Goal: Task Accomplishment & Management: Manage account settings

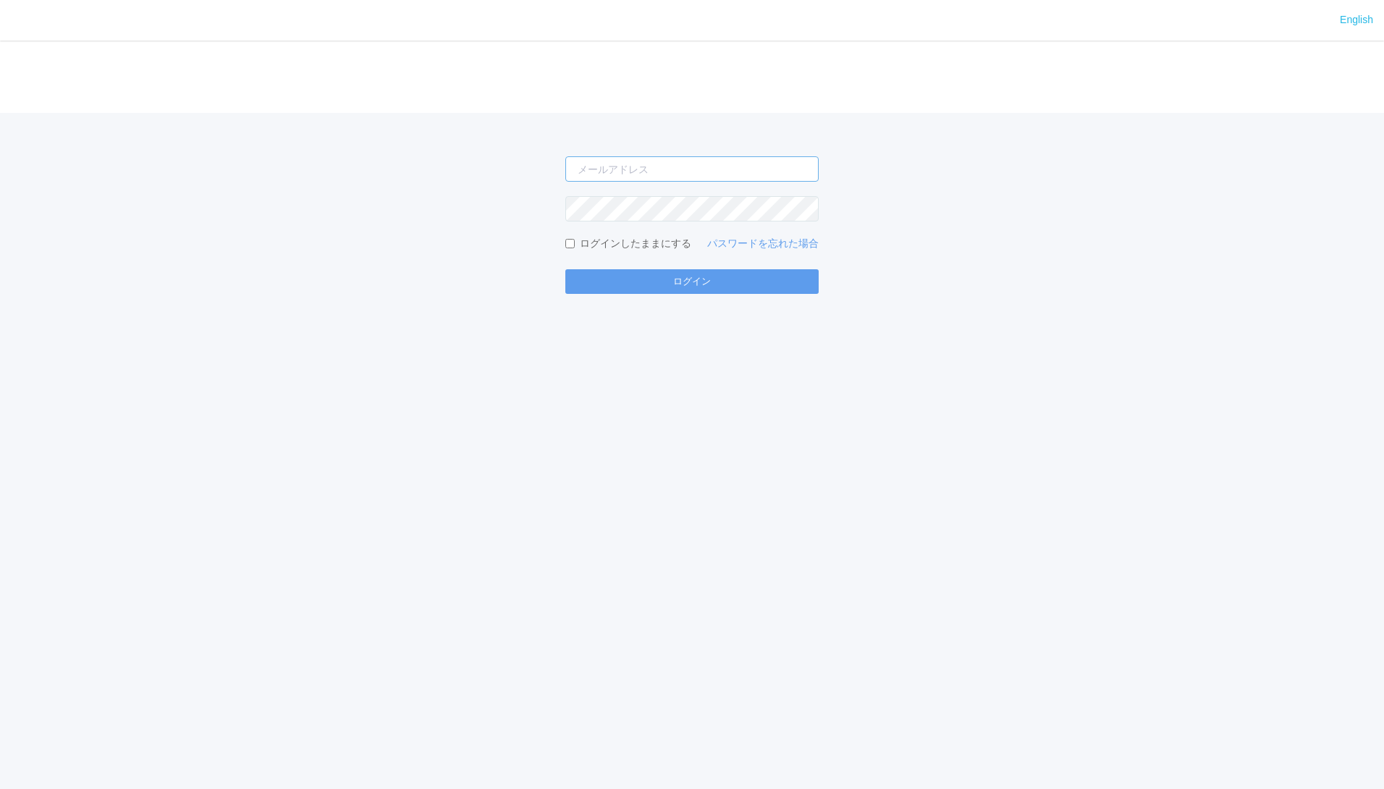
type input "masaya.wake@dc.kyocera.com"
click at [675, 173] on input "[PERSON_NAME][EMAIL_ADDRESS][DOMAIN_NAME]" at bounding box center [691, 168] width 253 height 25
type input "[EMAIL_ADDRESS][DOMAIN_NAME]"
click at [672, 275] on button "ログイン" at bounding box center [691, 281] width 253 height 25
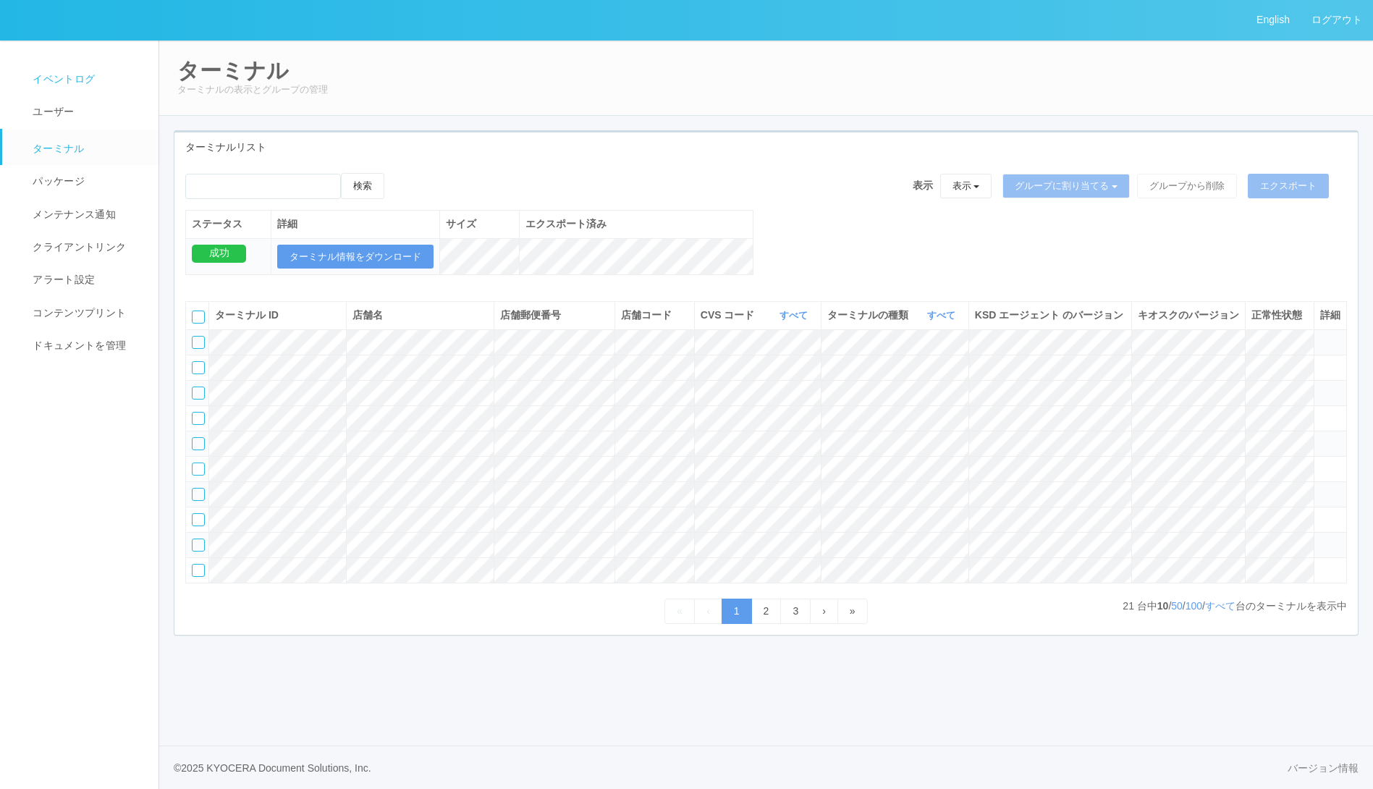
click at [45, 80] on span "イベントログ" at bounding box center [62, 79] width 66 height 12
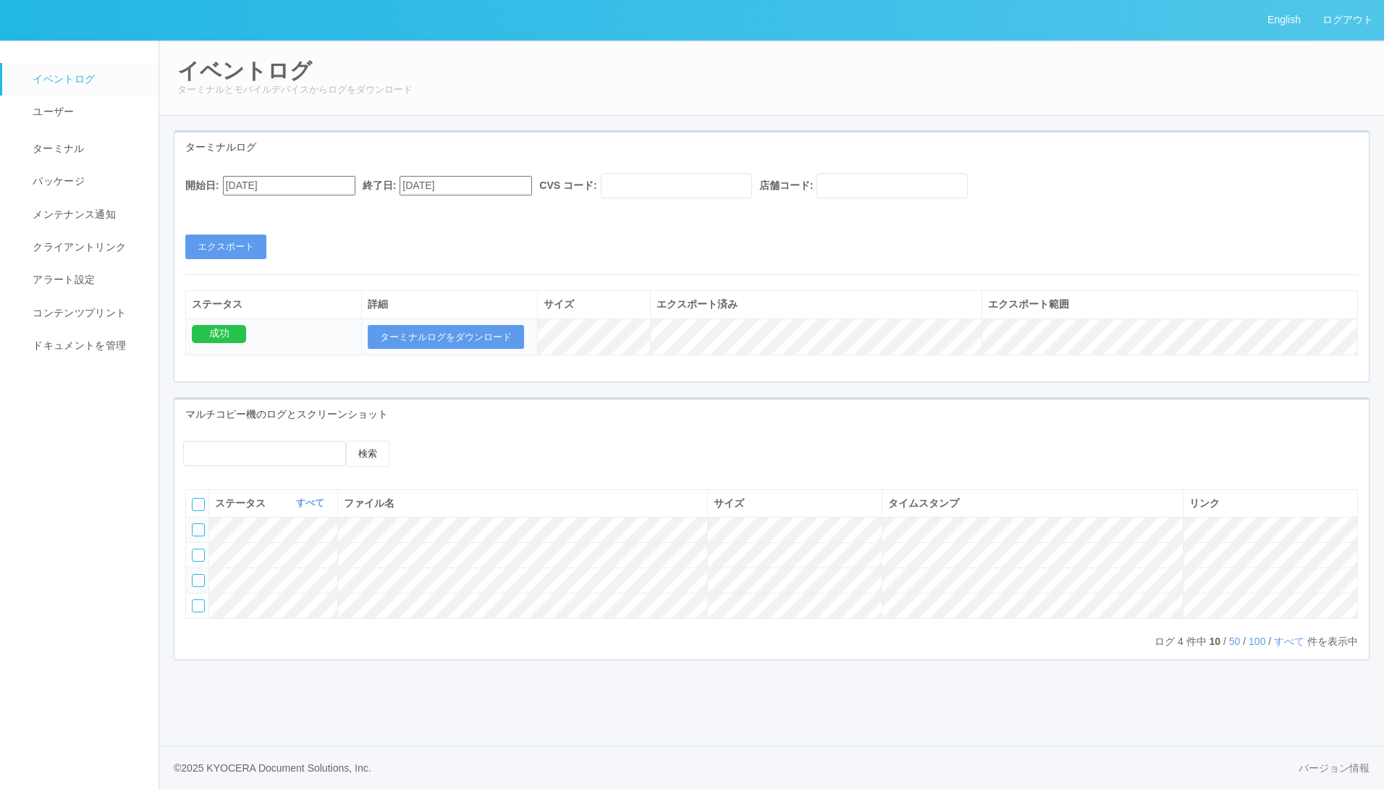
click at [324, 187] on input "[DATE]" at bounding box center [289, 186] width 132 height 20
click at [246, 208] on button "button" at bounding box center [241, 205] width 12 height 4
click at [253, 702] on div "19" at bounding box center [240, 709] width 27 height 14
click at [250, 248] on button "エクスポート" at bounding box center [225, 247] width 81 height 25
click at [332, 190] on input "[DATE]" at bounding box center [289, 186] width 132 height 20
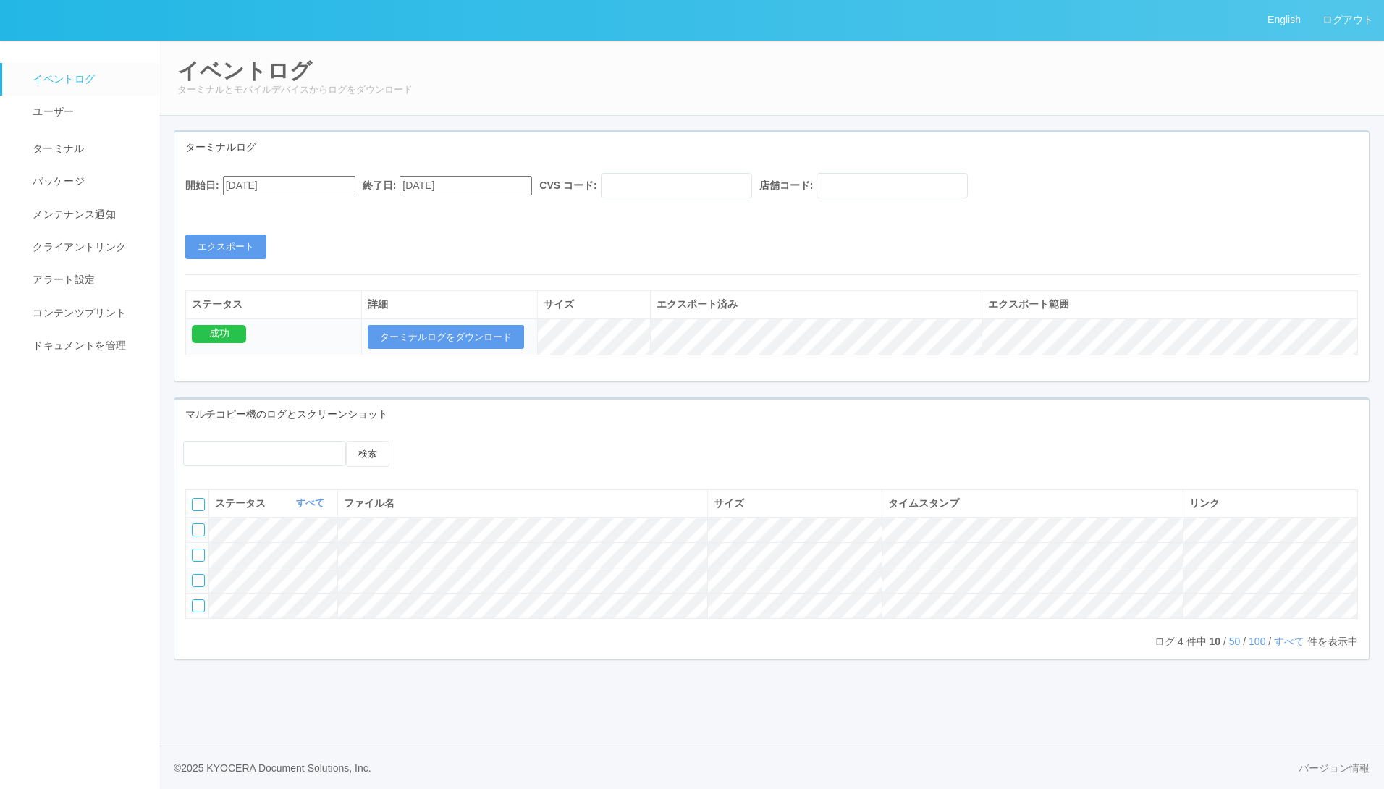
click at [465, 245] on div "開始日: 09/19/2025 終了日: 09/19/2025 CVS コード: 店舗コード: エクスポート" at bounding box center [771, 216] width 1195 height 86
click at [211, 242] on button "エクスポート" at bounding box center [225, 247] width 81 height 25
click at [453, 242] on div "開始日: 09/19/2025 終了日: 09/19/2025 CVS コード: 店舗コード: エクスポート" at bounding box center [771, 216] width 1195 height 86
click at [248, 240] on button "エクスポート" at bounding box center [225, 247] width 81 height 25
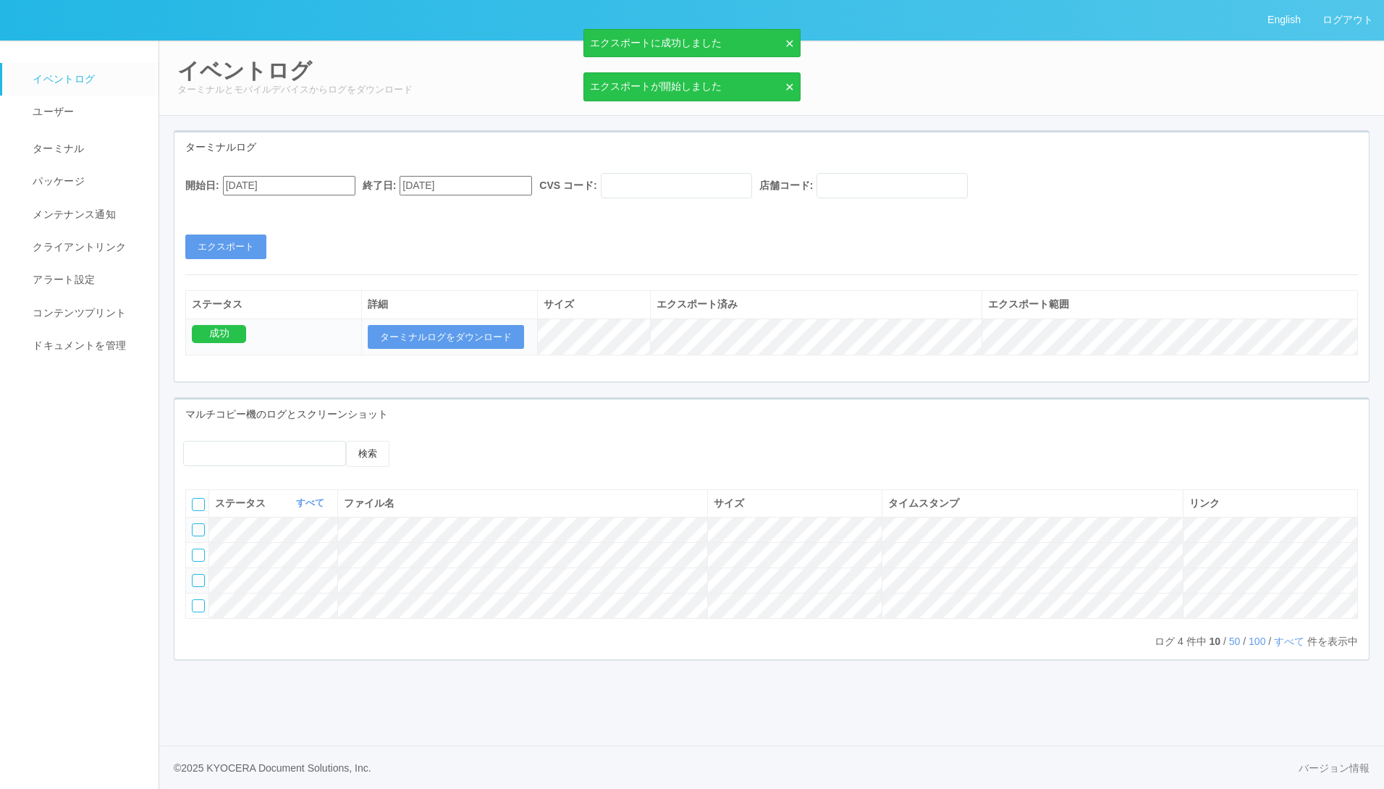
click at [337, 186] on input "[DATE]" at bounding box center [289, 186] width 132 height 20
click at [253, 667] on div "17" at bounding box center [240, 674] width 27 height 14
click at [228, 249] on button "エクスポート" at bounding box center [225, 247] width 81 height 25
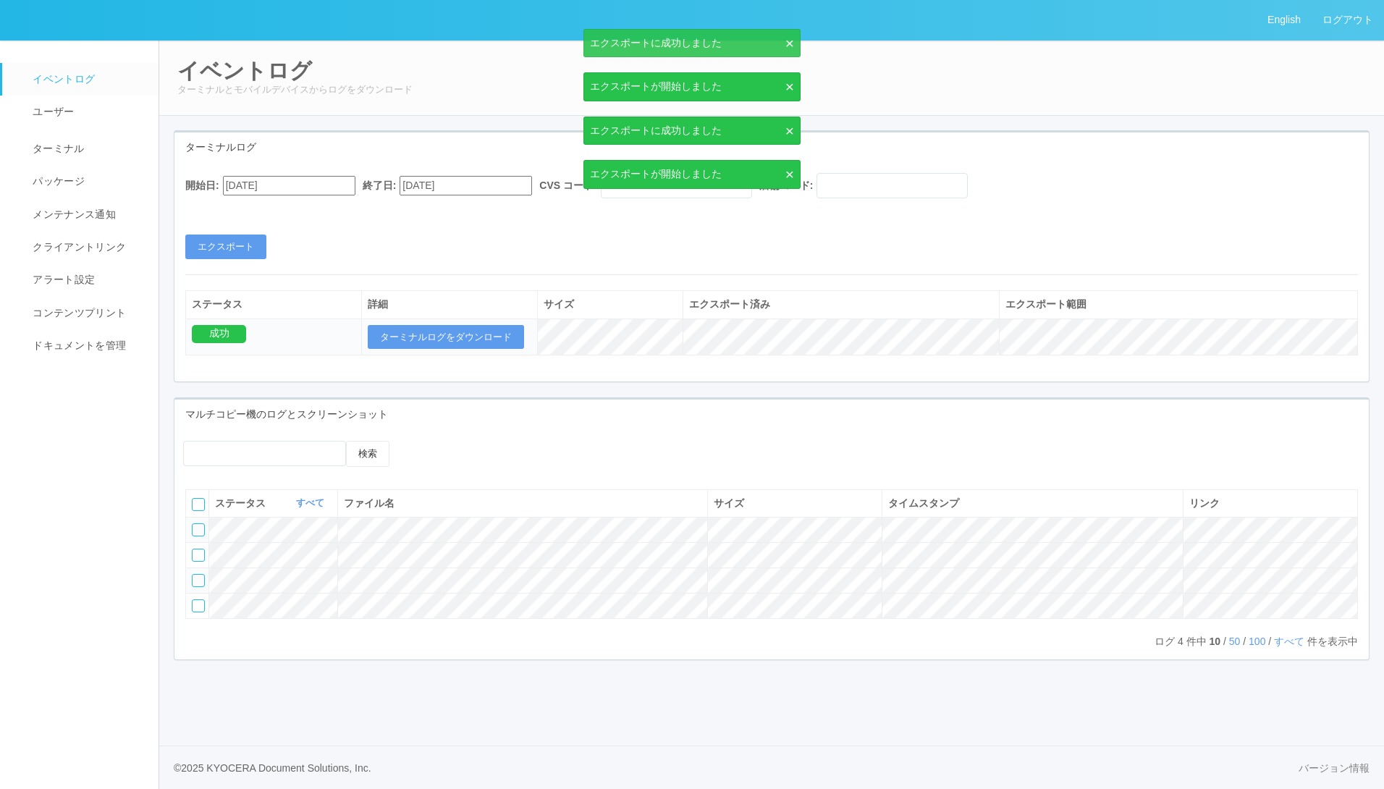
click at [303, 188] on input "09/17/2025" at bounding box center [289, 186] width 132 height 20
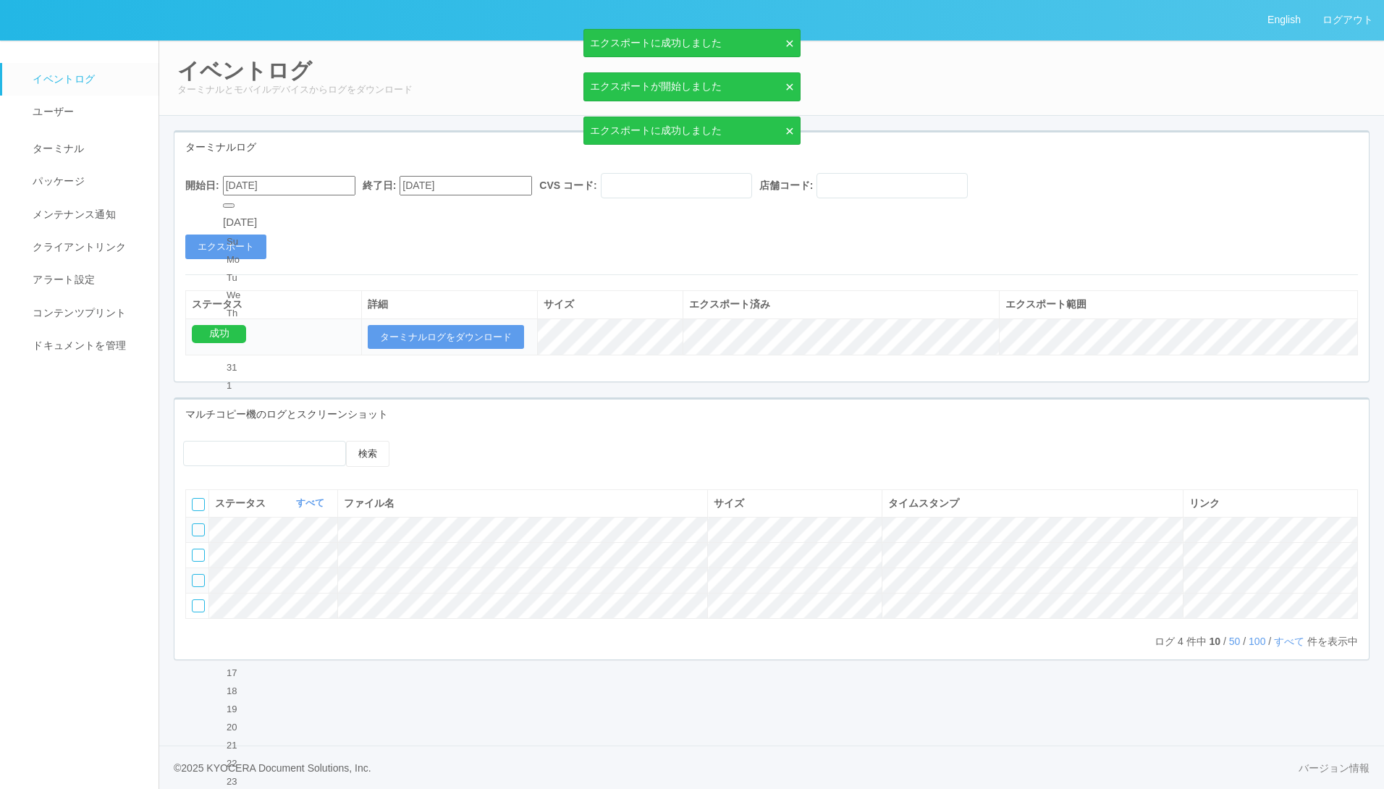
click at [253, 702] on div "19" at bounding box center [240, 709] width 27 height 14
type input "[DATE]"
click at [227, 242] on button "エクスポート" at bounding box center [225, 247] width 81 height 25
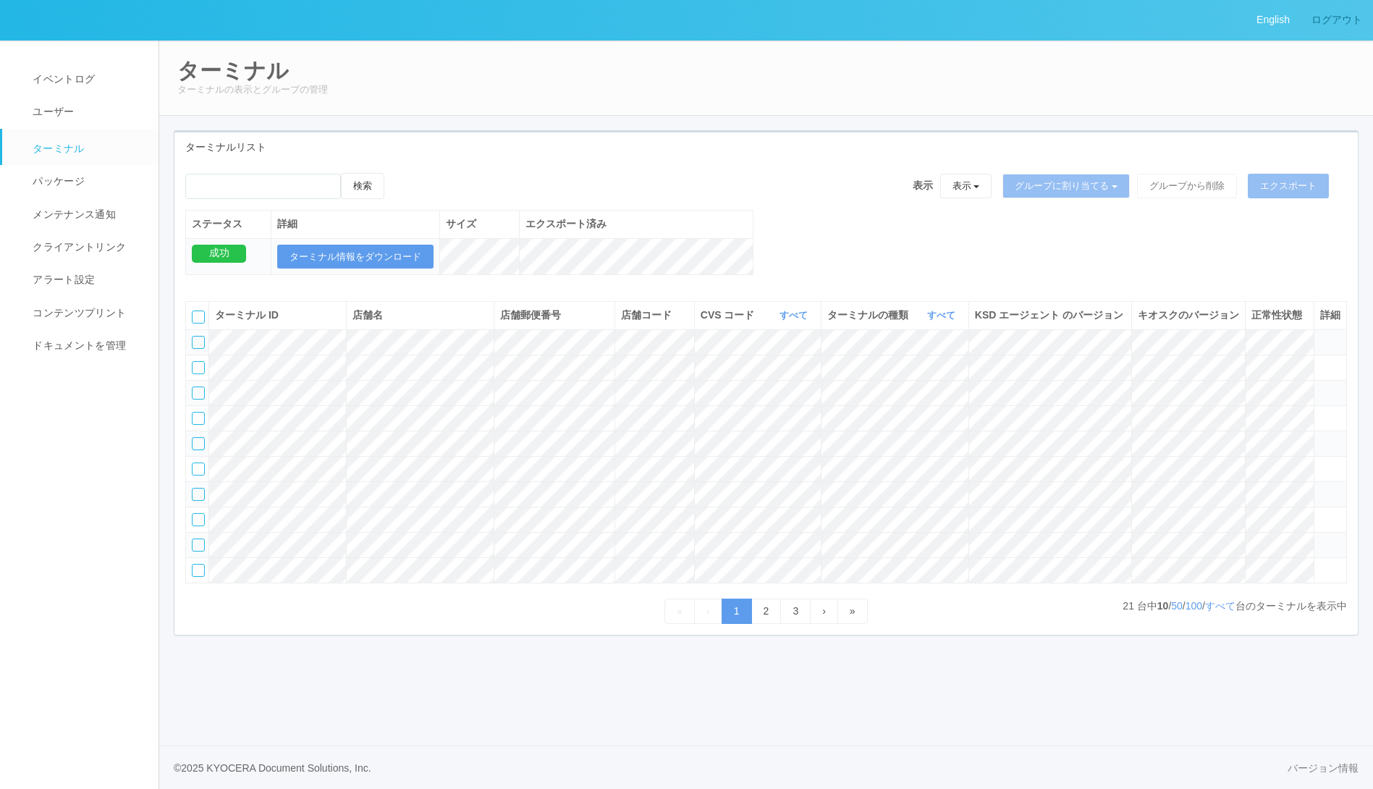
click at [1353, 20] on link "ログアウト" at bounding box center [1337, 20] width 72 height 40
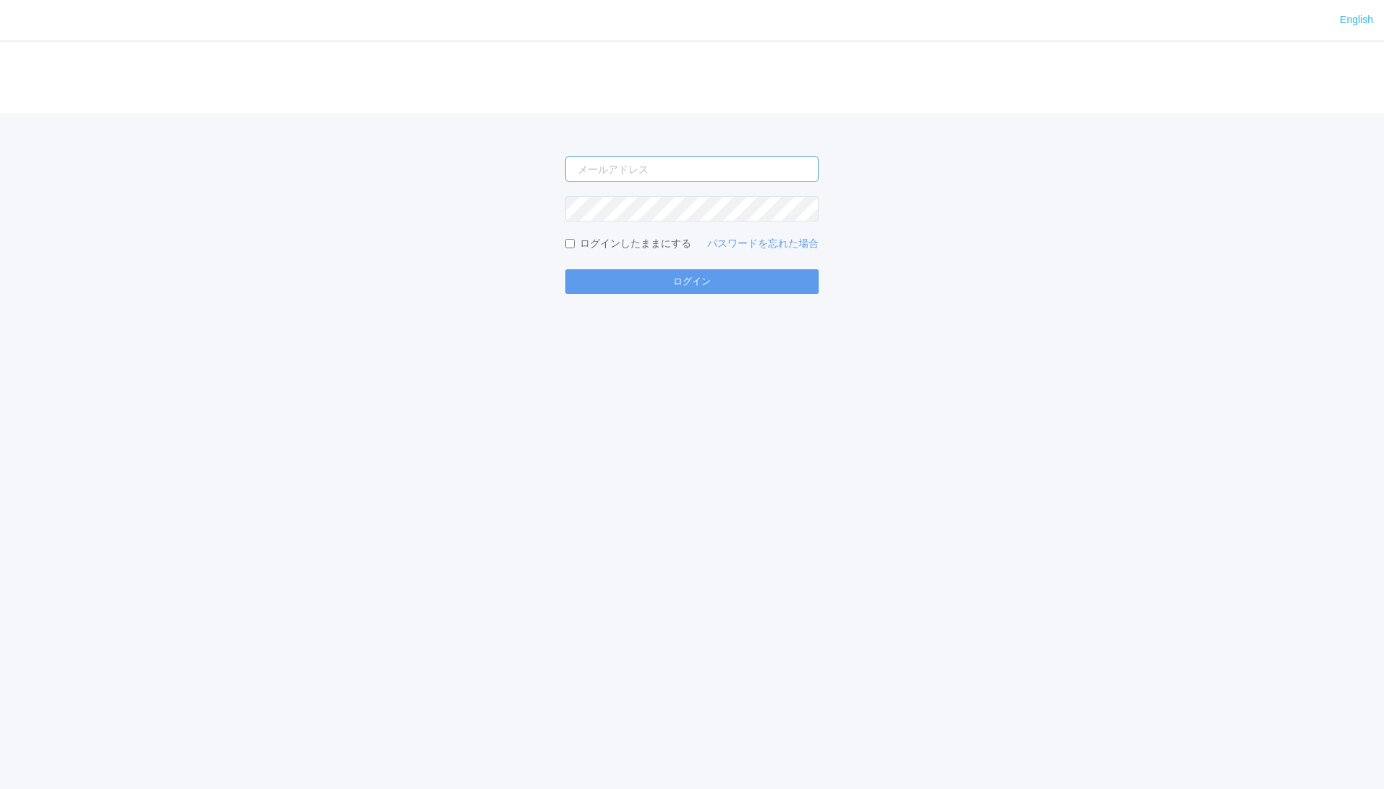
type input "[EMAIL_ADDRESS][DOMAIN_NAME]"
click at [716, 286] on button "ログイン" at bounding box center [691, 281] width 253 height 25
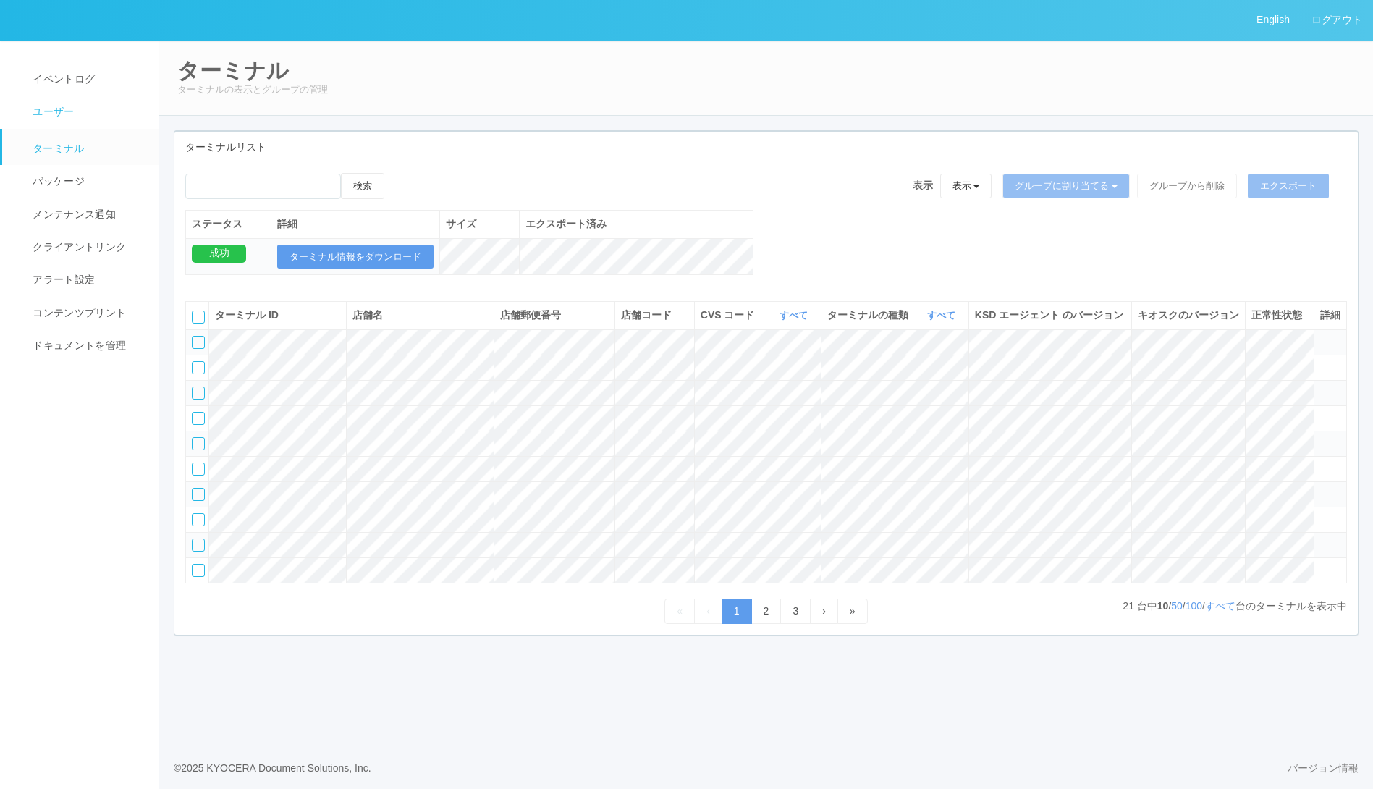
click at [106, 121] on link "ユーザー" at bounding box center [86, 112] width 169 height 33
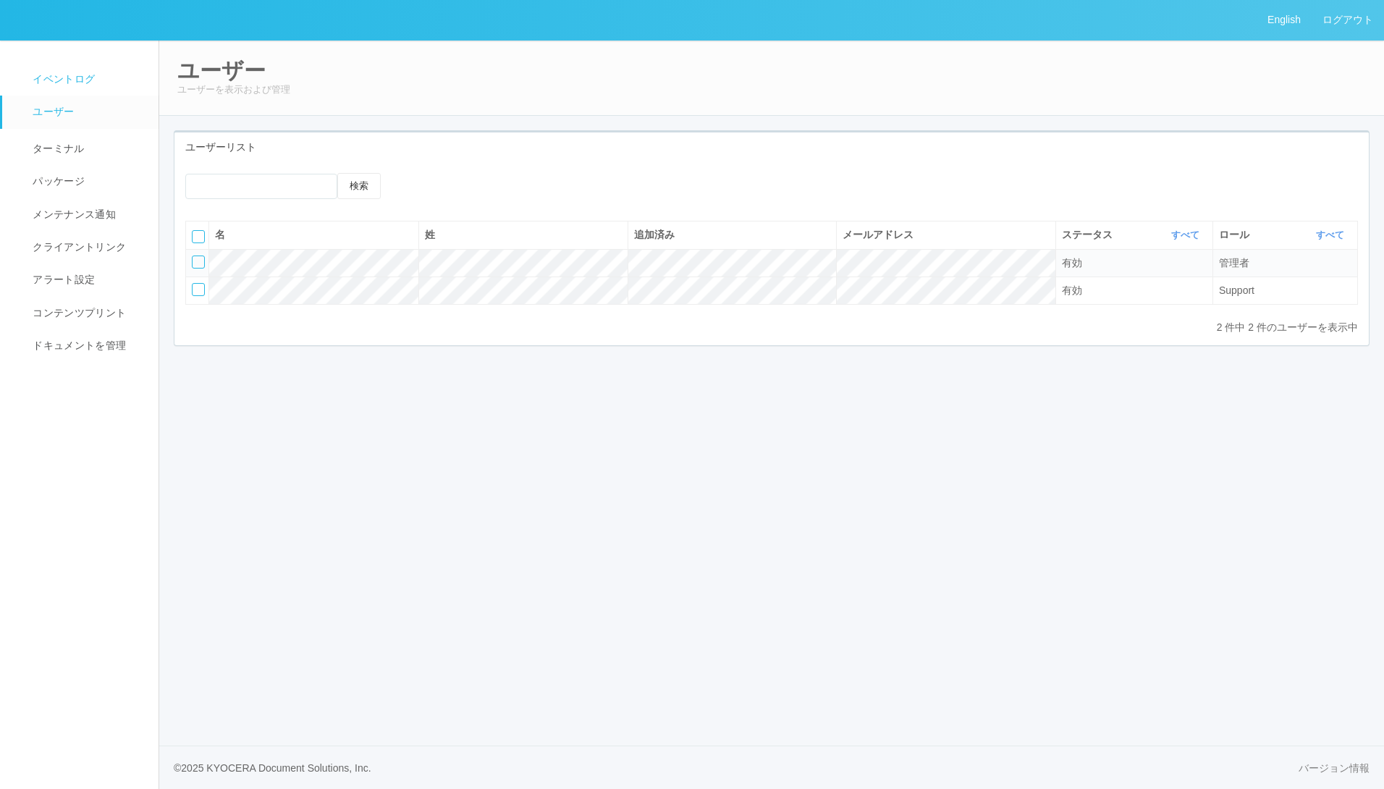
click at [83, 77] on span "イベントログ" at bounding box center [62, 79] width 66 height 12
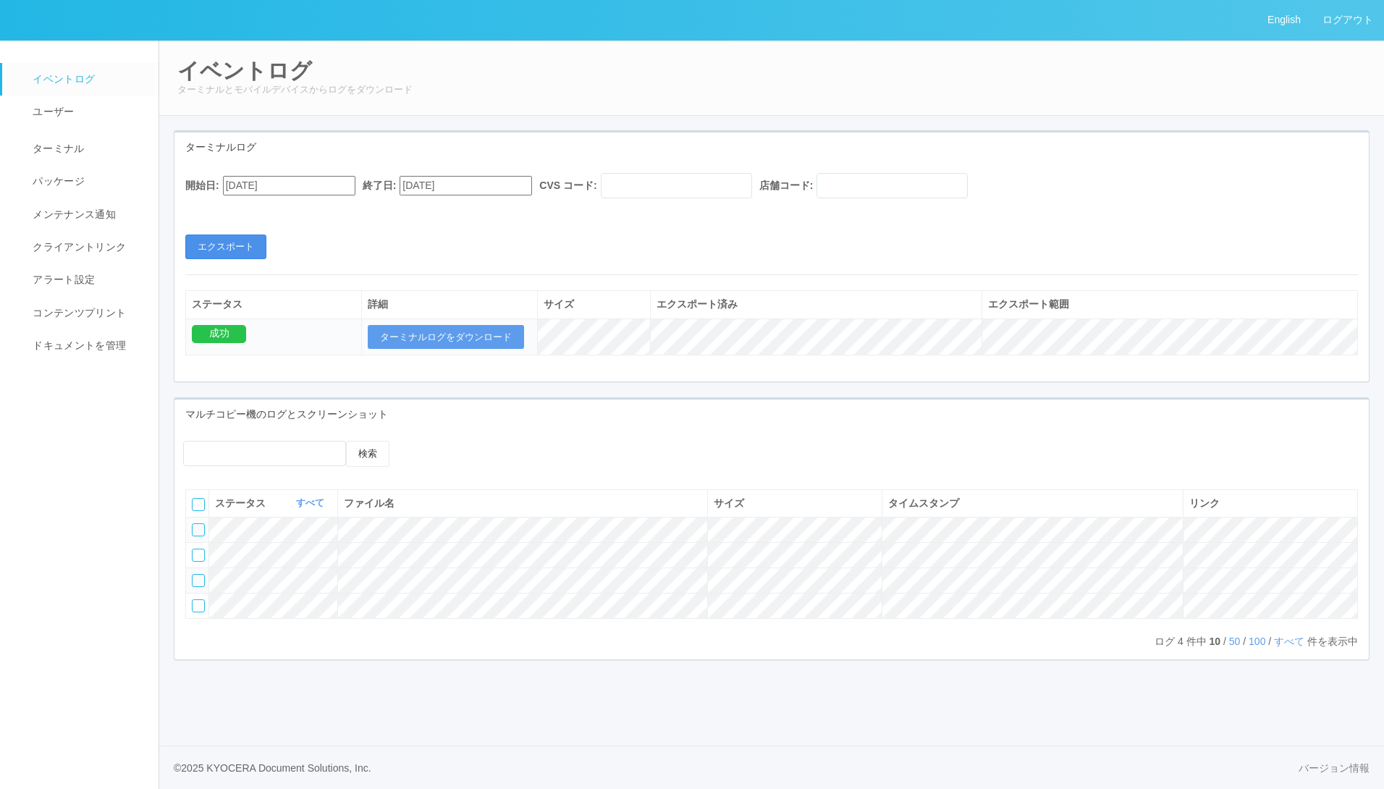
click at [252, 251] on button "エクスポート" at bounding box center [225, 247] width 81 height 25
click at [457, 340] on button "ターミナルログをダウンロード" at bounding box center [446, 337] width 156 height 25
click at [280, 194] on input "[DATE]" at bounding box center [289, 186] width 132 height 20
click at [257, 214] on div "August 2025 Su Mo Tu We Th Fr Sa 27 28 29 30 31 1 2 3 4 5 6 7 8 9 10 11 12 13 1…" at bounding box center [240, 653] width 34 height 917
click at [257, 216] on div "[DATE]" at bounding box center [240, 222] width 34 height 17
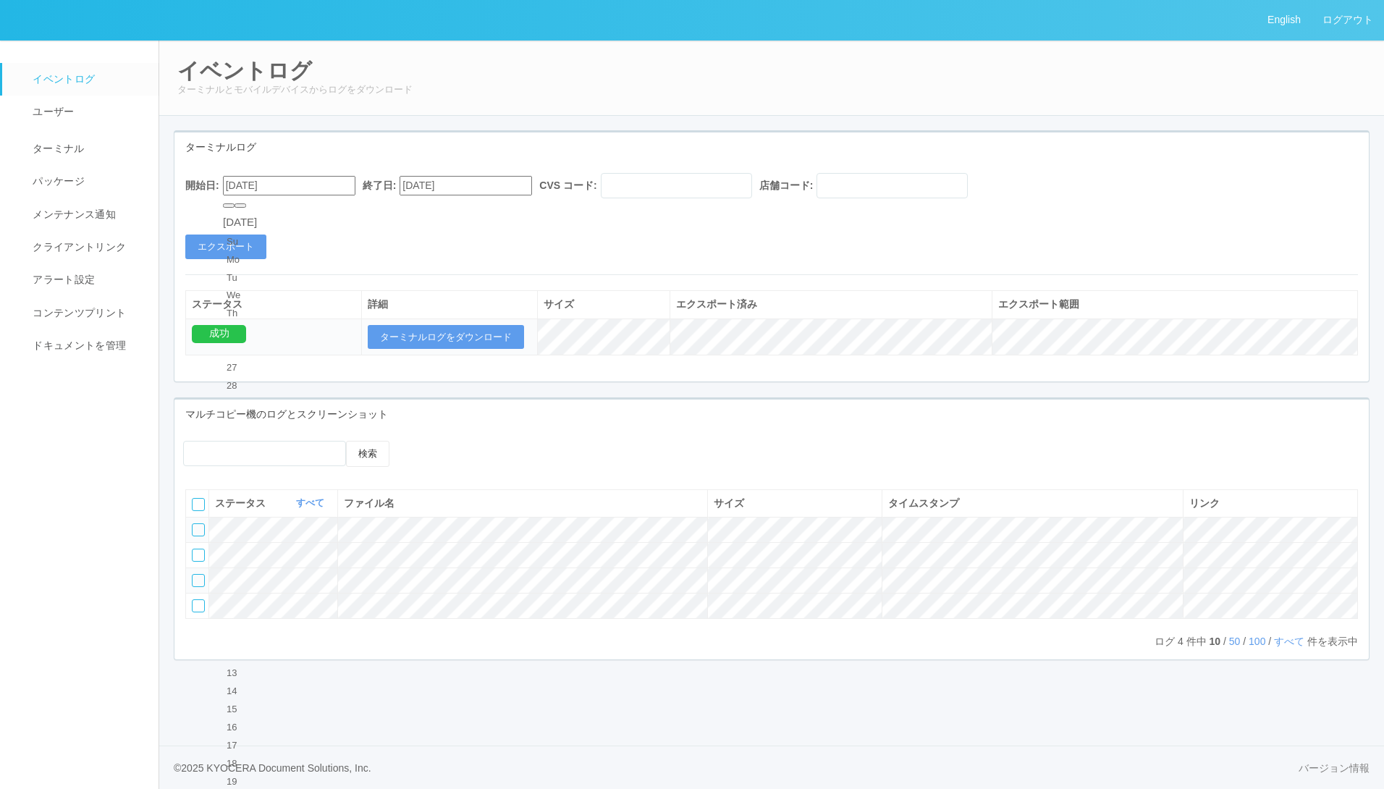
click at [257, 216] on div "[DATE]" at bounding box center [240, 222] width 34 height 17
click at [246, 208] on button "button" at bounding box center [241, 205] width 12 height 4
click at [253, 702] on div "19" at bounding box center [240, 709] width 27 height 14
click at [244, 242] on button "エクスポート" at bounding box center [225, 247] width 81 height 25
click at [334, 185] on input "[DATE]" at bounding box center [289, 186] width 132 height 20
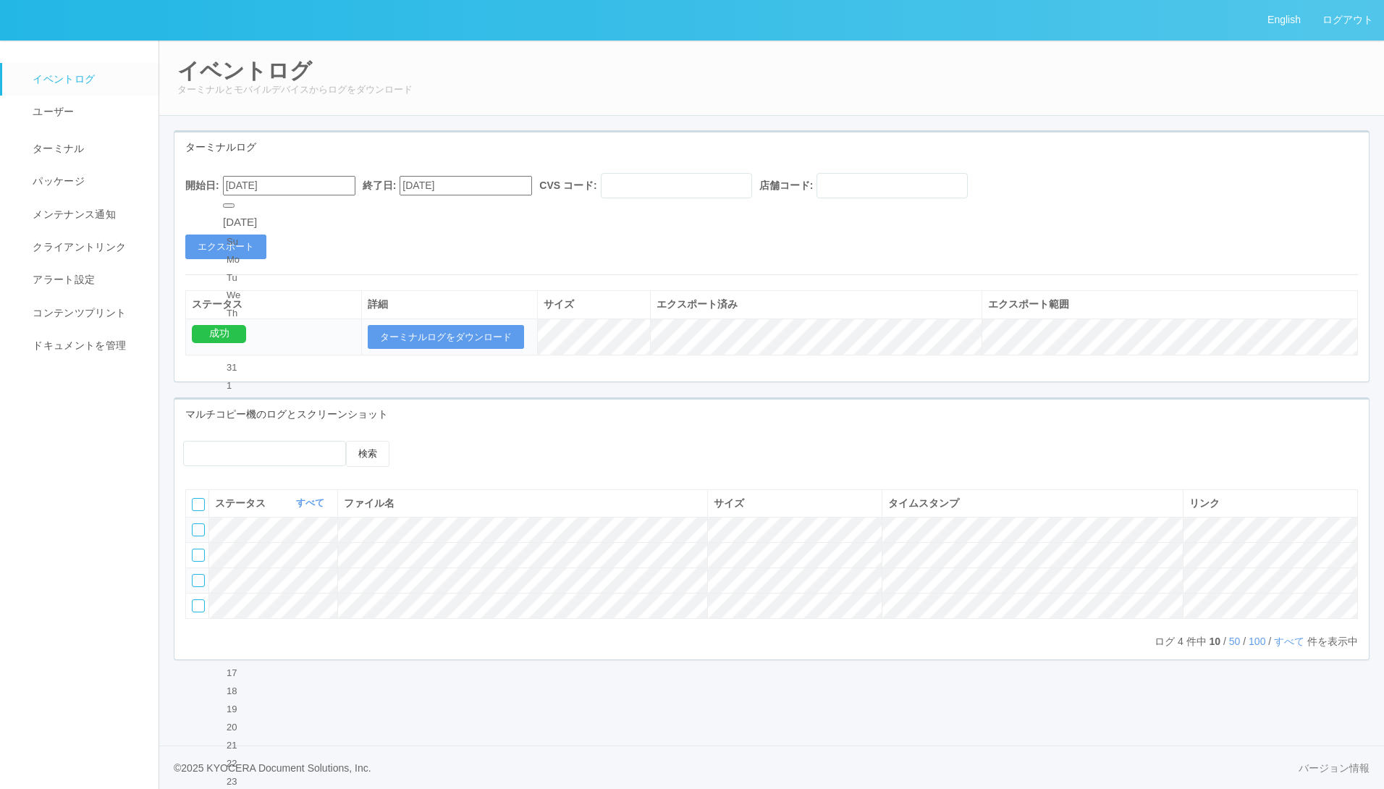
click at [253, 685] on div "18" at bounding box center [240, 692] width 27 height 14
type input "09/18/2025"
click at [462, 187] on input "[DATE]" at bounding box center [466, 186] width 132 height 20
click at [443, 670] on div "18" at bounding box center [429, 677] width 27 height 14
click at [226, 240] on button "エクスポート" at bounding box center [225, 247] width 81 height 25
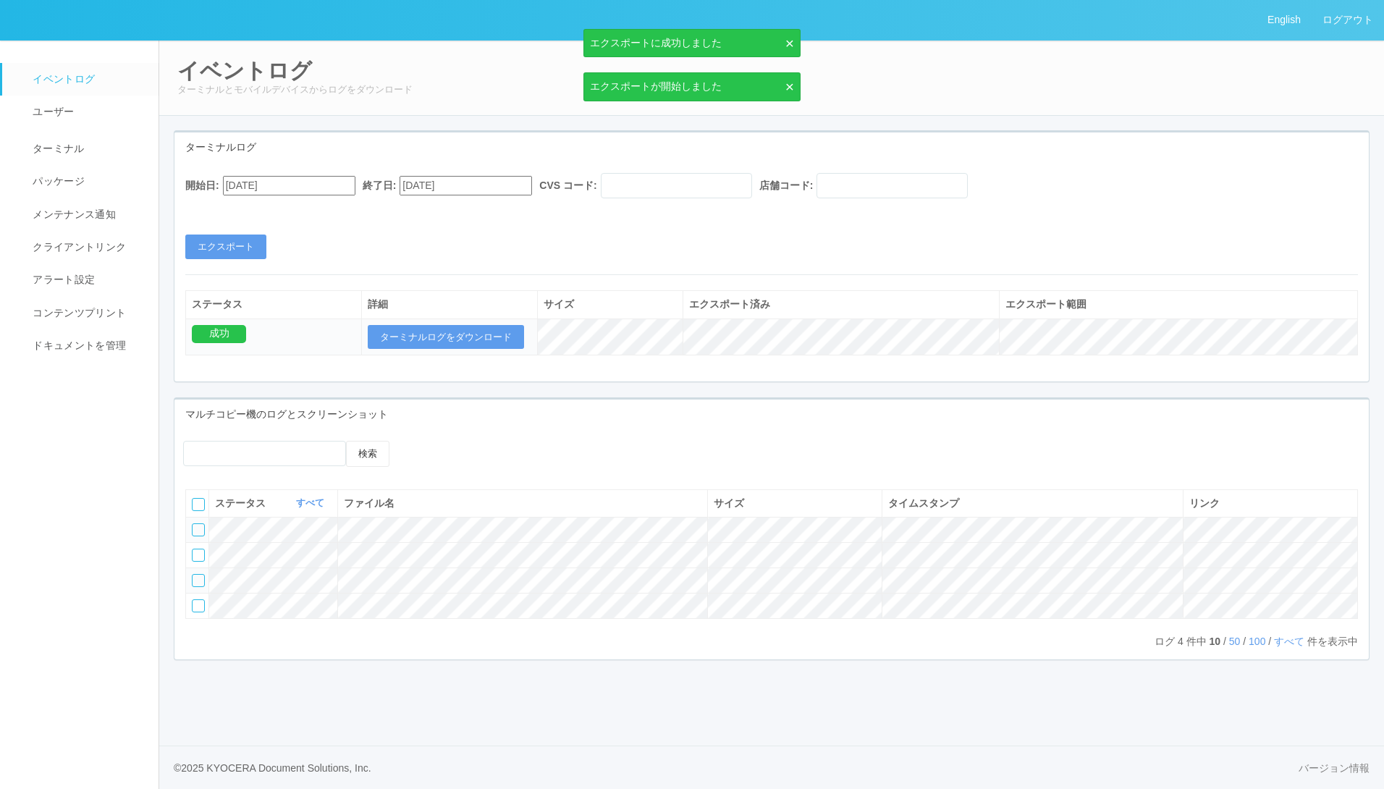
click at [334, 180] on input "09/18/2025" at bounding box center [289, 186] width 132 height 20
click at [253, 685] on div "18" at bounding box center [240, 692] width 27 height 14
click at [487, 191] on input "09/18/2025" at bounding box center [466, 186] width 132 height 20
click at [443, 688] on div "19" at bounding box center [429, 695] width 27 height 14
type input "[DATE]"
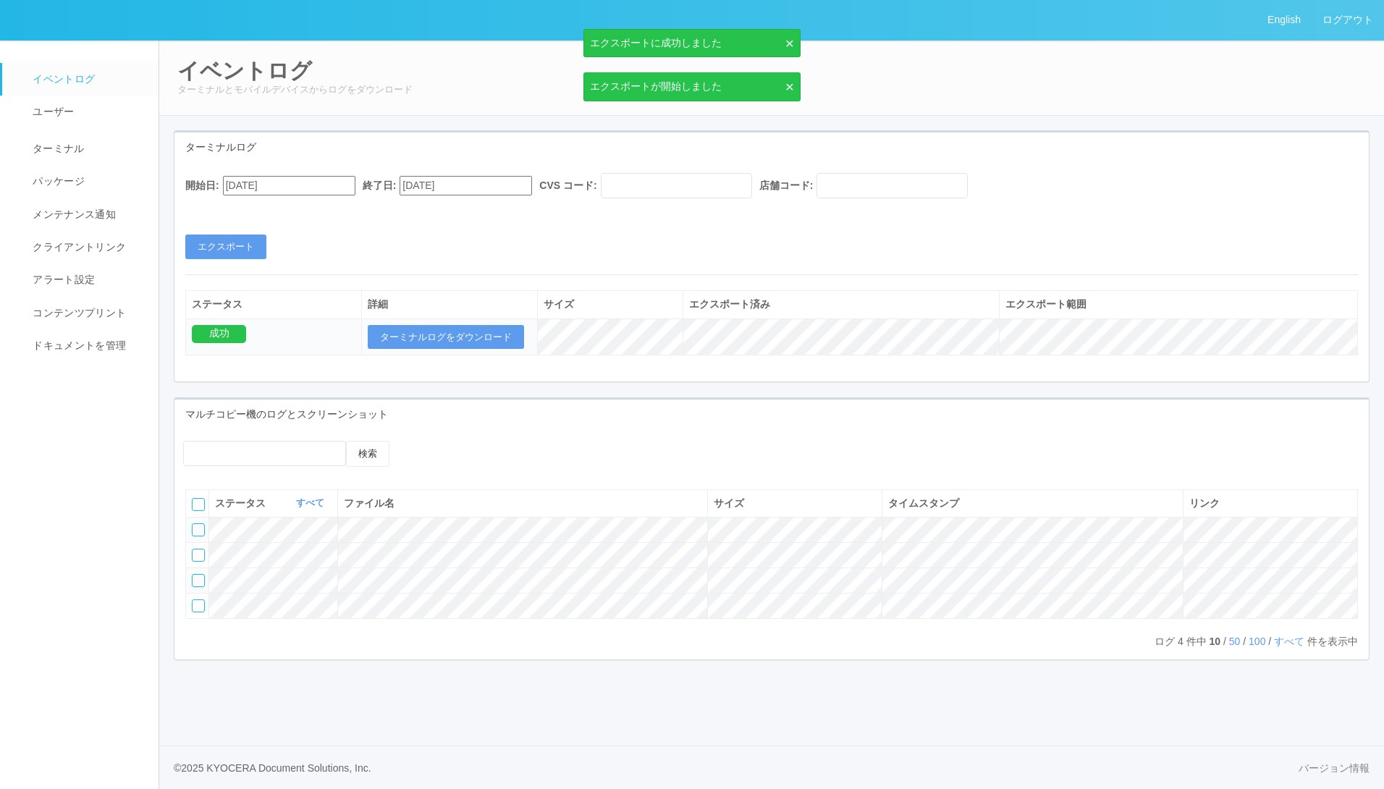
click at [347, 181] on input "09/18/2025" at bounding box center [289, 186] width 132 height 20
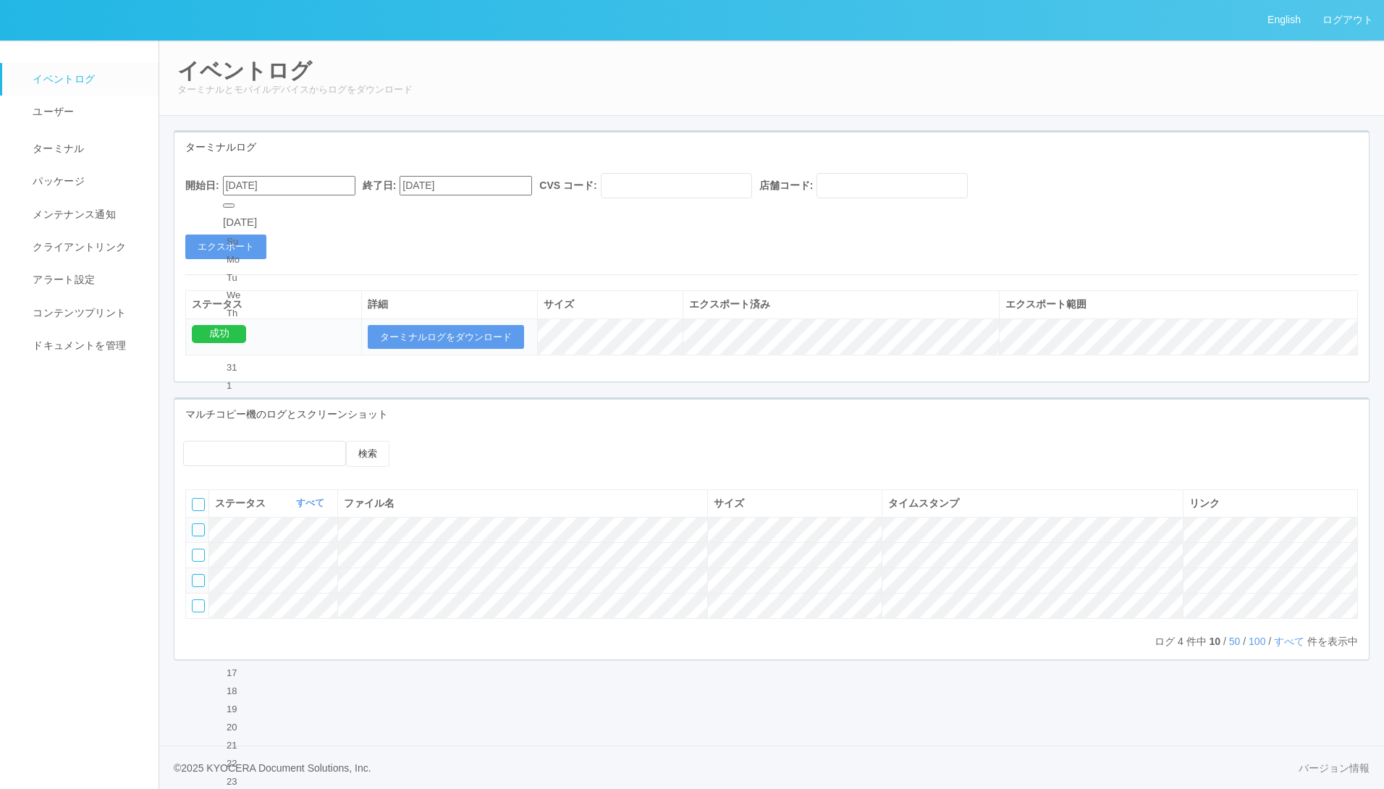
click at [253, 702] on div "19" at bounding box center [240, 709] width 27 height 14
type input "[DATE]"
click at [235, 243] on button "エクスポート" at bounding box center [225, 247] width 81 height 25
click at [314, 193] on input "[DATE]" at bounding box center [289, 186] width 132 height 20
click at [257, 215] on div "[DATE]" at bounding box center [240, 222] width 34 height 17
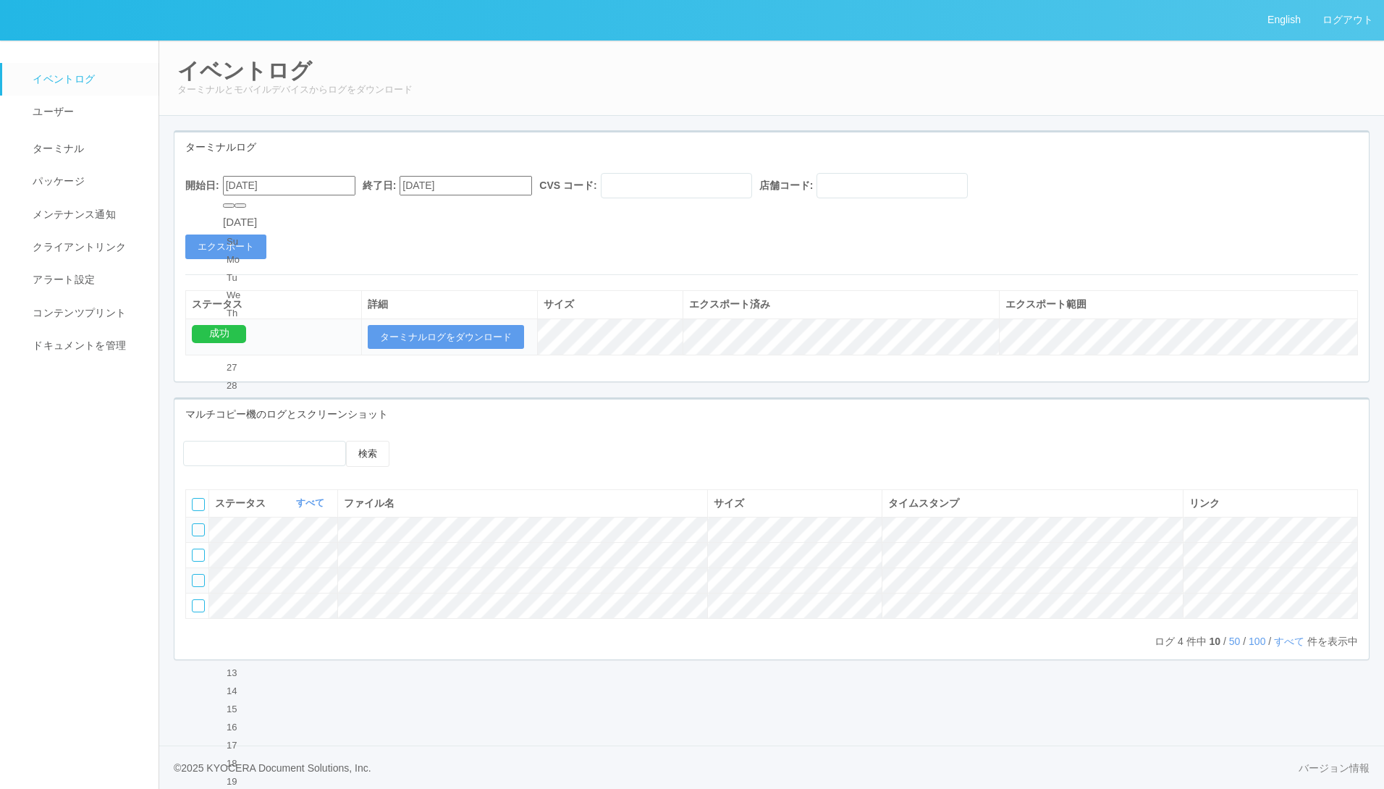
click at [257, 214] on div "[DATE]" at bounding box center [240, 222] width 34 height 17
click at [246, 208] on button "button" at bounding box center [241, 205] width 12 height 4
click at [253, 702] on div "19" at bounding box center [240, 709] width 27 height 14
type input "[DATE]"
click at [237, 245] on button "エクスポート" at bounding box center [225, 247] width 81 height 25
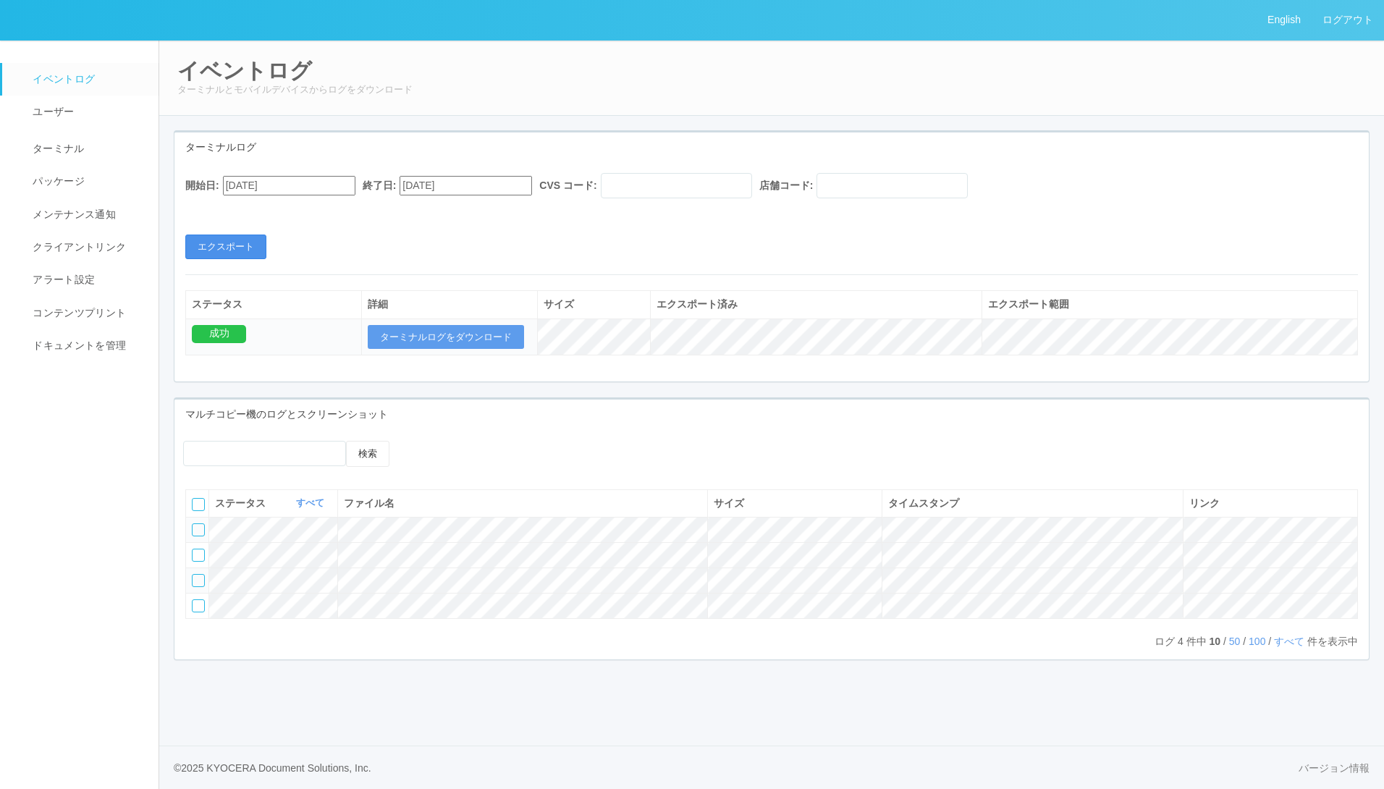
click at [228, 253] on button "エクスポート" at bounding box center [225, 247] width 81 height 25
click at [241, 254] on button "エクスポート" at bounding box center [225, 247] width 81 height 25
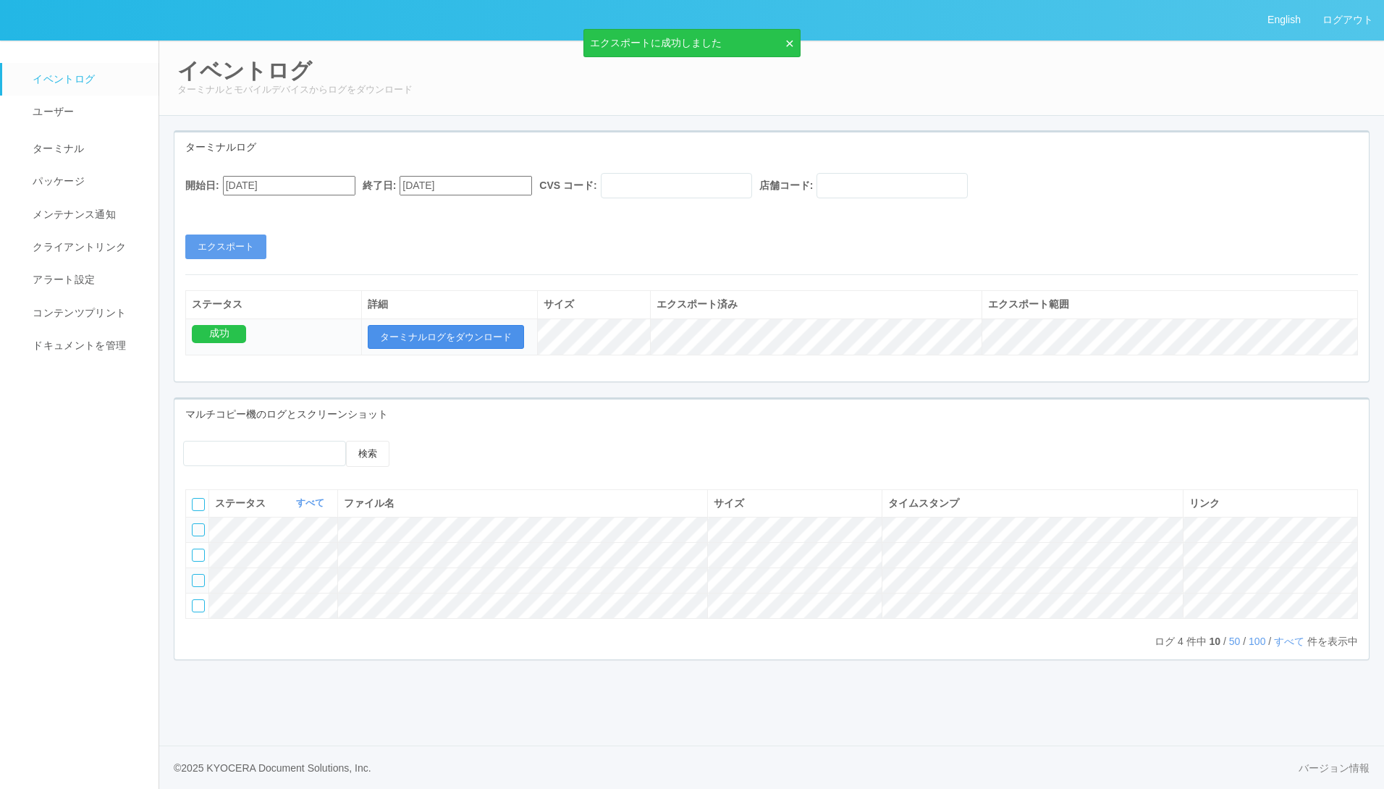
click at [424, 334] on button "ターミナルログをダウンロード" at bounding box center [446, 337] width 156 height 25
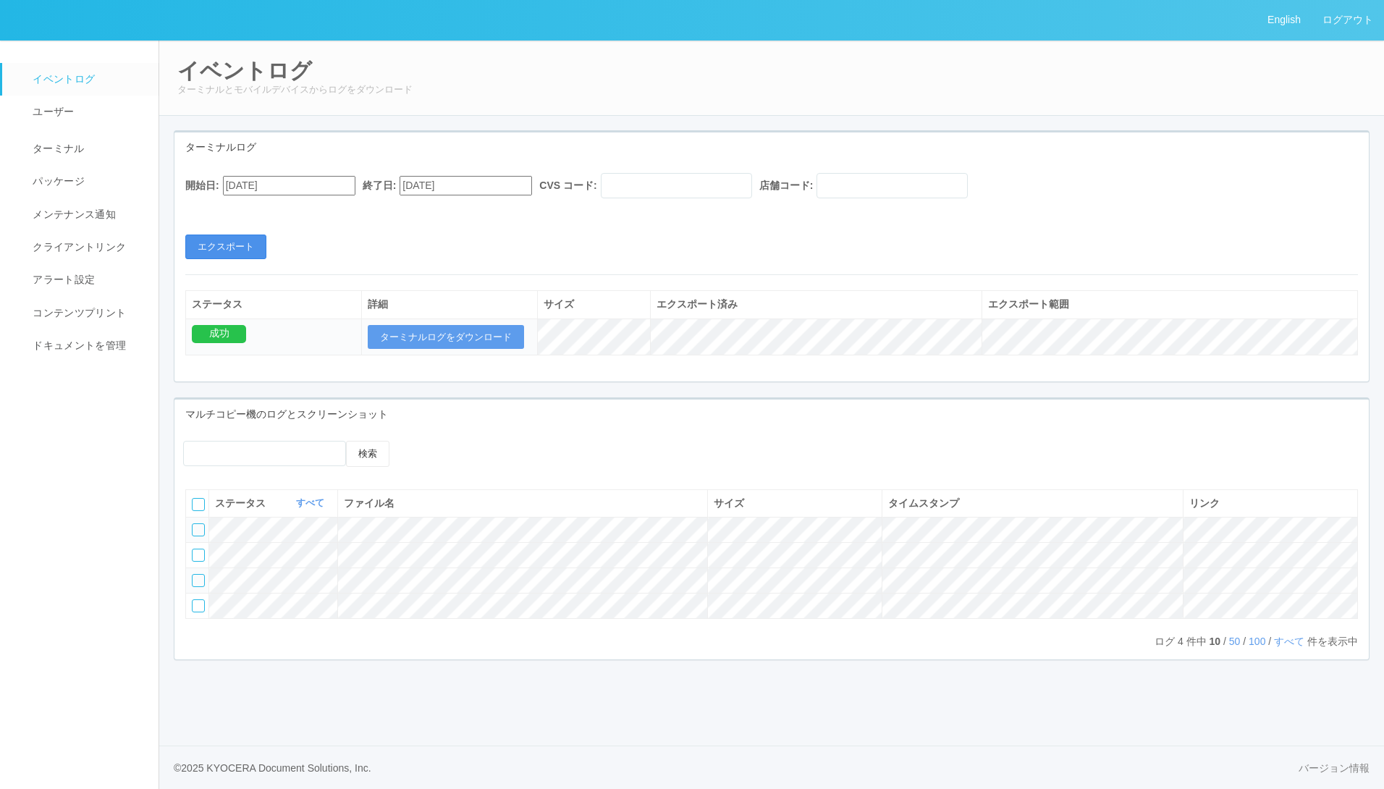
click at [250, 248] on button "エクスポート" at bounding box center [225, 247] width 81 height 25
click at [232, 248] on button "エクスポート" at bounding box center [225, 247] width 81 height 25
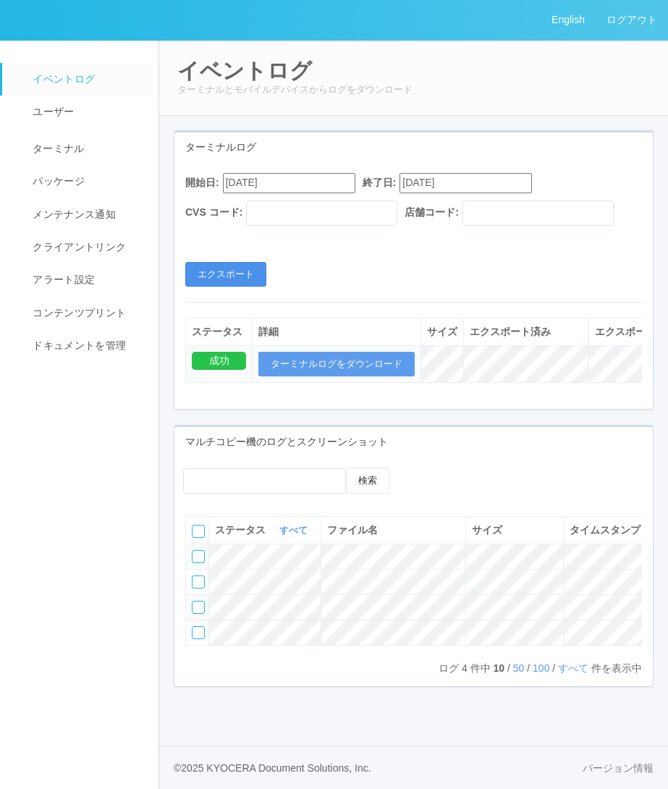
click at [245, 287] on button "エクスポート" at bounding box center [225, 274] width 81 height 25
click at [622, 770] on link "バージョン情報" at bounding box center [618, 768] width 71 height 15
click at [310, 173] on input "[DATE]" at bounding box center [289, 183] width 132 height 20
click at [246, 201] on button "button" at bounding box center [241, 203] width 12 height 4
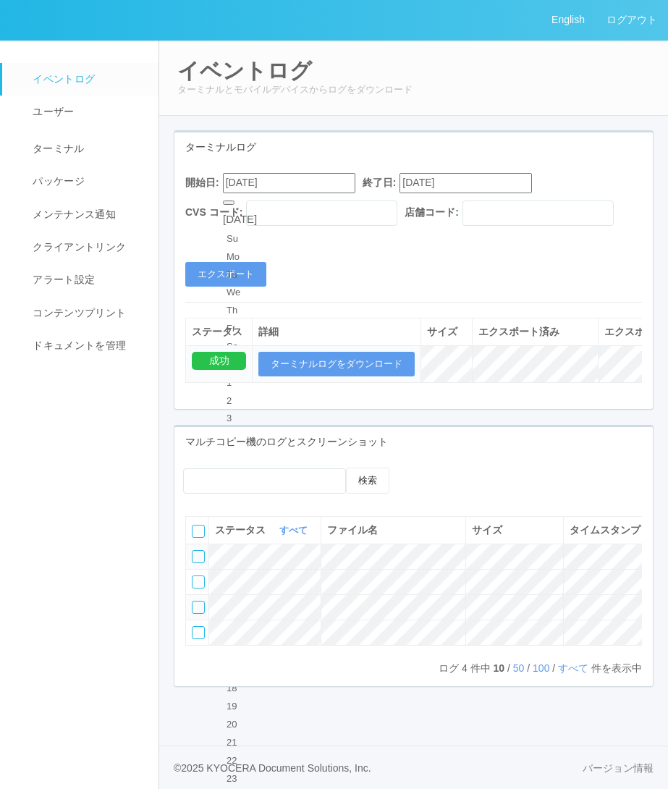
click at [253, 699] on div "19" at bounding box center [240, 706] width 27 height 14
click at [229, 262] on button "エクスポート" at bounding box center [225, 274] width 81 height 25
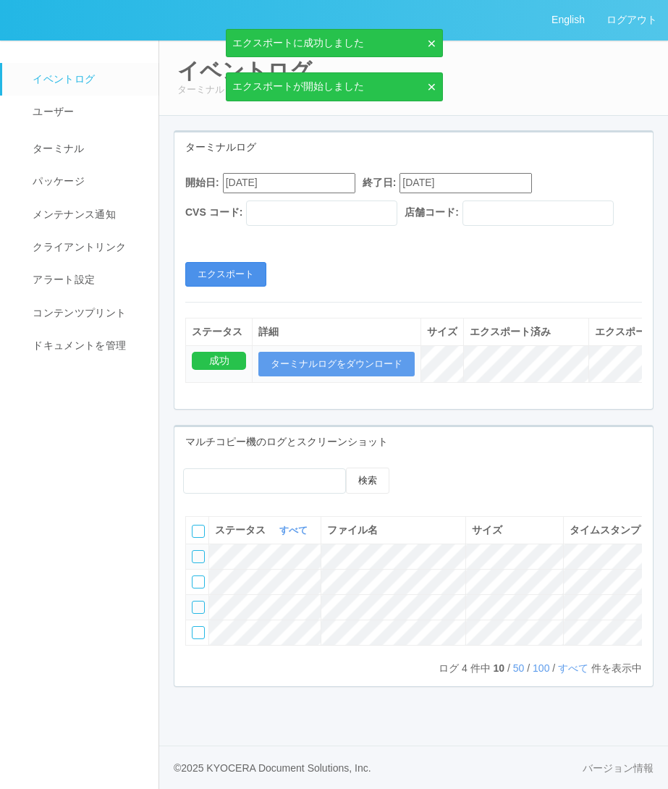
click at [229, 262] on button "エクスポート" at bounding box center [225, 274] width 81 height 25
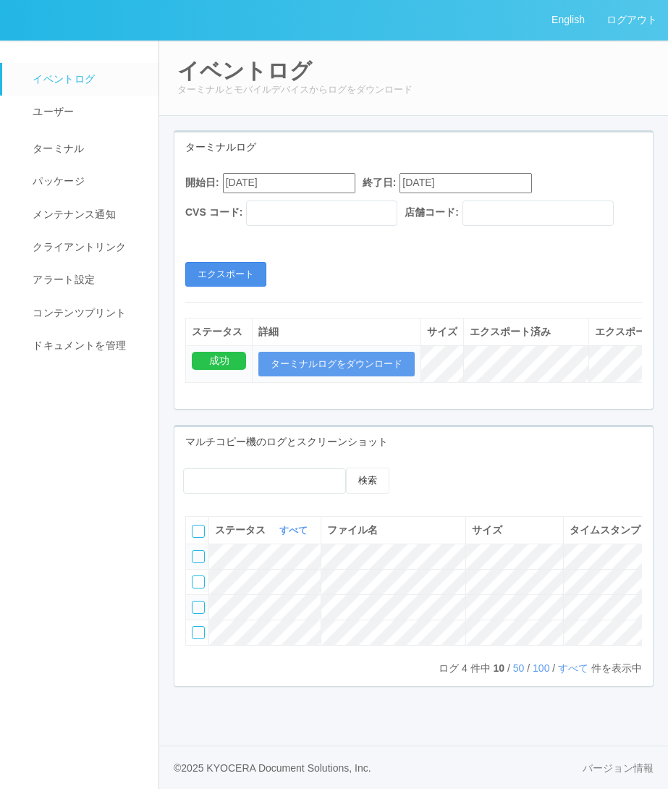
click at [235, 262] on button "エクスポート" at bounding box center [225, 274] width 81 height 25
click at [246, 173] on input "[DATE]" at bounding box center [289, 183] width 132 height 20
click at [253, 682] on div "18" at bounding box center [240, 689] width 27 height 14
click at [235, 268] on button "エクスポート" at bounding box center [225, 274] width 81 height 25
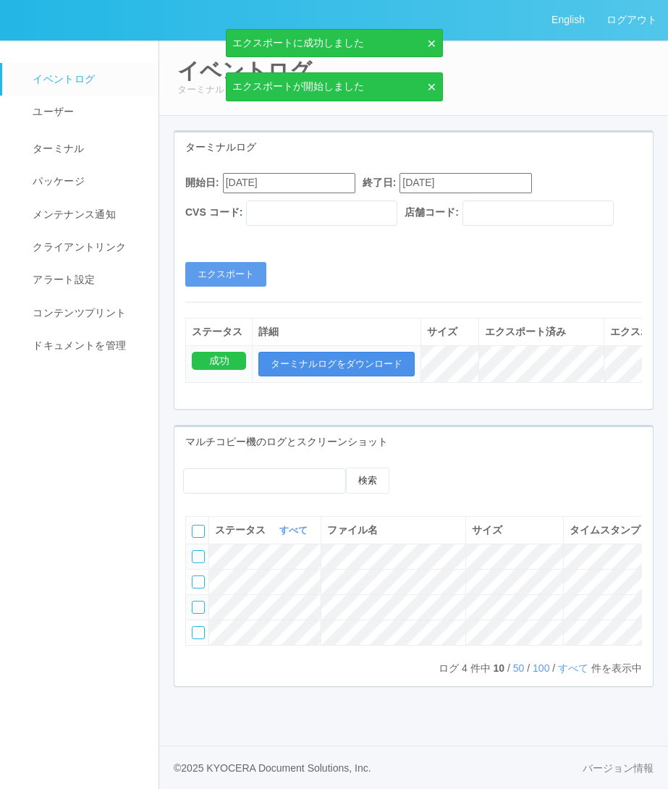
click at [369, 353] on button "ターミナルログをダウンロード" at bounding box center [336, 364] width 156 height 25
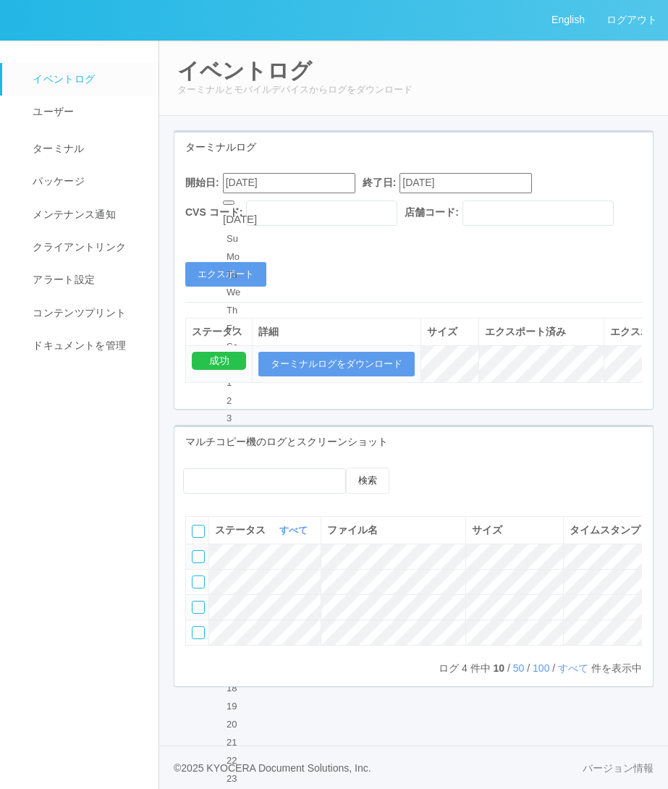
click at [300, 173] on input "09/18/2025" at bounding box center [289, 183] width 132 height 20
click at [253, 699] on div "19" at bounding box center [240, 706] width 27 height 14
type input "[DATE]"
click at [250, 262] on button "エクスポート" at bounding box center [225, 274] width 81 height 25
click at [229, 262] on button "エクスポート" at bounding box center [225, 274] width 81 height 25
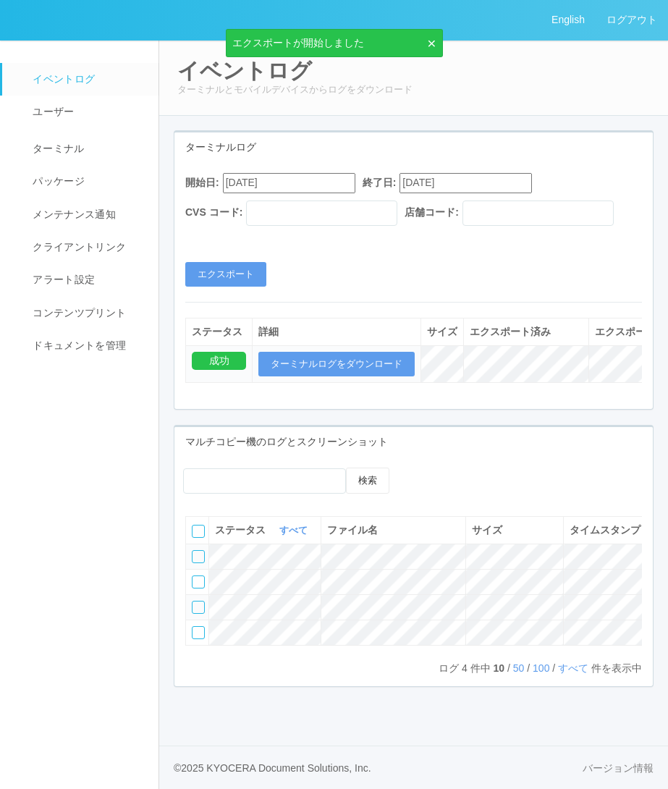
scroll to position [46, 0]
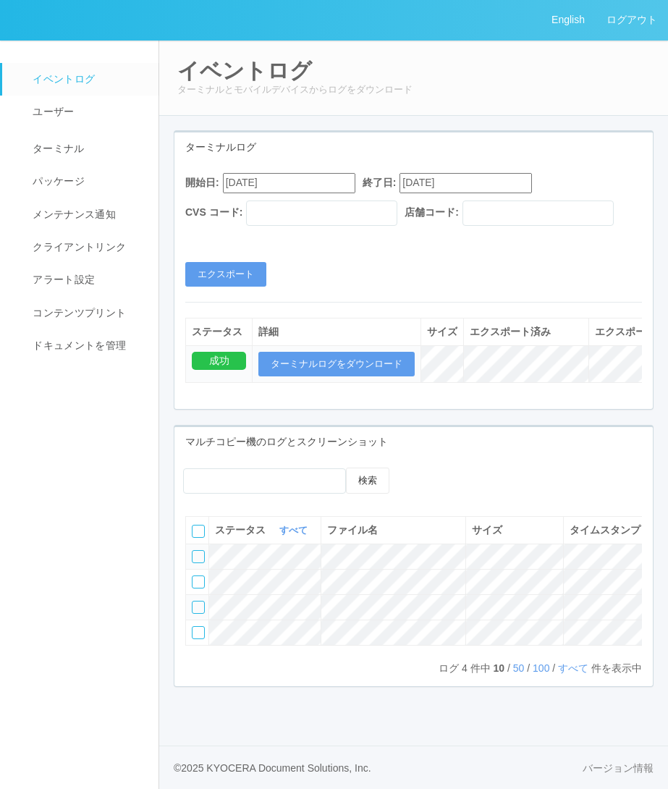
click at [315, 173] on input "[DATE]" at bounding box center [289, 183] width 132 height 20
click at [496, 234] on div "開始日: 09/19/2025 September 2025 Su Mo Tu We Th Fr Sa 31 1 2 3 4 5 6 7 8 9 10 11 …" at bounding box center [413, 229] width 479 height 113
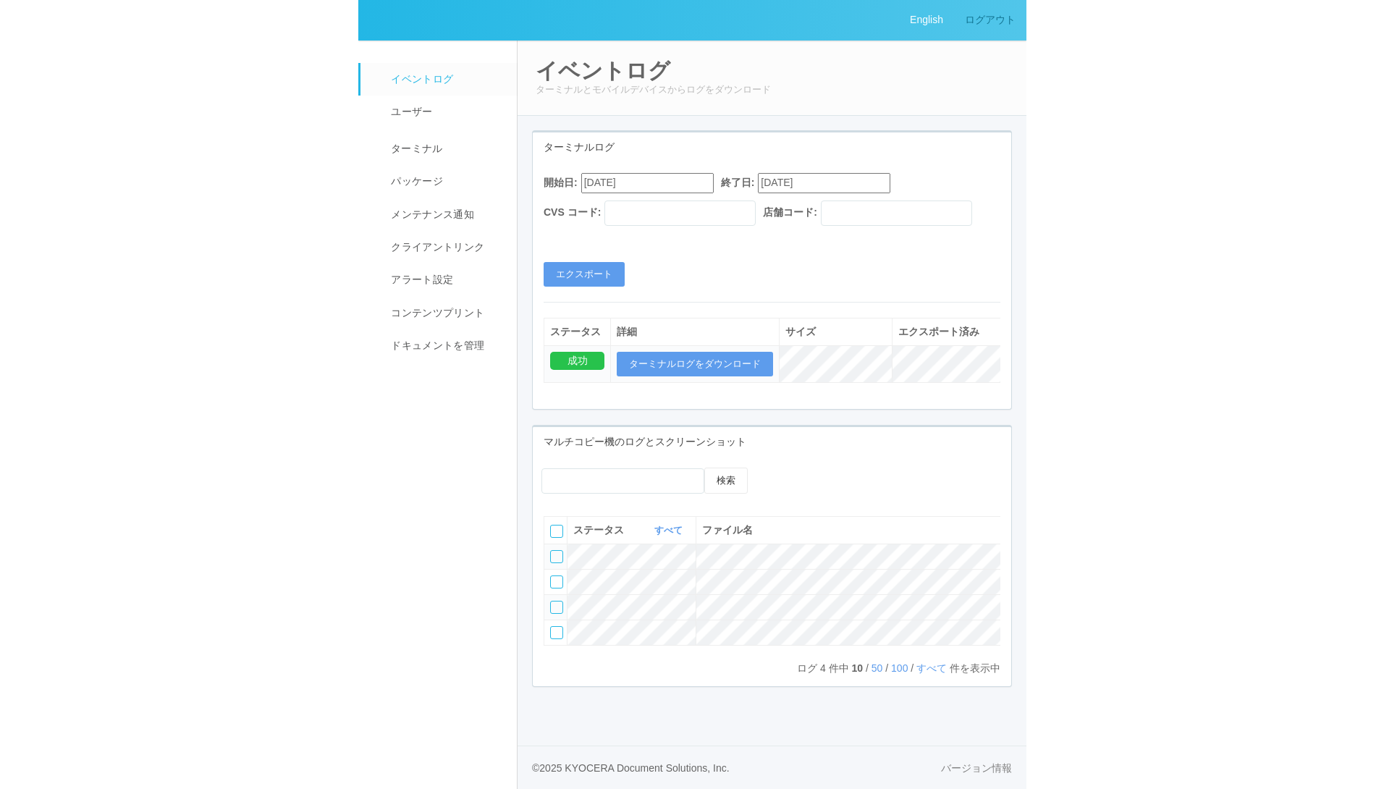
scroll to position [0, 0]
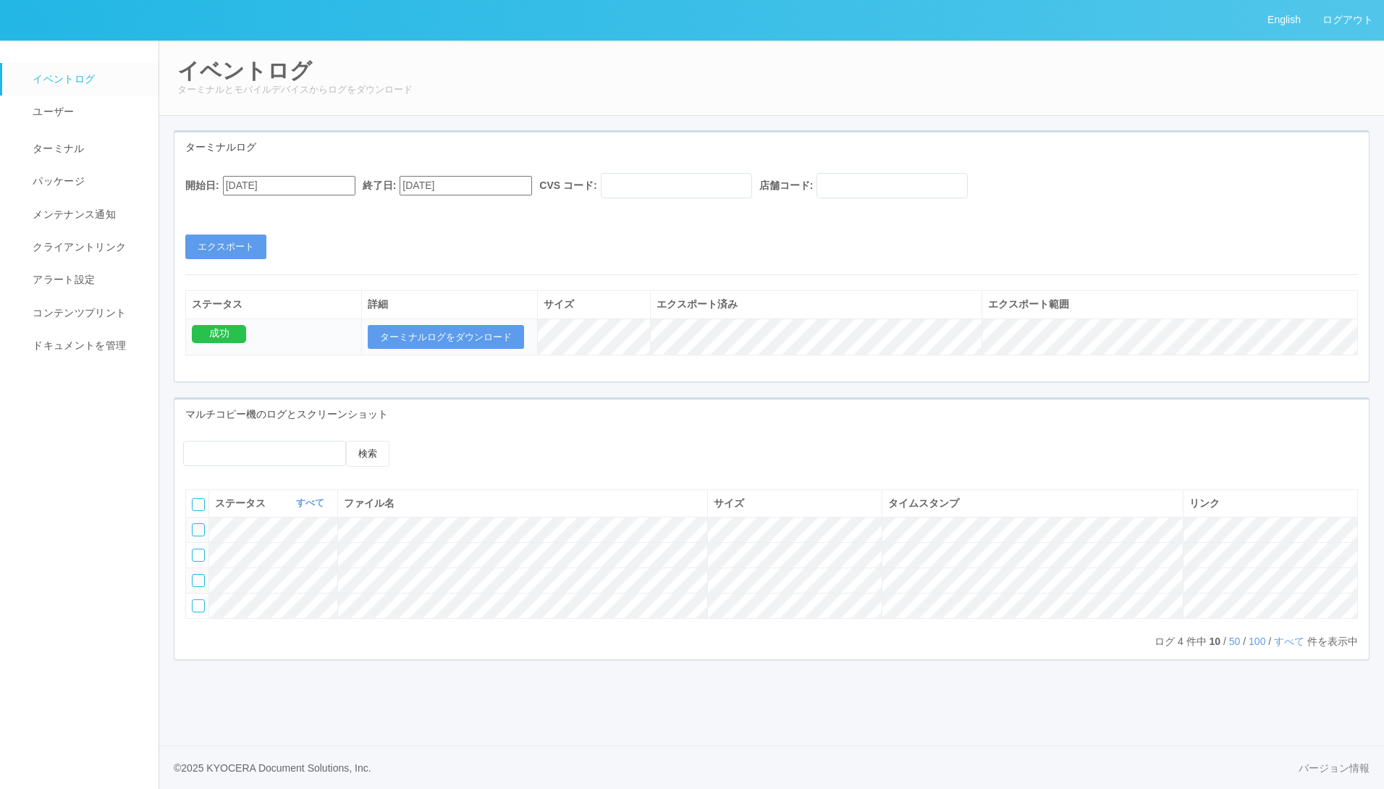
click at [235, 234] on div "開始日: 09/19/2025 終了日: 09/19/2025 CVS コード: 店舗コード: エクスポート" at bounding box center [771, 216] width 1195 height 86
click at [235, 244] on button "エクスポート" at bounding box center [225, 247] width 81 height 25
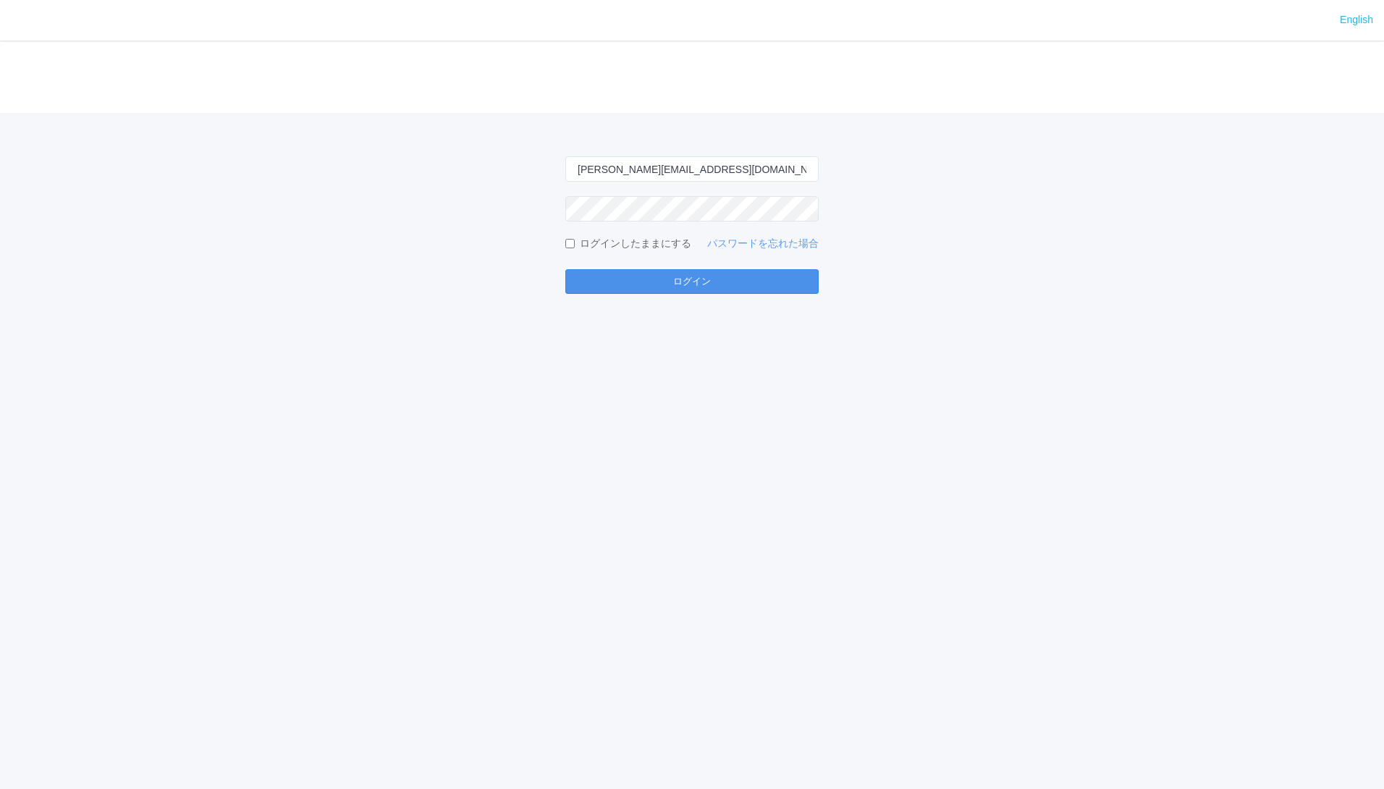
click at [670, 280] on button "ログイン" at bounding box center [691, 281] width 253 height 25
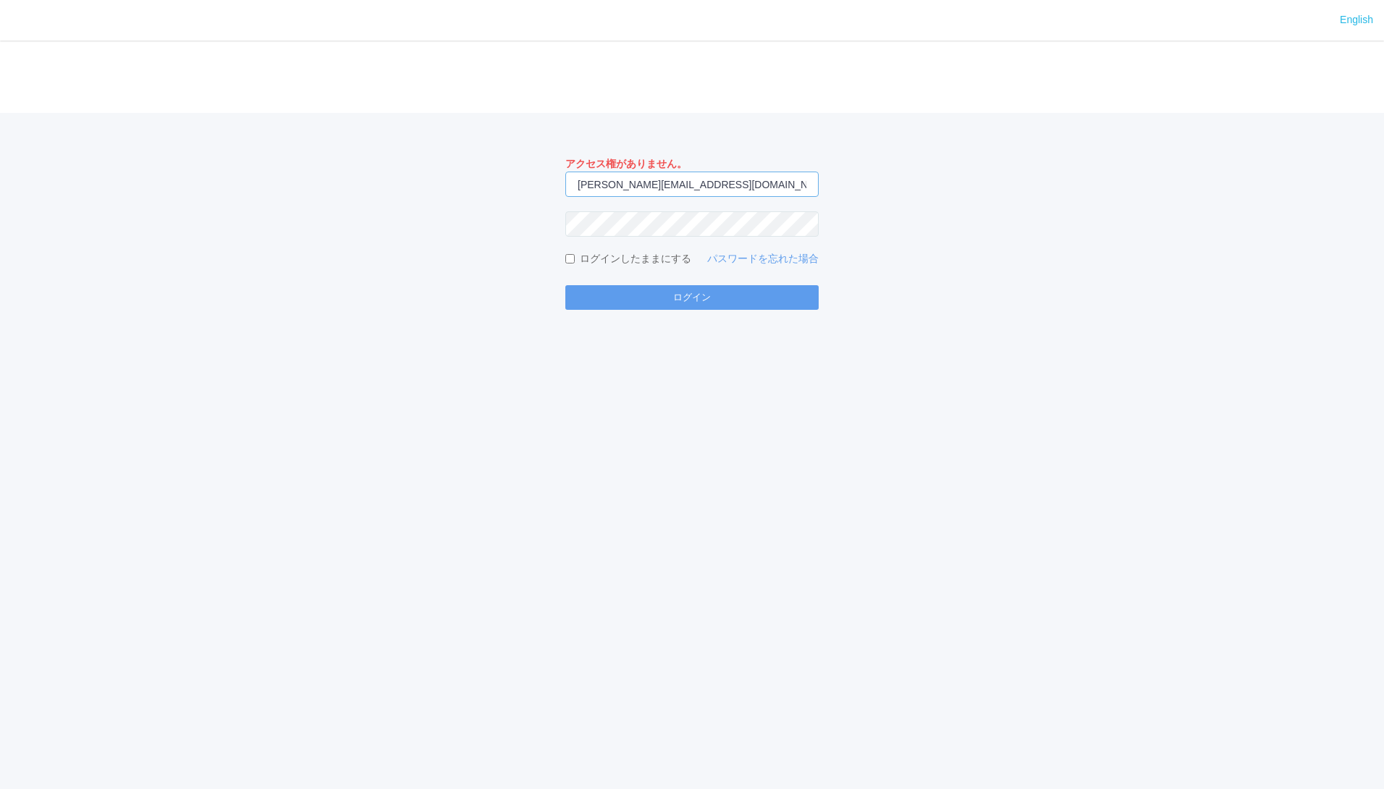
click at [730, 183] on input "[PERSON_NAME][EMAIL_ADDRESS][DOMAIN_NAME]" at bounding box center [691, 184] width 253 height 25
type input "[EMAIL_ADDRESS][DOMAIN_NAME]"
click at [673, 295] on button "ログイン" at bounding box center [691, 297] width 253 height 25
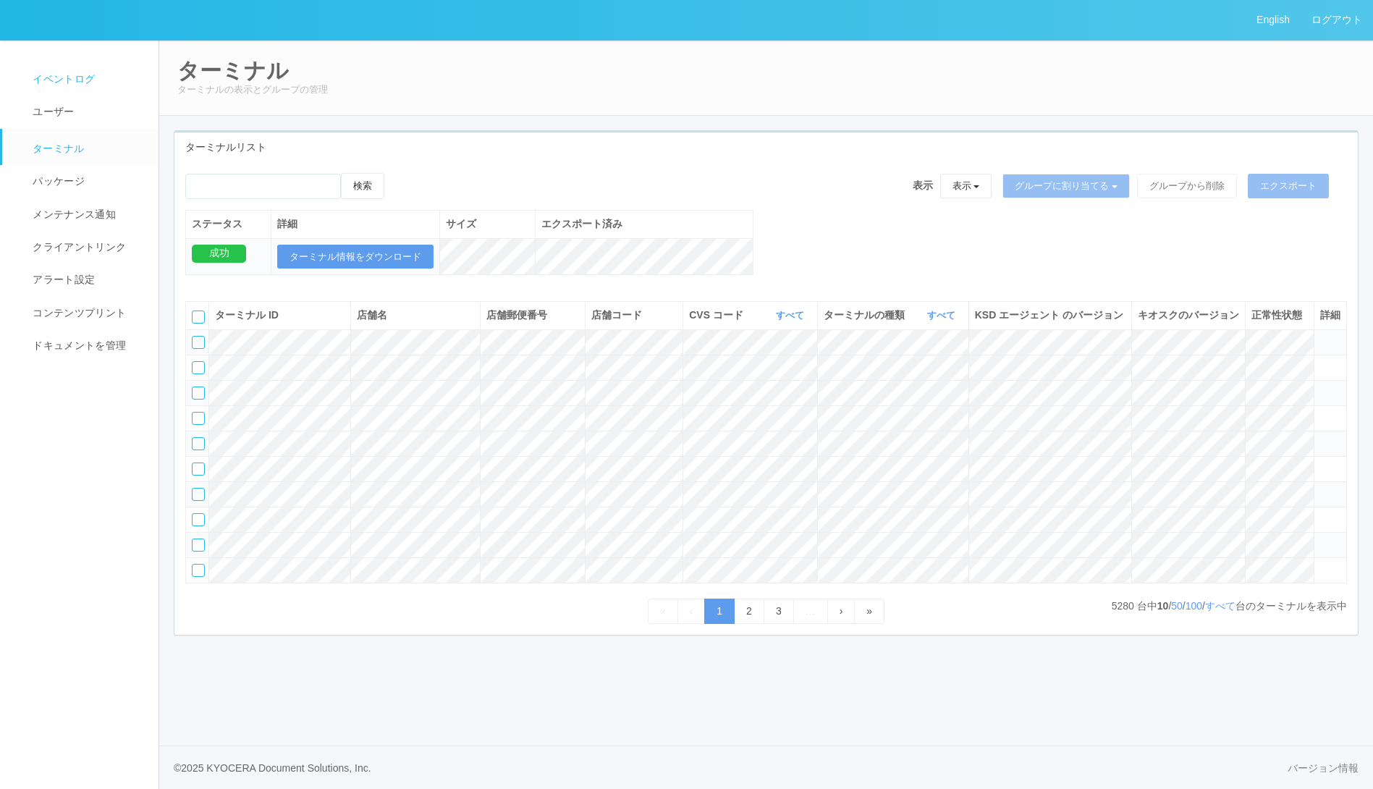
click at [86, 80] on span "イベントログ" at bounding box center [62, 79] width 66 height 12
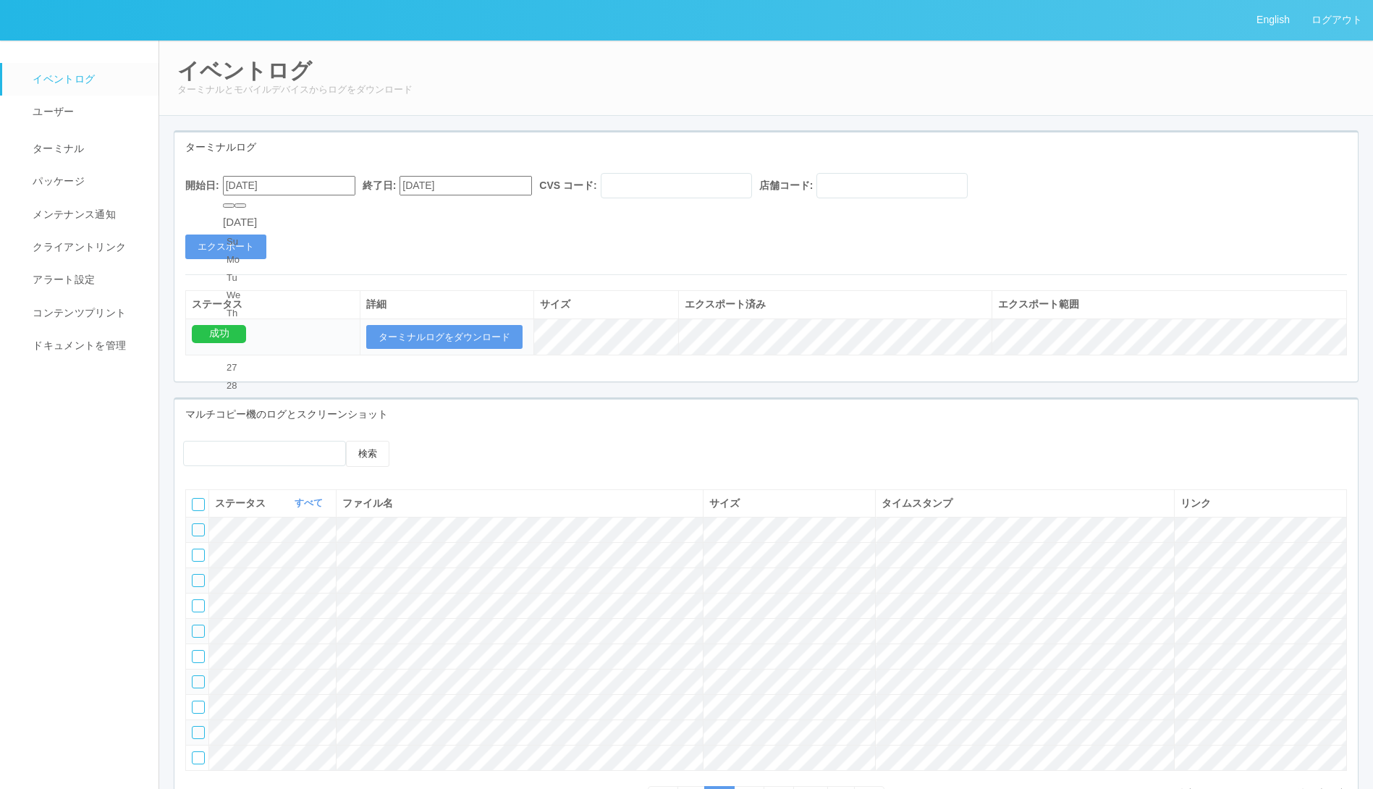
click at [326, 191] on input "[DATE]" at bounding box center [289, 186] width 132 height 20
click at [246, 208] on button "button" at bounding box center [241, 205] width 12 height 4
click at [253, 702] on div "19" at bounding box center [240, 709] width 27 height 14
type input "[DATE]"
click at [233, 248] on button "エクスポート" at bounding box center [225, 247] width 81 height 25
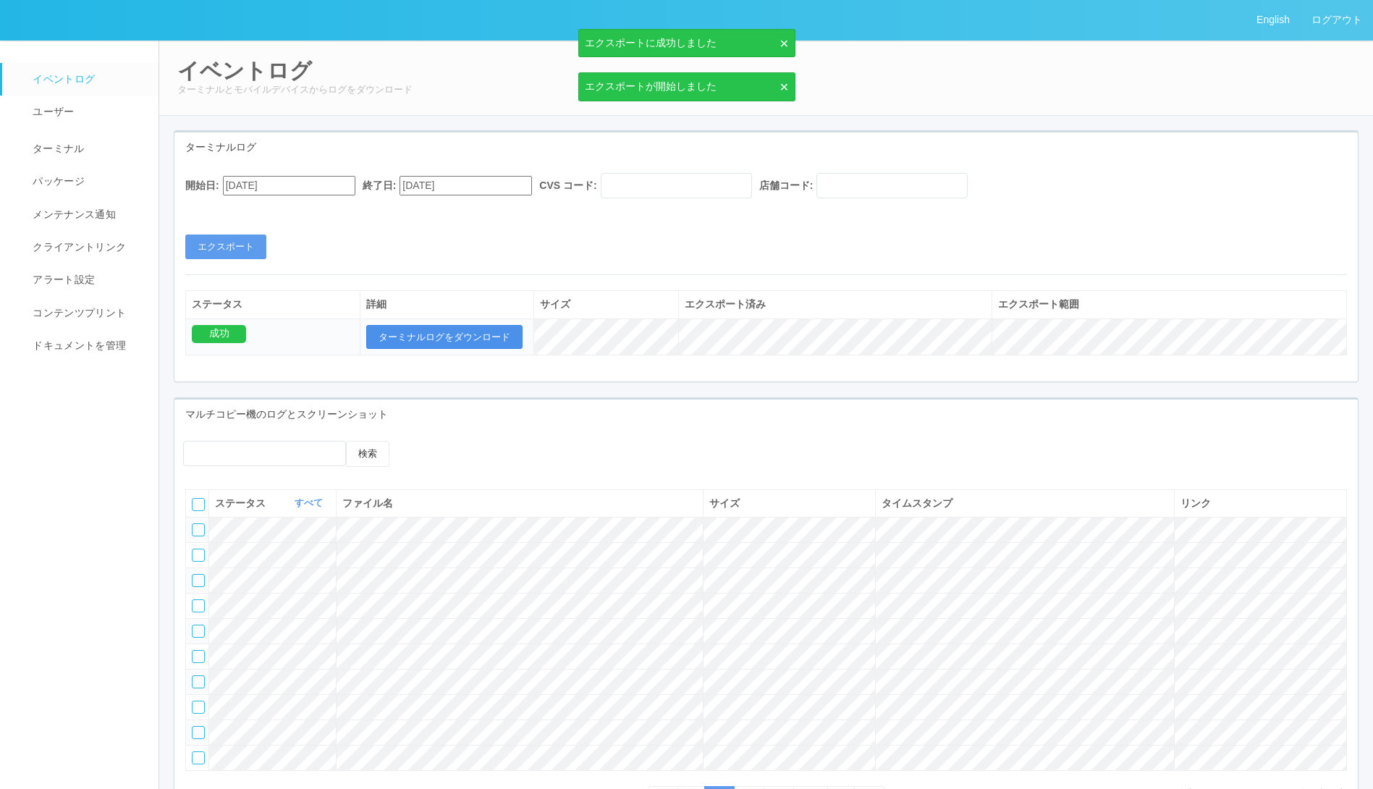
click at [443, 330] on button "ターミナルログをダウンロード" at bounding box center [444, 337] width 156 height 25
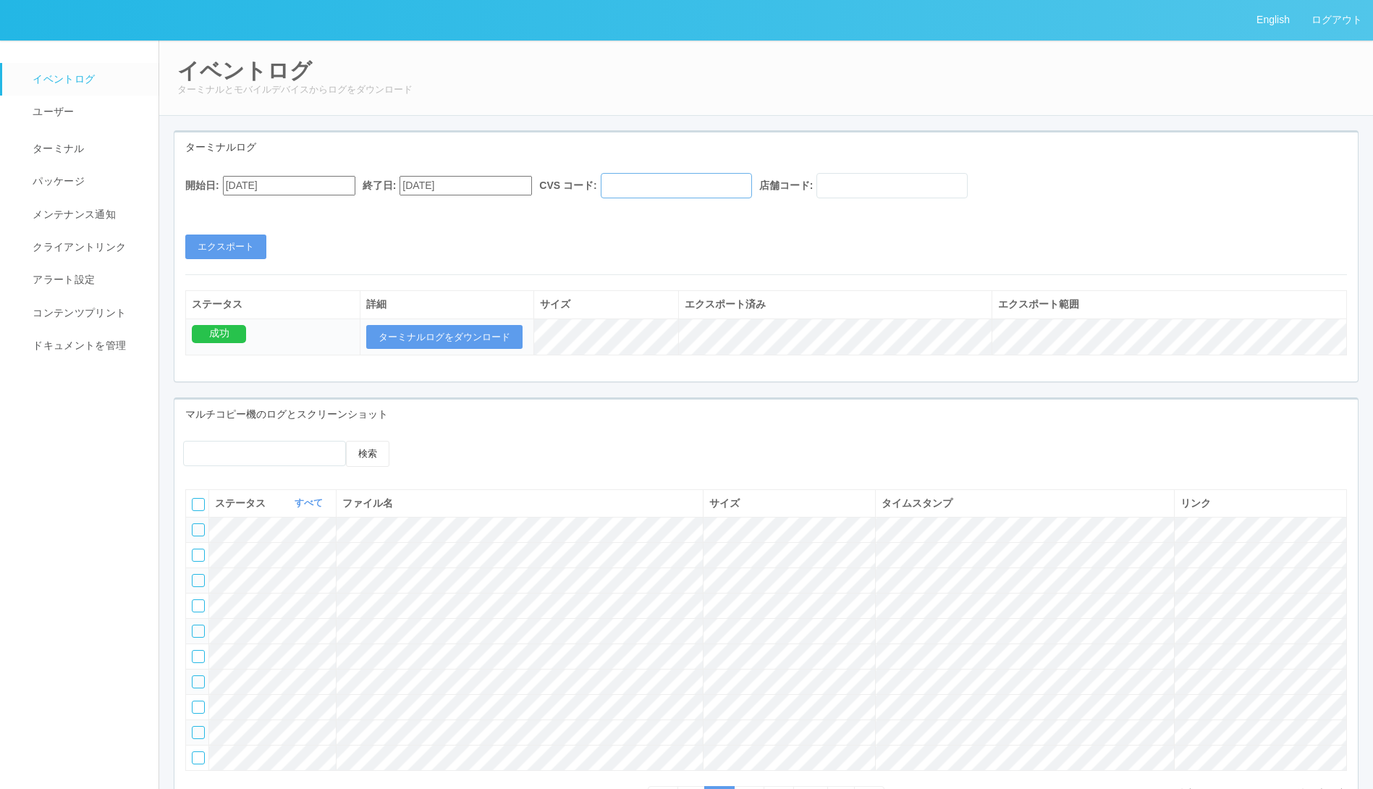
click at [661, 197] on input "text" at bounding box center [676, 185] width 151 height 25
type input "961762"
click at [236, 239] on button "エクスポート" at bounding box center [225, 247] width 81 height 25
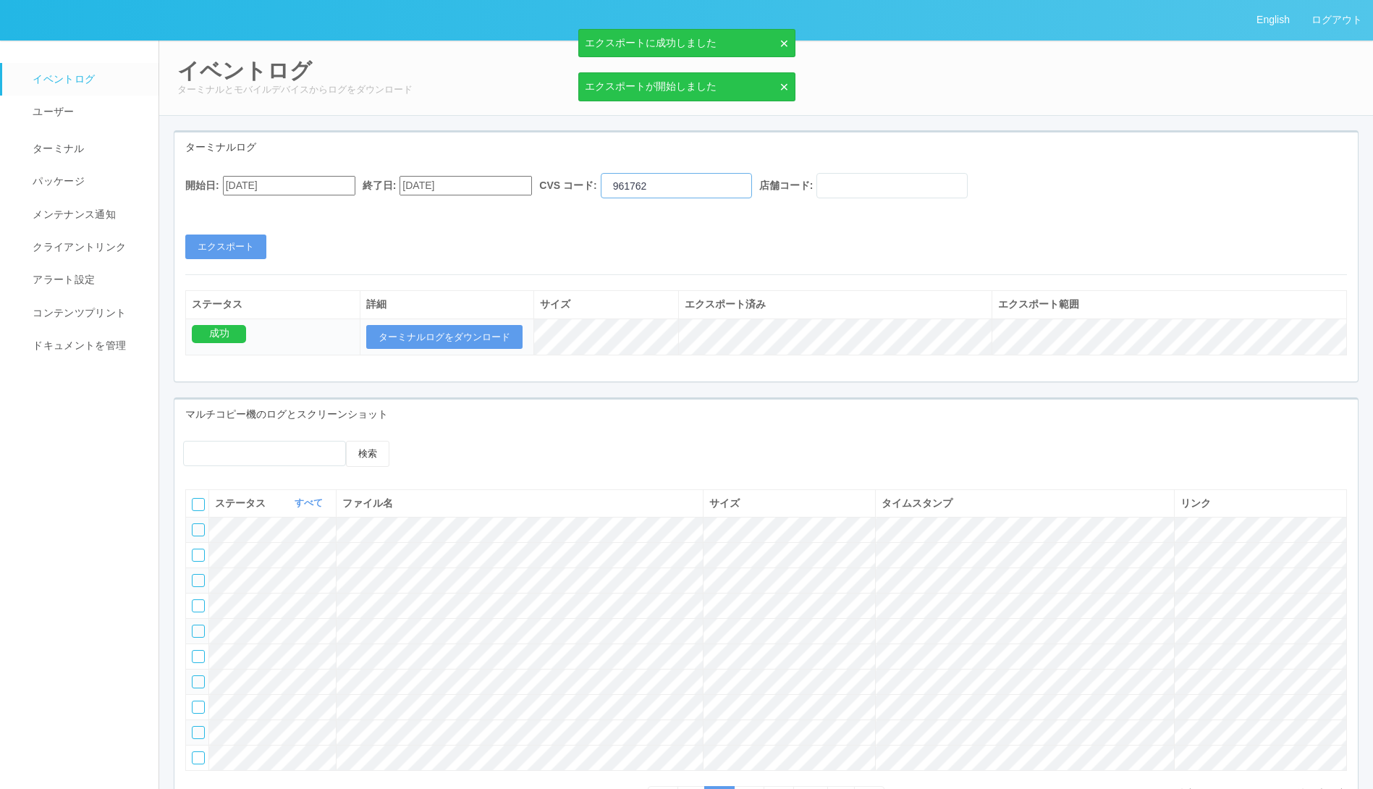
click at [715, 191] on input "961762" at bounding box center [676, 185] width 151 height 25
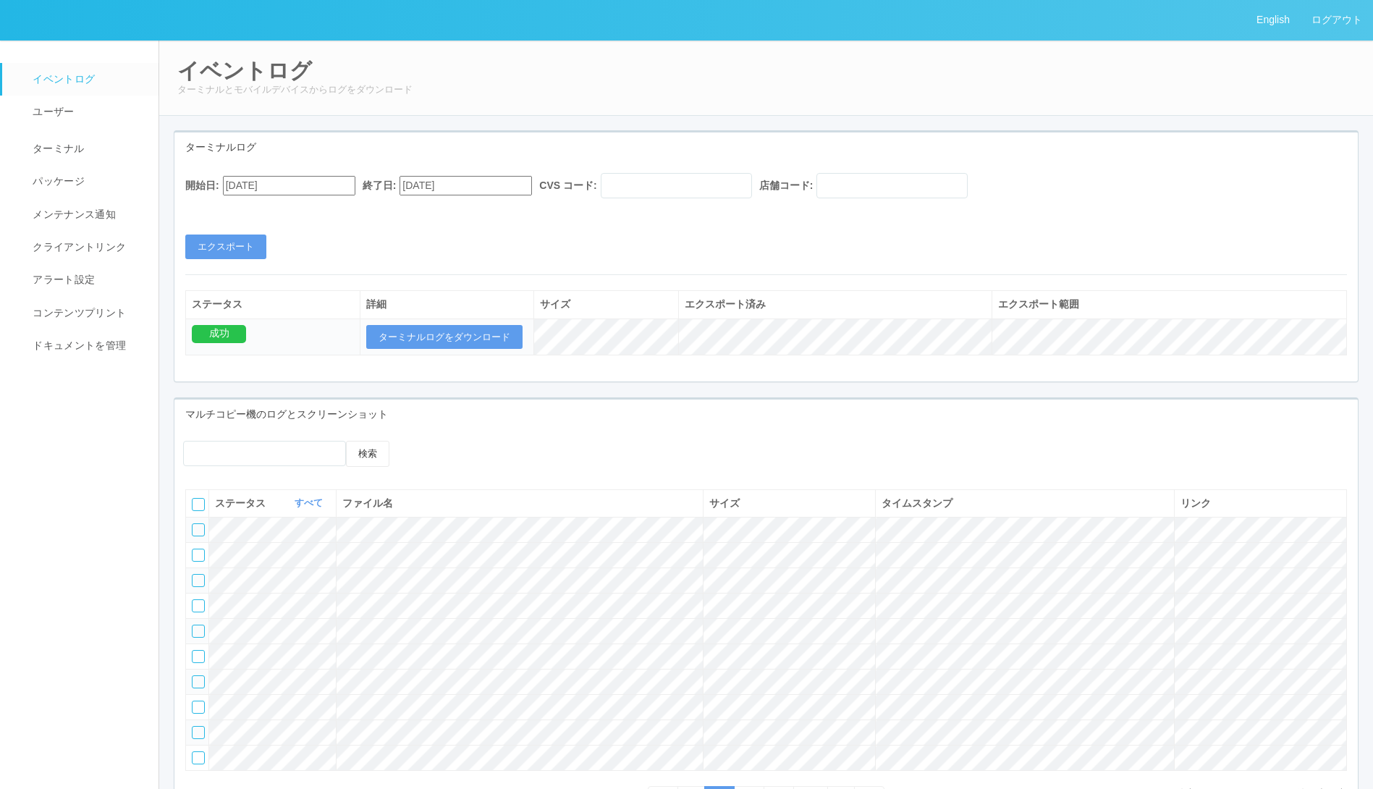
click at [758, 263] on div "開始日: 09/19/2025 終了日: 09/19/2025 CVS コード: 店舗コード: エクスポート ステータス 詳細 サイズ エクスポート済み エク…" at bounding box center [766, 271] width 1184 height 219
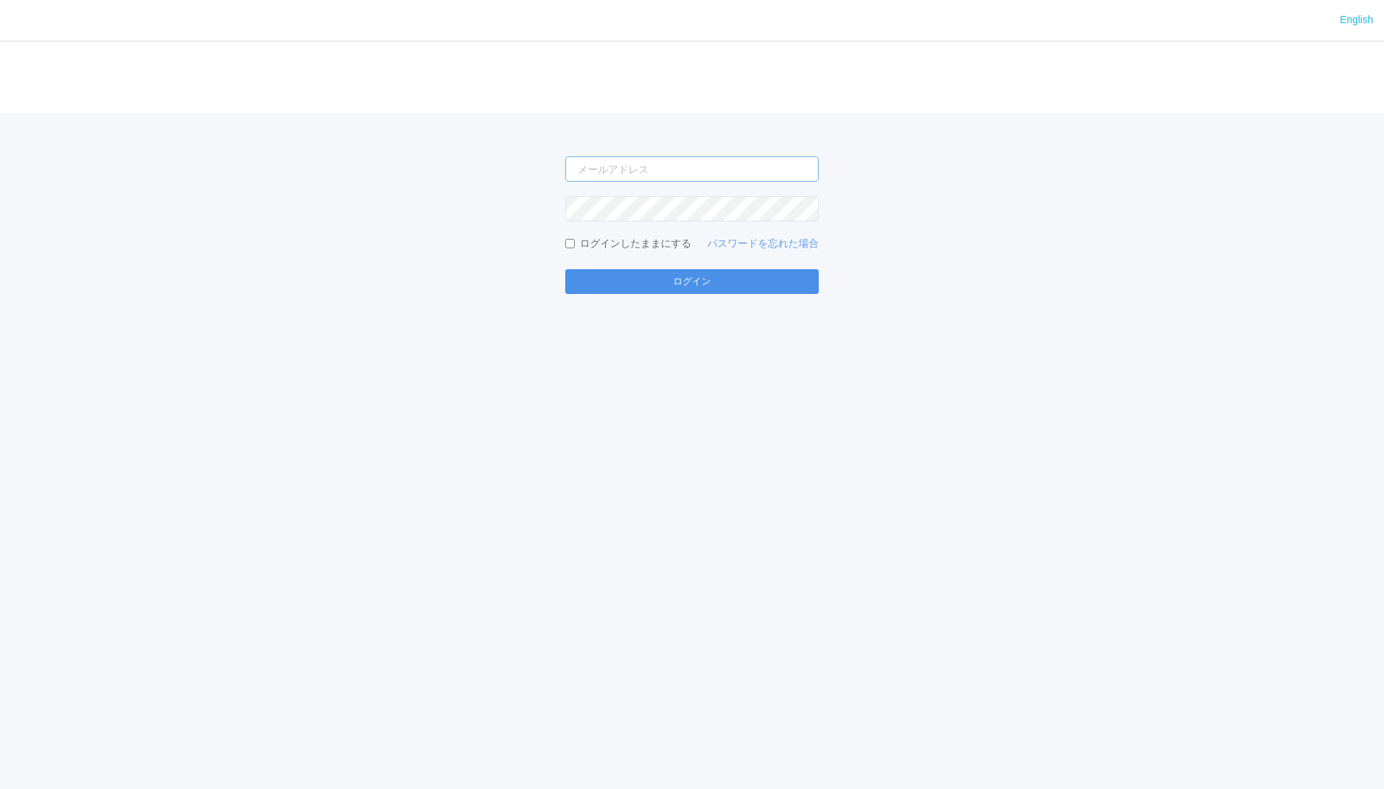
type input "[EMAIL_ADDRESS][DOMAIN_NAME]"
click at [714, 275] on button "ログイン" at bounding box center [691, 281] width 253 height 25
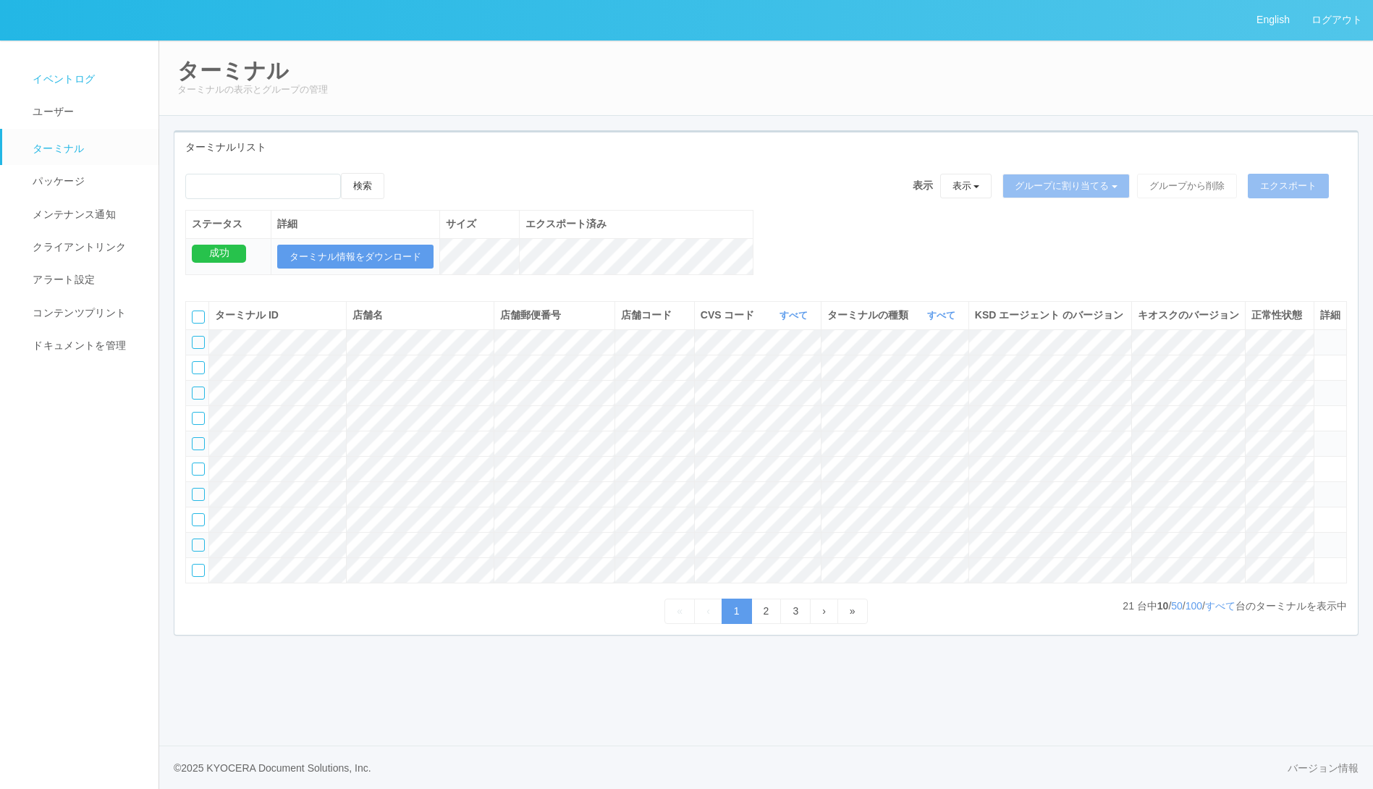
click at [97, 88] on link "イベントログ" at bounding box center [86, 79] width 169 height 33
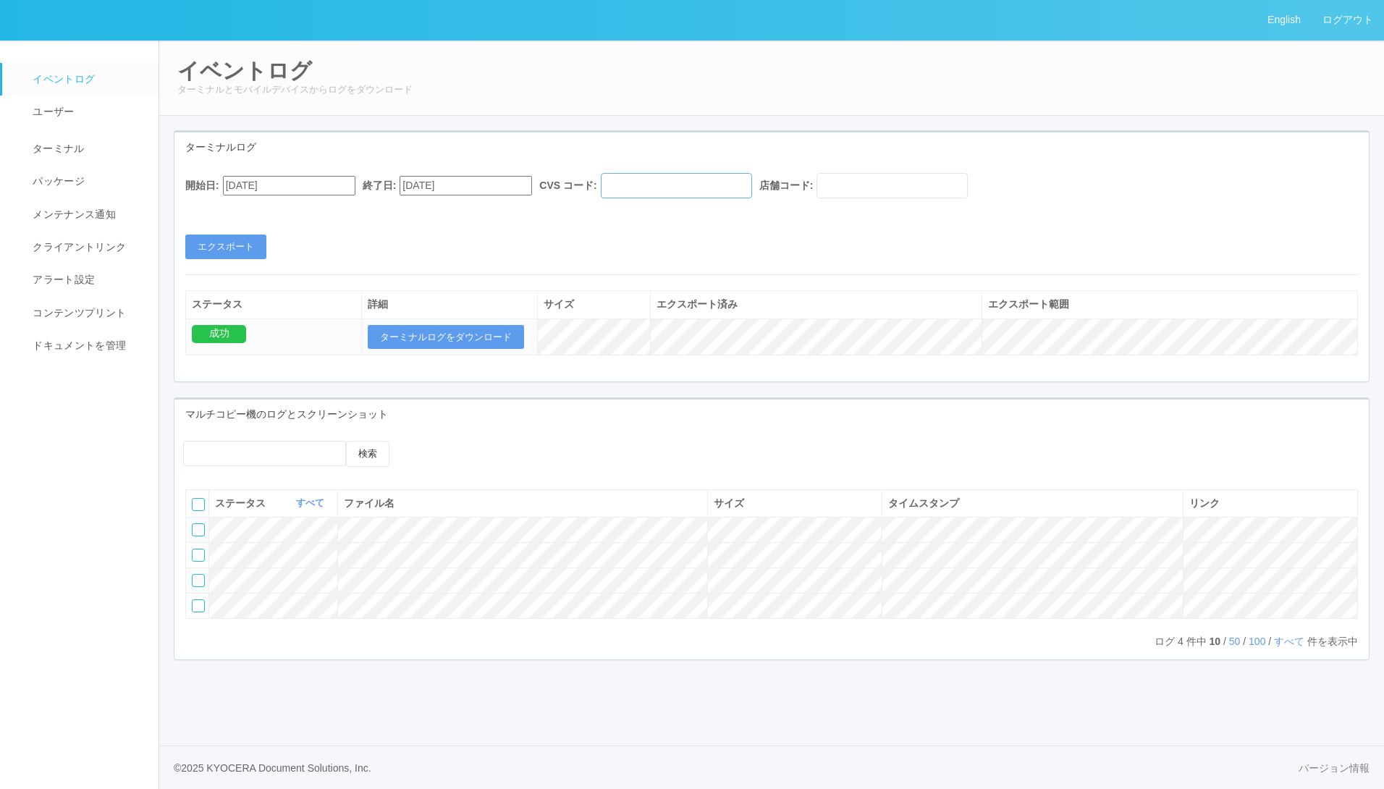
click at [655, 190] on input "text" at bounding box center [676, 185] width 151 height 25
type input "961762"
click at [226, 243] on button "エクスポート" at bounding box center [225, 247] width 81 height 25
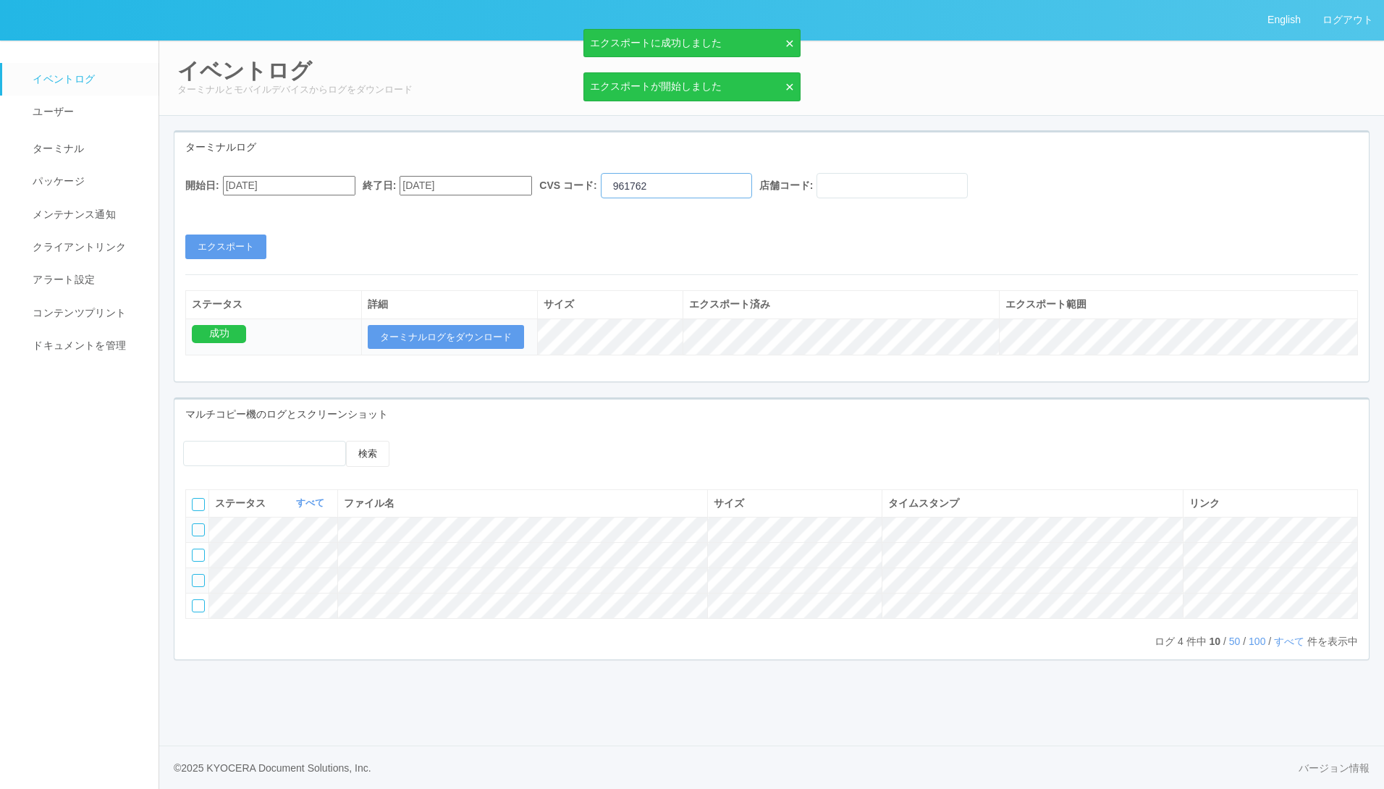
click at [707, 190] on input "961762" at bounding box center [676, 185] width 151 height 25
click at [240, 243] on button "エクスポート" at bounding box center [225, 247] width 81 height 25
click at [296, 187] on input "[DATE]" at bounding box center [289, 186] width 132 height 20
click at [257, 213] on div "[DATE] Su Mo Tu We Th Fr Sa 27 28 29 30 31 1 2 3 4 5 6 7 8 9 10 11 12 13 14 15 …" at bounding box center [240, 653] width 34 height 917
click at [246, 208] on button "button" at bounding box center [241, 205] width 12 height 4
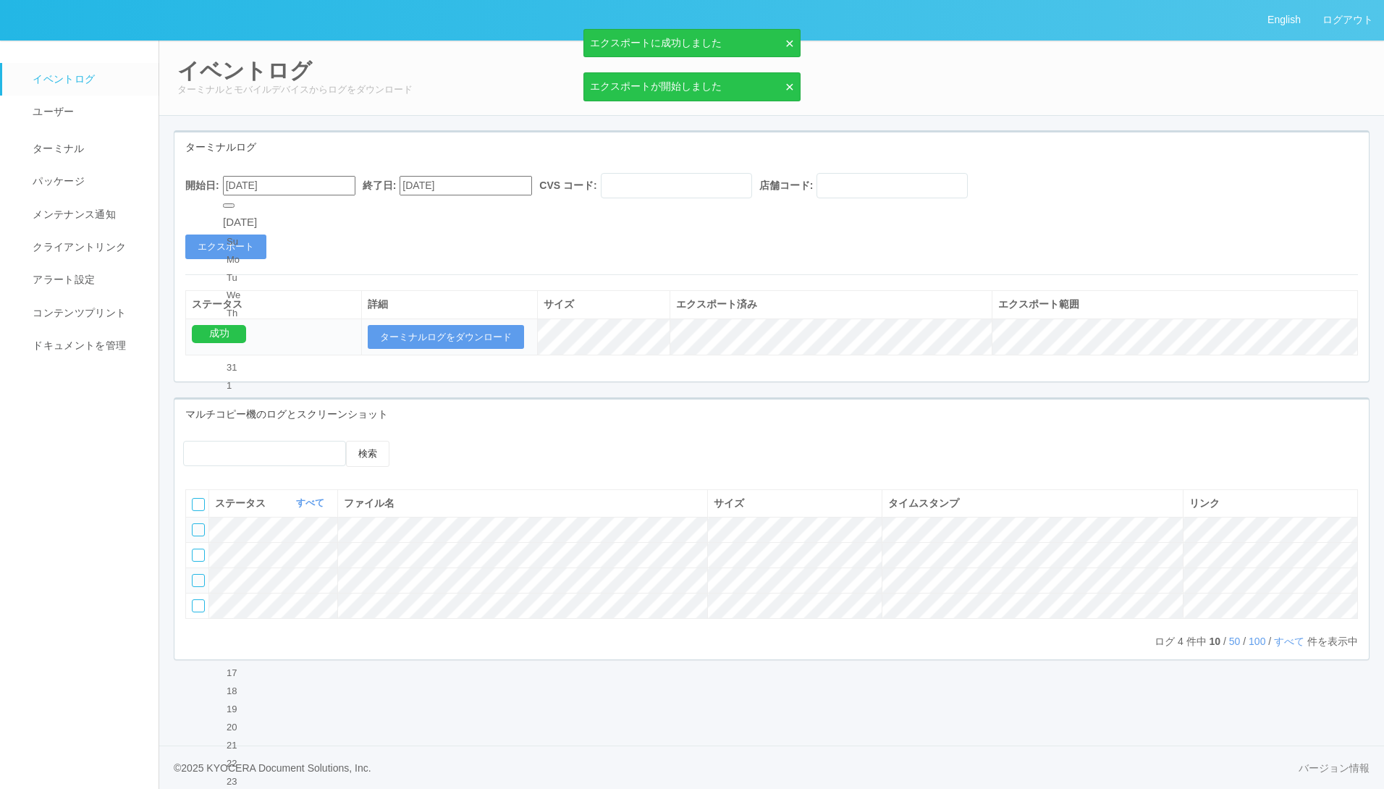
click at [253, 702] on div "19" at bounding box center [240, 709] width 27 height 14
type input "[DATE]"
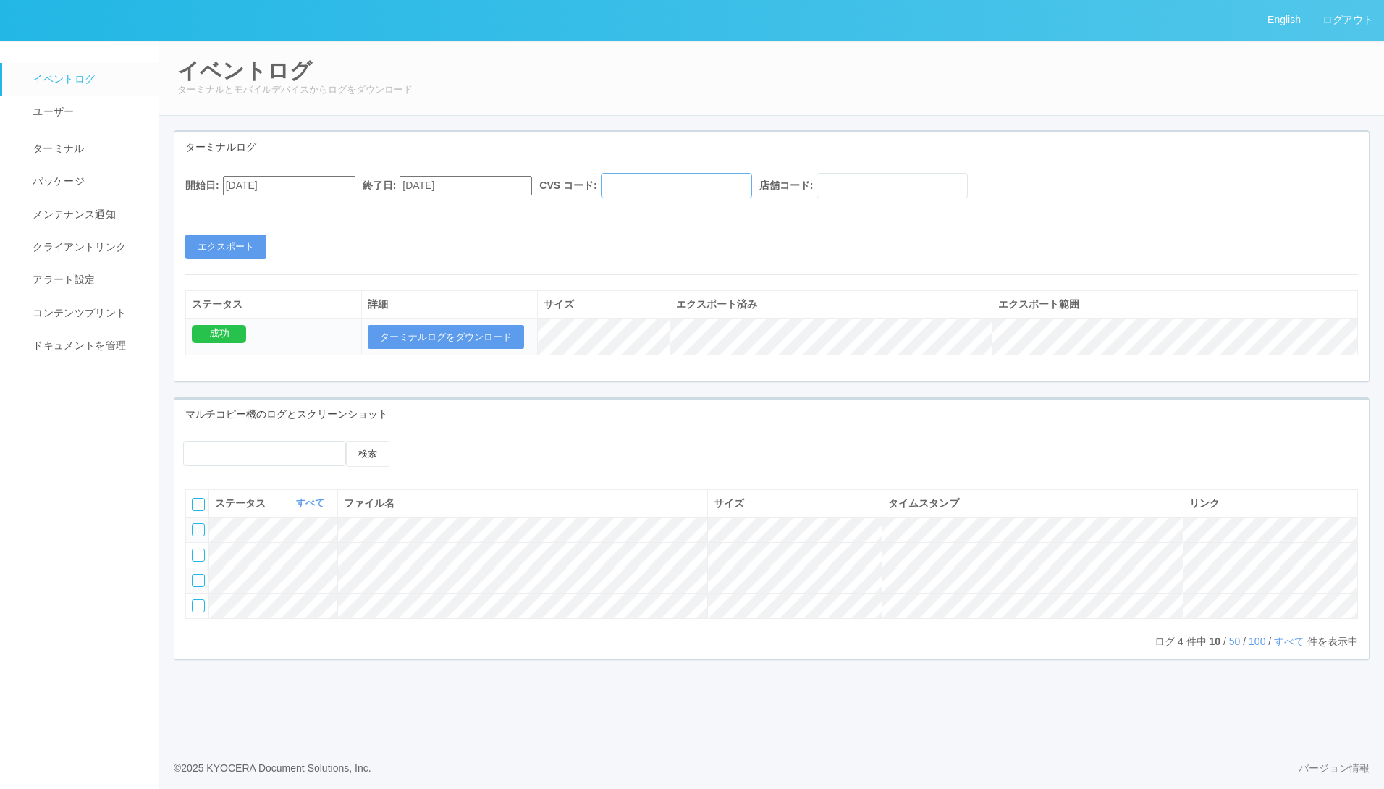
click at [684, 185] on input "text" at bounding box center [676, 185] width 151 height 25
type input "961762"
click at [212, 240] on button "エクスポート" at bounding box center [225, 247] width 81 height 25
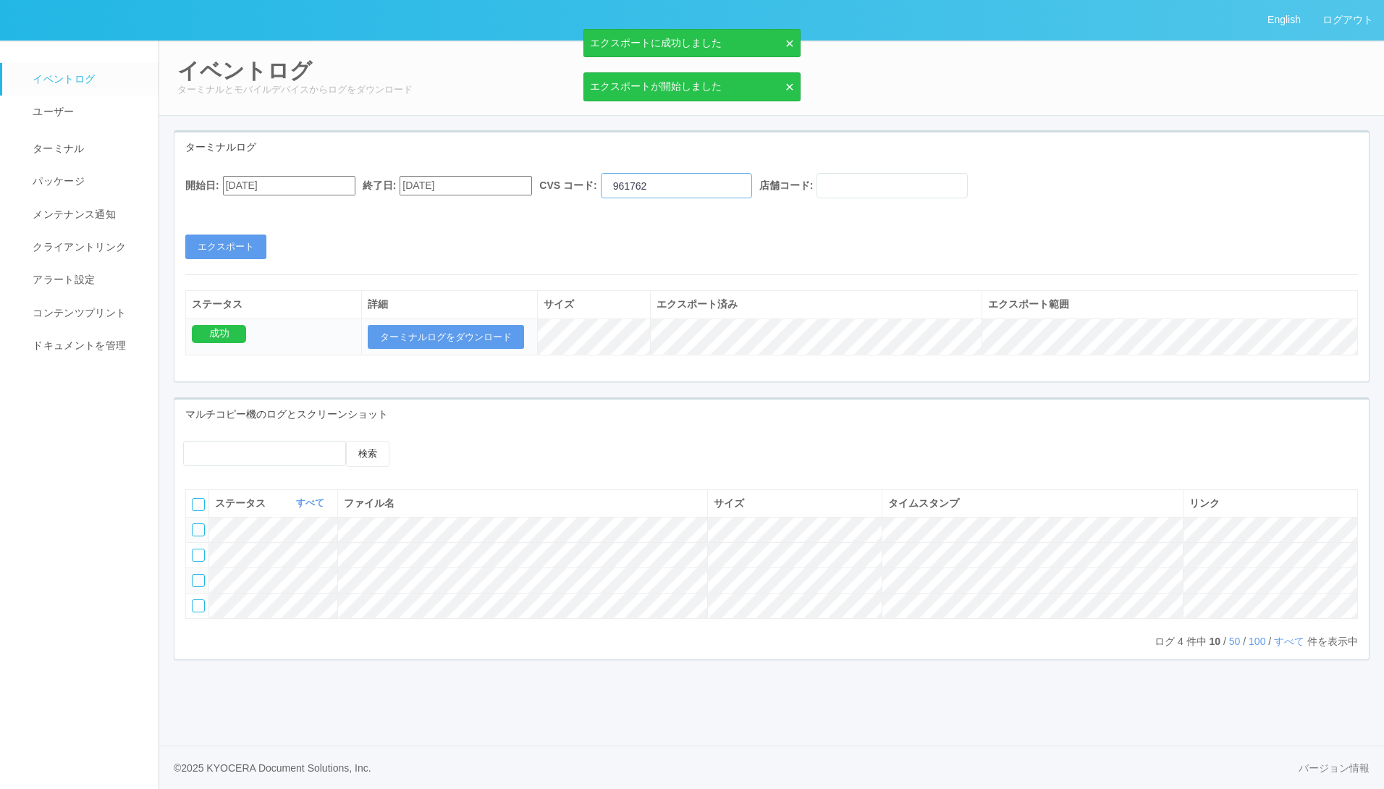
click at [639, 184] on input "961762" at bounding box center [676, 185] width 151 height 25
click at [237, 245] on button "エクスポート" at bounding box center [225, 247] width 81 height 25
click at [717, 183] on input "961762" at bounding box center [676, 185] width 151 height 25
click at [218, 247] on button "エクスポート" at bounding box center [225, 247] width 81 height 25
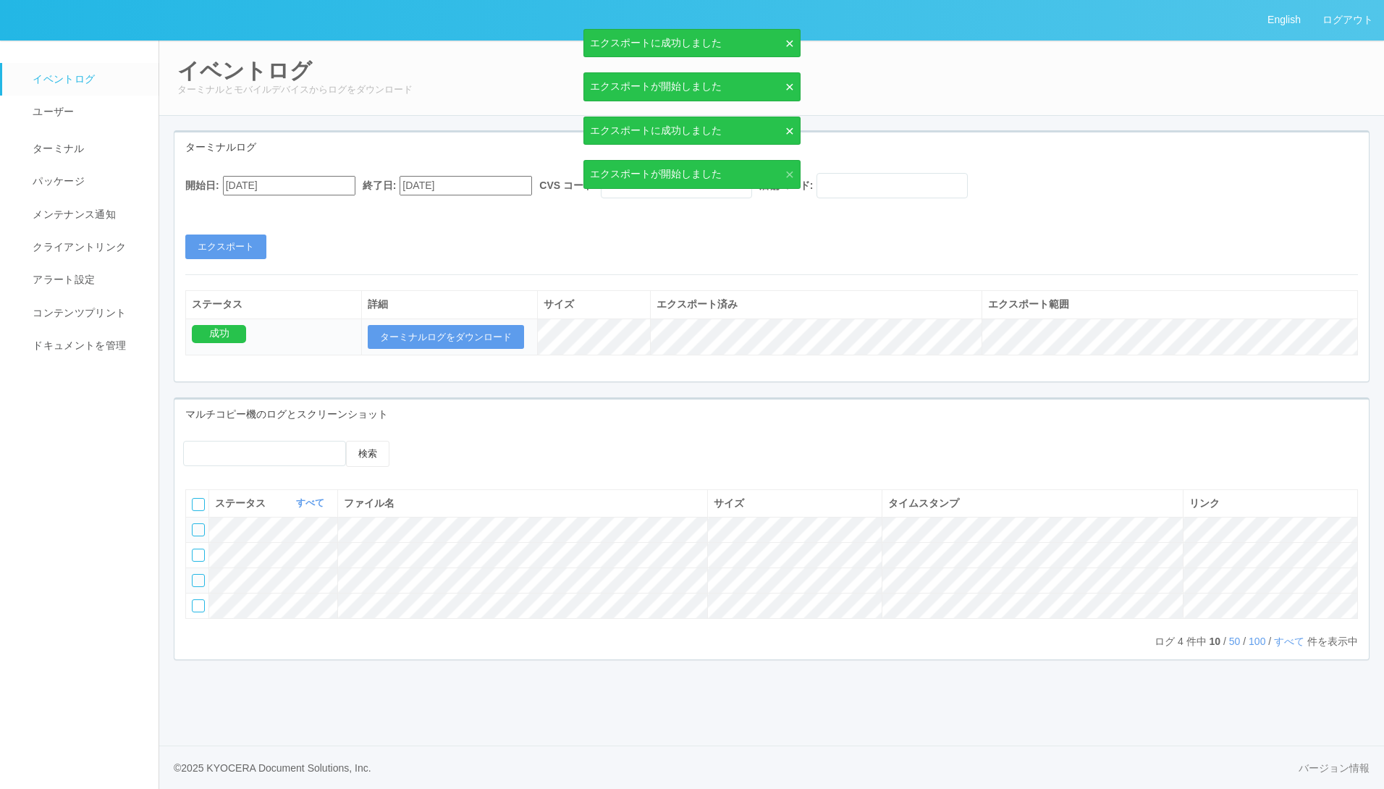
click at [791, 167] on link "×" at bounding box center [786, 174] width 16 height 15
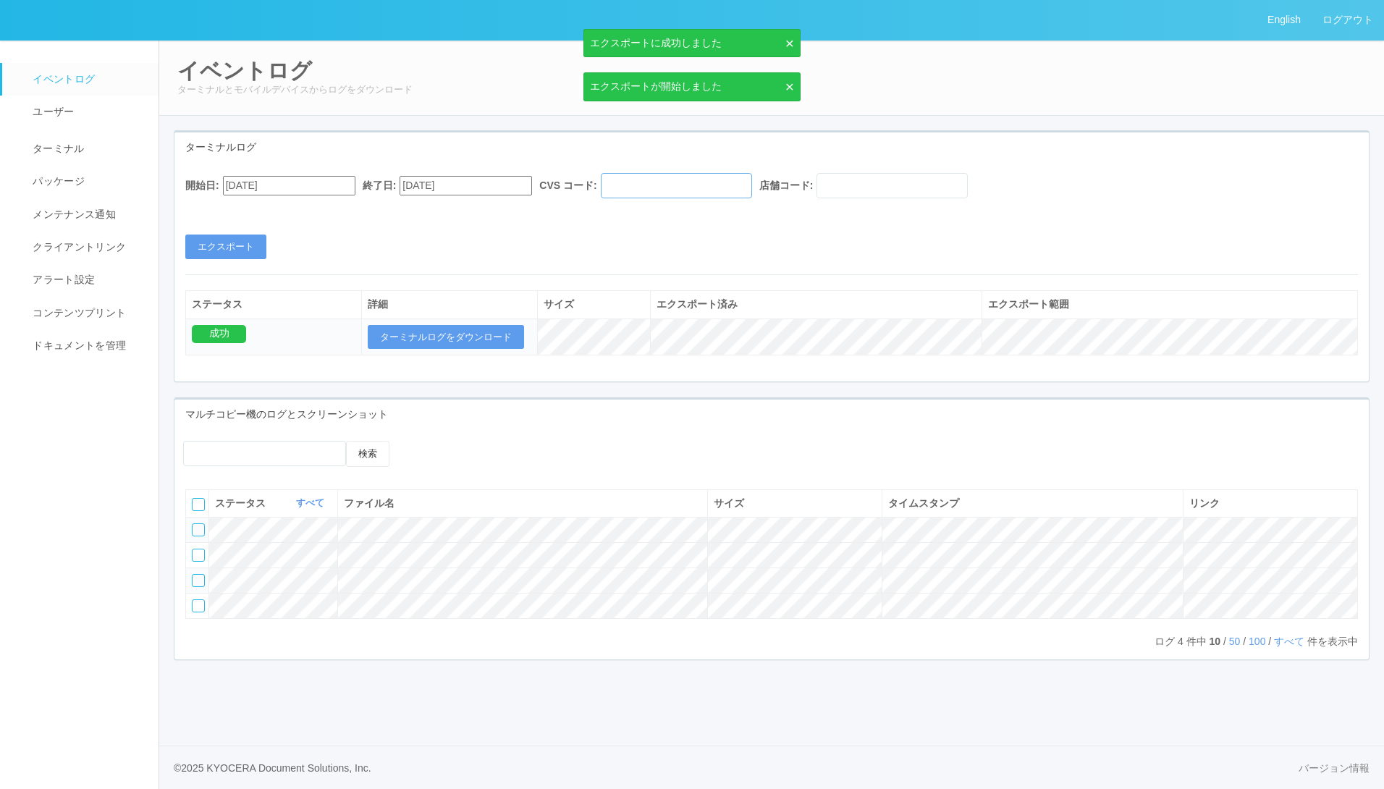
click at [680, 177] on input "text" at bounding box center [676, 185] width 151 height 25
type input "961762"
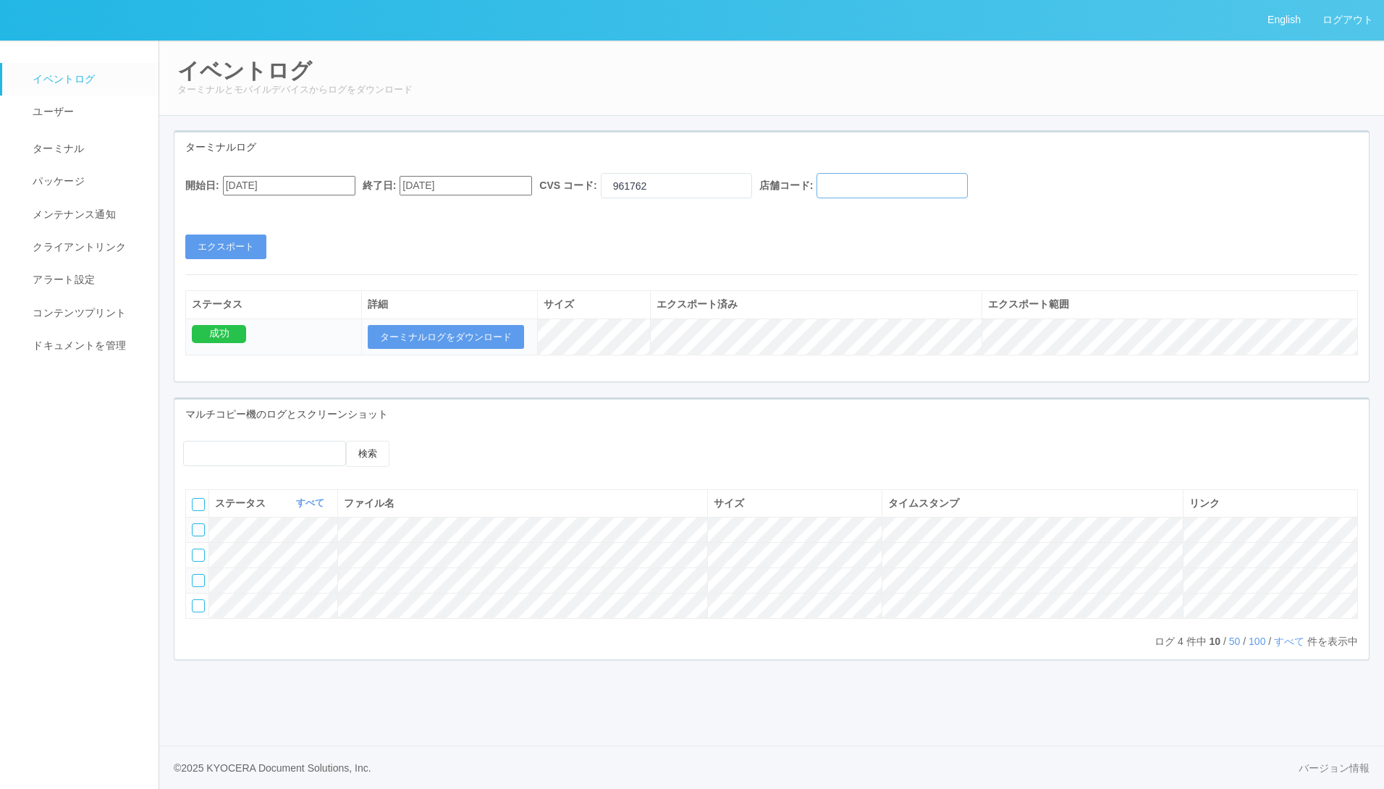
click at [913, 180] on input "text" at bounding box center [892, 185] width 151 height 25
type input "010007"
click at [226, 248] on button "エクスポート" at bounding box center [225, 247] width 81 height 25
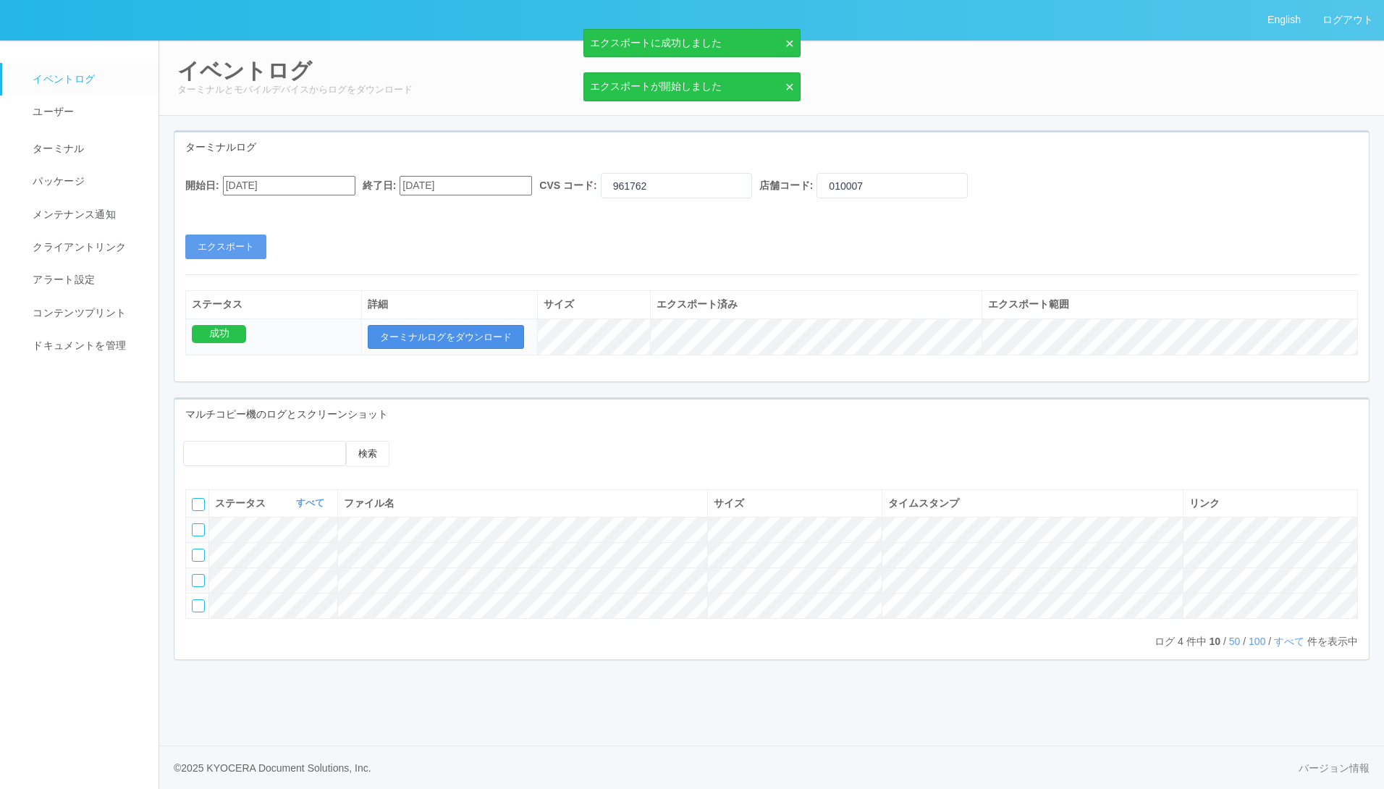
click at [464, 334] on button "ターミナルログをダウンロード" at bounding box center [446, 337] width 156 height 25
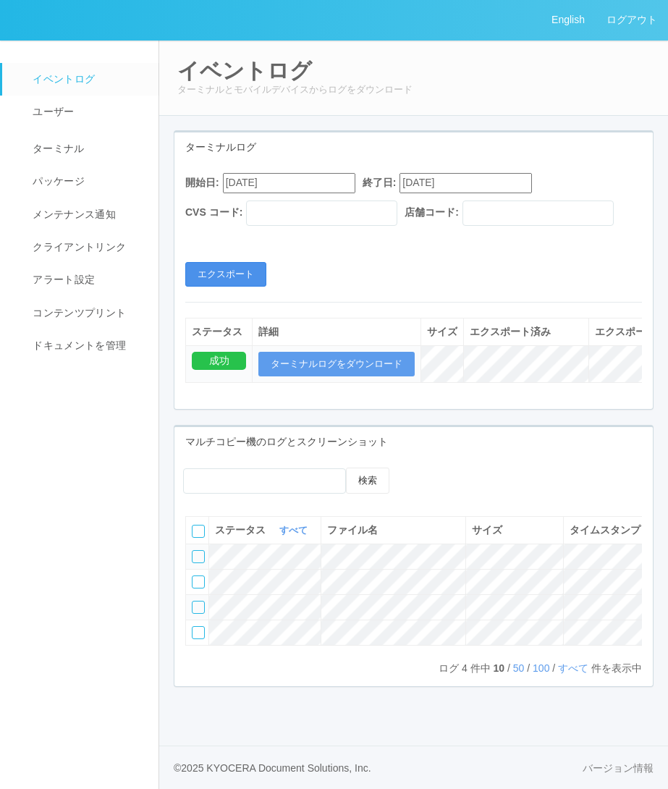
click at [224, 287] on button "エクスポート" at bounding box center [225, 274] width 81 height 25
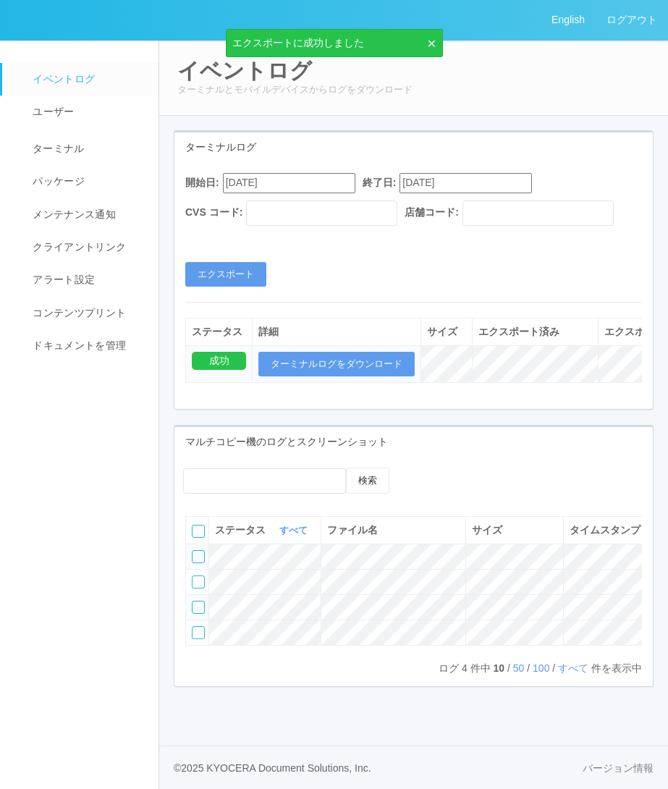
click at [332, 177] on input "[DATE]" at bounding box center [289, 183] width 132 height 20
click at [257, 211] on div "[DATE]" at bounding box center [240, 219] width 34 height 17
click at [257, 216] on div "[DATE]" at bounding box center [240, 219] width 34 height 17
click at [246, 205] on button "button" at bounding box center [241, 203] width 12 height 4
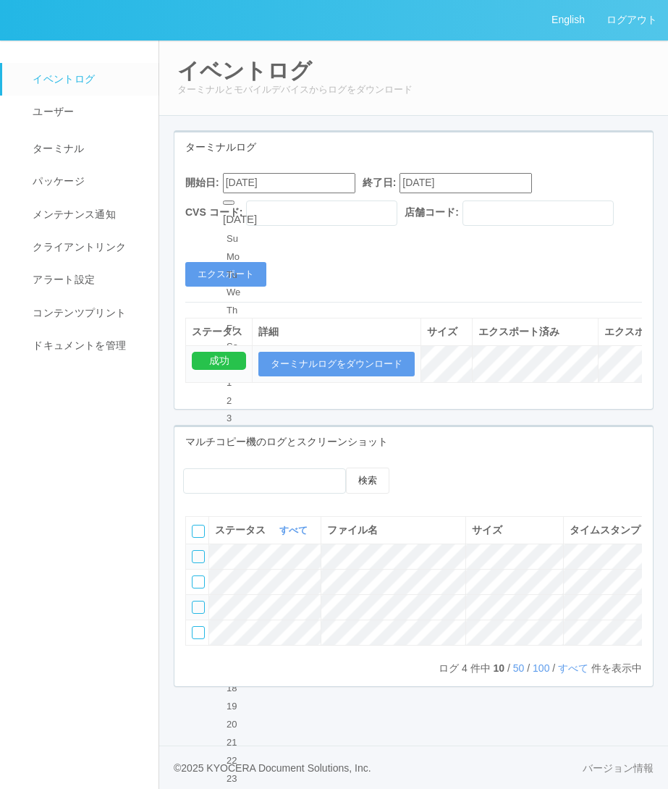
click at [253, 699] on div "19" at bounding box center [240, 706] width 27 height 14
type input "[DATE]"
click at [197, 287] on button "エクスポート" at bounding box center [225, 274] width 81 height 25
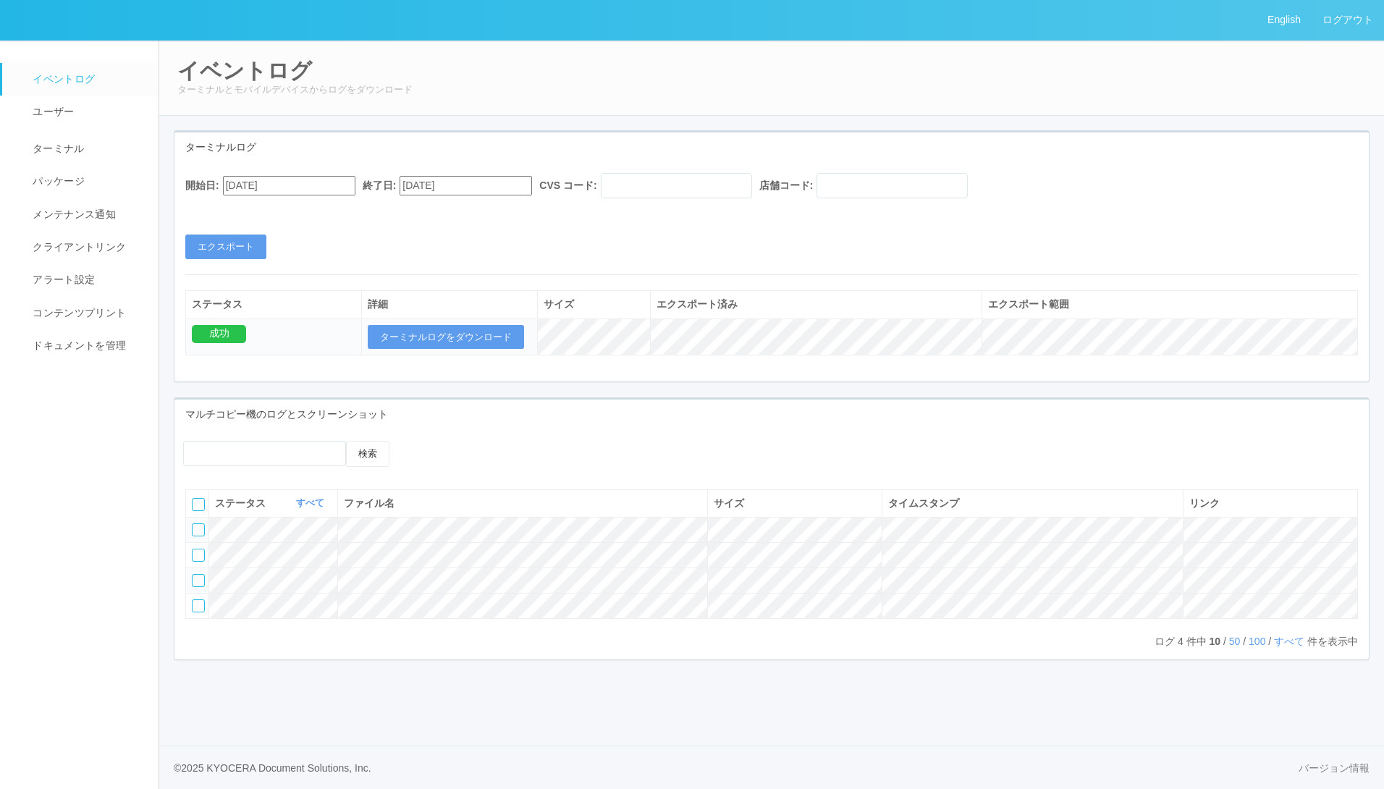
click at [578, 259] on div "開始日: [DATE] 終了日: [DATE] CVS コード: 店舗コード: エクスポート" at bounding box center [771, 216] width 1195 height 86
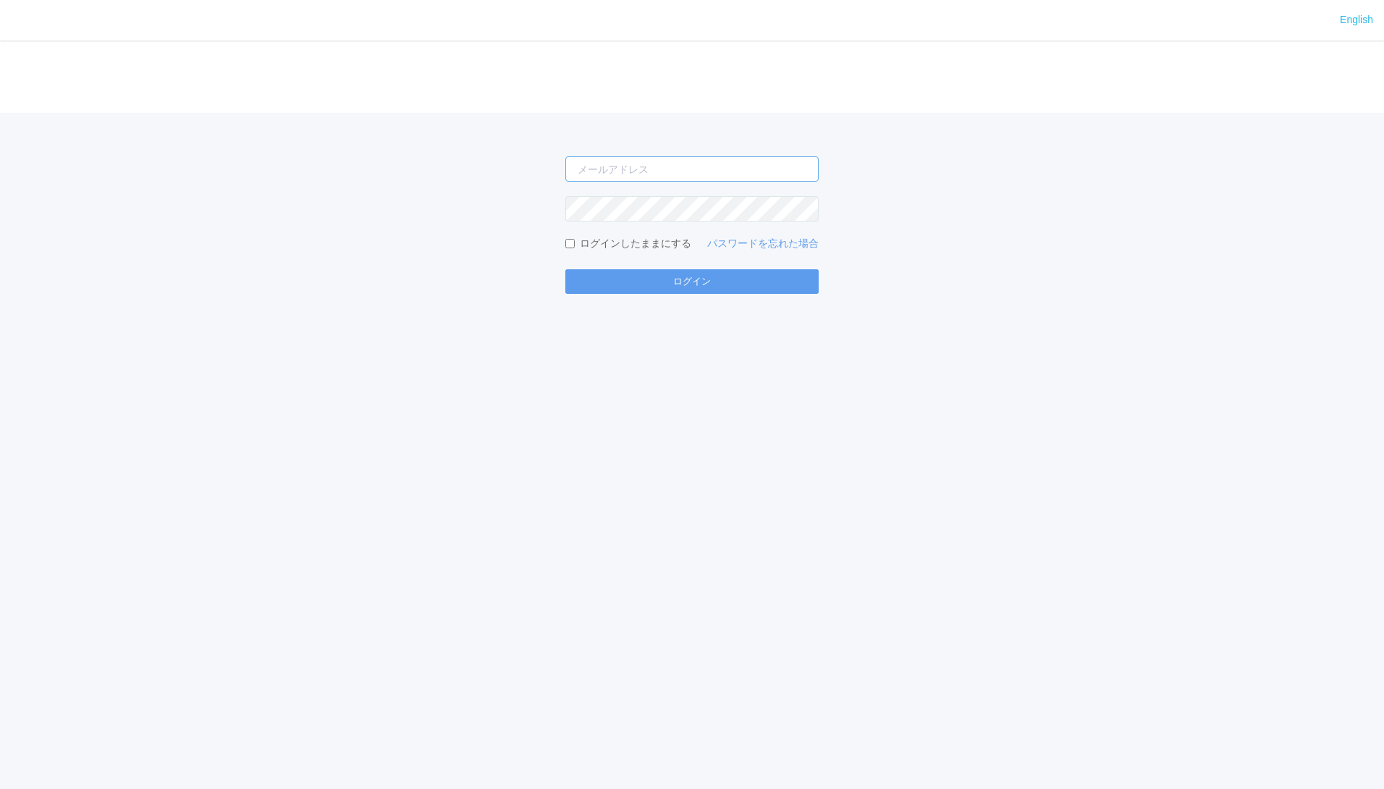
type input "[EMAIL_ADDRESS][DOMAIN_NAME]"
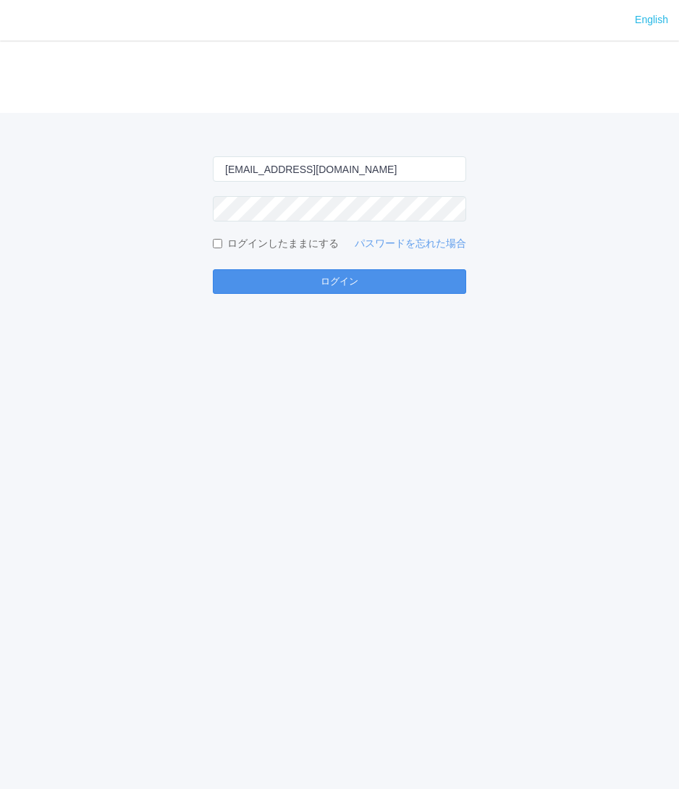
click at [413, 291] on button "ログイン" at bounding box center [339, 281] width 253 height 25
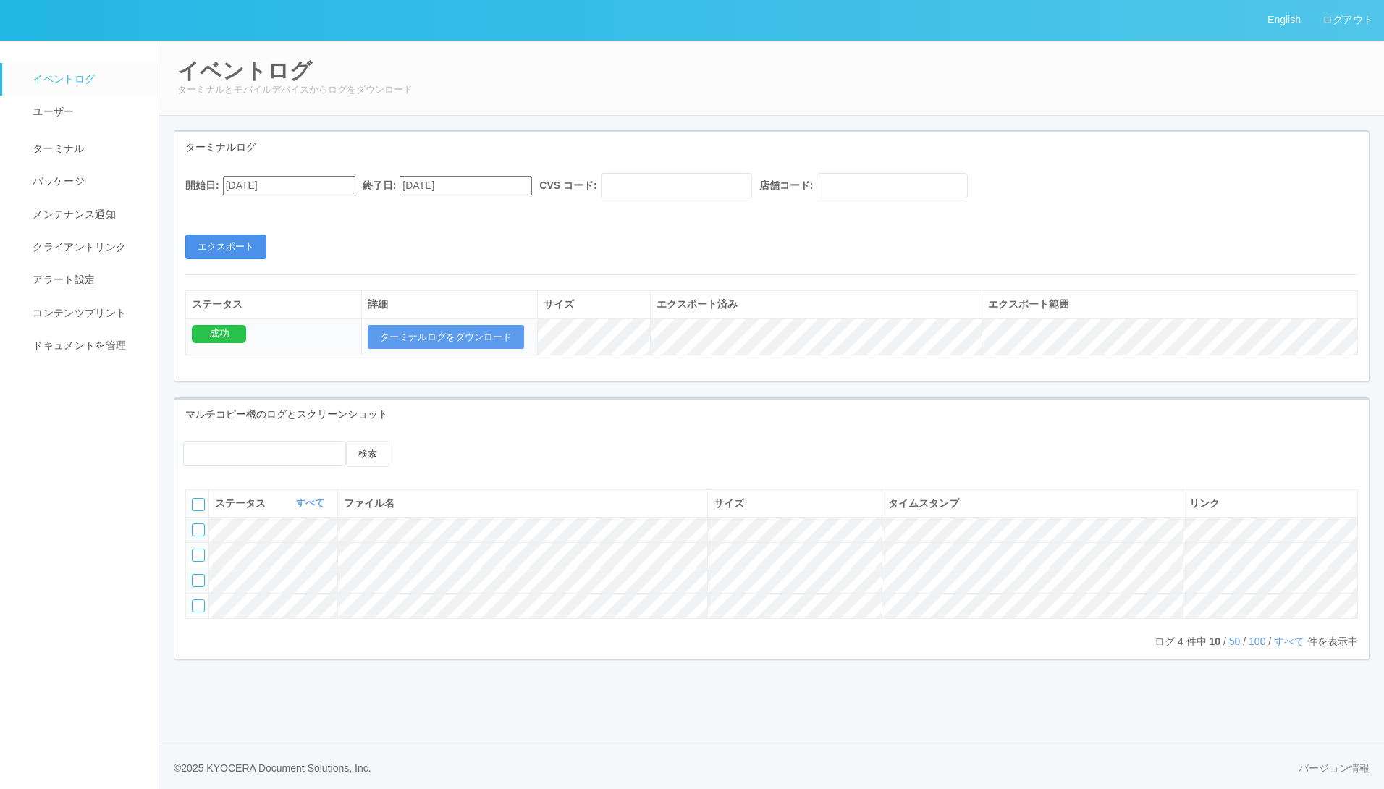
click at [243, 250] on button "エクスポート" at bounding box center [225, 247] width 81 height 25
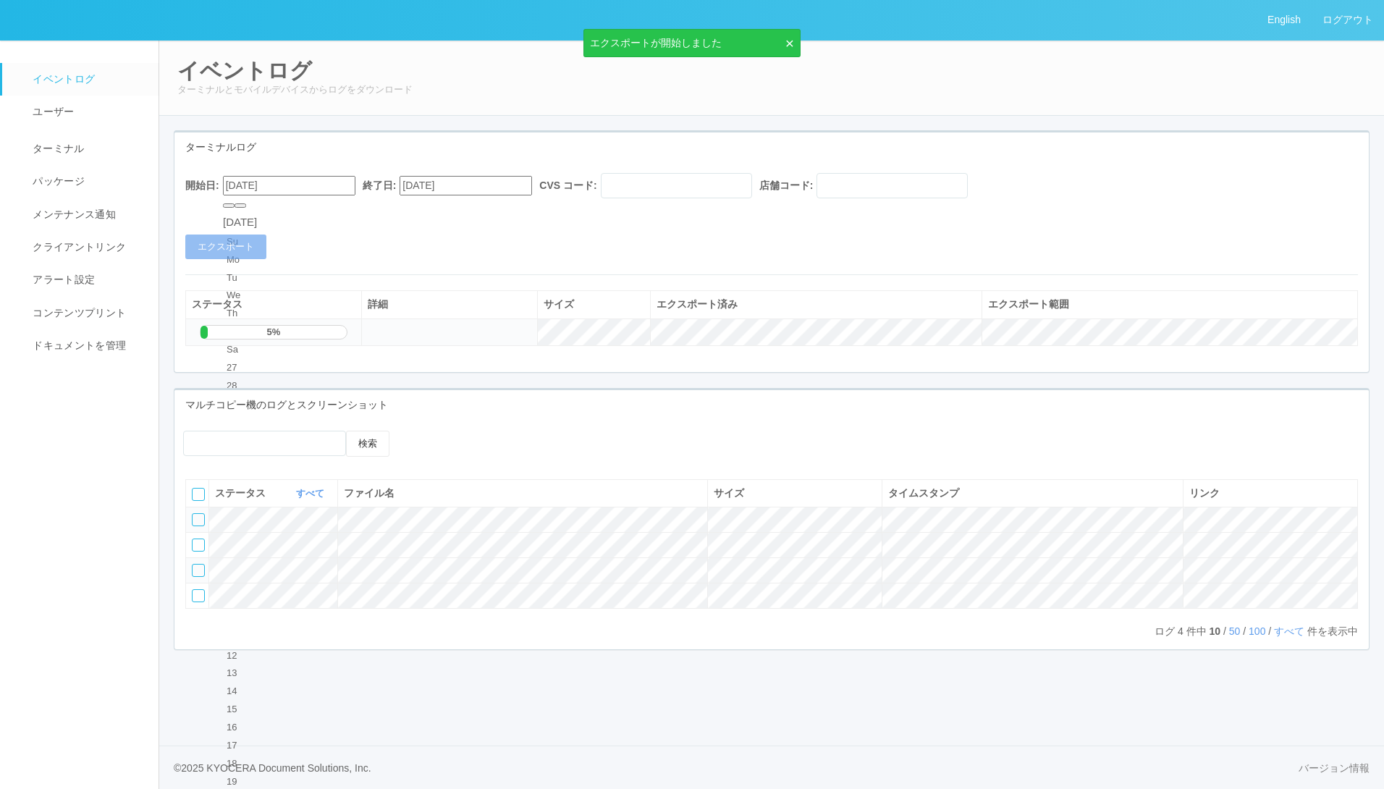
click at [334, 180] on input "[DATE]" at bounding box center [289, 186] width 132 height 20
click at [257, 214] on div "[DATE]" at bounding box center [240, 222] width 34 height 17
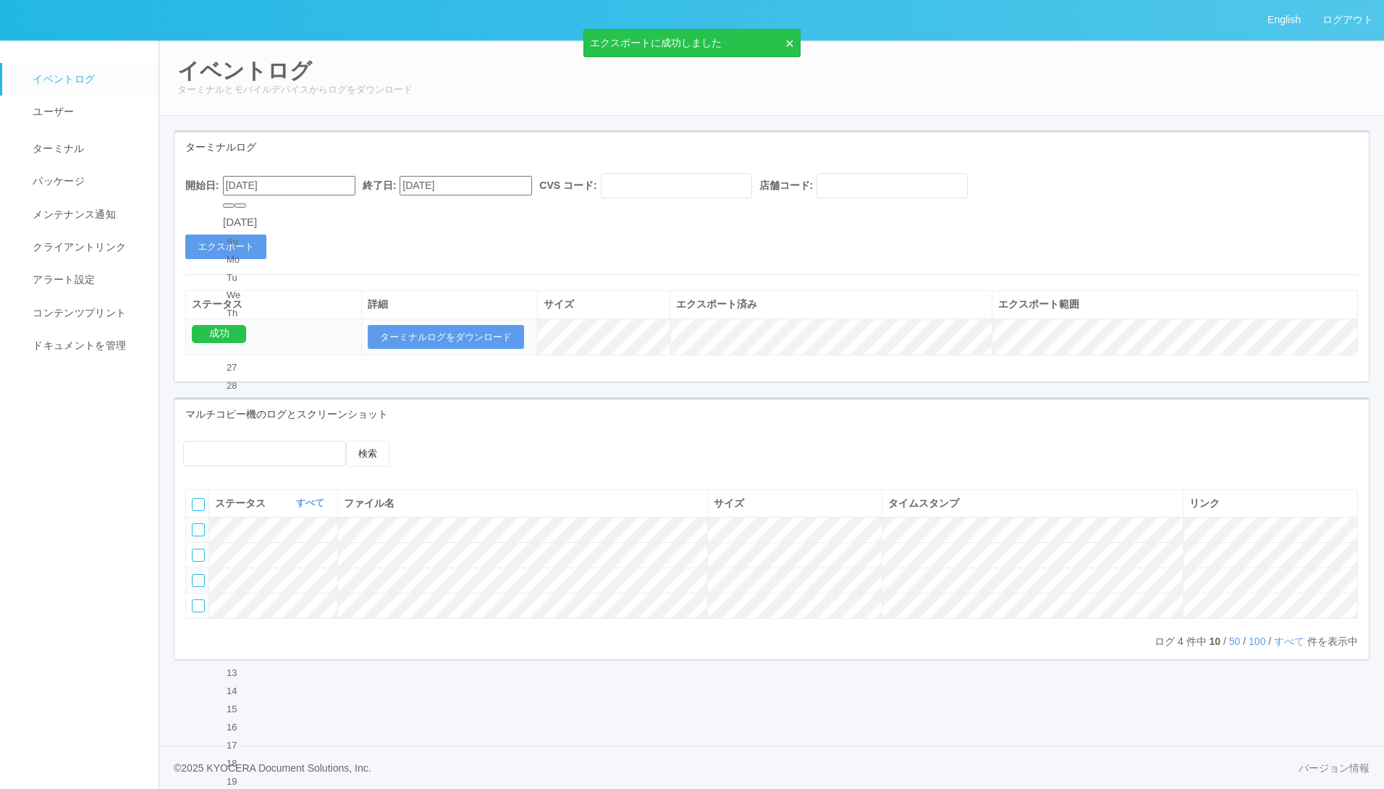
click at [246, 208] on button "button" at bounding box center [241, 205] width 12 height 4
click at [253, 702] on div "19" at bounding box center [240, 709] width 27 height 14
type input "[DATE]"
click at [219, 254] on button "エクスポート" at bounding box center [225, 247] width 81 height 25
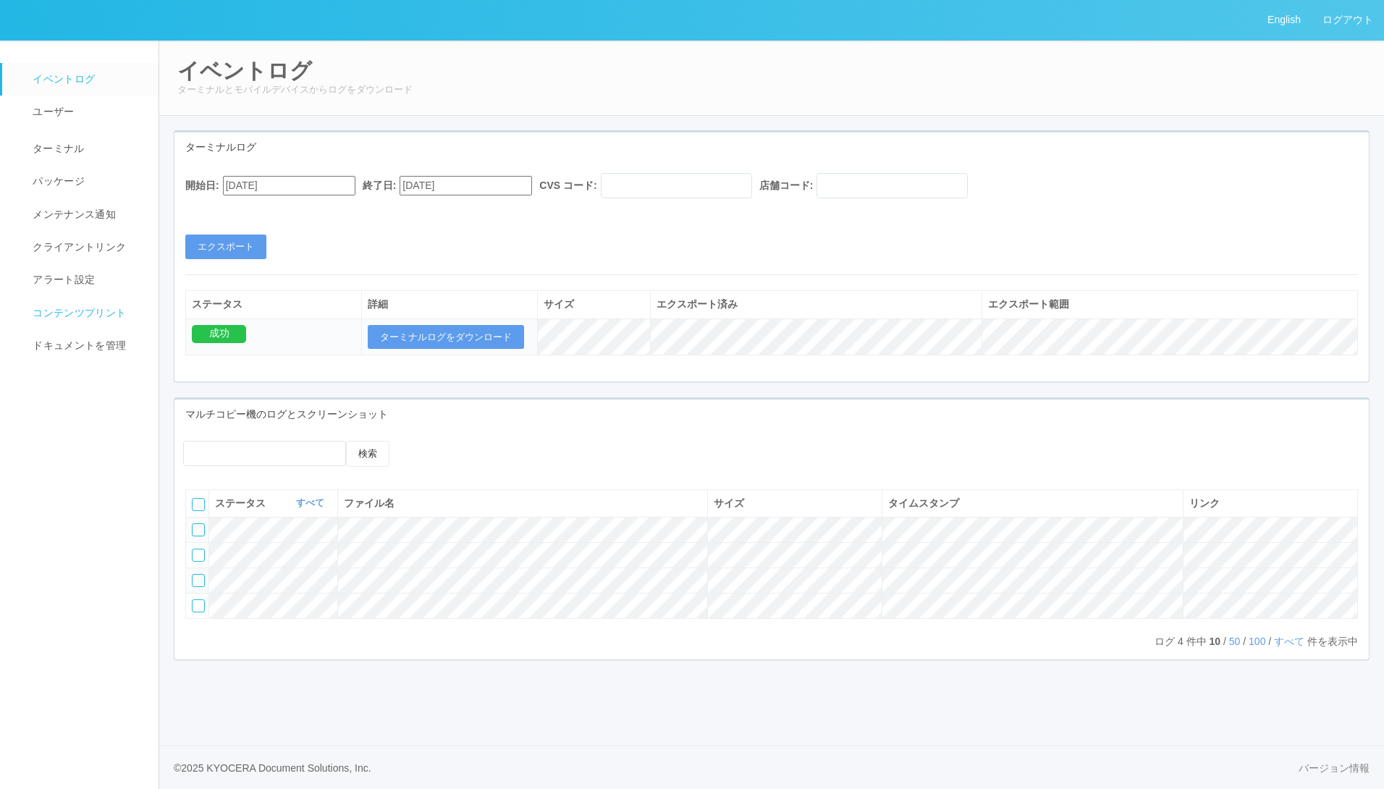
click at [56, 311] on span "コンテンツプリント" at bounding box center [77, 313] width 97 height 12
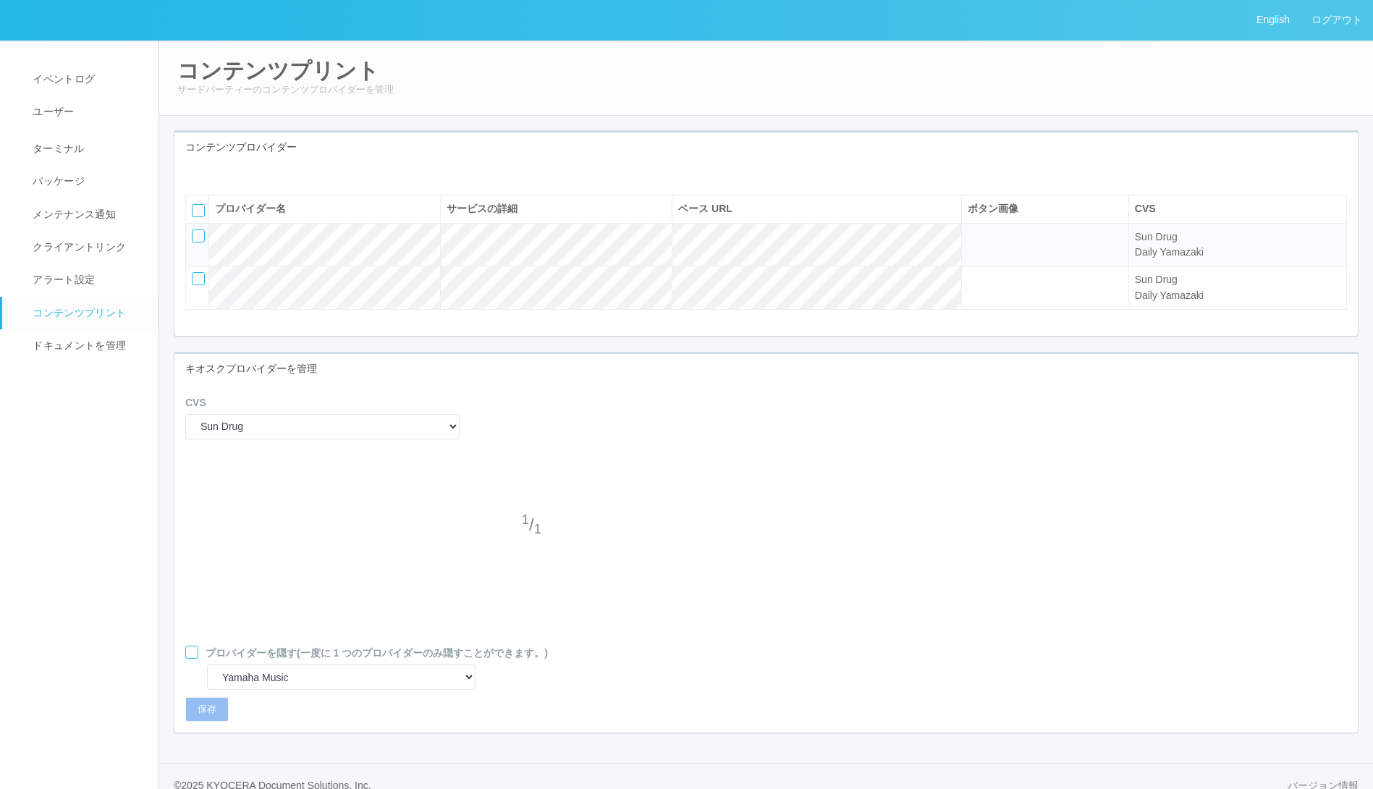
click at [193, 659] on div at bounding box center [191, 652] width 13 height 13
click at [187, 647] on icon at bounding box center [187, 647] width 0 height 0
click at [327, 439] on select "Sun Drug Daily Yamazaki" at bounding box center [322, 426] width 274 height 25
click at [557, 442] on div "CVS Sun Drug Daily Yamazaki" at bounding box center [766, 422] width 1184 height 55
click at [284, 439] on select "Sun Drug Daily Yamazaki" at bounding box center [322, 426] width 274 height 25
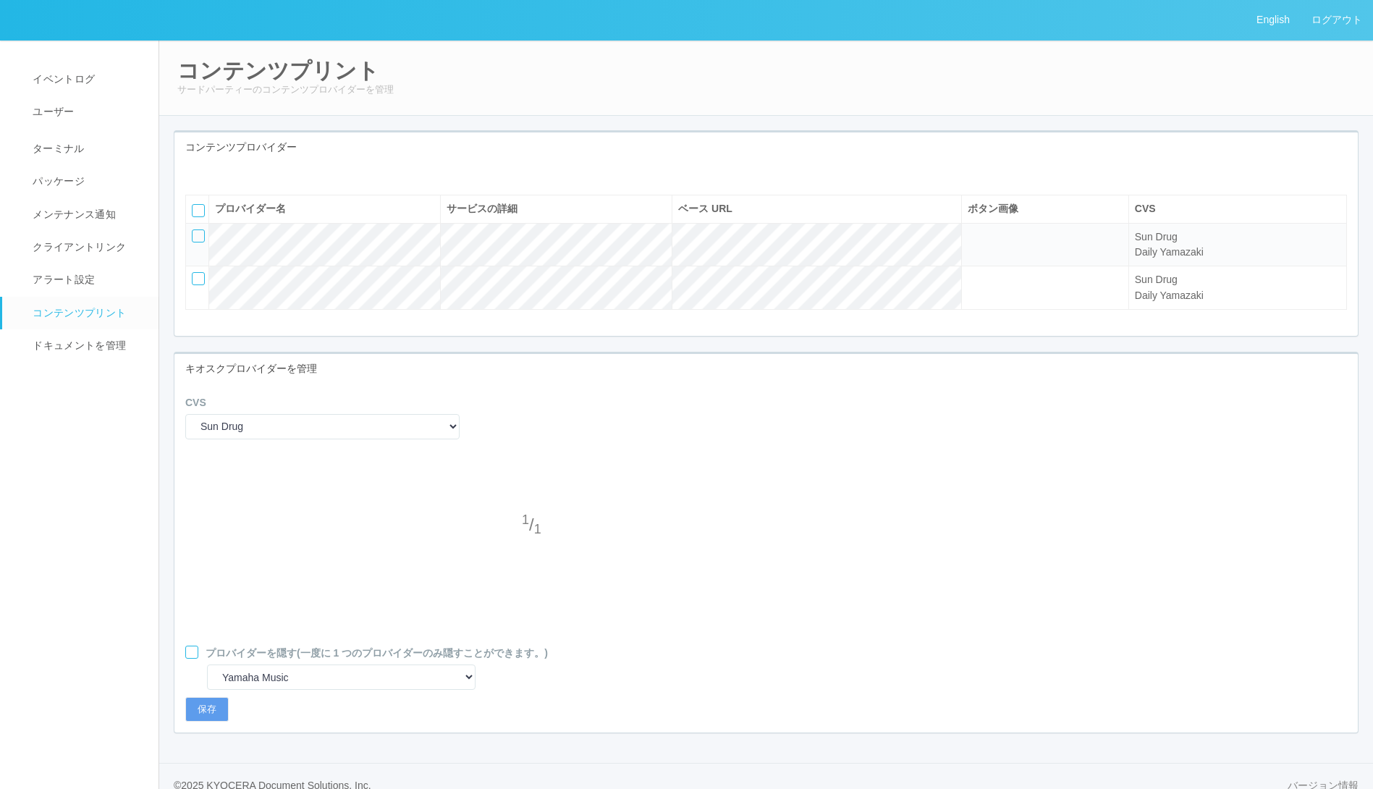
click at [634, 450] on div "CVS Sun Drug Daily Yamazaki" at bounding box center [766, 422] width 1184 height 55
click at [196, 173] on icon at bounding box center [196, 173] width 0 height 0
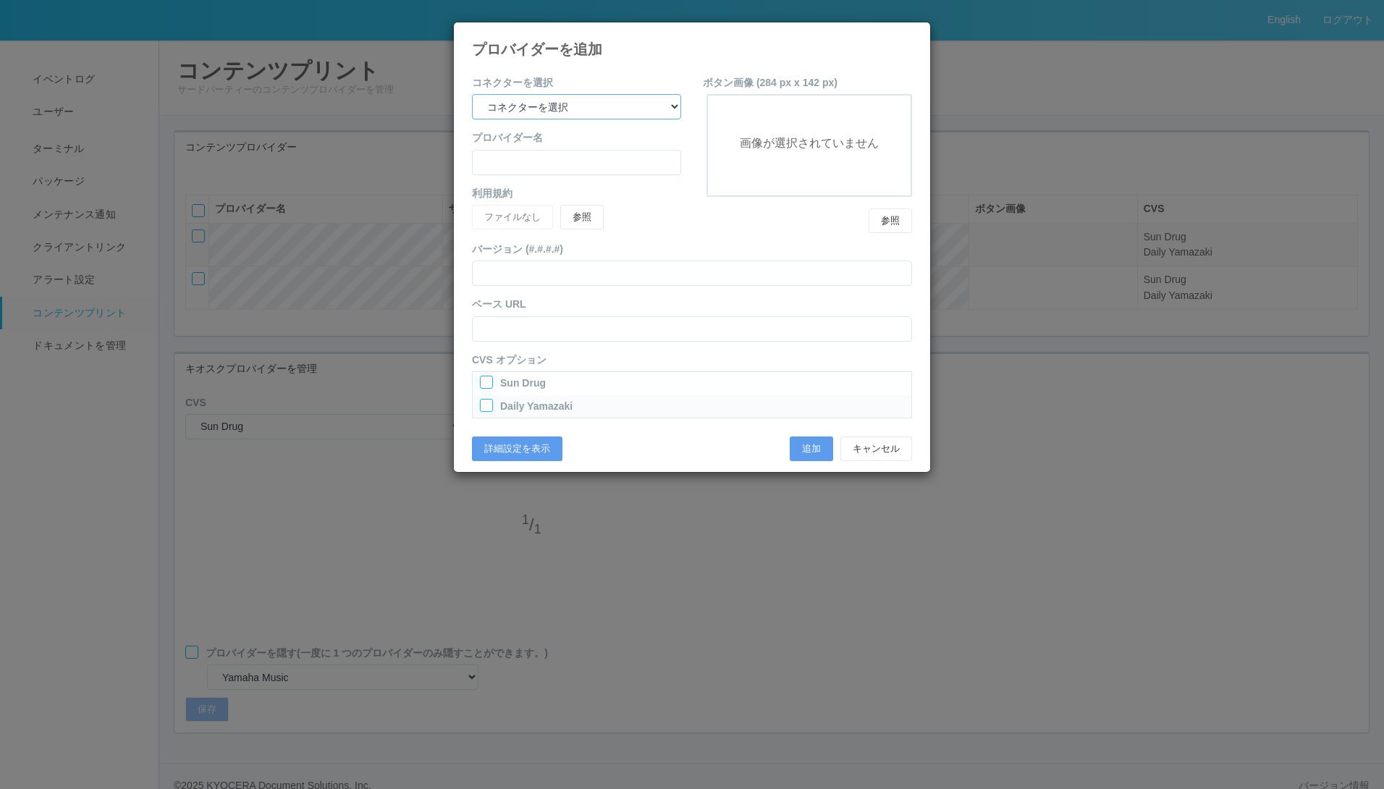
click at [586, 105] on select "コネクターを選択 yamaha-music bit omp keiba busica telecommute-support" at bounding box center [576, 106] width 209 height 25
select select "bit"
click at [472, 94] on select "コネクターを選択 yamaha-music bit omp keiba busica telecommute-support" at bounding box center [576, 106] width 209 height 25
type input "Business Information Technology"
type input "[URL][DOMAIN_NAME]"
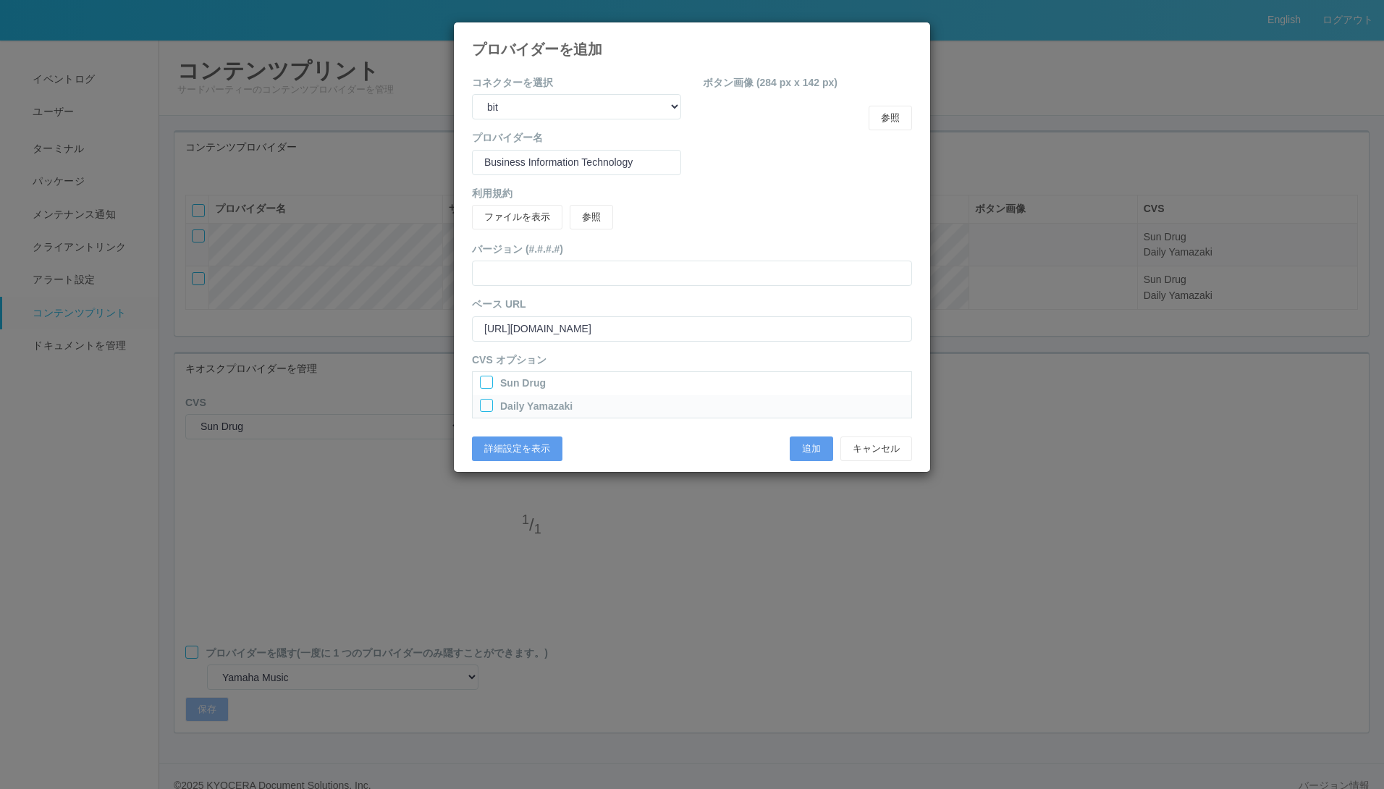
click at [489, 380] on div at bounding box center [486, 382] width 13 height 13
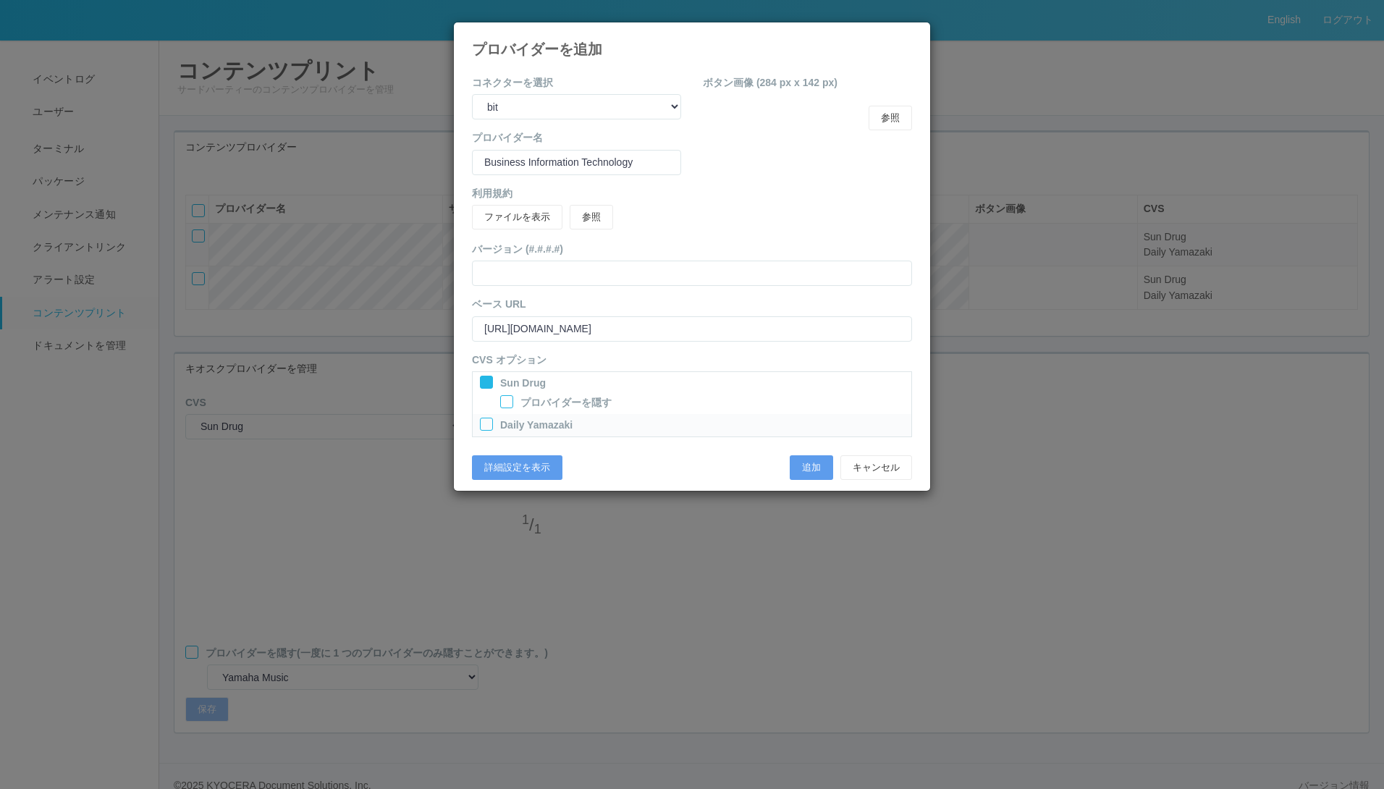
click at [484, 423] on div at bounding box center [486, 424] width 13 height 13
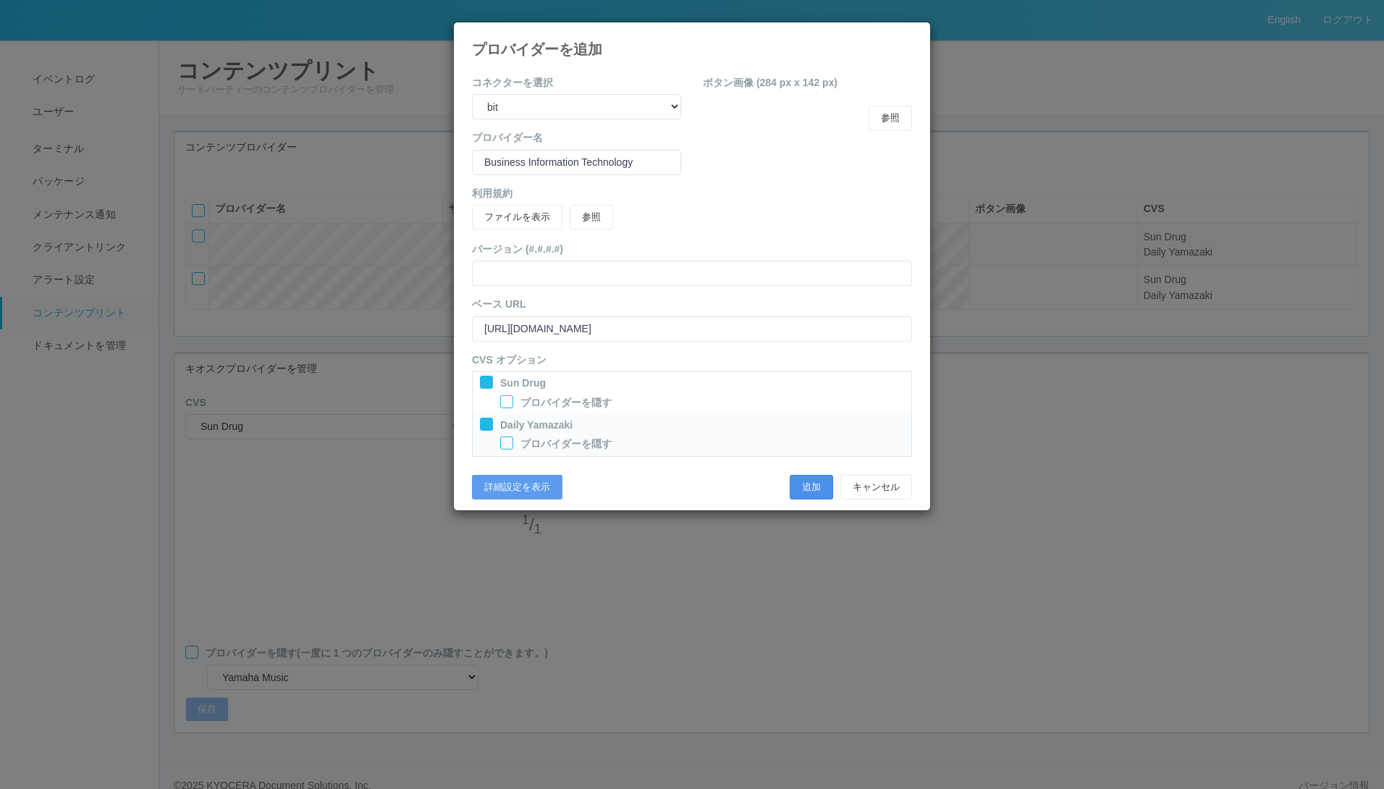
click at [813, 489] on button "追加" at bounding box center [811, 487] width 43 height 25
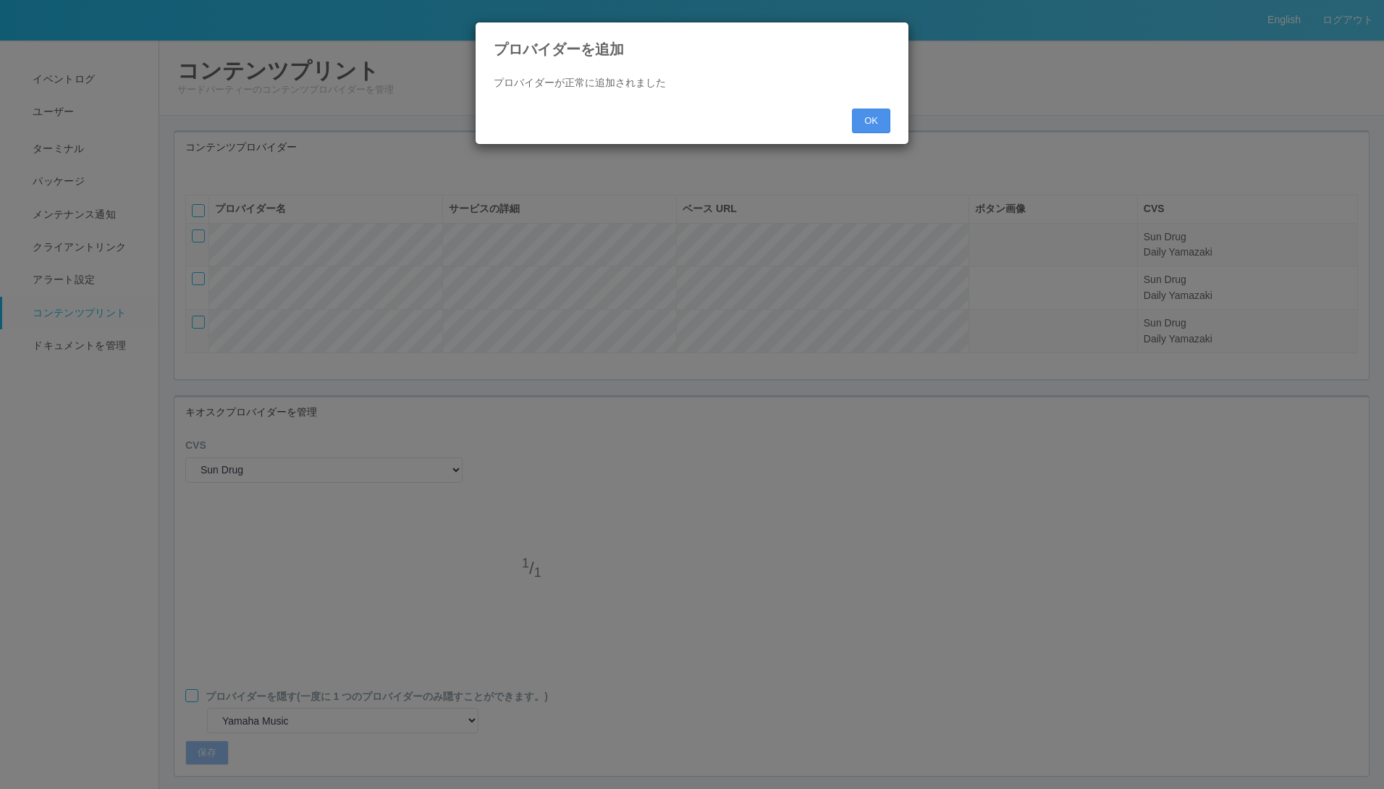
click at [877, 127] on button "OK" at bounding box center [871, 121] width 38 height 25
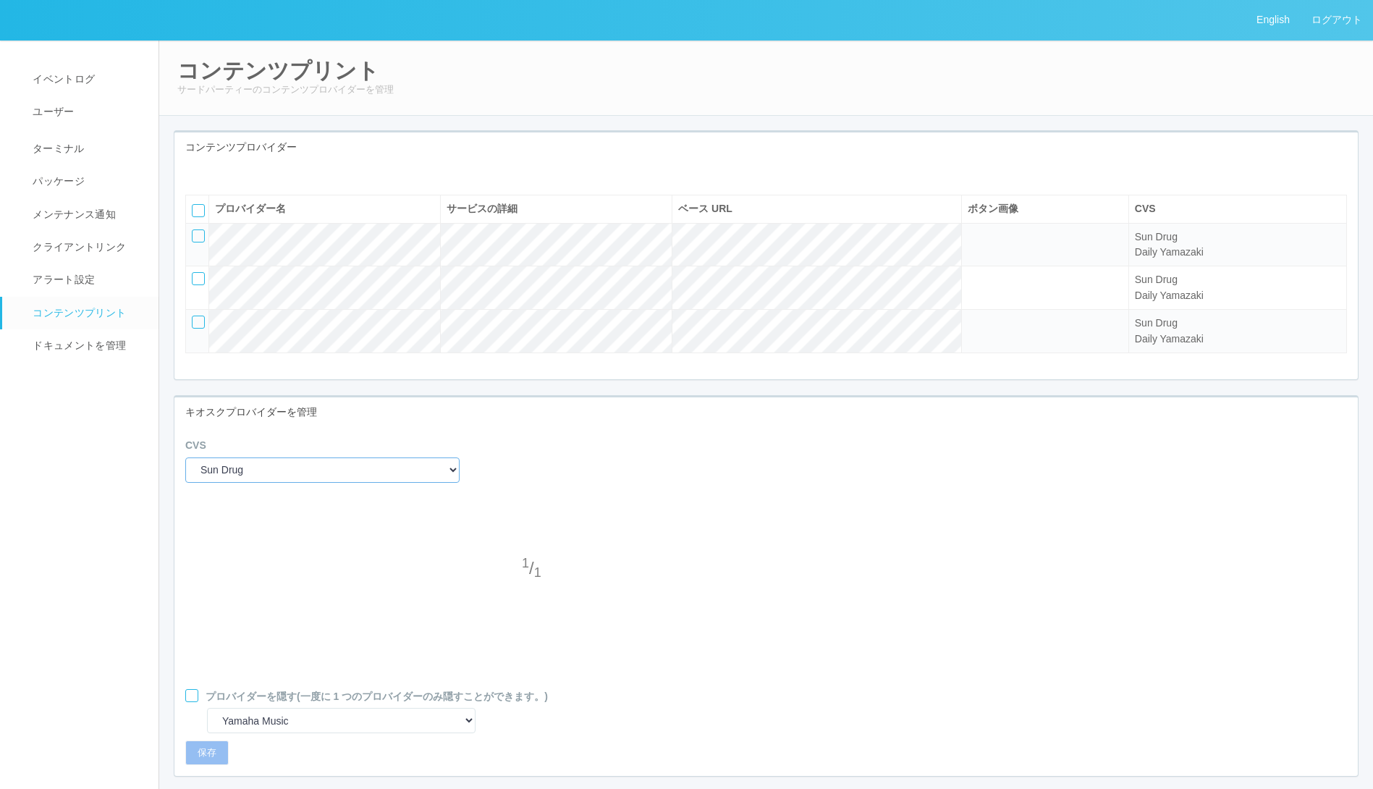
click at [348, 483] on select "Sun Drug Daily Yamazaki" at bounding box center [322, 470] width 274 height 25
click at [329, 482] on div "CVS Sun Drug Daily Yamazaki" at bounding box center [322, 460] width 274 height 44
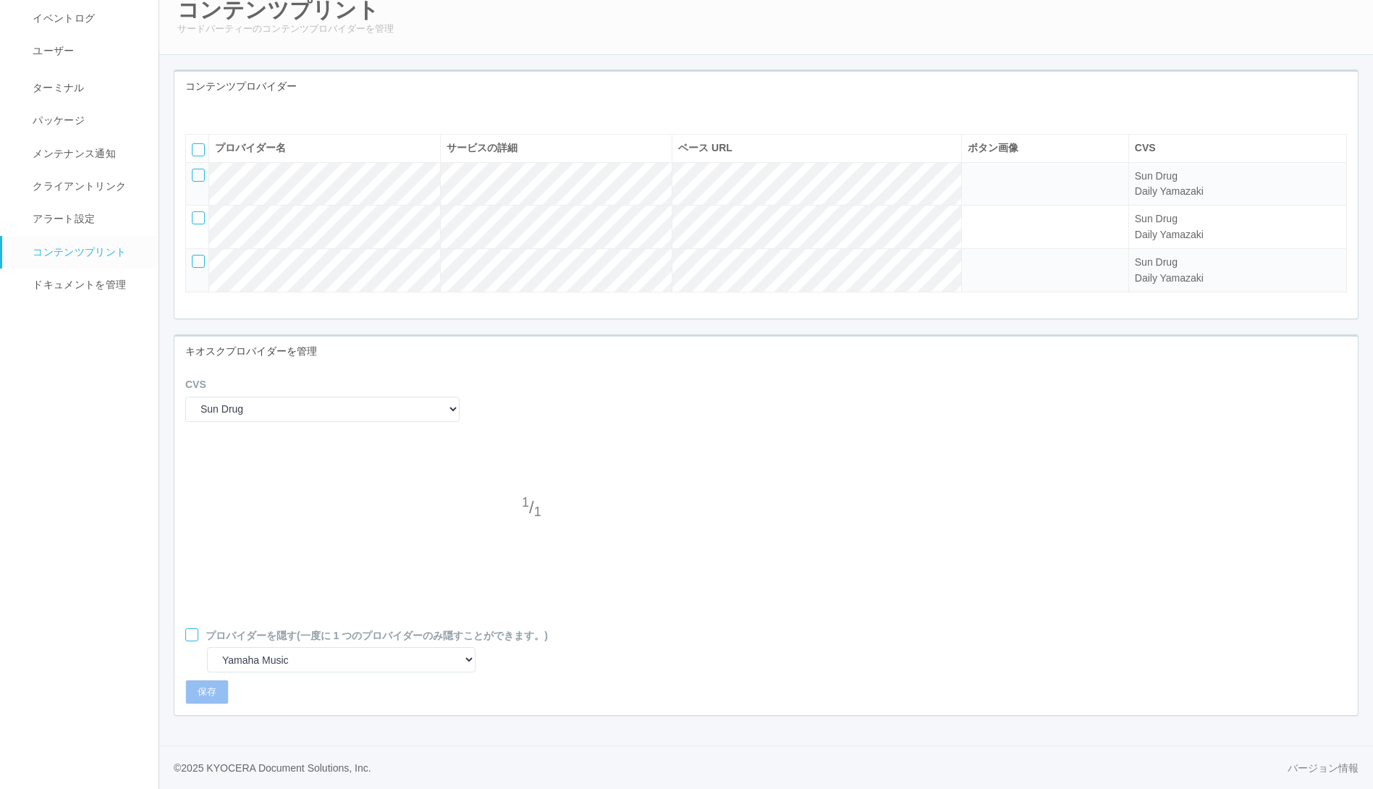
click at [196, 112] on icon at bounding box center [196, 112] width 0 height 0
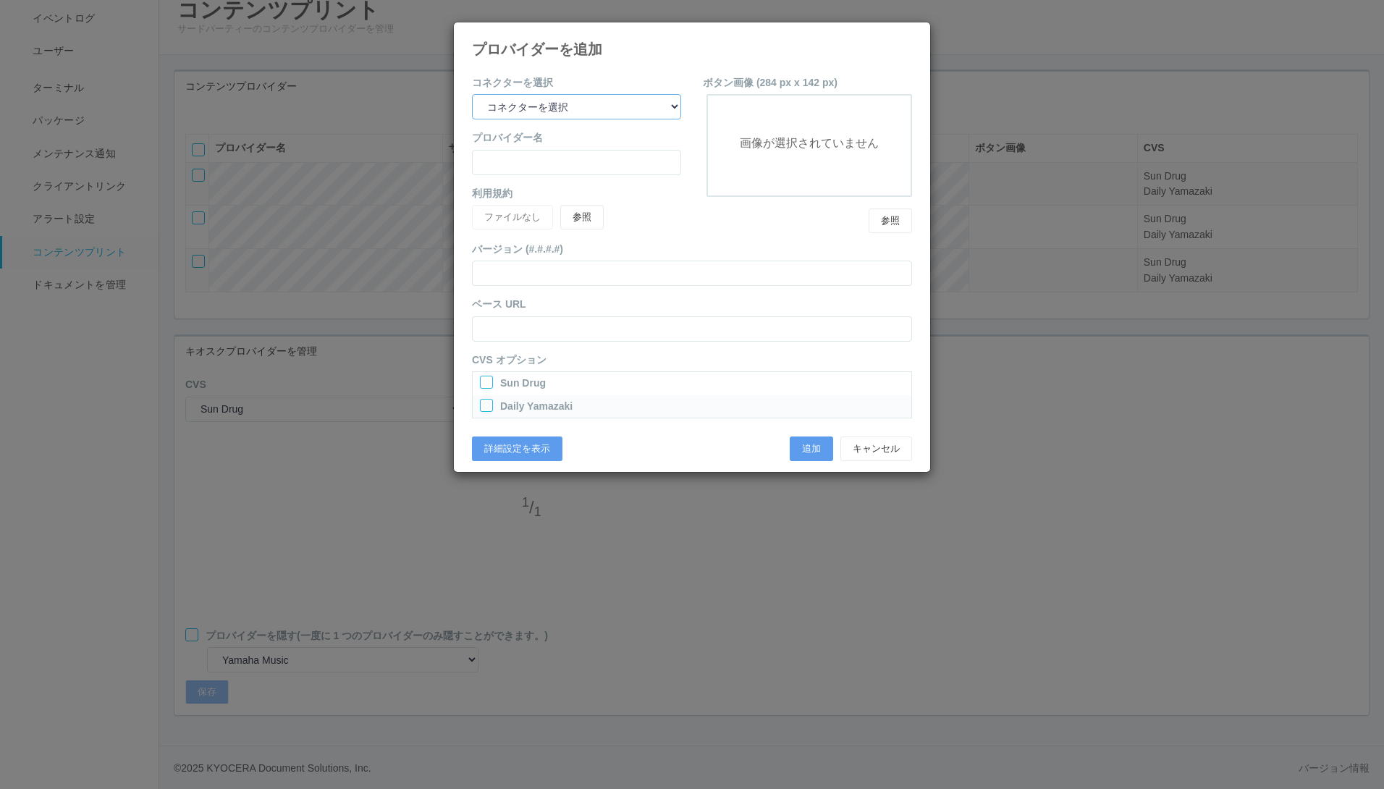
click at [565, 101] on select "コネクターを選択 yamaha-music bit omp keiba busica telecommute-support" at bounding box center [576, 106] width 209 height 25
select select "busica"
click at [472, 94] on select "コネクターを選択 yamaha-music bit omp keiba busica telecommute-support" at bounding box center [576, 106] width 209 height 25
type input "Busica Ltd."
type input "https://m-inject.info/"
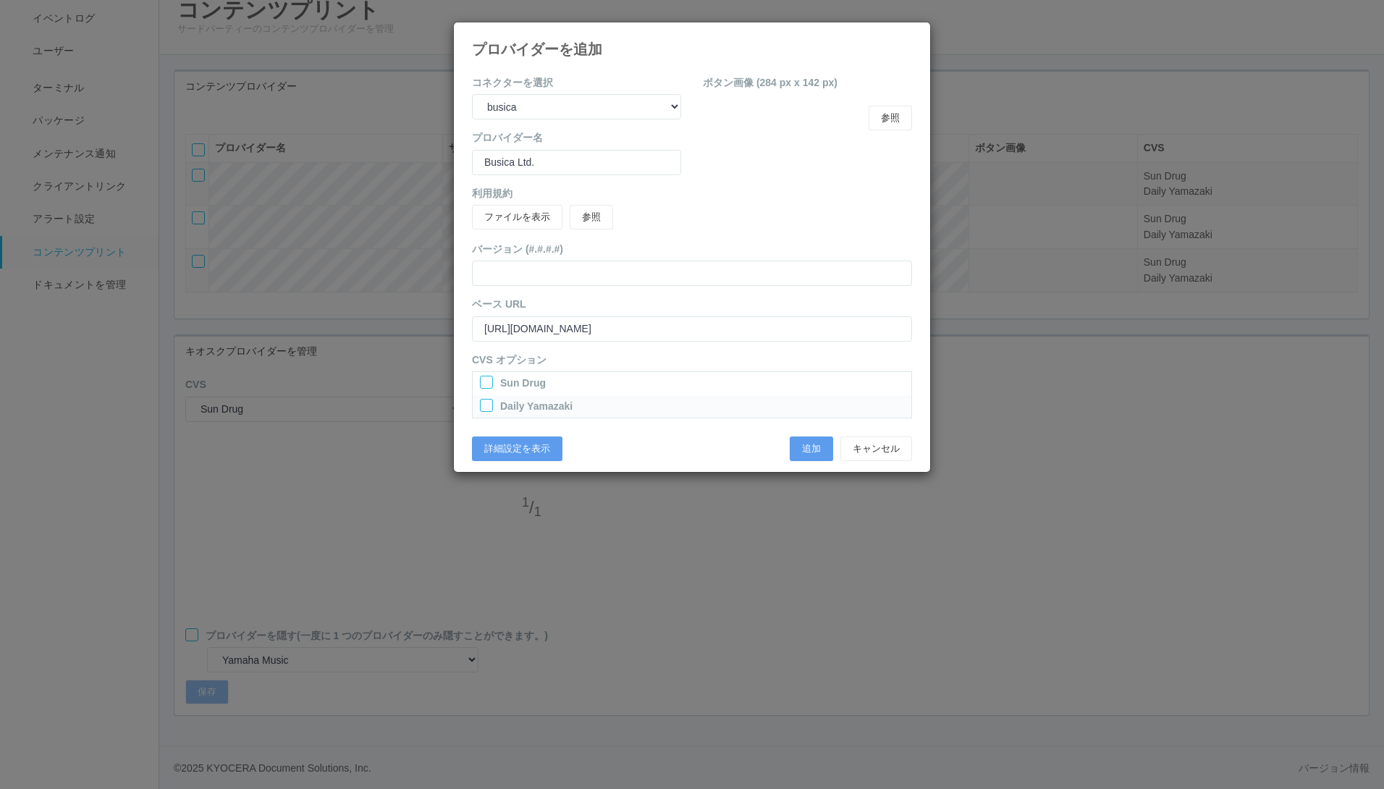
click at [489, 380] on div at bounding box center [486, 382] width 13 height 13
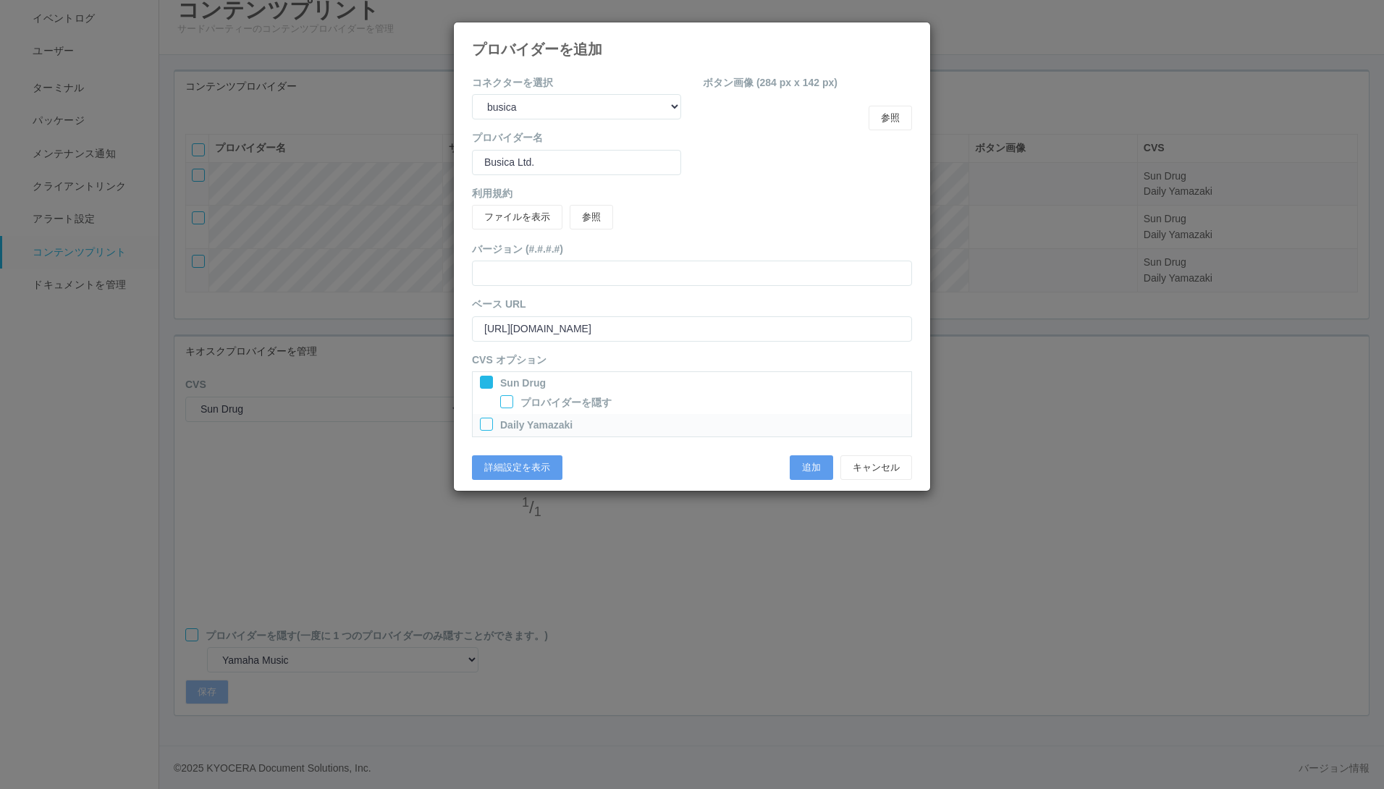
click at [488, 416] on div "Daily Yamazaki" at bounding box center [692, 425] width 439 height 22
click at [484, 426] on div at bounding box center [486, 424] width 13 height 13
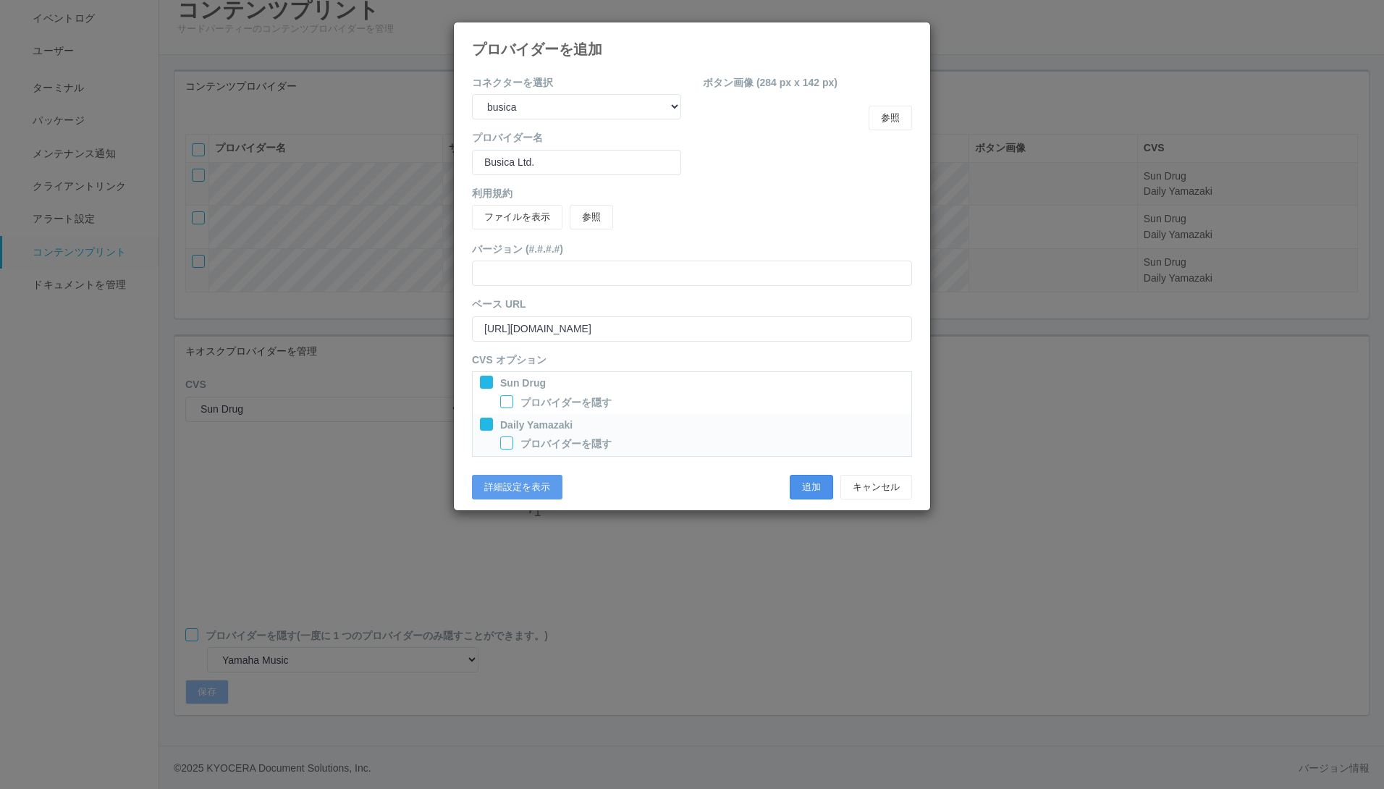
click at [802, 485] on button "追加" at bounding box center [811, 487] width 43 height 25
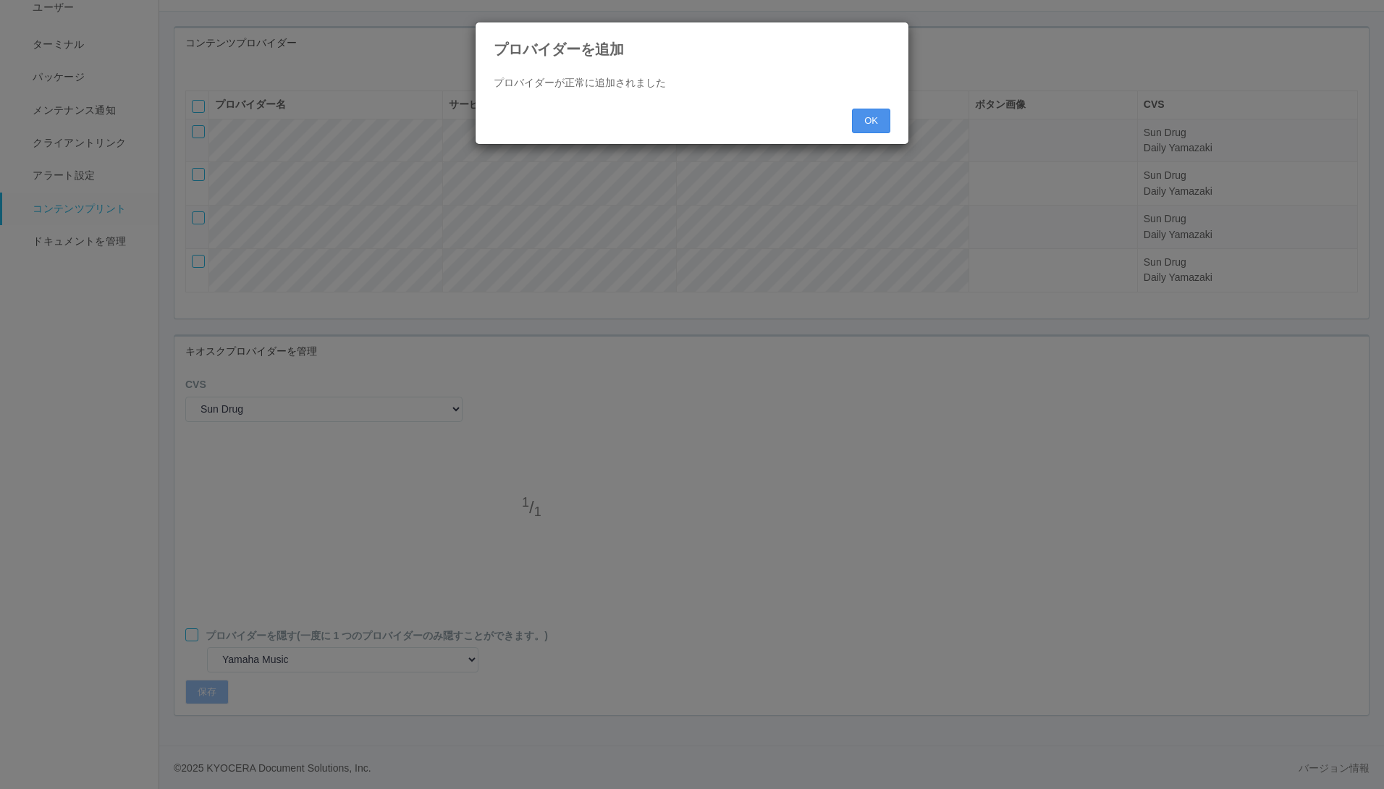
click at [864, 119] on button "OK" at bounding box center [871, 121] width 38 height 25
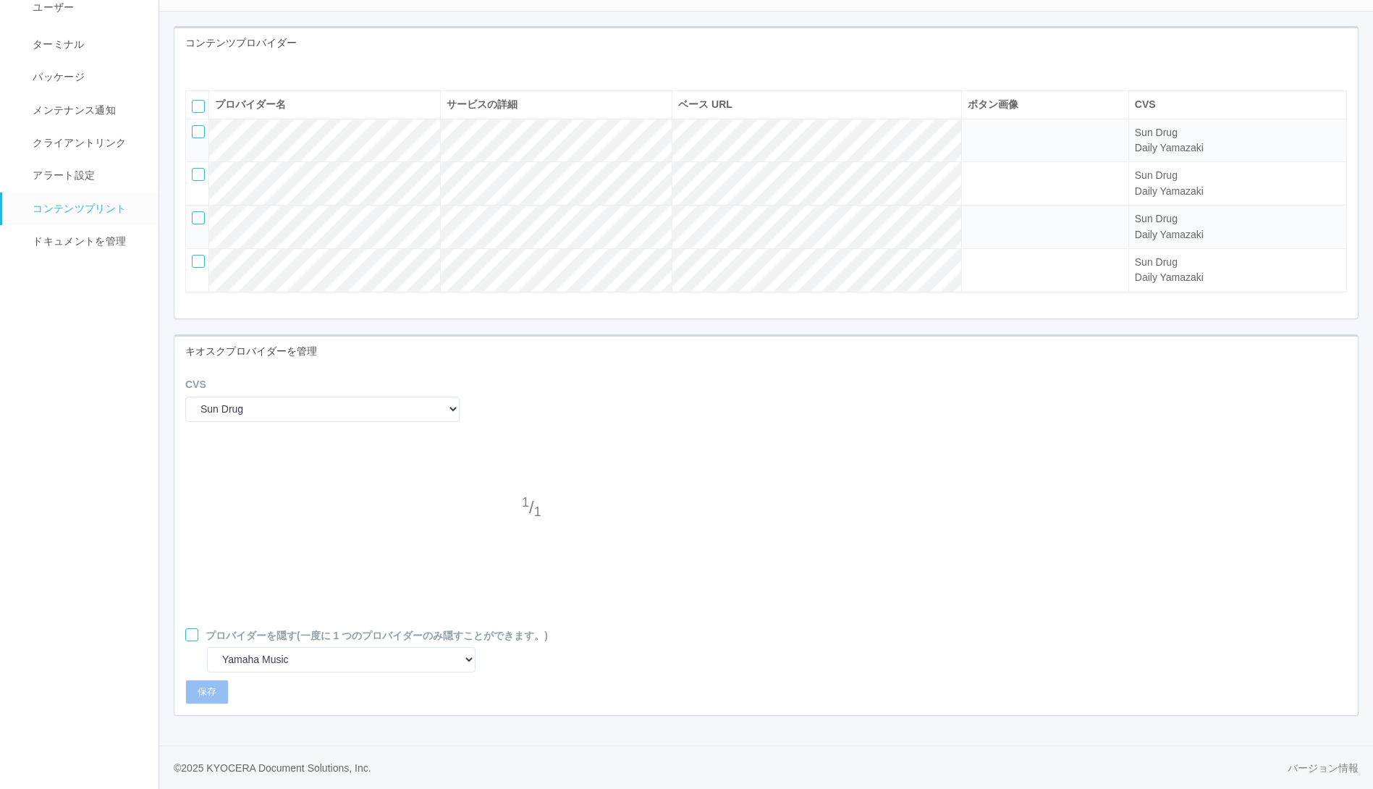
click at [196, 69] on icon at bounding box center [196, 69] width 0 height 0
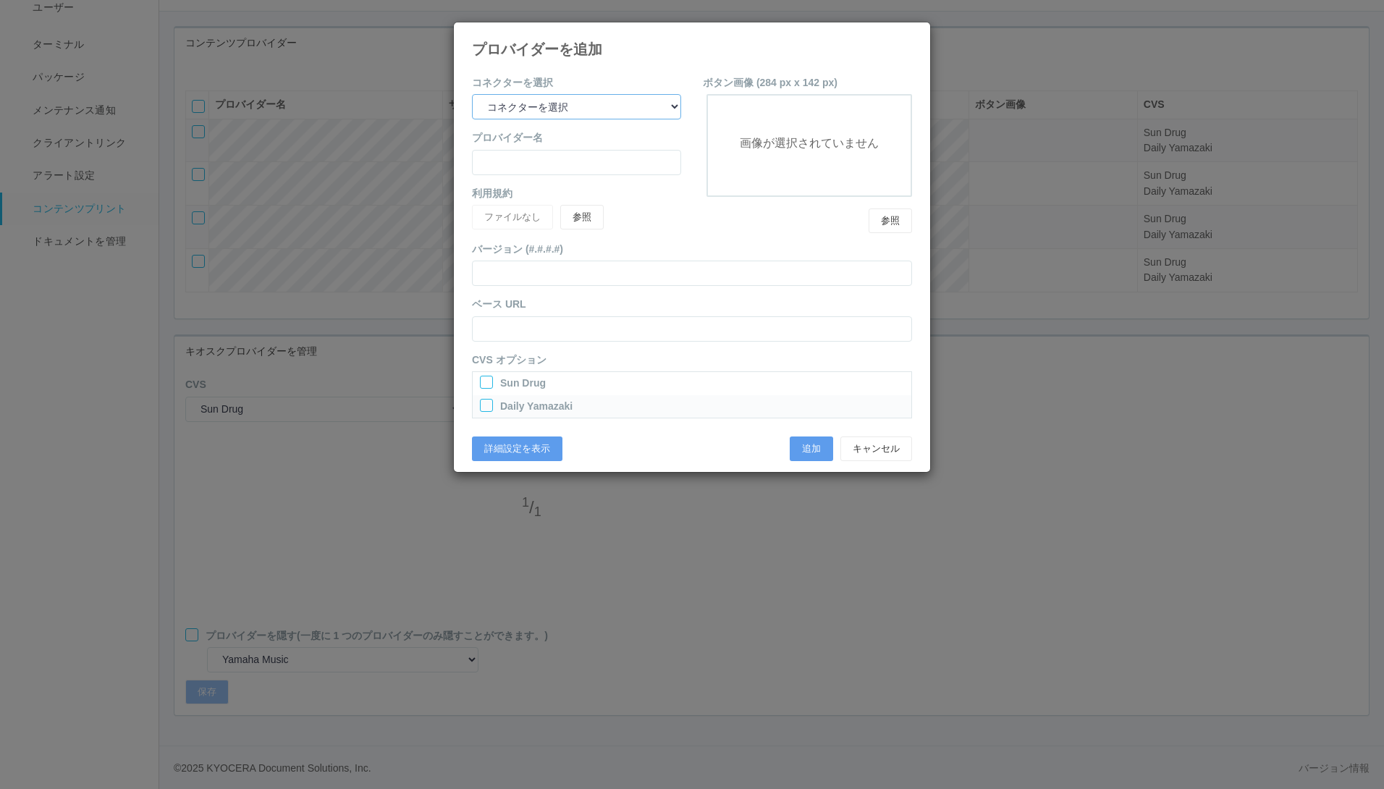
click at [562, 104] on select "コネクターを選択 yamaha-music bit omp keiba busica telecommute-support" at bounding box center [576, 106] width 209 height 25
select select "telecommute-support"
click at [472, 94] on select "コネクターを選択 yamaha-music bit omp keiba busica telecommute-support" at bounding box center [576, 106] width 209 height 25
type input "Telecommute Support for Anytime Print"
click at [486, 382] on div at bounding box center [486, 382] width 13 height 13
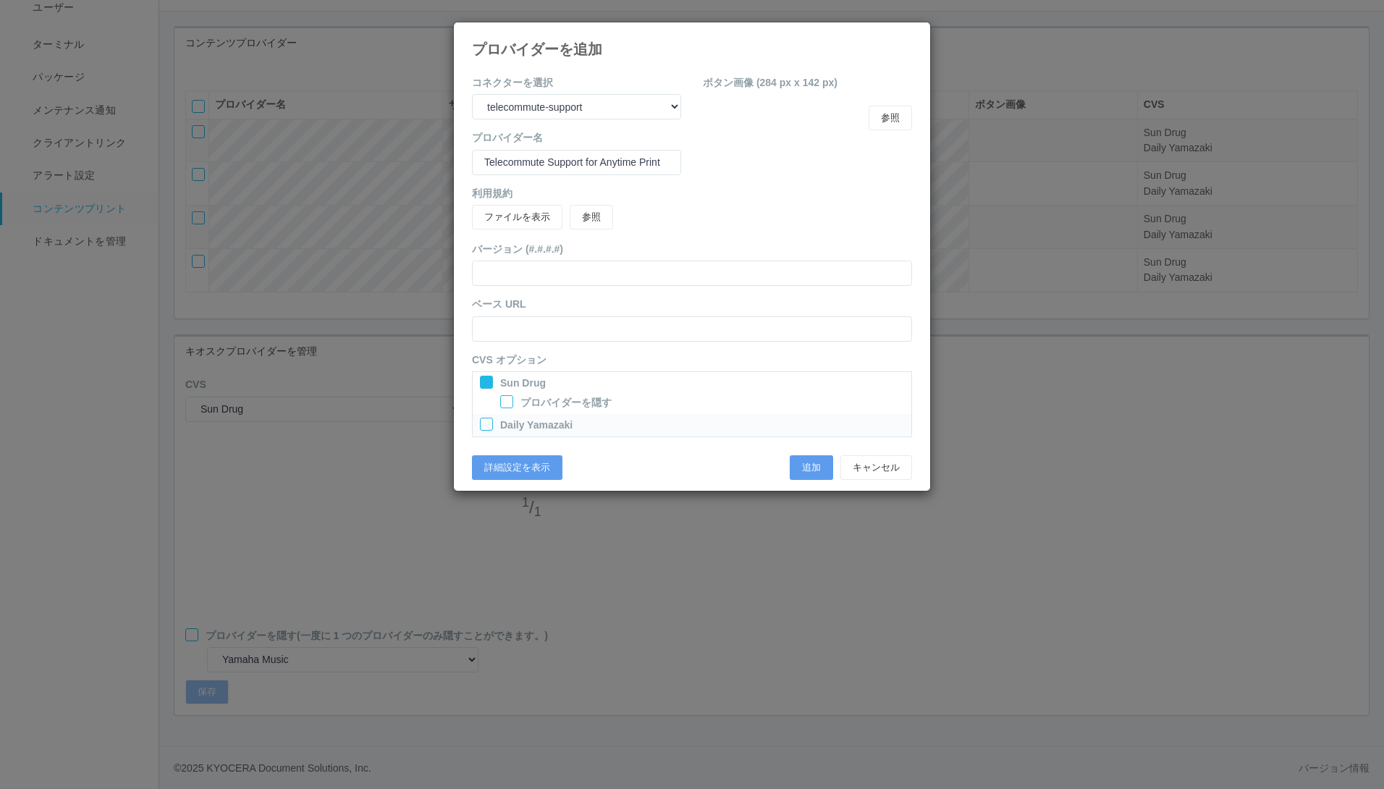
click at [487, 419] on div at bounding box center [486, 424] width 13 height 13
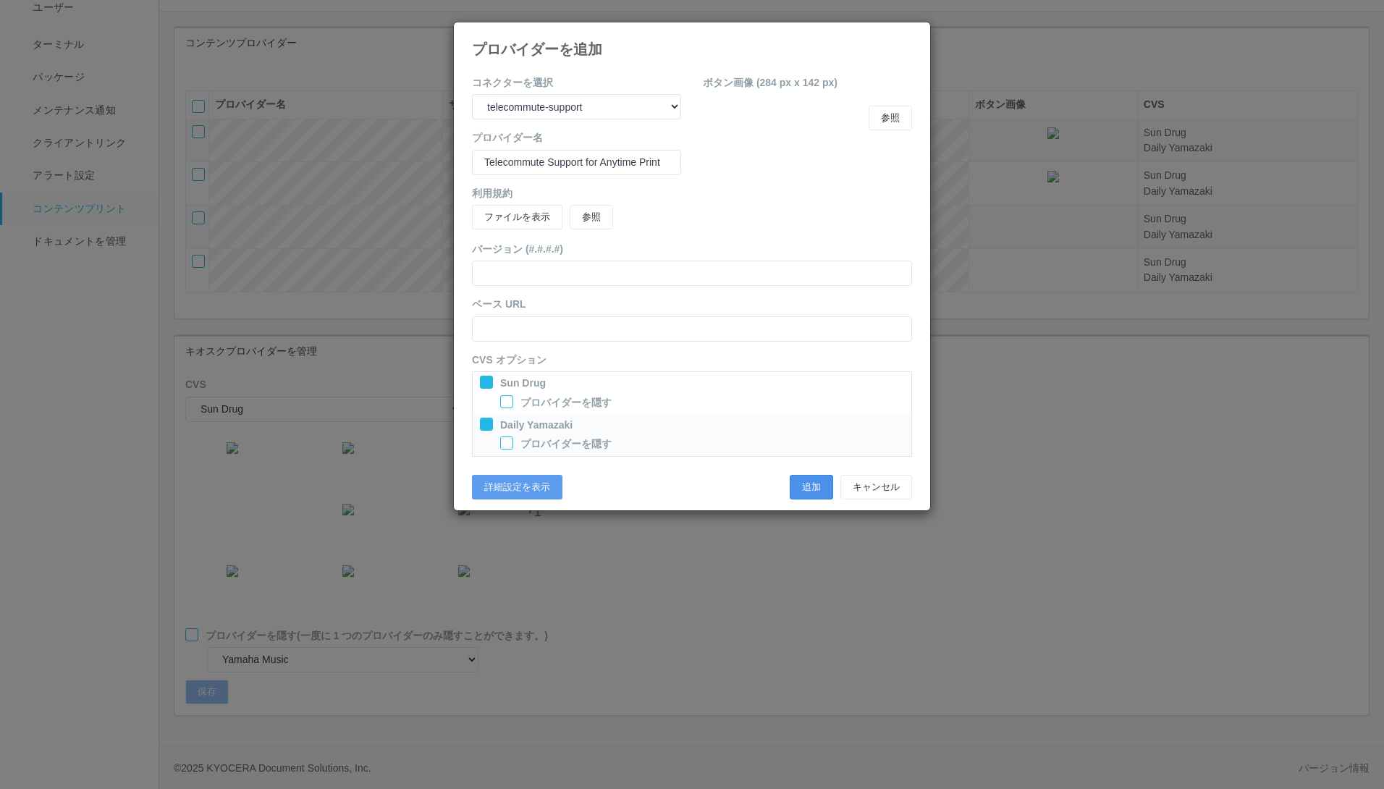
click at [812, 485] on button "追加" at bounding box center [811, 487] width 43 height 25
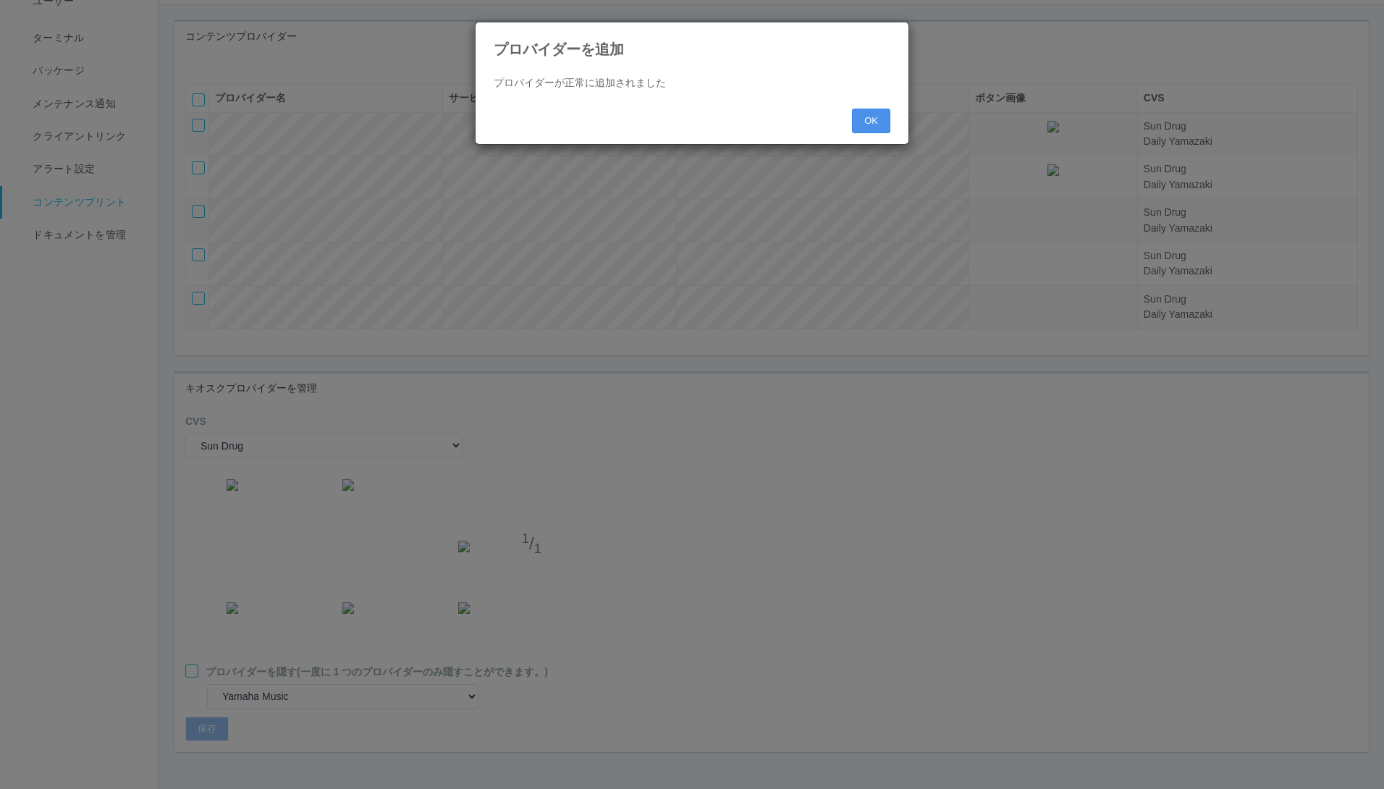
click at [866, 121] on button "OK" at bounding box center [871, 121] width 38 height 25
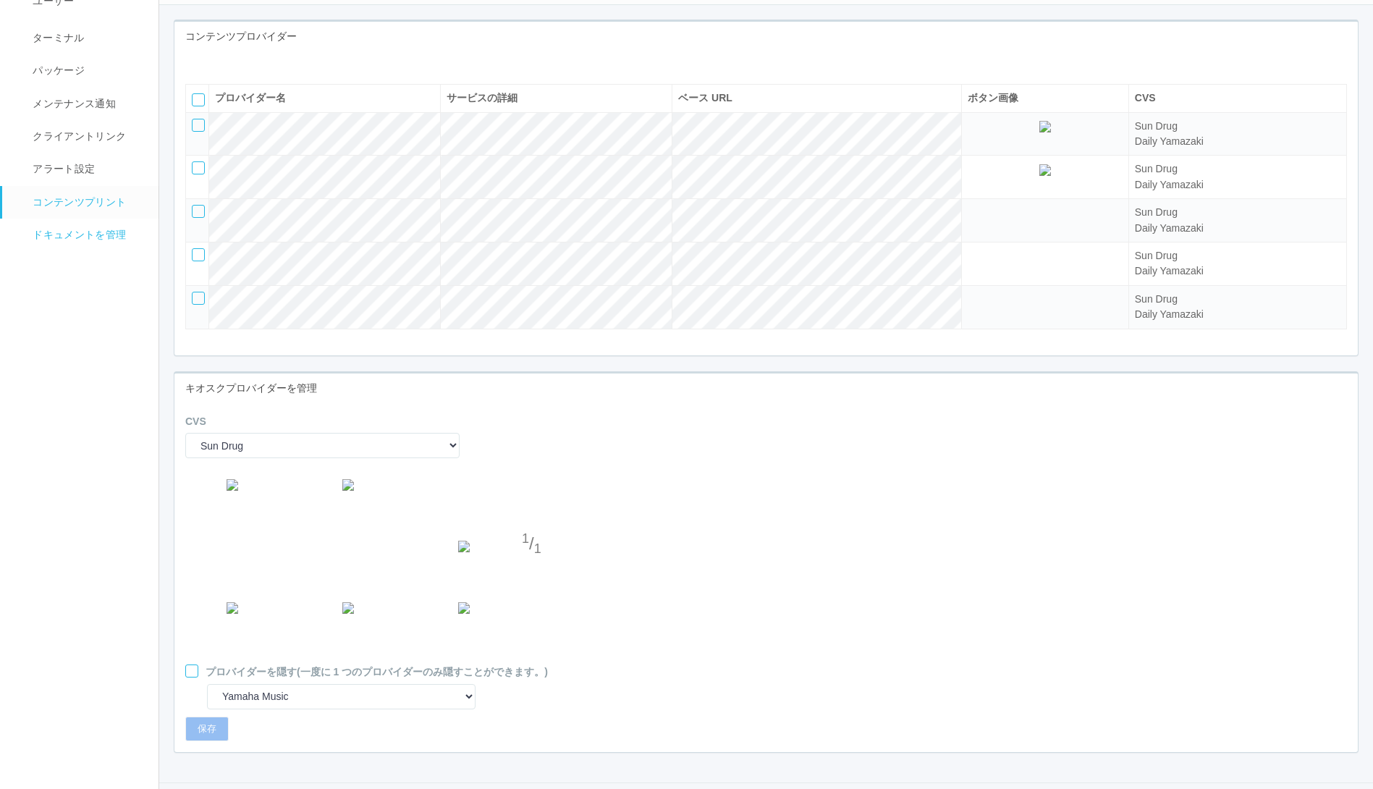
click at [75, 234] on span "ドキュメントを管理" at bounding box center [77, 235] width 97 height 12
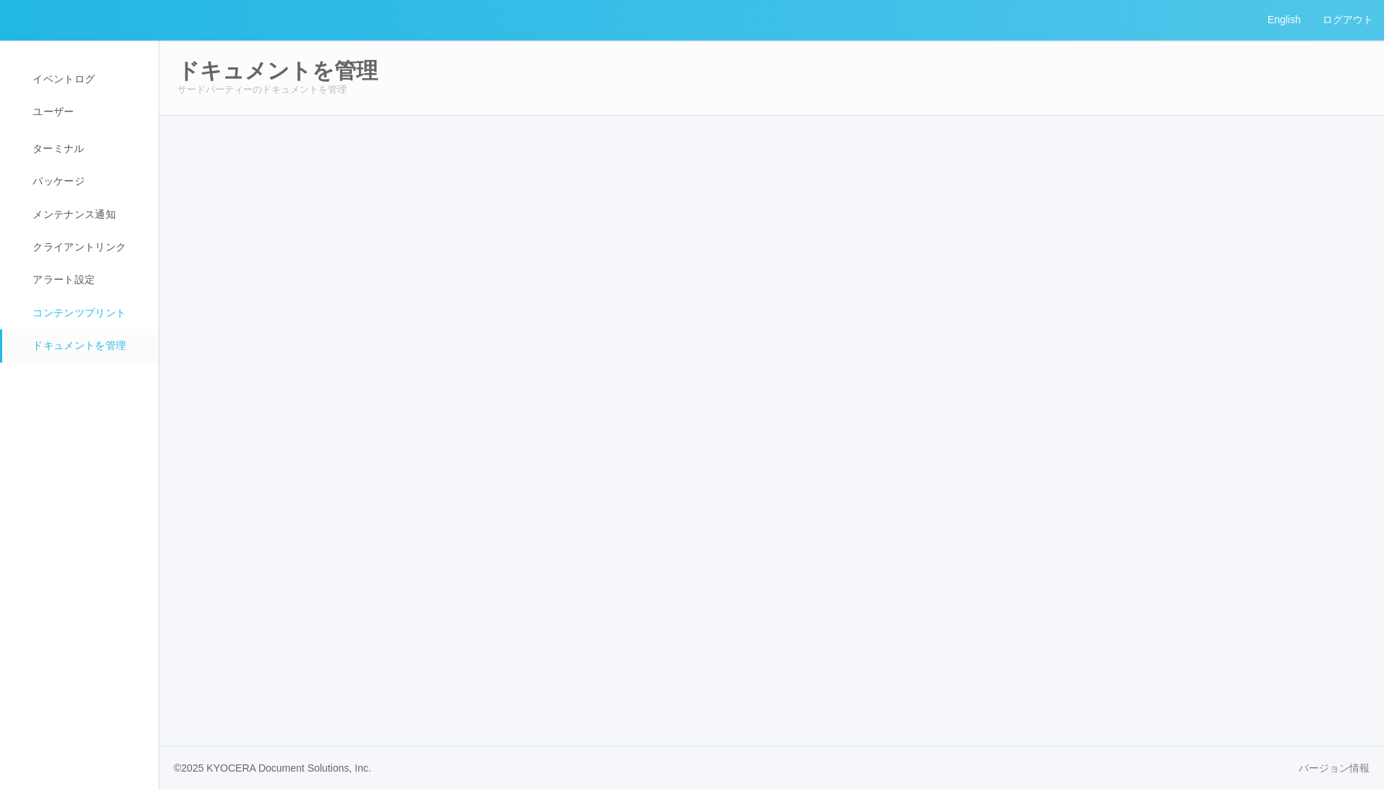
click at [80, 315] on span "コンテンツプリント" at bounding box center [77, 313] width 97 height 12
click at [79, 345] on span "ドキュメントを管理" at bounding box center [77, 346] width 97 height 12
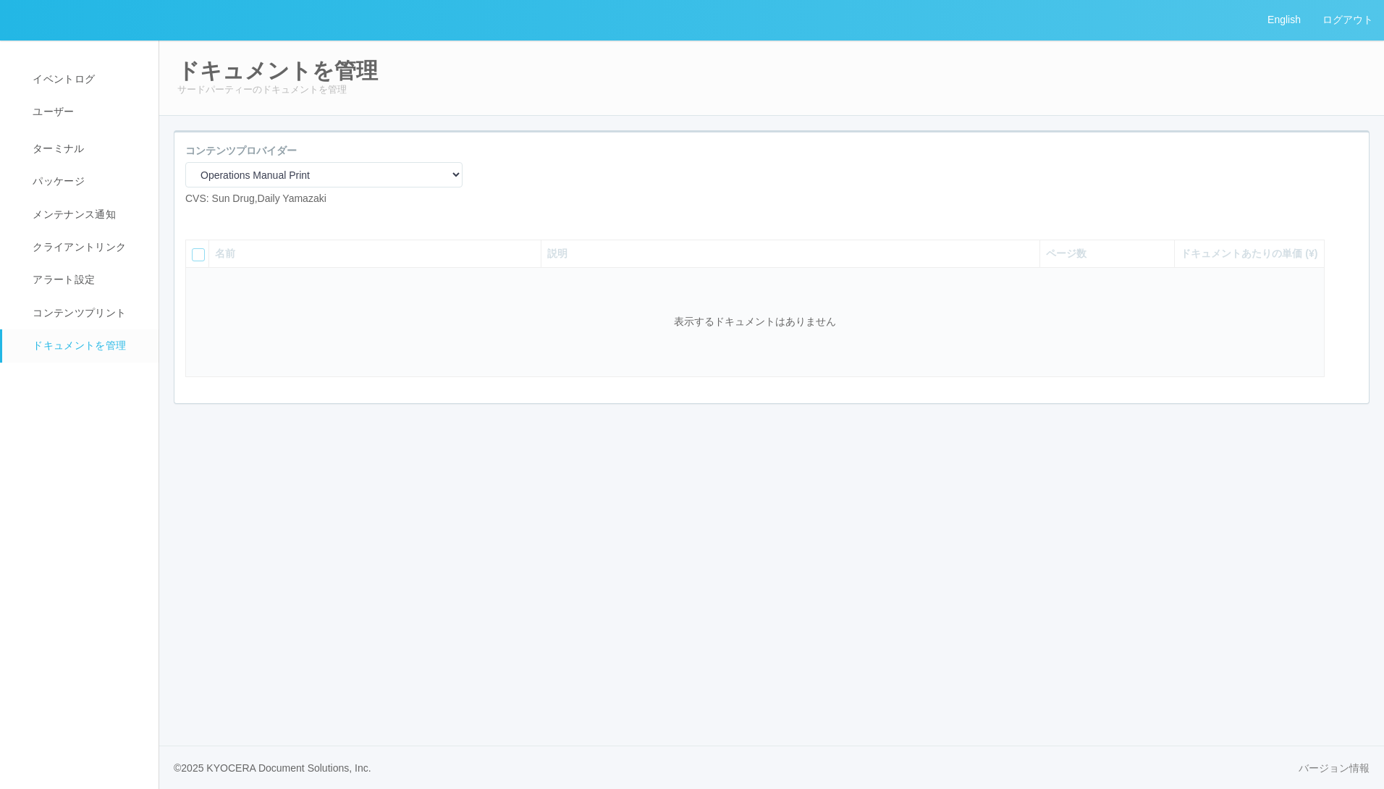
click at [196, 218] on icon at bounding box center [196, 218] width 0 height 0
select select "A4"
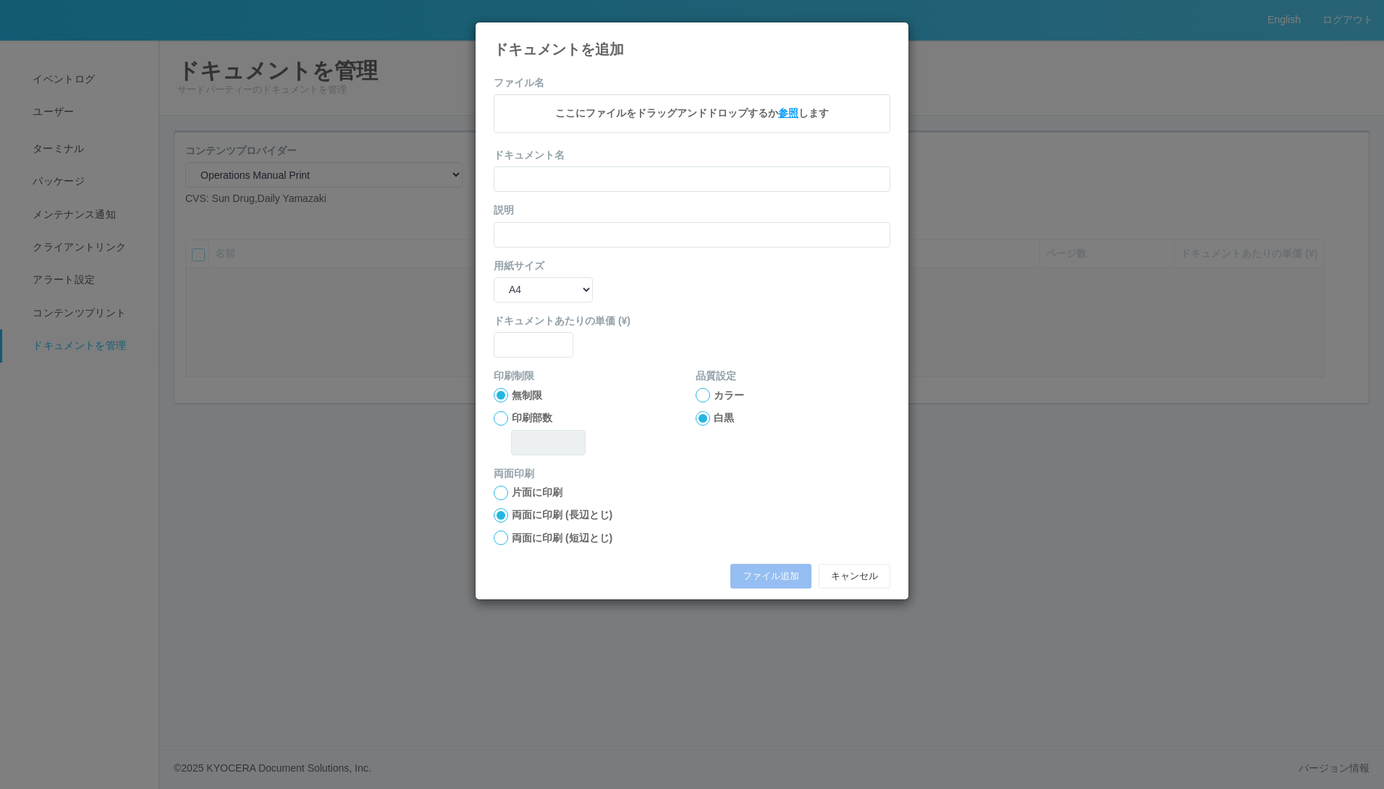
click at [796, 116] on span "参照" at bounding box center [788, 113] width 20 height 12
click at [791, 109] on span "参照" at bounding box center [788, 113] width 20 height 12
click at [616, 188] on input "text" at bounding box center [692, 181] width 397 height 25
type input "A3"
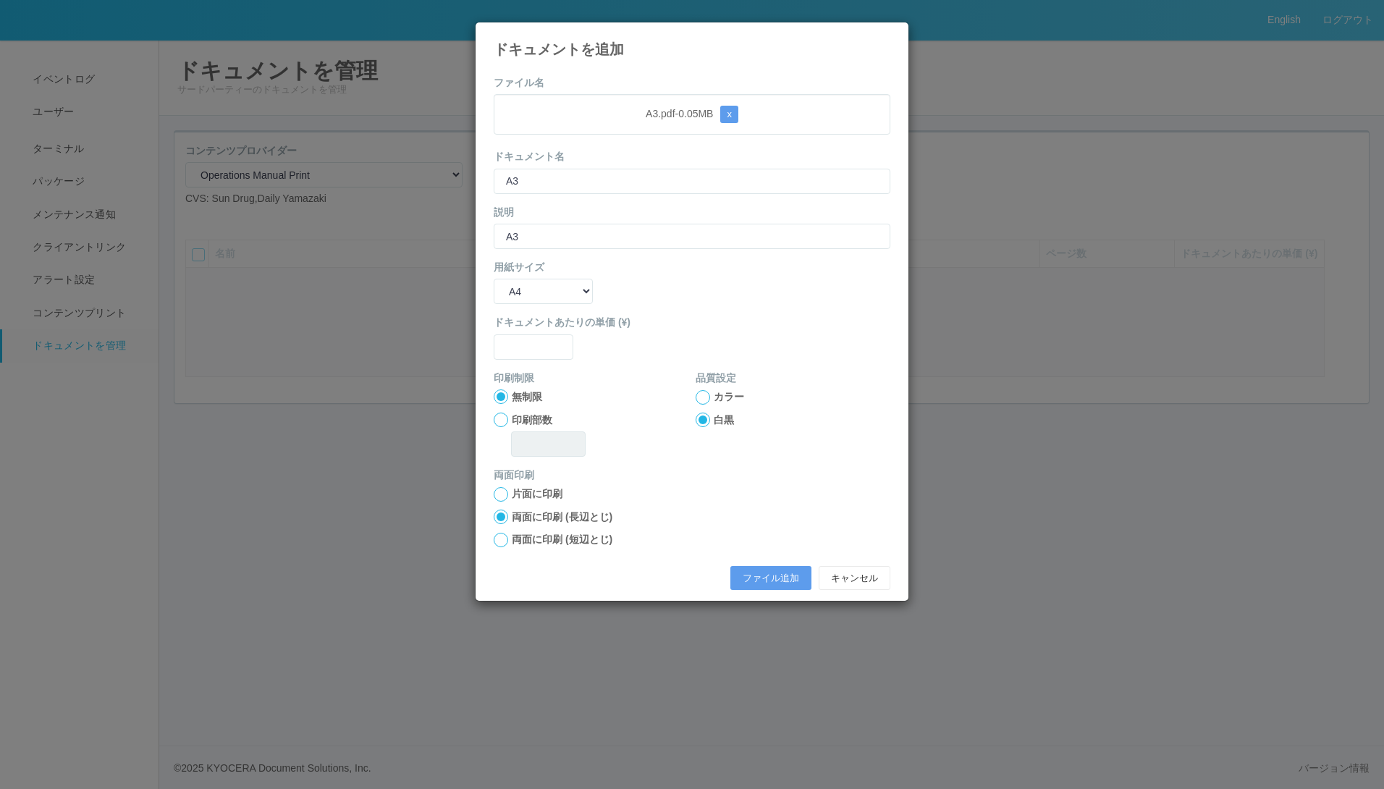
click at [768, 435] on div "品質設定 カラー 白黒" at bounding box center [793, 411] width 195 height 80
click at [518, 346] on input "text" at bounding box center [534, 346] width 80 height 25
type input "0"
click at [500, 496] on div at bounding box center [501, 494] width 14 height 14
click at [769, 581] on button "ファイル追加" at bounding box center [770, 578] width 81 height 25
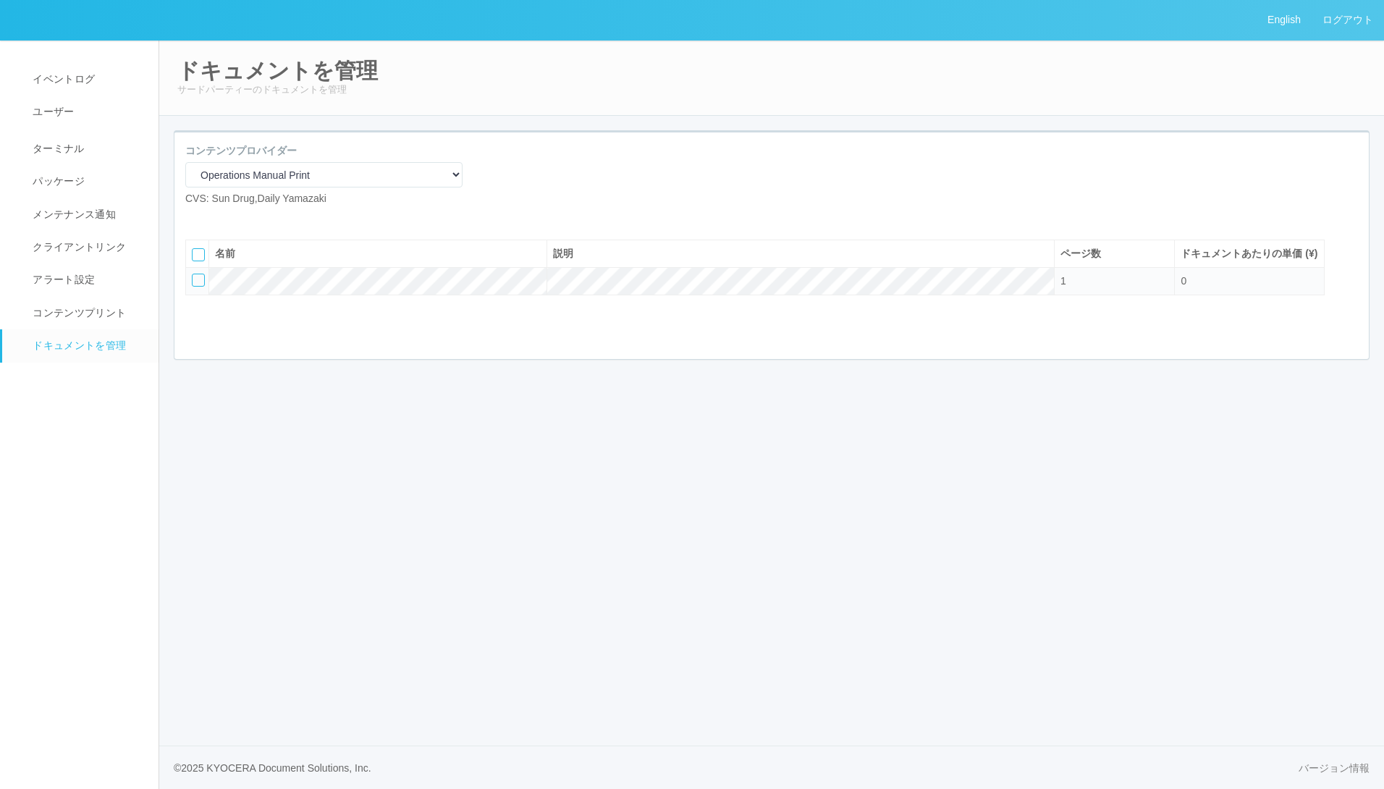
click at [196, 218] on icon at bounding box center [196, 218] width 0 height 0
select select "A4"
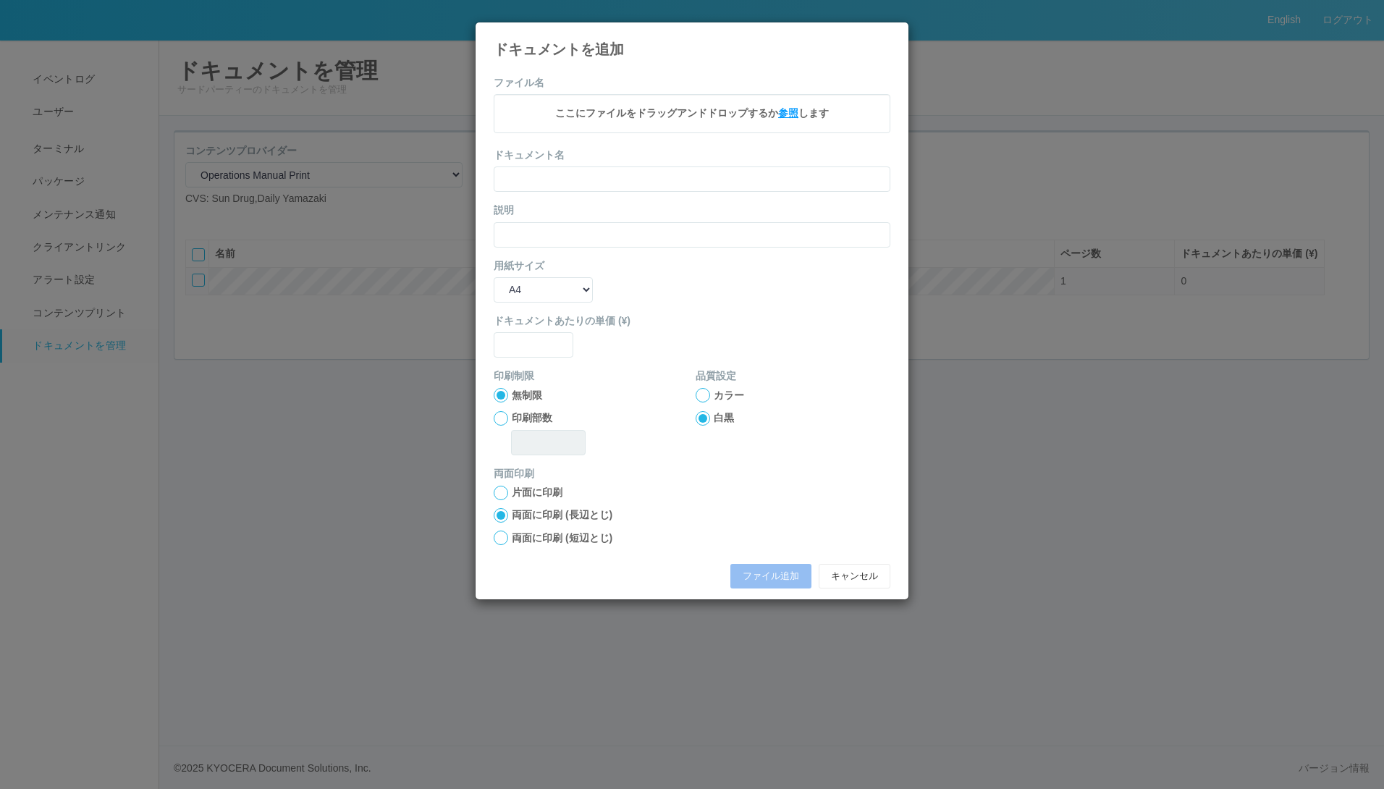
click at [783, 109] on span "参照" at bounding box center [788, 113] width 20 height 12
click at [531, 187] on input "text" at bounding box center [692, 181] width 397 height 25
type input "A4"
click at [719, 460] on div "印刷制限 無制限 印刷部数 品質設定 カラー 白黒" at bounding box center [692, 419] width 397 height 97
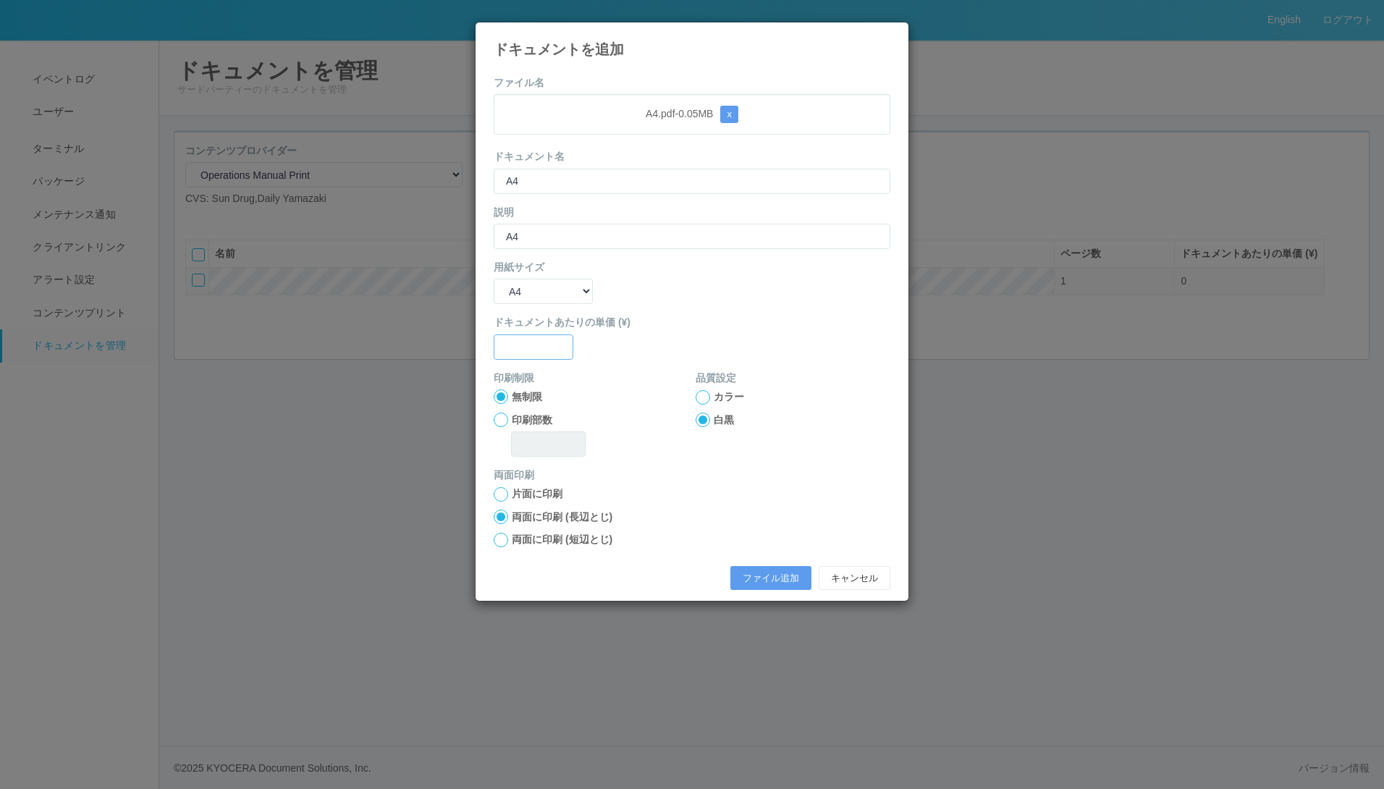
click at [544, 347] on input "text" at bounding box center [534, 346] width 80 height 25
type input "0"
click at [501, 491] on div at bounding box center [501, 494] width 14 height 14
click at [757, 575] on button "ファイル追加" at bounding box center [770, 578] width 81 height 25
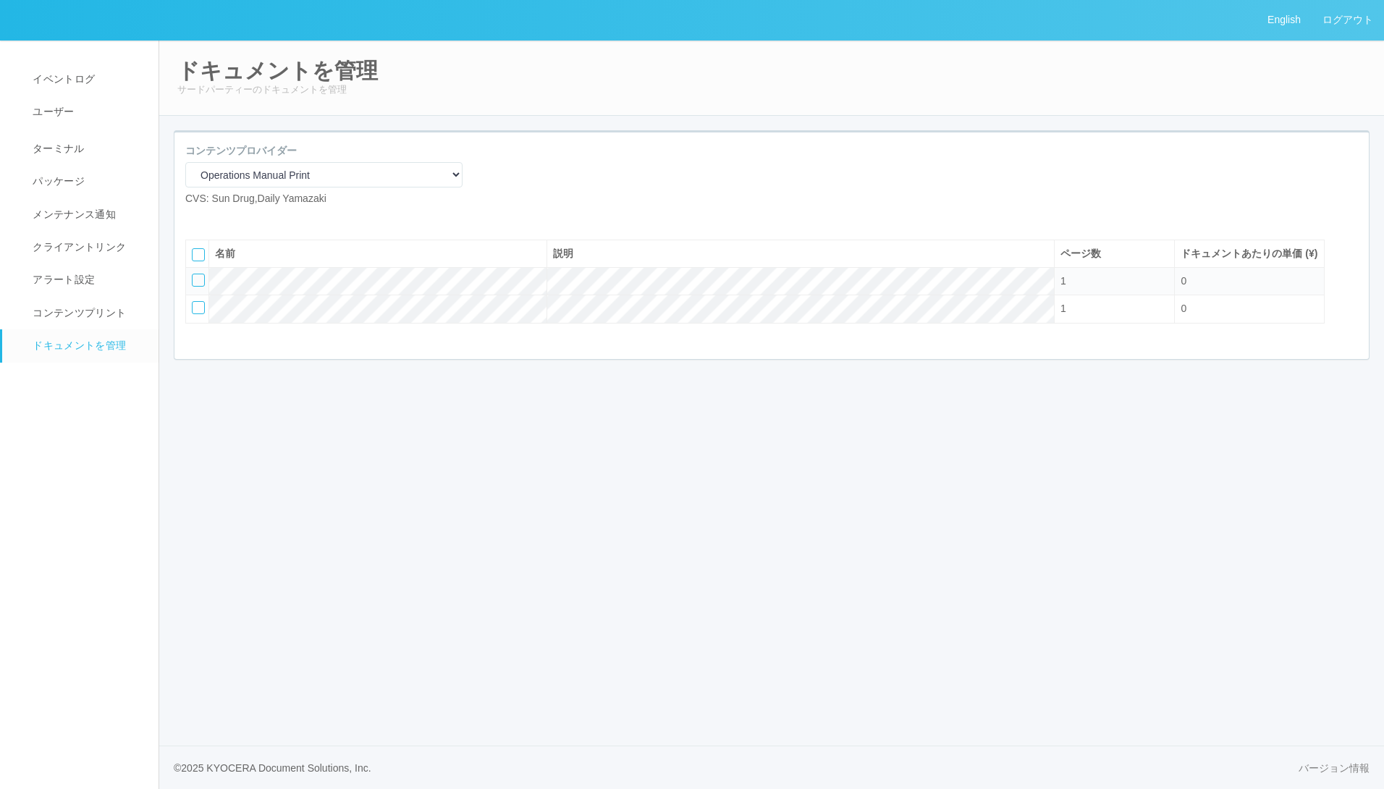
click at [196, 218] on icon at bounding box center [196, 218] width 0 height 0
select select "A4"
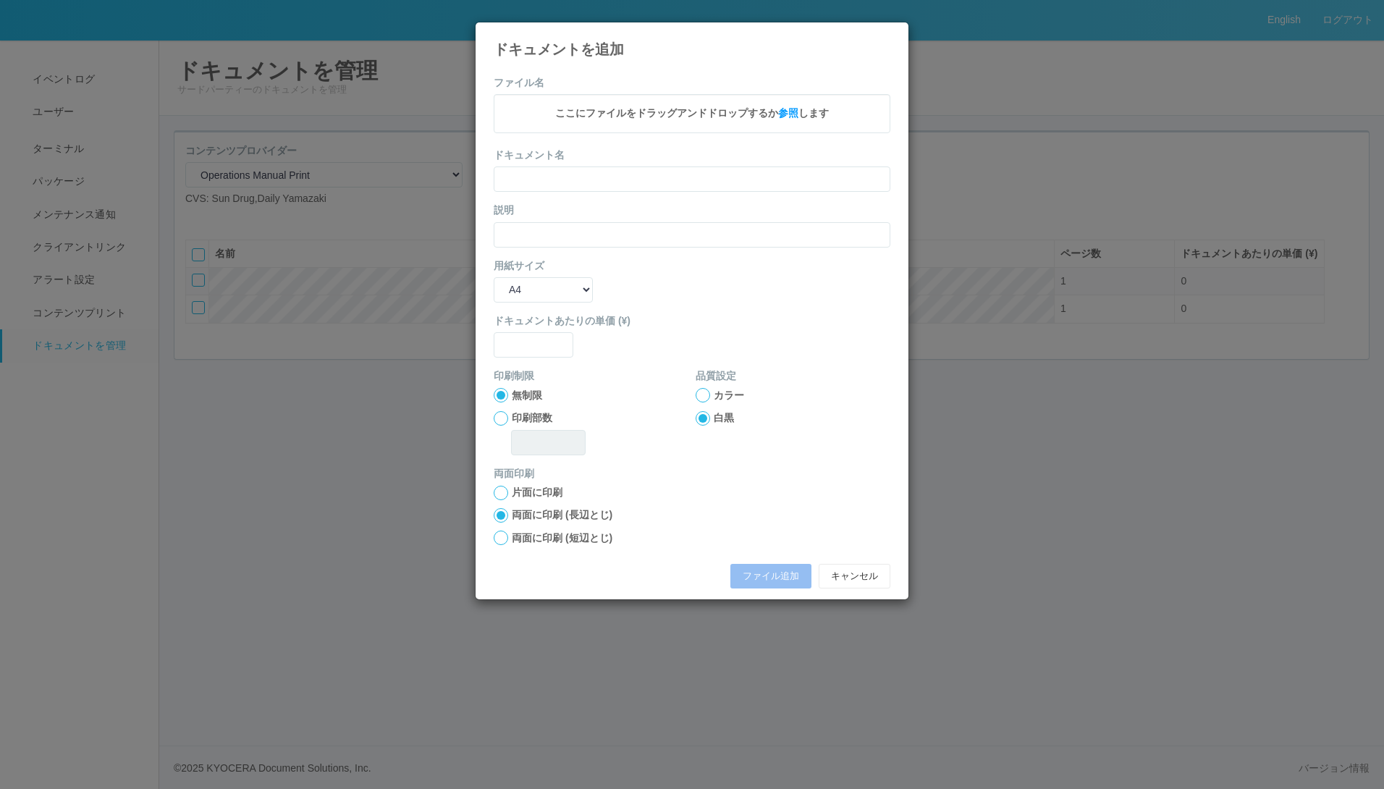
click at [784, 103] on div "ここにファイルをドラッグアンドドロップするか 参照 します" at bounding box center [692, 113] width 397 height 38
click at [575, 190] on input "text" at bounding box center [692, 181] width 397 height 25
type input "A4"
type input "0"
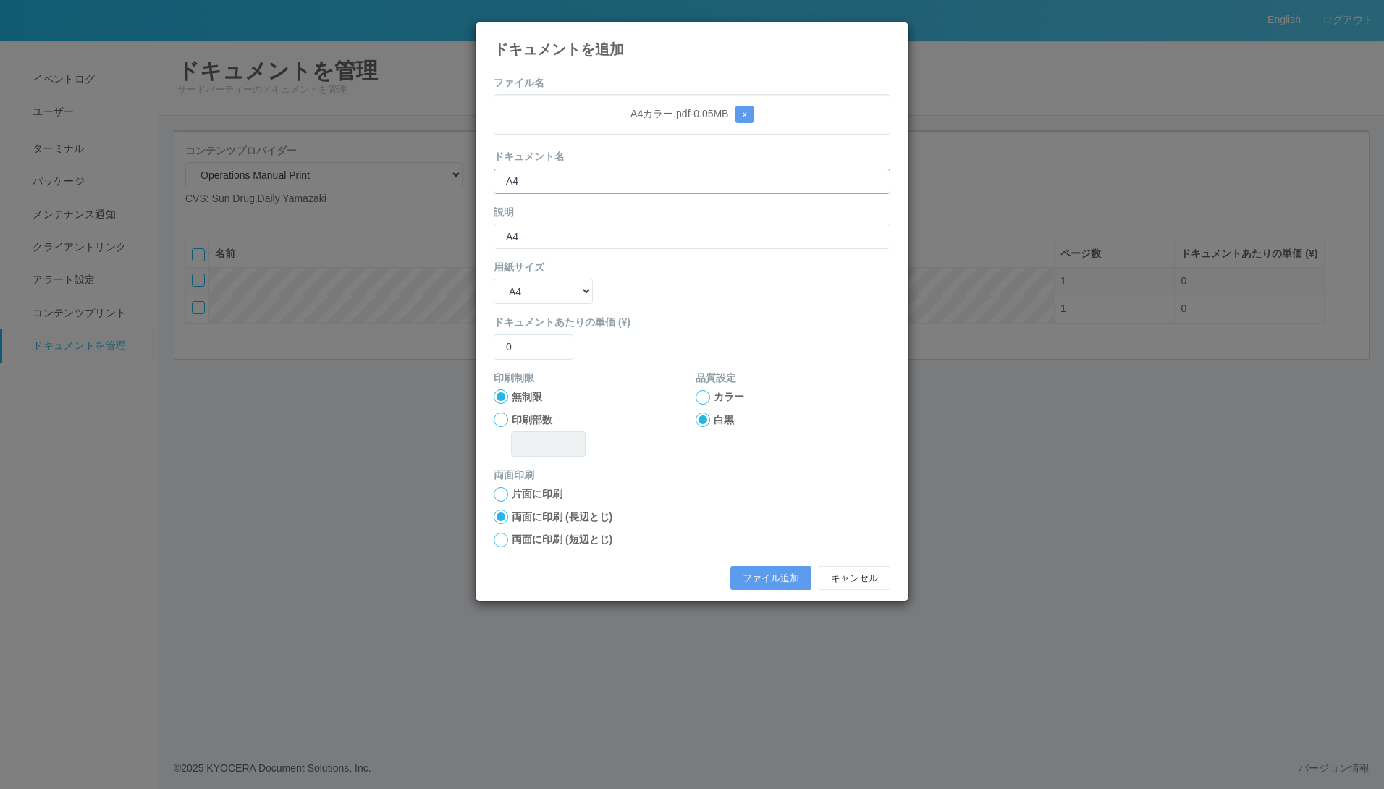
click at [568, 188] on input "A4" at bounding box center [692, 181] width 397 height 25
type input "A4カラー"
click at [575, 232] on input "A4" at bounding box center [692, 236] width 397 height 25
type input "A4カラー"
click at [500, 486] on div "両面印刷 片面に印刷 両面に印刷 (長辺とじ) 両面に印刷 (短辺とじ)" at bounding box center [692, 508] width 397 height 80
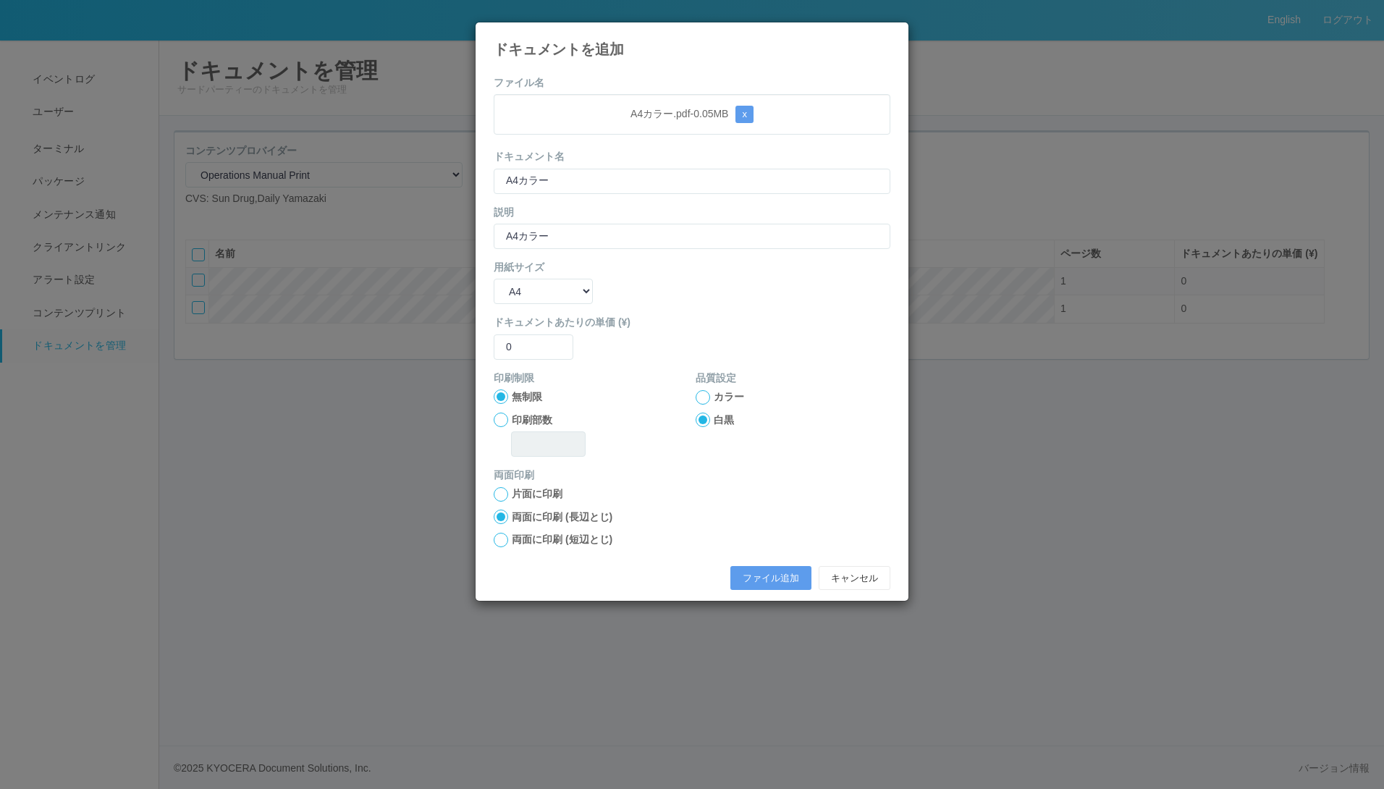
click at [501, 495] on div at bounding box center [501, 494] width 14 height 14
click at [757, 574] on button "ファイル追加" at bounding box center [770, 578] width 81 height 25
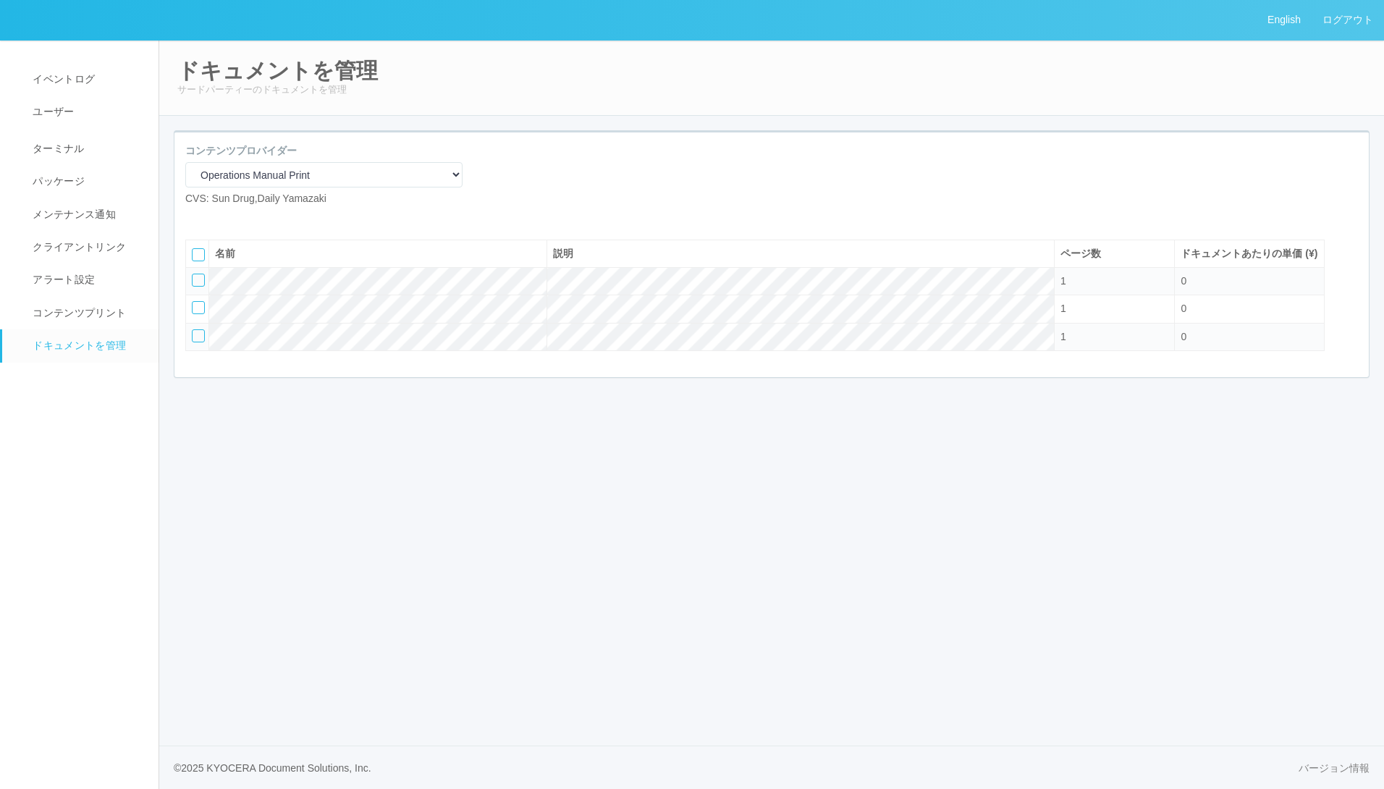
click at [196, 218] on icon at bounding box center [196, 218] width 0 height 0
select select "A4"
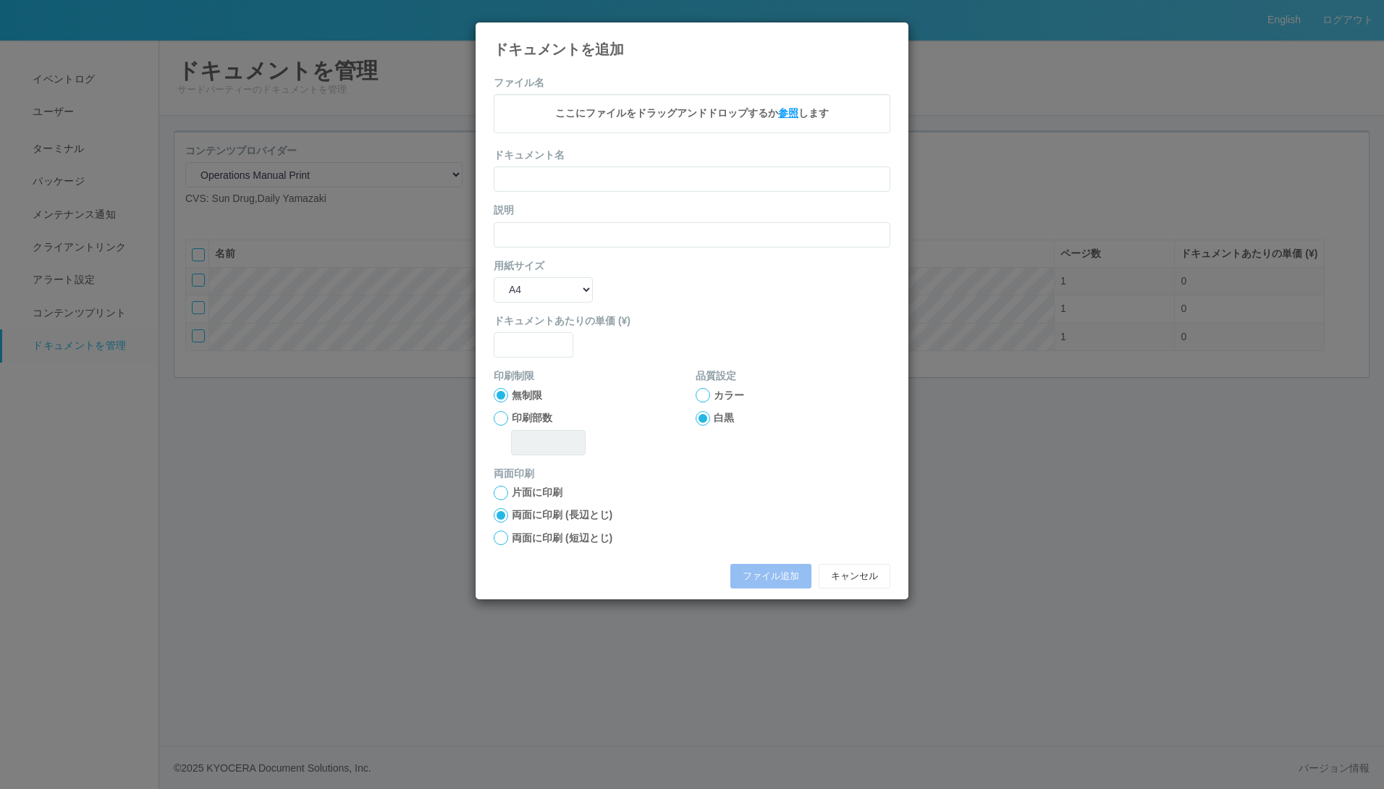
click at [789, 115] on span "参照" at bounding box center [788, 113] width 20 height 12
click at [500, 493] on div at bounding box center [501, 494] width 14 height 14
click at [575, 167] on div "ドキュメント名" at bounding box center [692, 171] width 397 height 44
click at [567, 174] on input "text" at bounding box center [692, 181] width 397 height 25
type input "B"
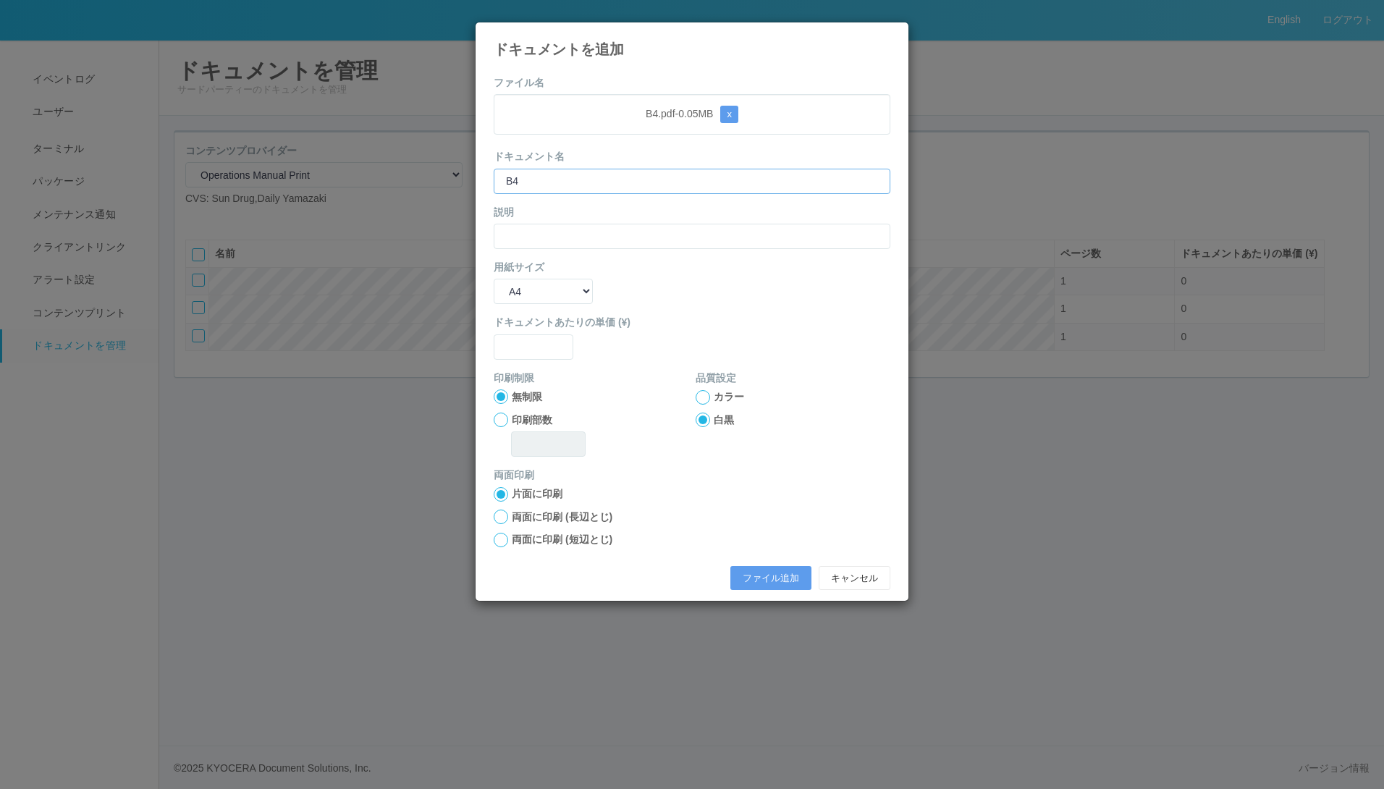
type input "B4"
click at [520, 348] on input "text" at bounding box center [534, 346] width 80 height 25
type input "0"
click at [762, 578] on button "ファイル追加" at bounding box center [770, 578] width 81 height 25
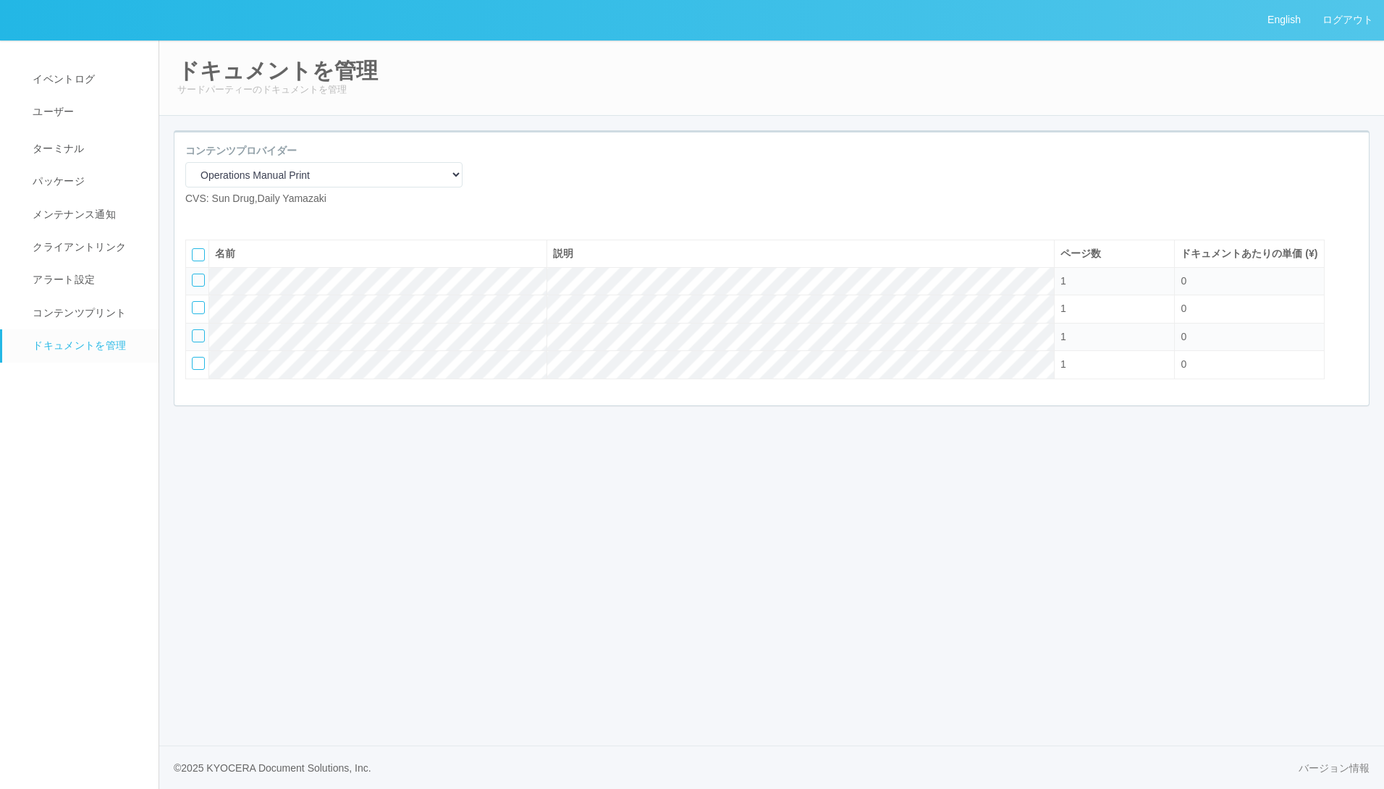
click at [196, 218] on icon at bounding box center [196, 218] width 0 height 0
select select "A4"
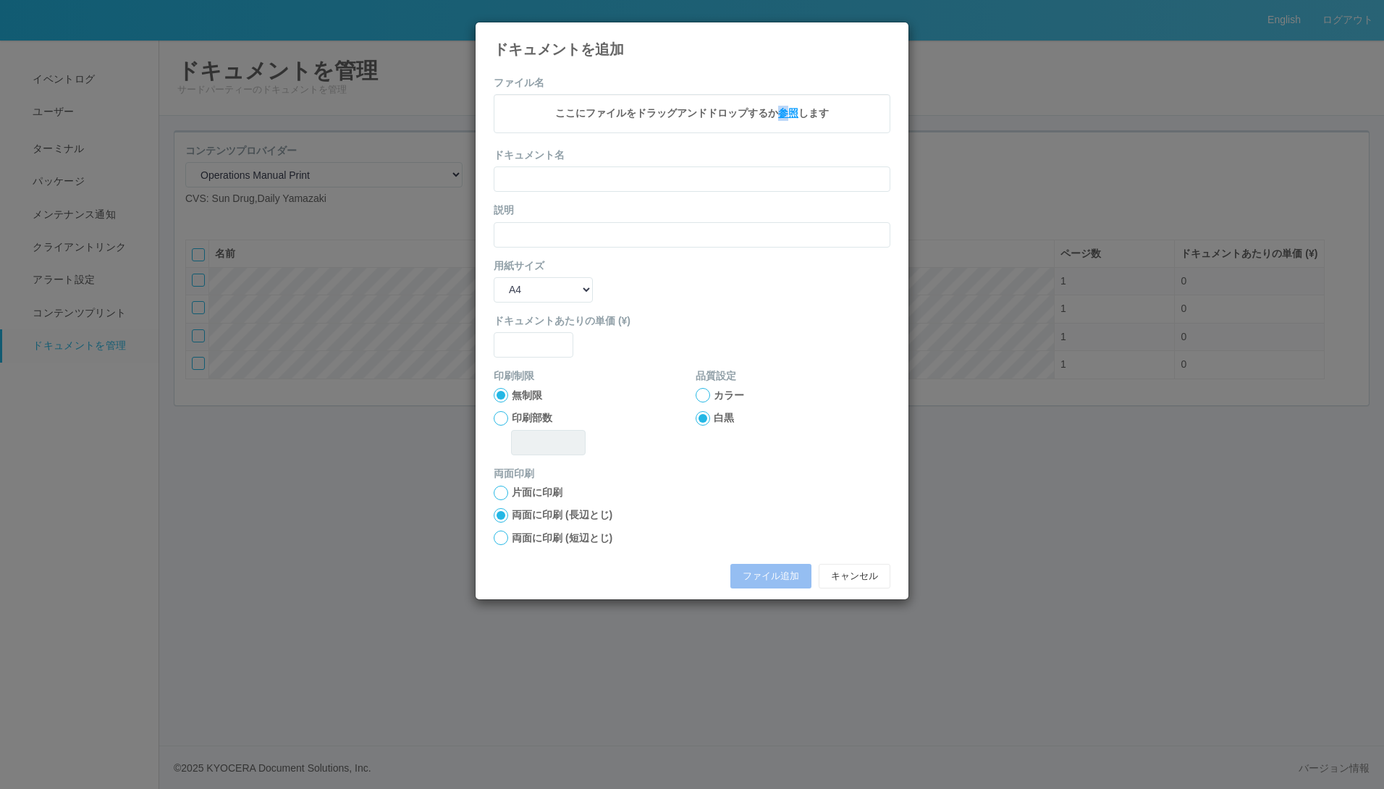
click at [783, 109] on span "参照" at bounding box center [788, 113] width 20 height 12
click at [553, 197] on form "ファイル名 B5.pdf - 0.05 MB x ドキュメント名 説明 用紙サイズ B5 A4 B4 A3 ドキュメントあたりの単価 (¥) 印刷制限 無制限…" at bounding box center [692, 336] width 397 height 522
click at [552, 189] on input "text" at bounding box center [692, 181] width 397 height 25
type input "B5"
click at [570, 242] on input "text" at bounding box center [692, 236] width 397 height 25
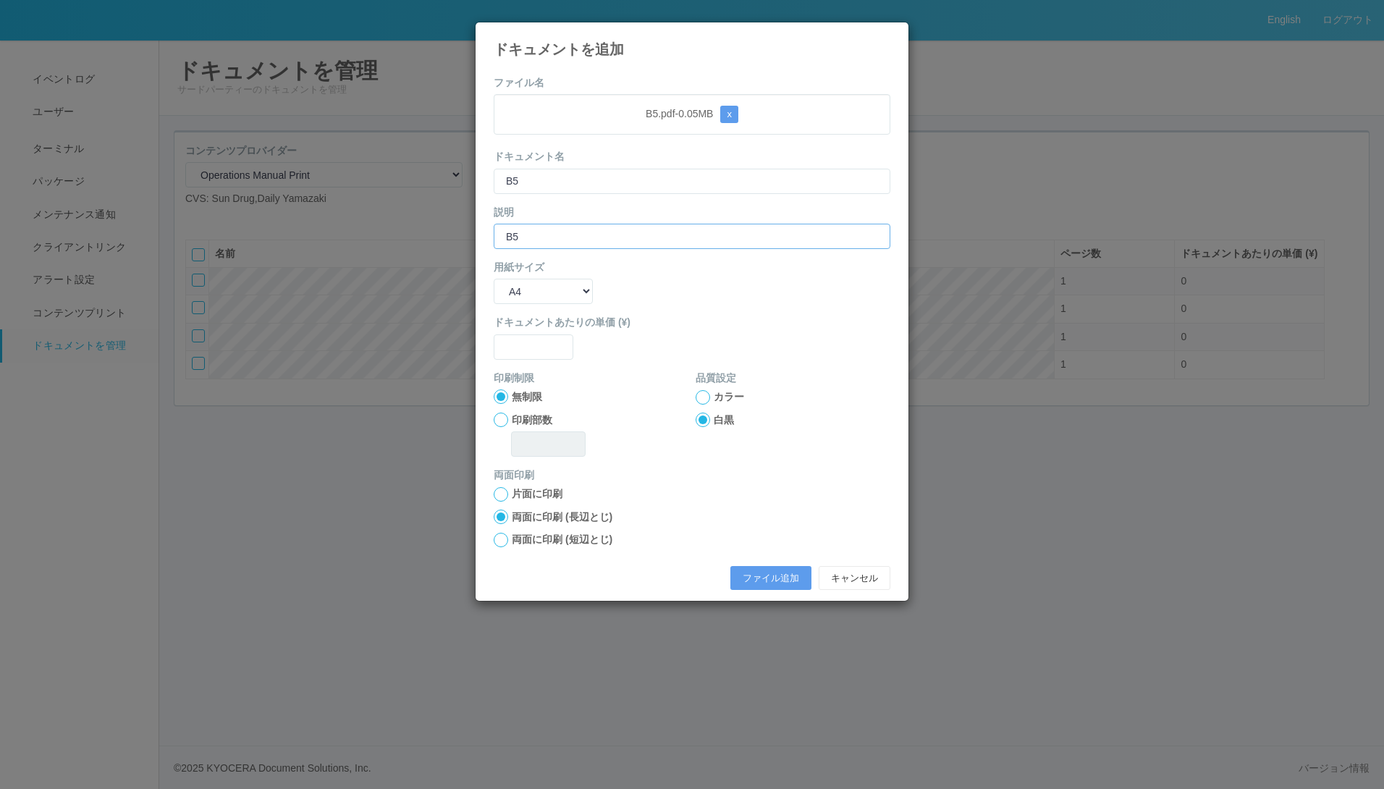
type input "B5"
click at [583, 287] on select "B5 A4 B4 A3" at bounding box center [543, 291] width 99 height 25
select select "B5"
click at [494, 279] on select "B5 A4 B4 A3" at bounding box center [543, 291] width 99 height 25
click at [497, 505] on div "片面に印刷 両面に印刷 (長辺とじ) 両面に印刷 (短辺とじ)" at bounding box center [692, 516] width 397 height 61
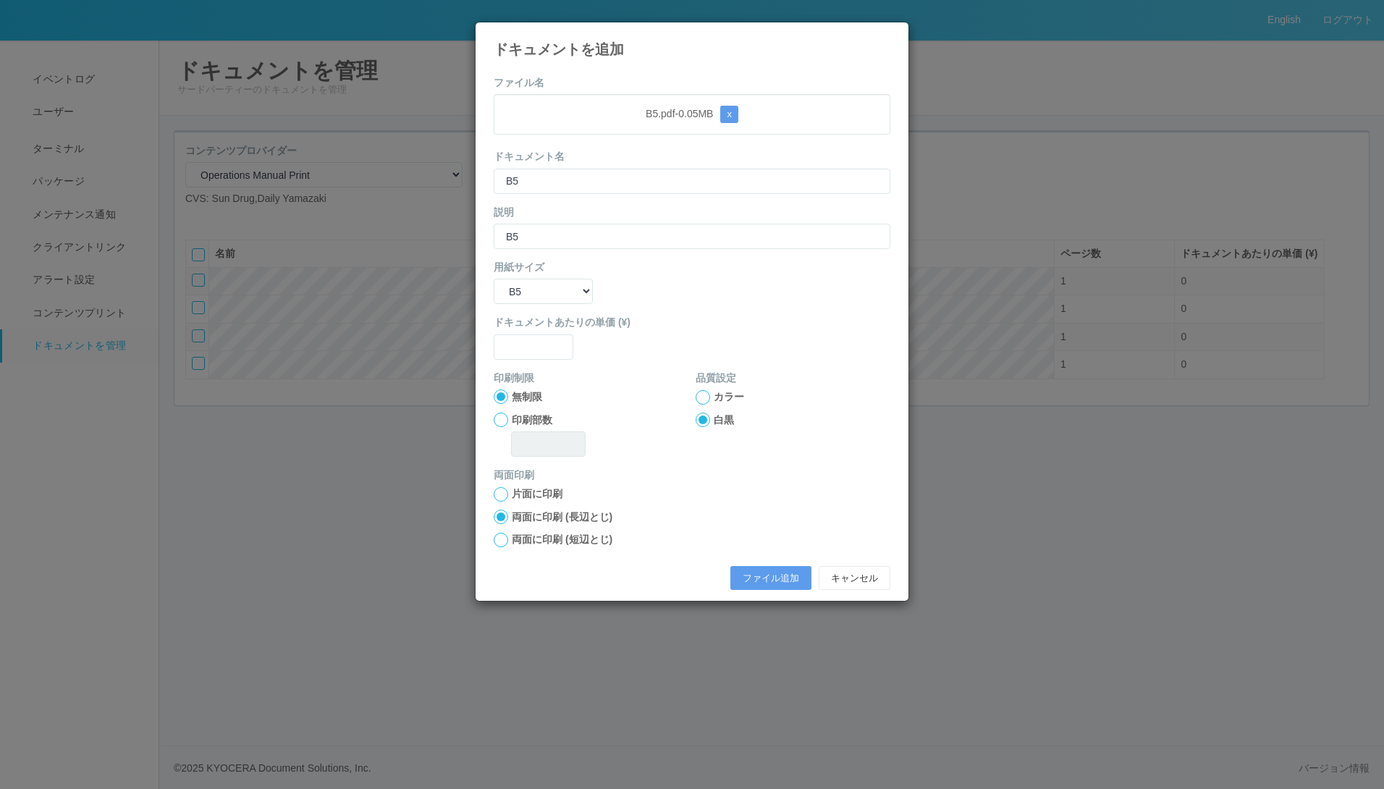
click at [509, 495] on div "片面に印刷" at bounding box center [692, 493] width 397 height 15
click at [505, 492] on div at bounding box center [501, 494] width 14 height 14
click at [768, 574] on button "ファイル追加" at bounding box center [770, 578] width 81 height 25
click at [539, 342] on input "text" at bounding box center [534, 346] width 80 height 25
type input "0"
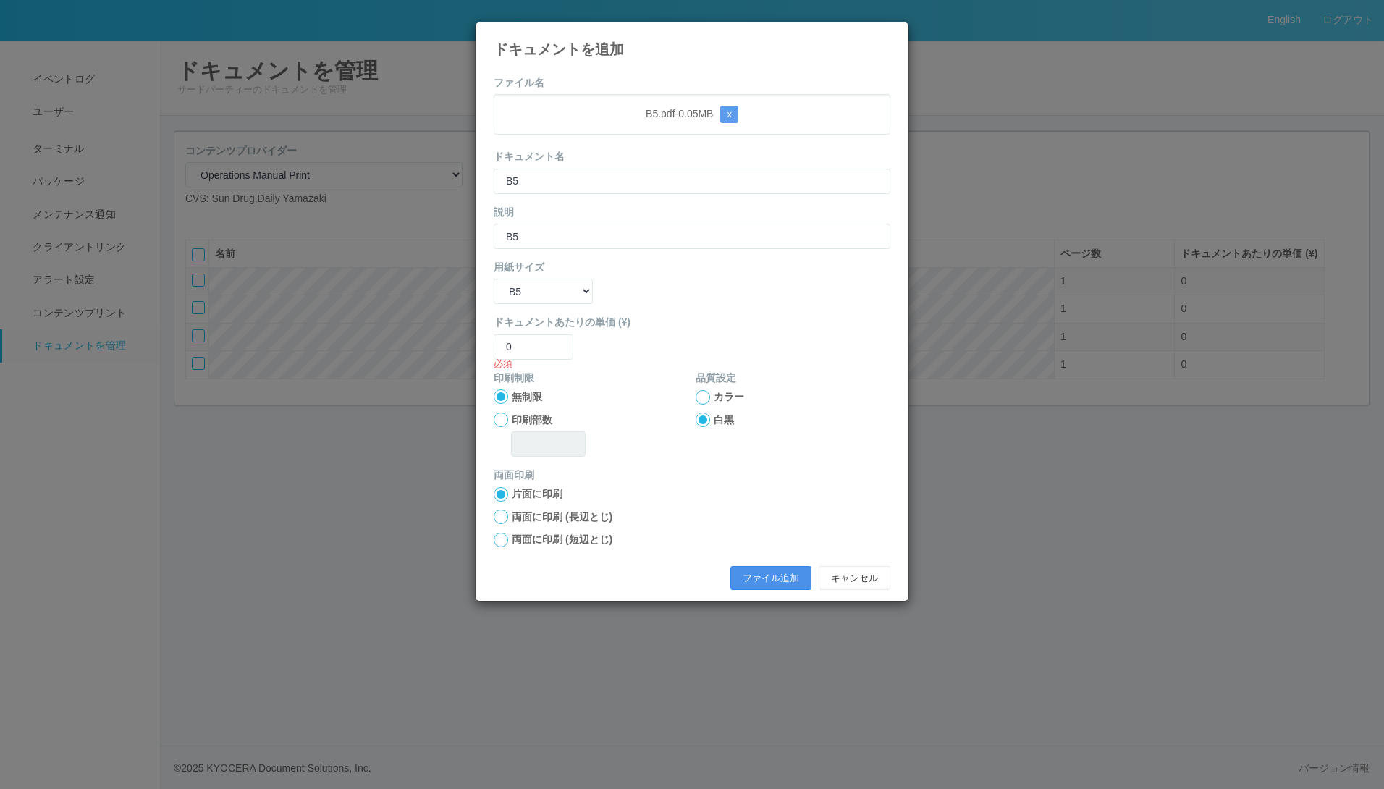
click at [772, 586] on button "ファイル追加" at bounding box center [770, 578] width 81 height 25
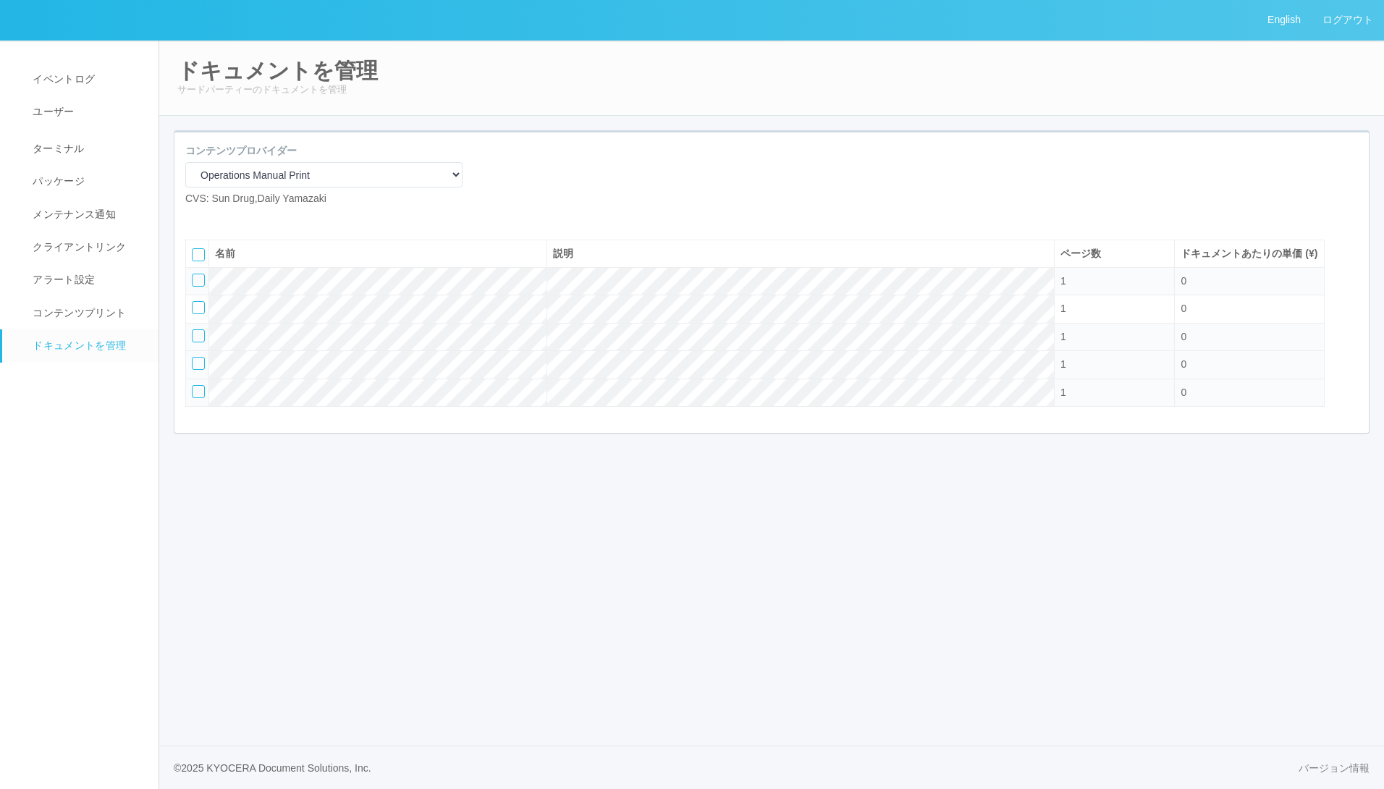
click at [200, 370] on div at bounding box center [198, 363] width 13 height 13
click at [229, 218] on icon at bounding box center [229, 218] width 0 height 0
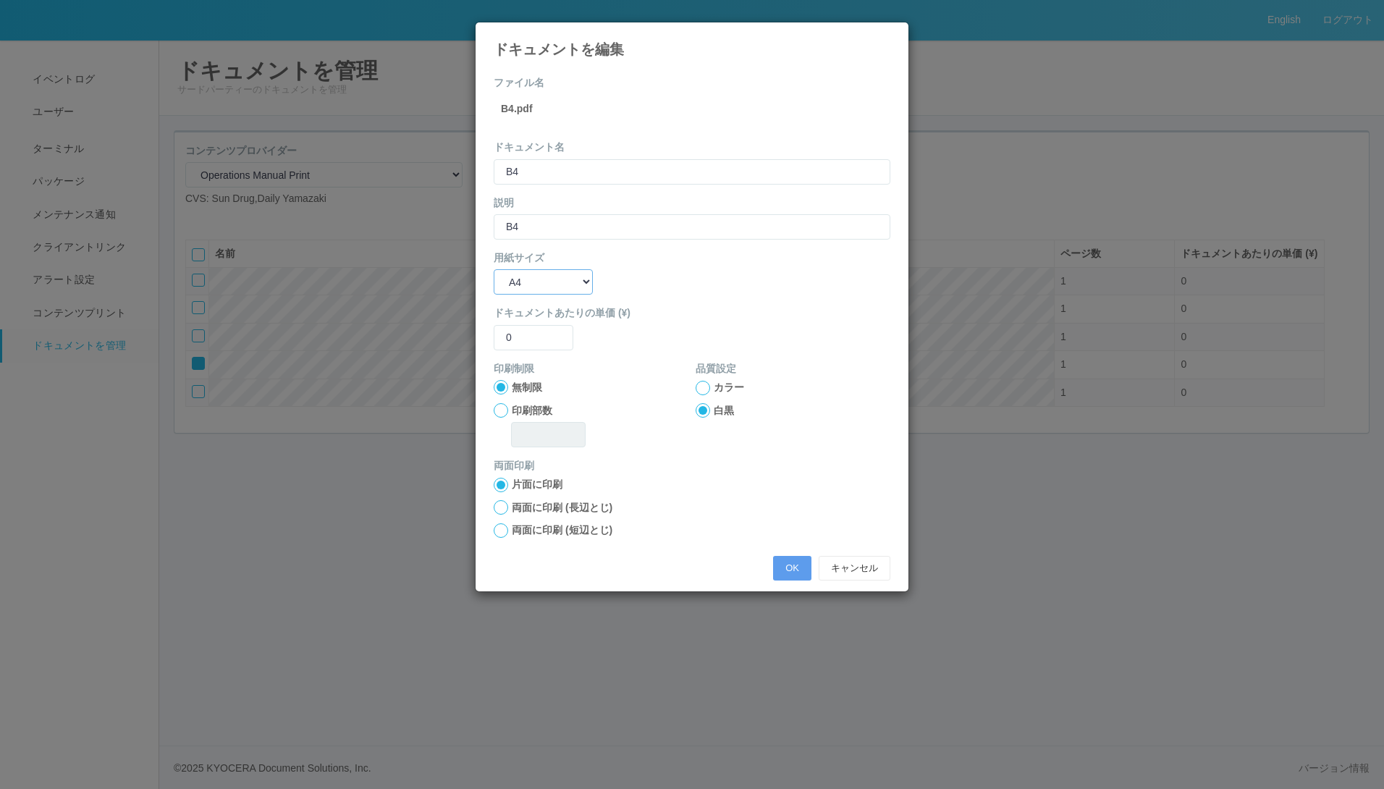
click at [570, 283] on select "B5 A4 B4 A3" at bounding box center [543, 281] width 99 height 25
select select "B4"
click at [494, 269] on select "B5 A4 B4 A3" at bounding box center [543, 281] width 99 height 25
click at [785, 566] on button "OK" at bounding box center [792, 568] width 38 height 25
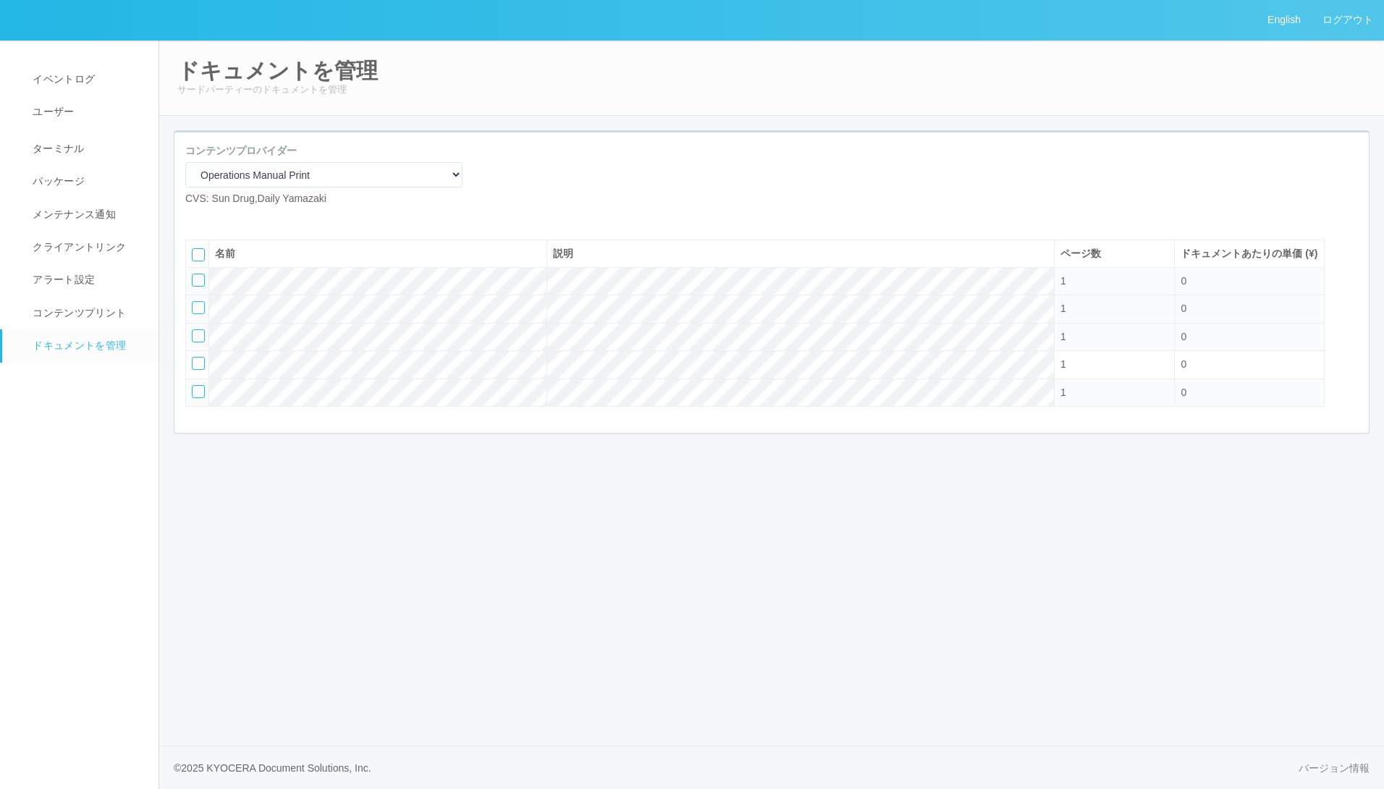
click at [198, 314] on div at bounding box center [198, 307] width 13 height 13
click at [229, 218] on icon at bounding box center [229, 218] width 0 height 0
select select "A4"
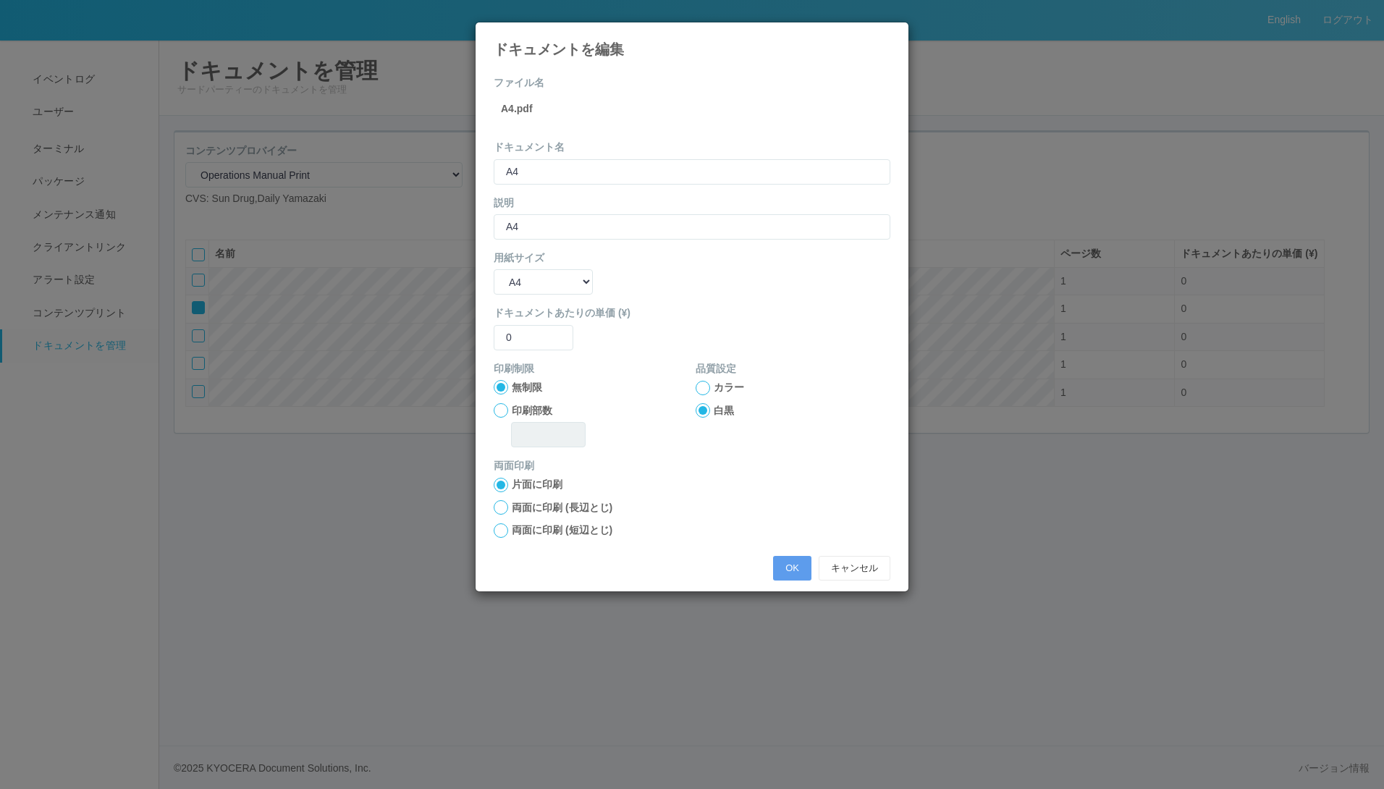
click at [890, 33] on icon at bounding box center [890, 33] width 0 height 0
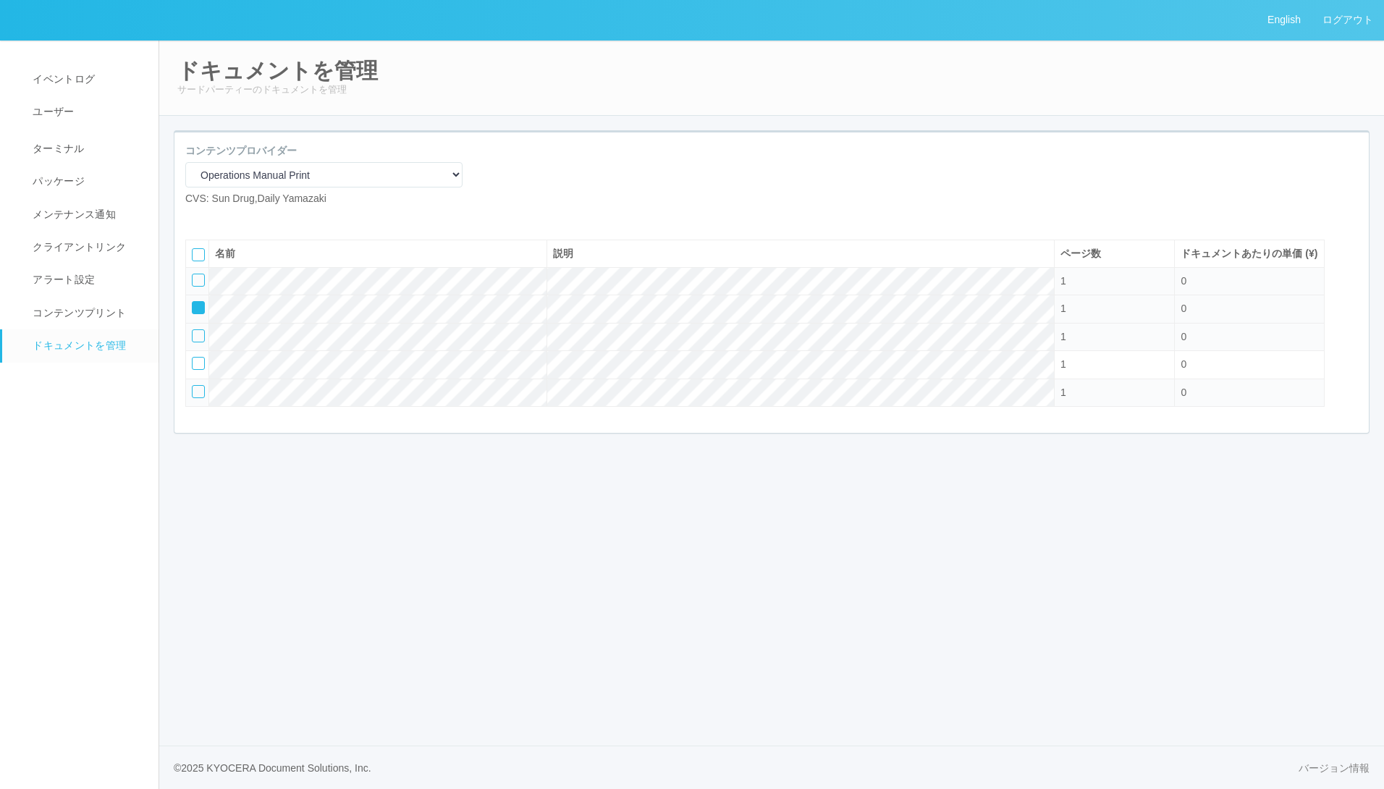
click at [193, 303] on icon at bounding box center [193, 303] width 0 height 0
click at [198, 287] on div at bounding box center [198, 280] width 13 height 13
click at [229, 218] on icon at bounding box center [229, 218] width 0 height 0
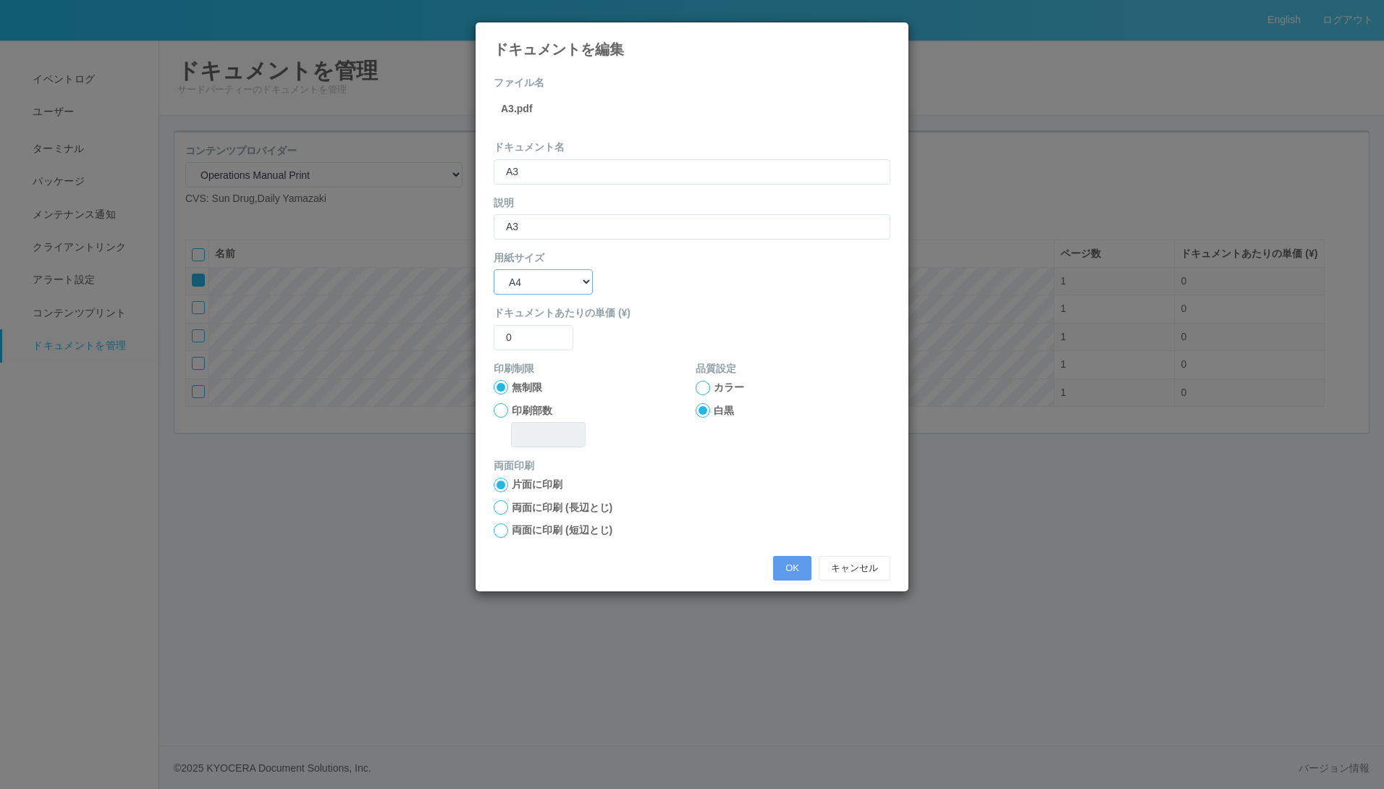
click at [586, 280] on select "B5 A4 B4 A3" at bounding box center [543, 281] width 99 height 25
select select "A3"
click at [494, 269] on select "B5 A4 B4 A3" at bounding box center [543, 281] width 99 height 25
click at [791, 571] on button "OK" at bounding box center [792, 568] width 38 height 25
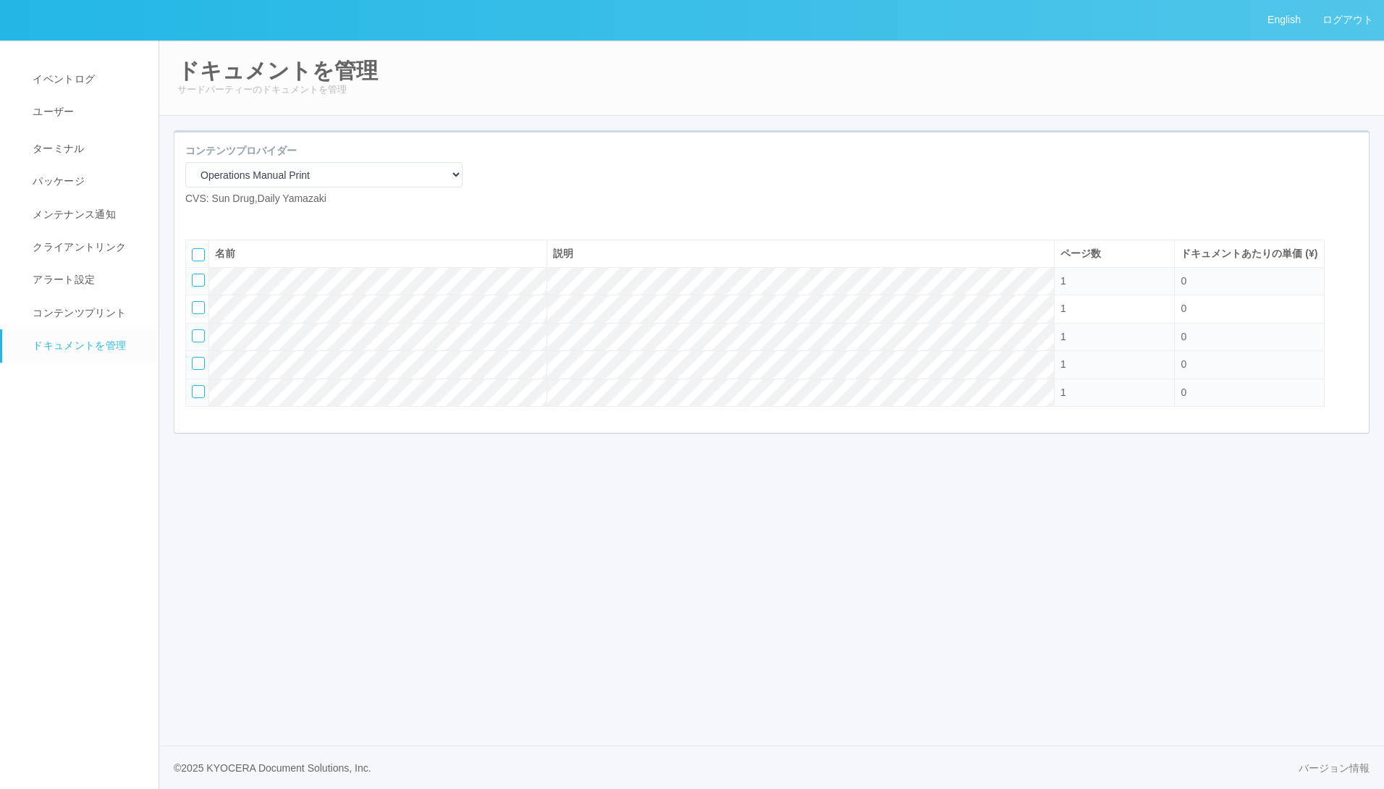
click at [198, 379] on td at bounding box center [197, 365] width 23 height 28
click at [198, 370] on div at bounding box center [198, 363] width 13 height 13
click at [229, 218] on icon at bounding box center [229, 218] width 0 height 0
select select "B4"
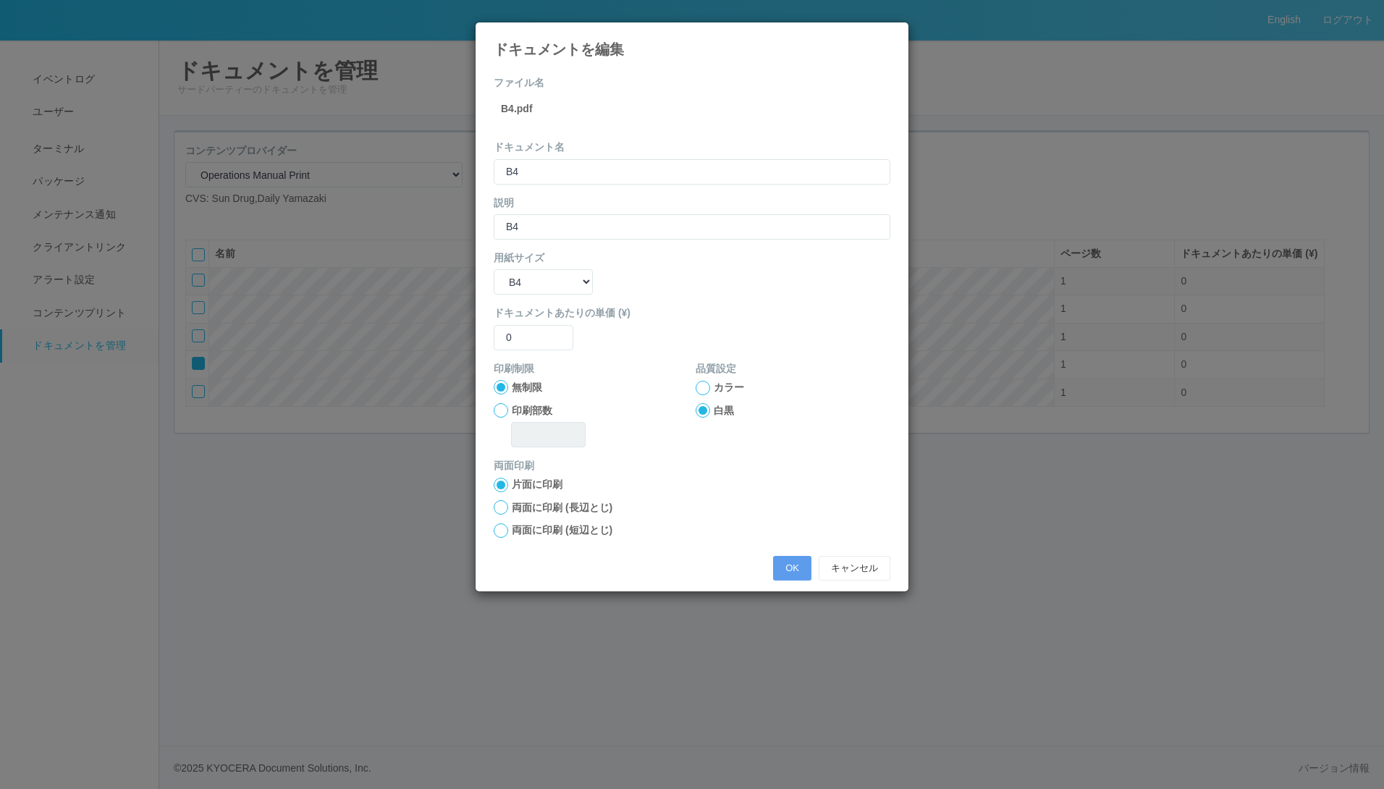
click at [890, 33] on icon at bounding box center [890, 33] width 0 height 0
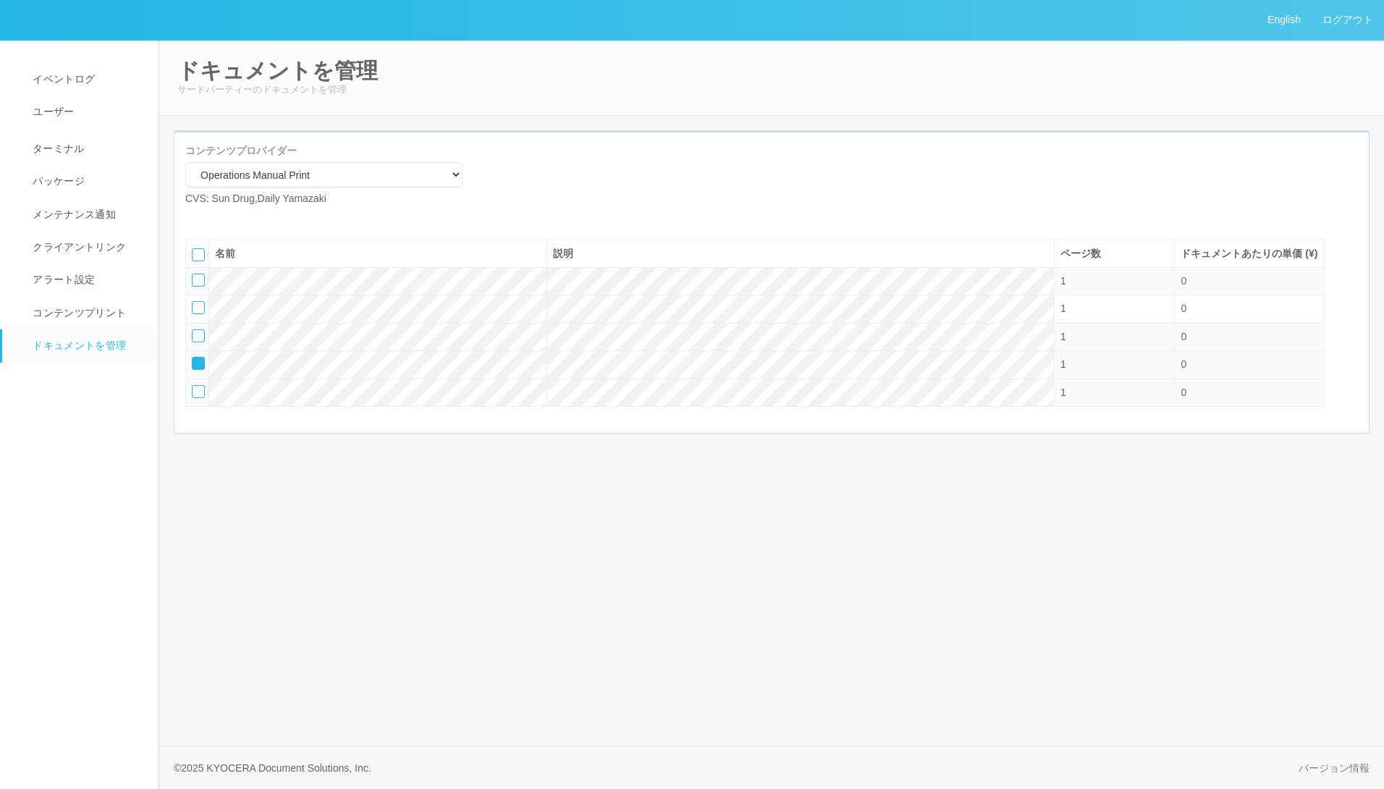
click at [193, 358] on icon at bounding box center [193, 358] width 0 height 0
click at [198, 406] on td at bounding box center [197, 393] width 23 height 28
click at [198, 398] on div at bounding box center [198, 391] width 13 height 13
click at [229, 218] on icon at bounding box center [229, 218] width 0 height 0
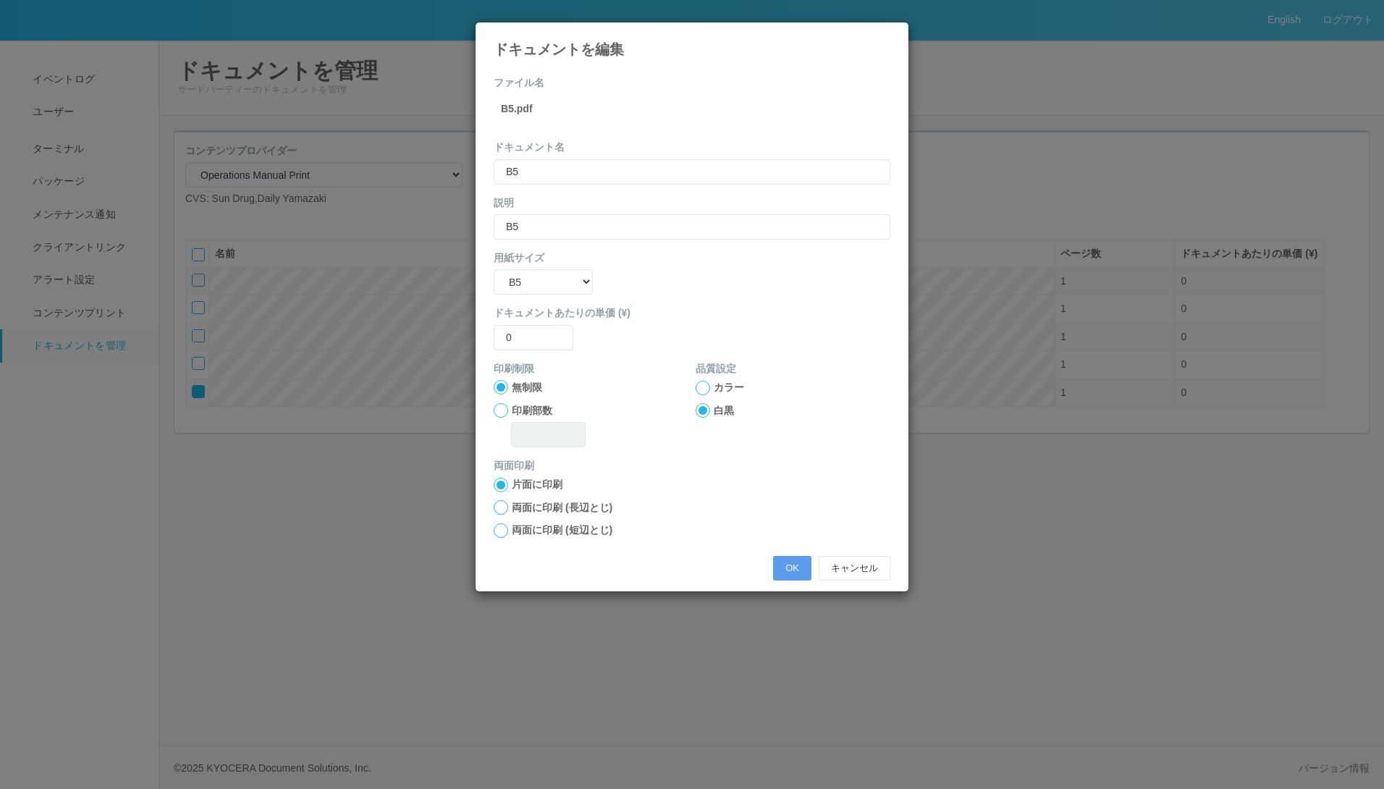
click at [890, 38] on div "ドキュメントを編集" at bounding box center [692, 39] width 433 height 35
click at [890, 33] on icon at bounding box center [890, 33] width 0 height 0
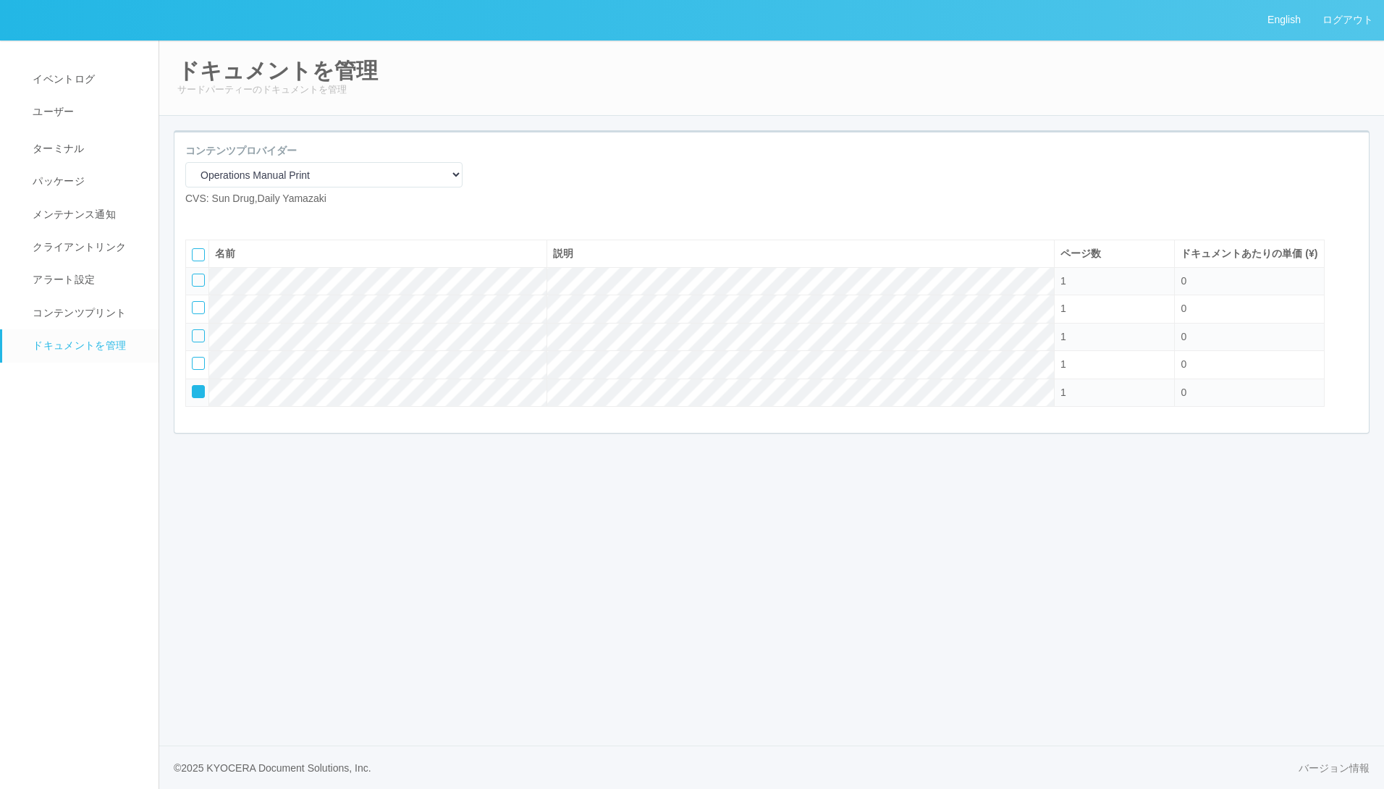
click at [196, 218] on icon at bounding box center [196, 218] width 0 height 0
select select "A4"
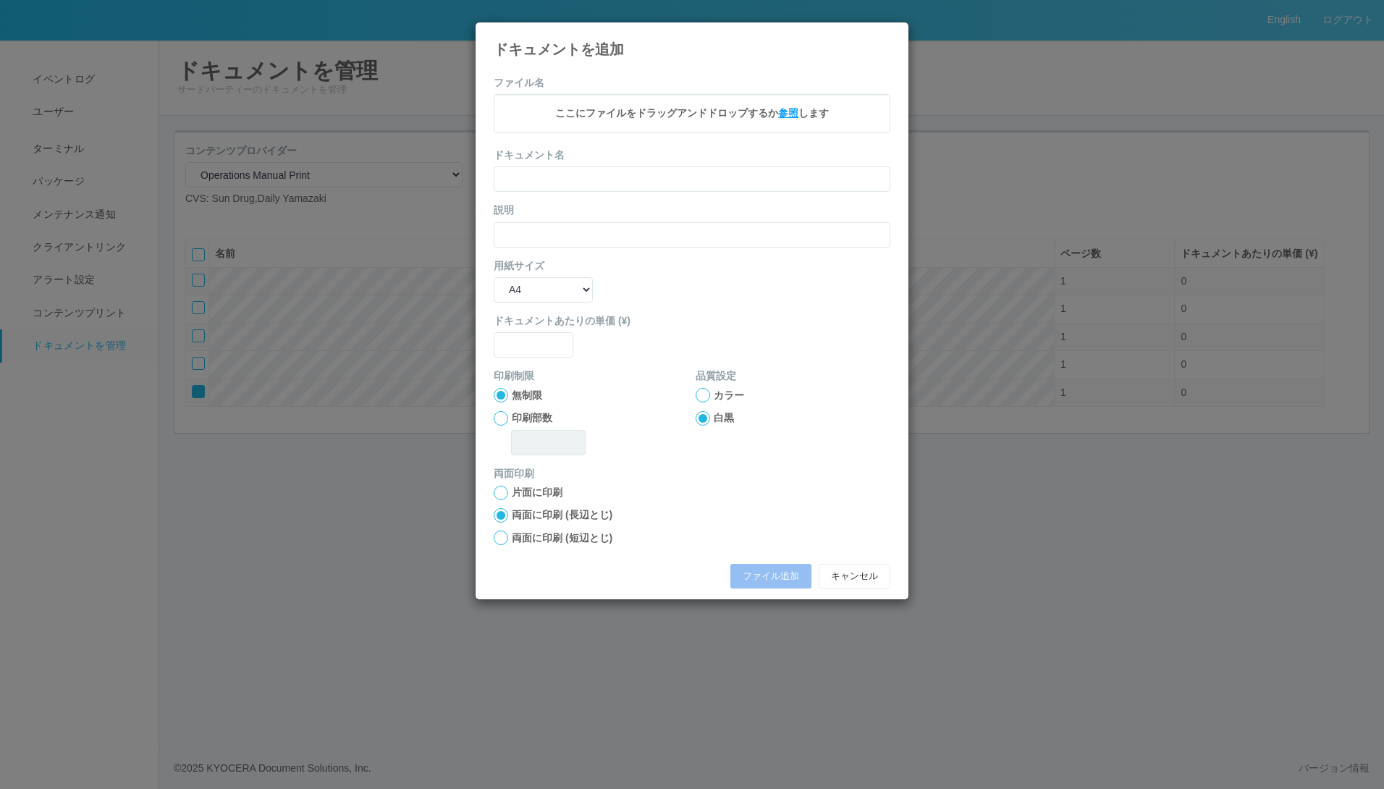
click at [785, 114] on span "参照" at bounding box center [788, 113] width 20 height 12
click at [500, 417] on div at bounding box center [501, 420] width 14 height 14
click at [526, 342] on input "text" at bounding box center [534, 346] width 80 height 25
type input "3"
click at [548, 180] on input "text" at bounding box center [692, 181] width 397 height 25
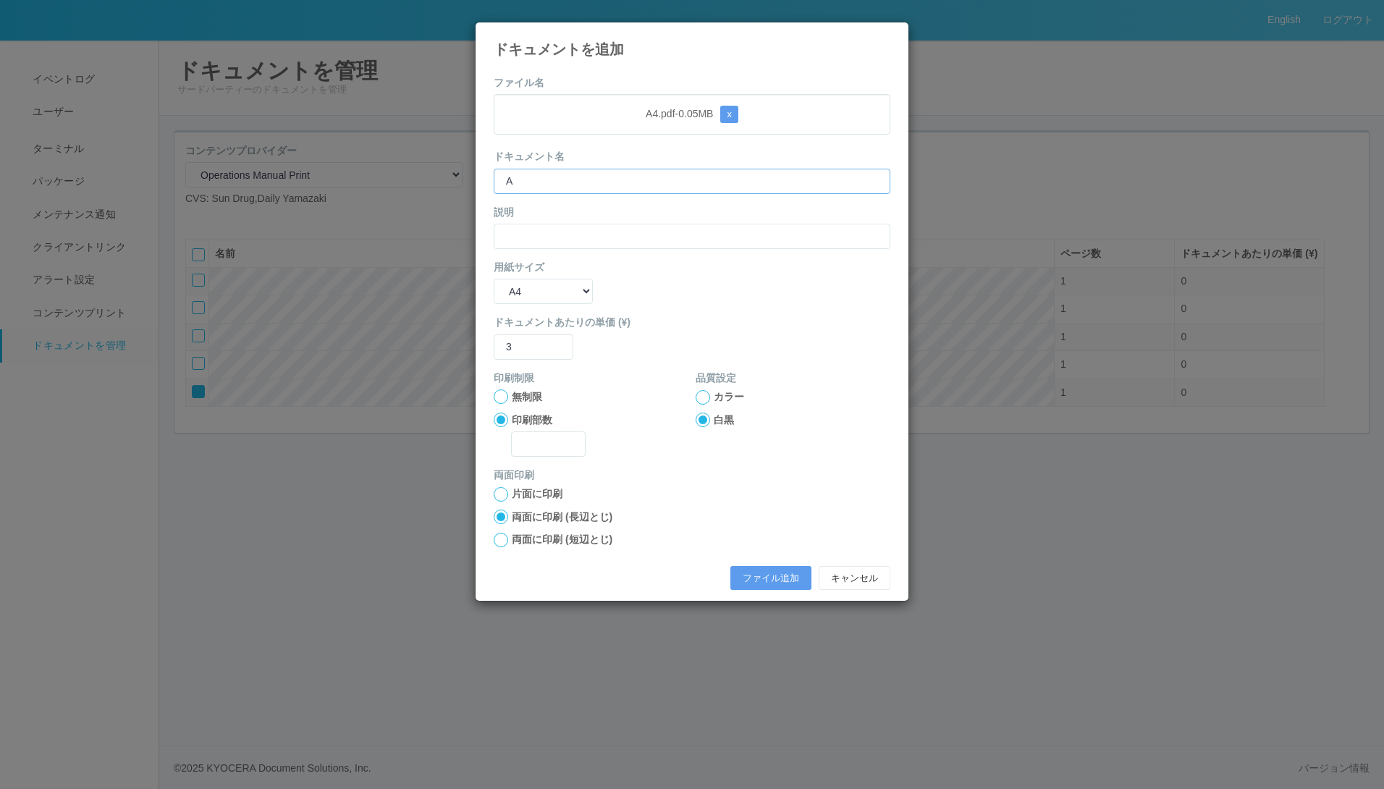
type input "A4部数制限"
click at [572, 237] on input "text" at bounding box center [692, 236] width 397 height 25
type input "3枚　部数制限"
click at [533, 441] on input "text" at bounding box center [548, 443] width 75 height 25
type input "3"
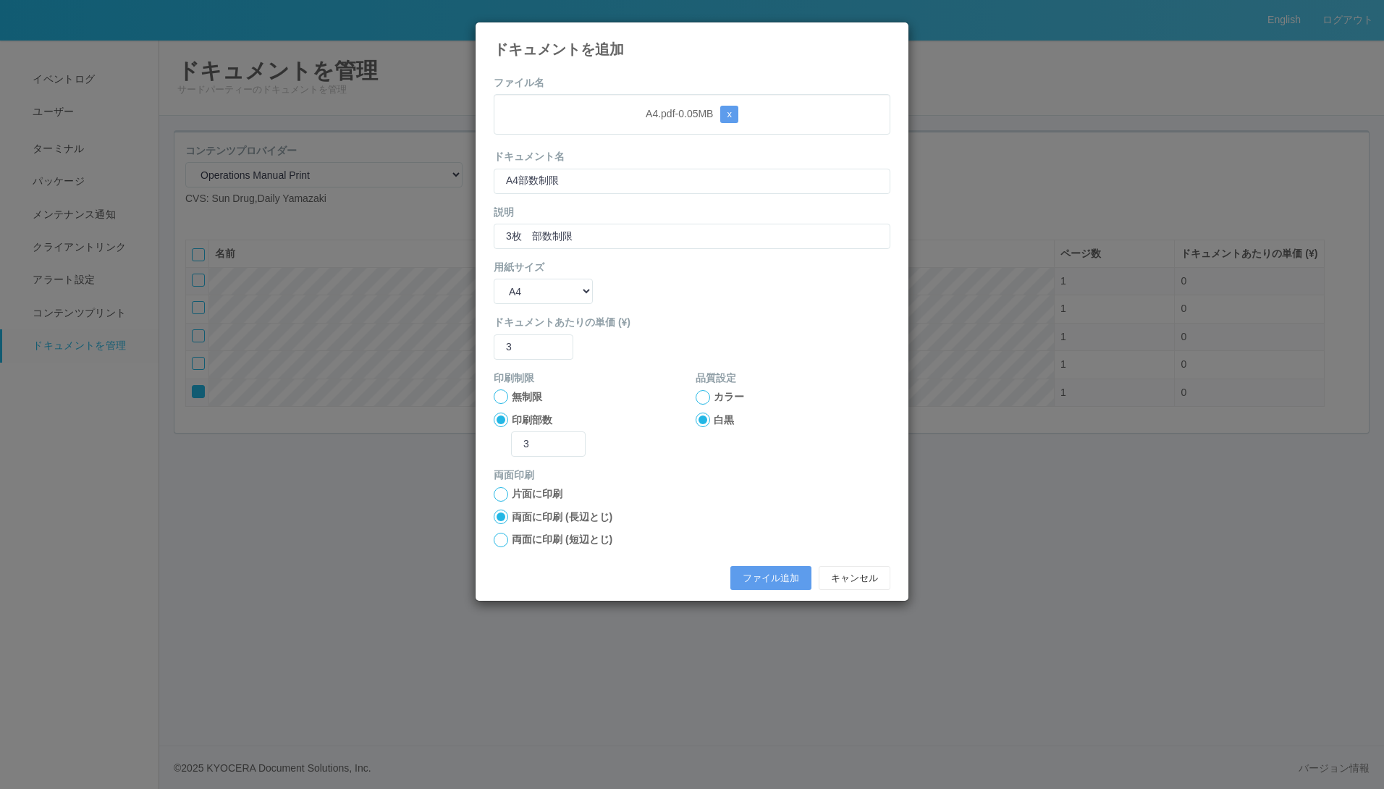
click at [497, 494] on div at bounding box center [501, 494] width 14 height 14
click at [765, 575] on button "ファイル追加" at bounding box center [770, 578] width 81 height 25
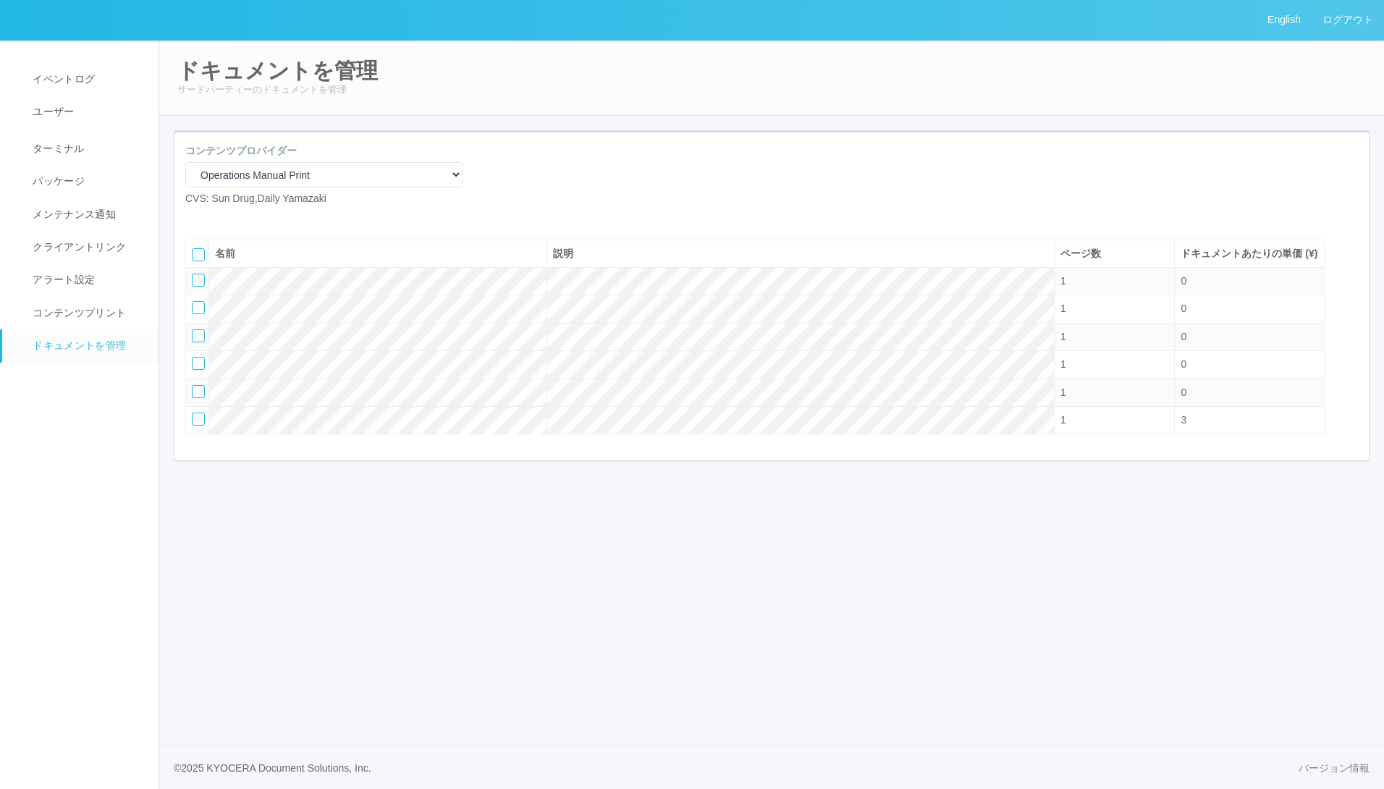
click at [196, 218] on icon at bounding box center [196, 218] width 0 height 0
select select "A4"
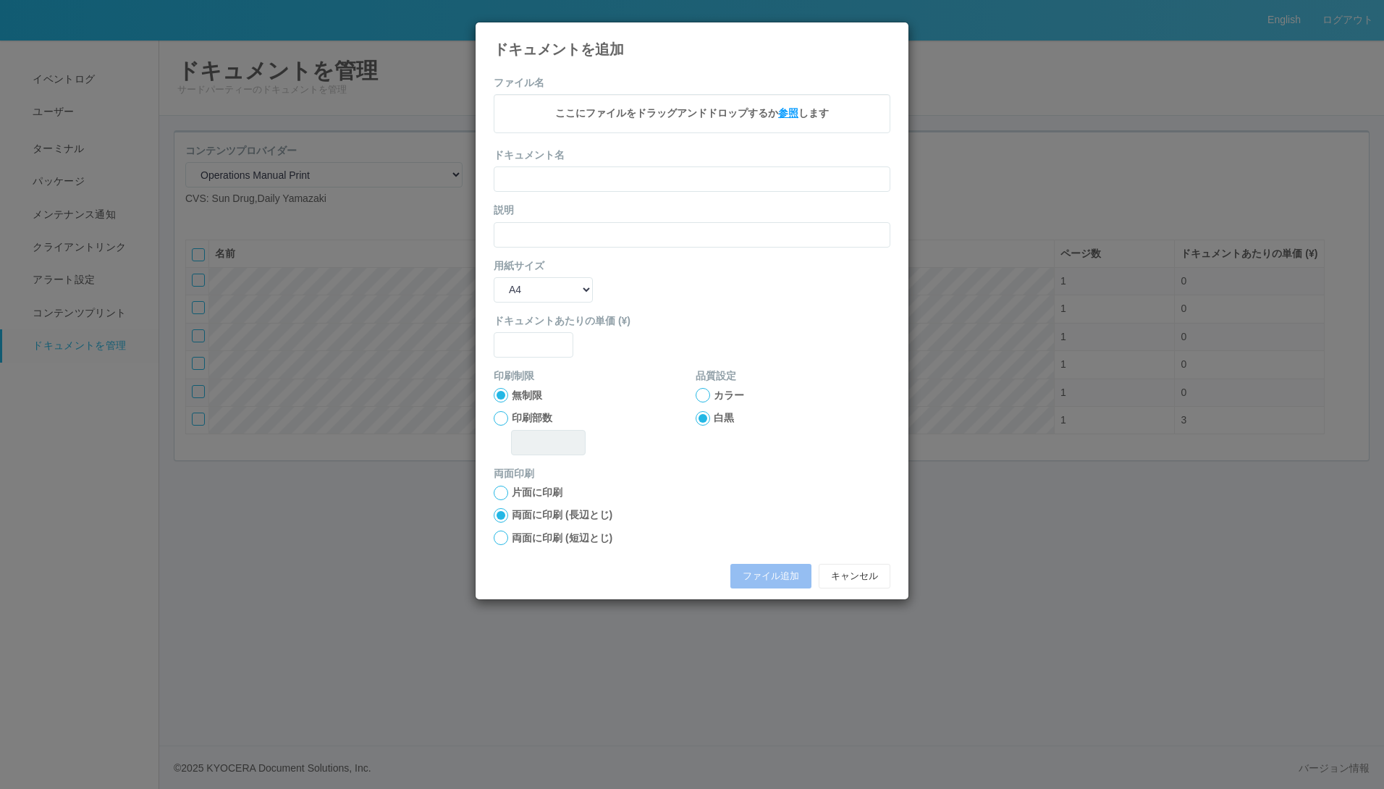
click at [787, 113] on span "参照" at bounding box center [788, 113] width 20 height 12
click at [572, 180] on input "text" at bounding box center [692, 181] width 397 height 25
type input "t"
type input "長辺とじ"
click at [569, 245] on input "text" at bounding box center [692, 236] width 397 height 25
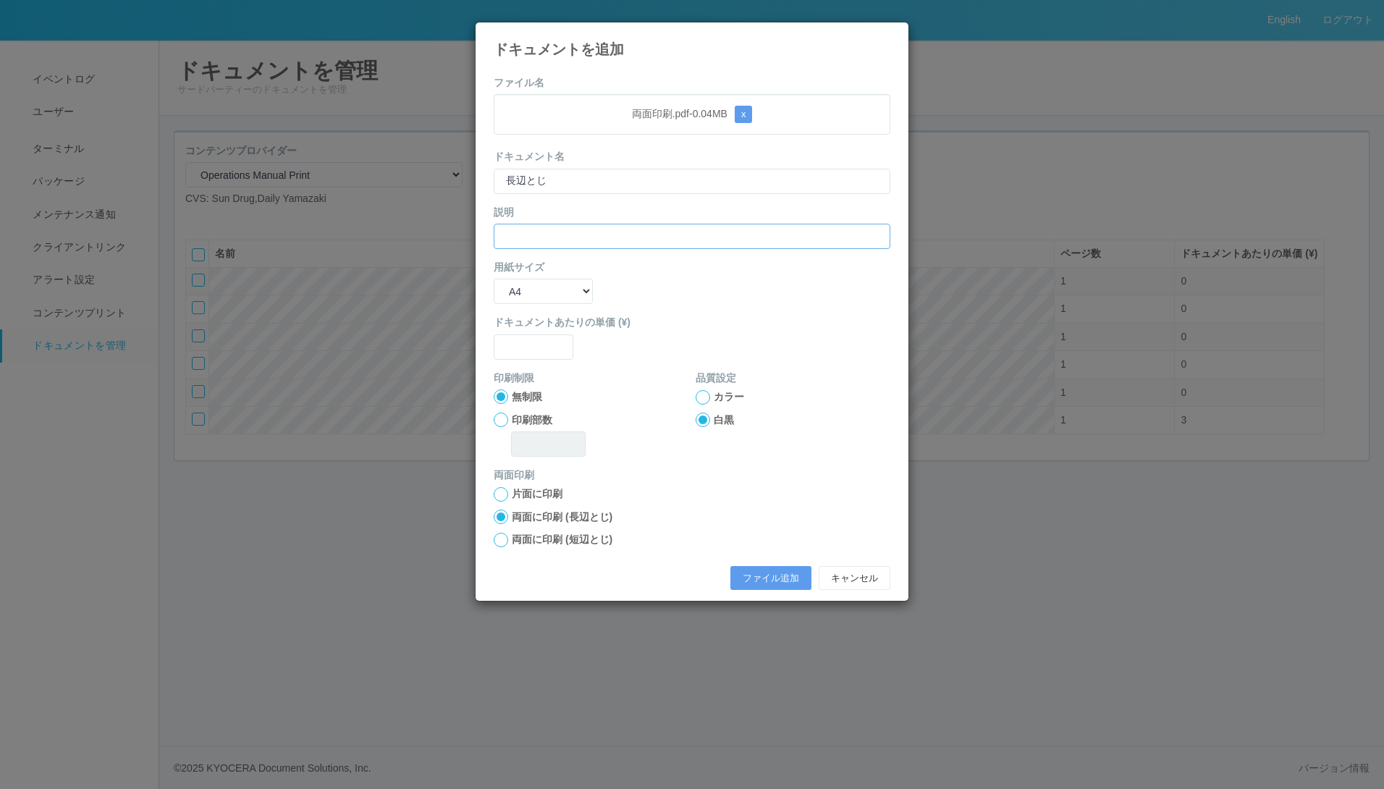
paste input "長辺とじ"
type input "長辺とじ"
click at [528, 342] on input "text" at bounding box center [534, 346] width 80 height 25
type input "0"
click at [756, 572] on button "ファイル追加" at bounding box center [770, 578] width 81 height 25
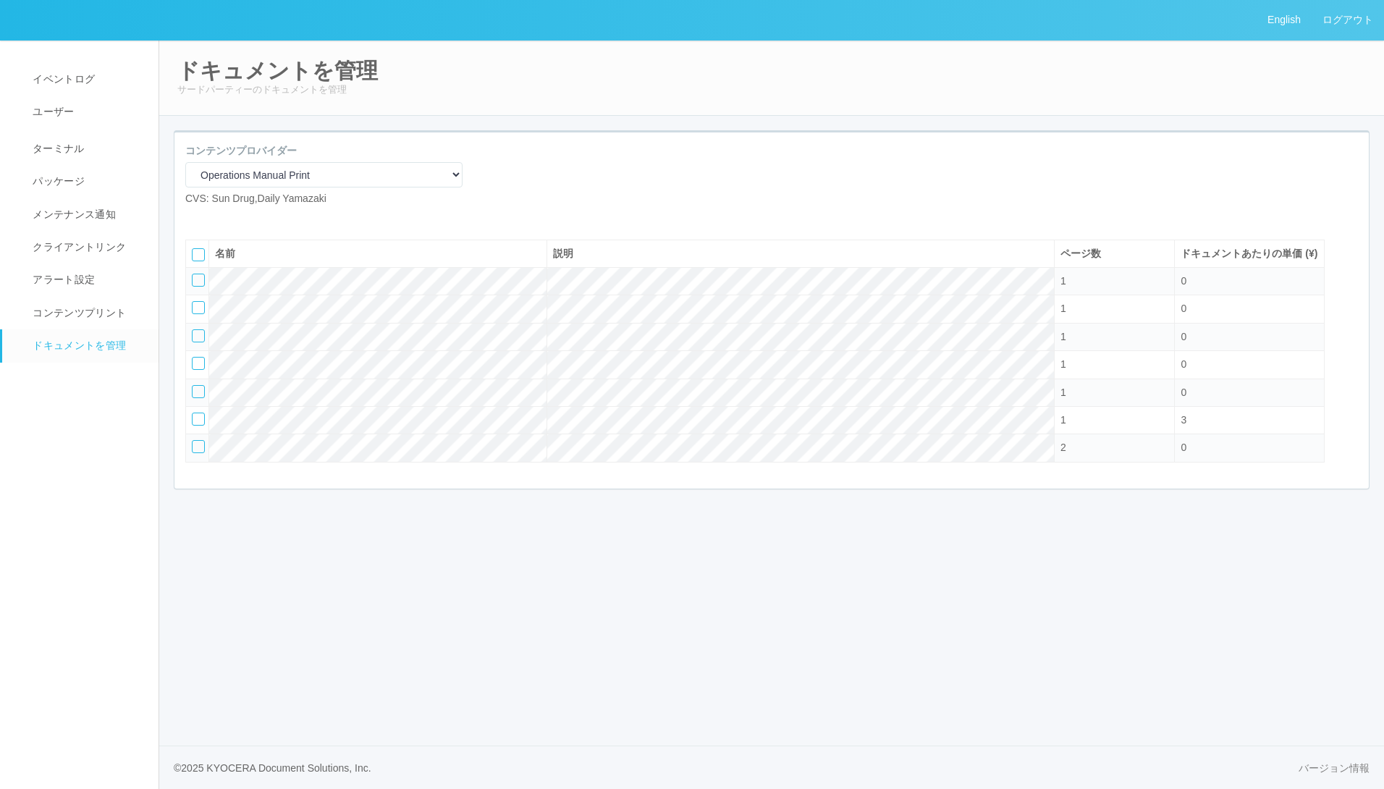
click at [196, 218] on icon at bounding box center [196, 218] width 0 height 0
select select "A4"
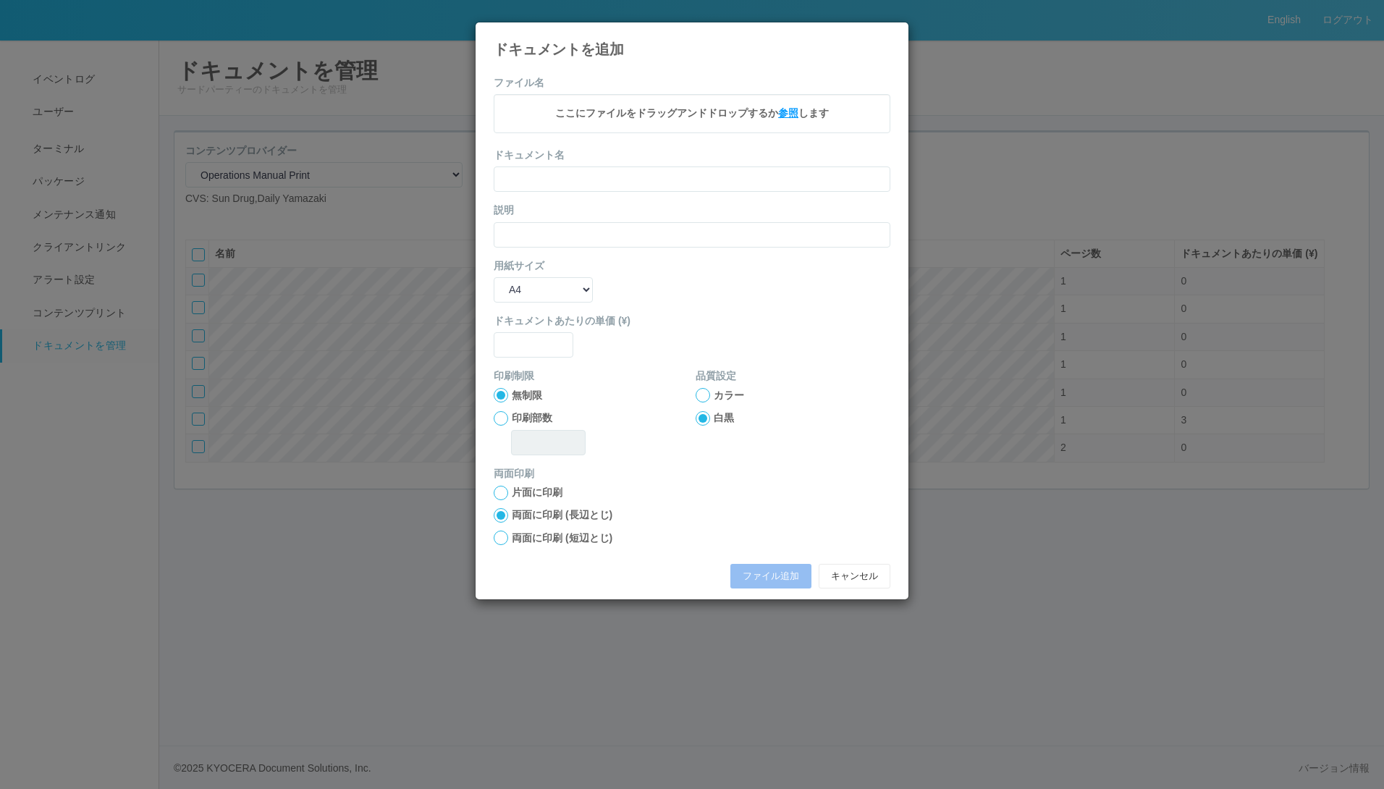
click at [787, 114] on span "参照" at bounding box center [788, 113] width 20 height 12
click at [532, 182] on input "text" at bounding box center [692, 181] width 397 height 25
paste input "長辺とじ"
type input "長"
type input "t"
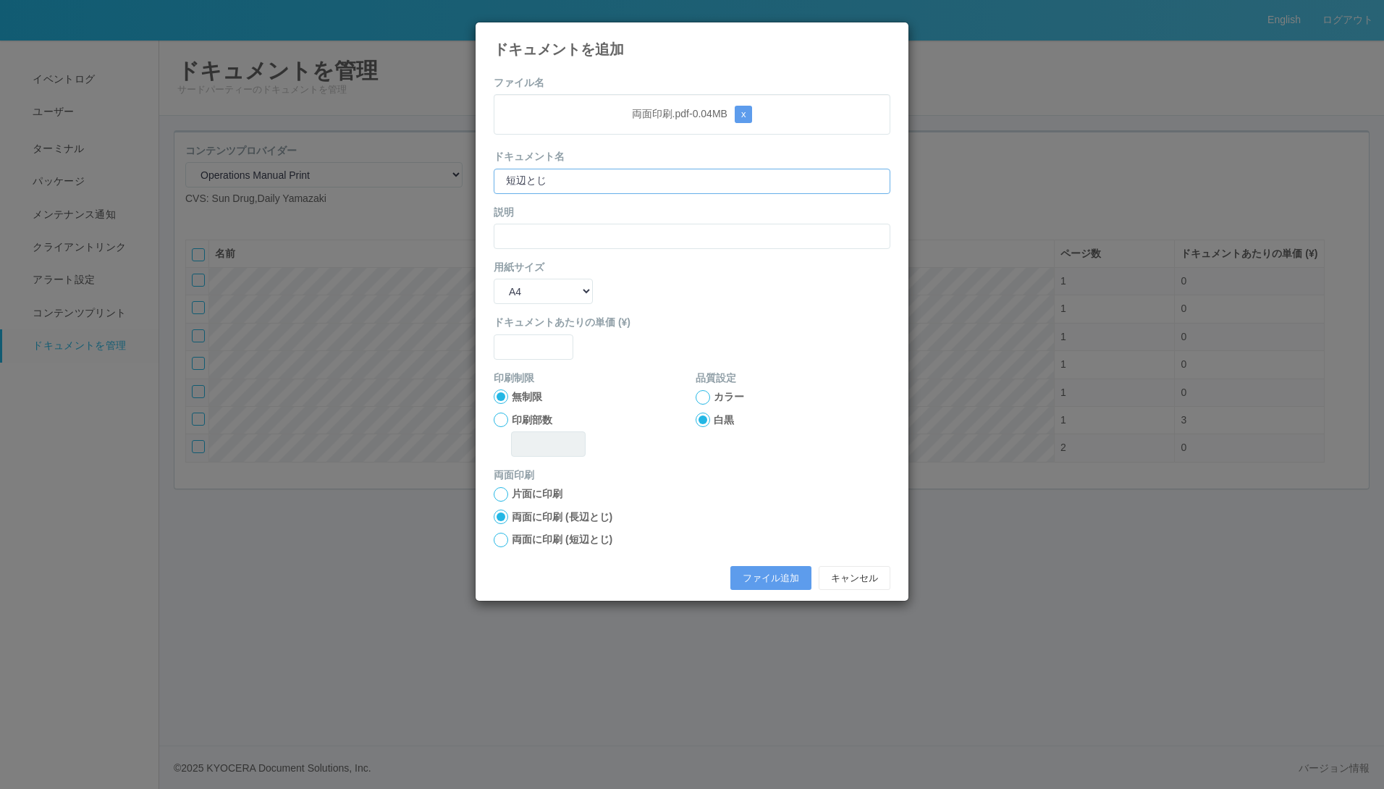
type input "短辺とじ"
click at [551, 237] on input "text" at bounding box center [692, 236] width 397 height 25
paste input "短辺とじ"
type input "短辺とじ"
click at [499, 542] on div at bounding box center [501, 540] width 14 height 14
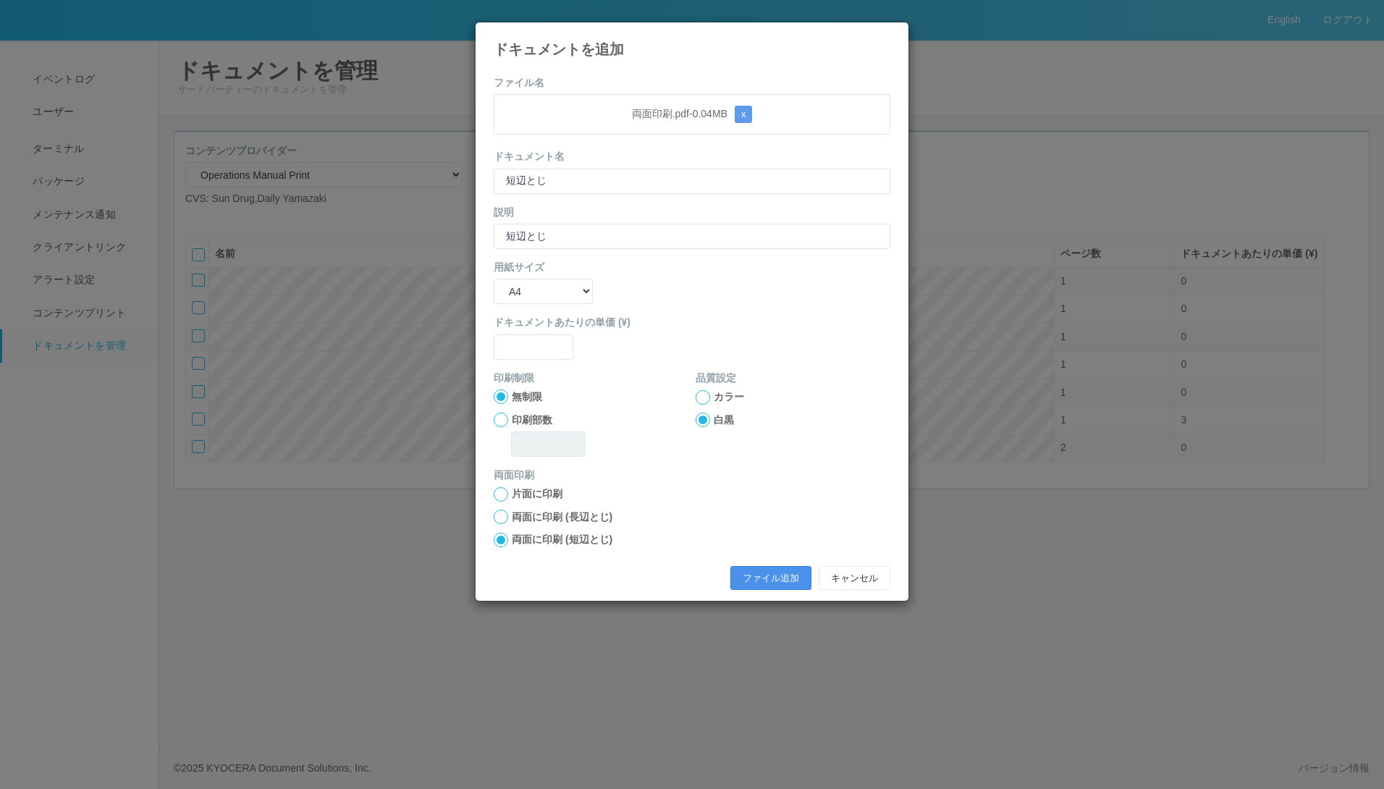
click at [766, 576] on button "ファイル追加" at bounding box center [770, 578] width 81 height 25
click at [540, 350] on input "text" at bounding box center [534, 346] width 80 height 25
type input "0"
click at [772, 568] on button "ファイル追加" at bounding box center [770, 578] width 81 height 25
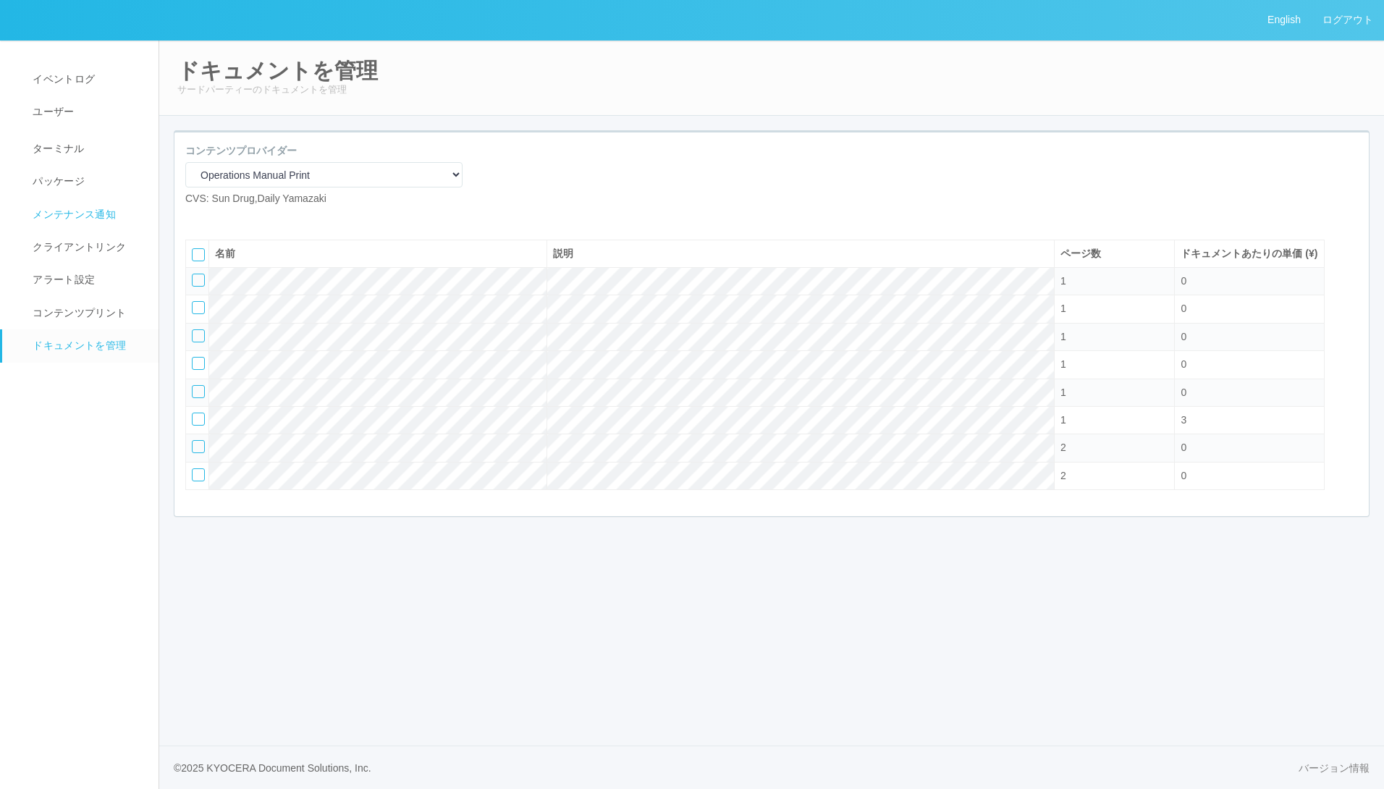
click at [72, 226] on link "メンテナンス通知" at bounding box center [86, 214] width 169 height 33
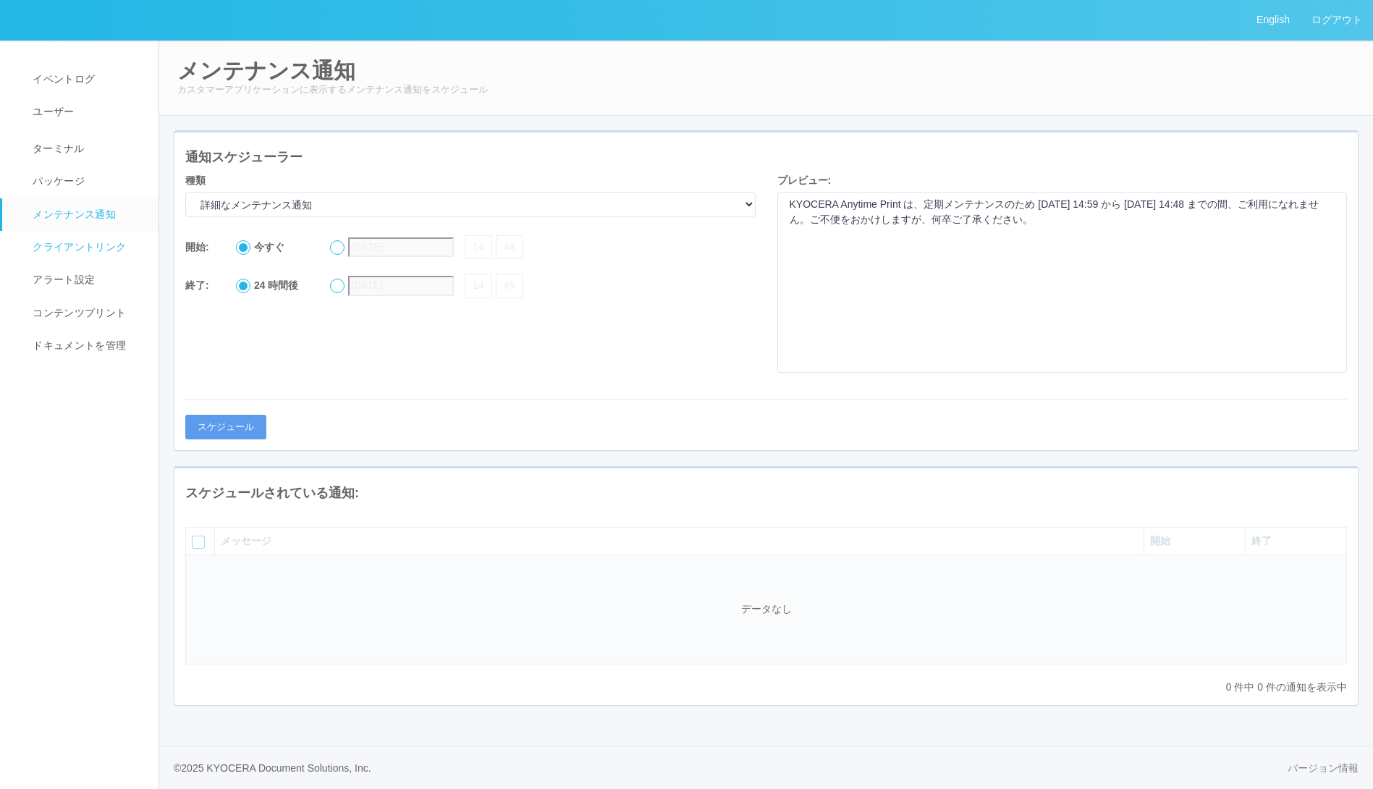
click at [77, 246] on span "クライアントリンク" at bounding box center [77, 247] width 97 height 12
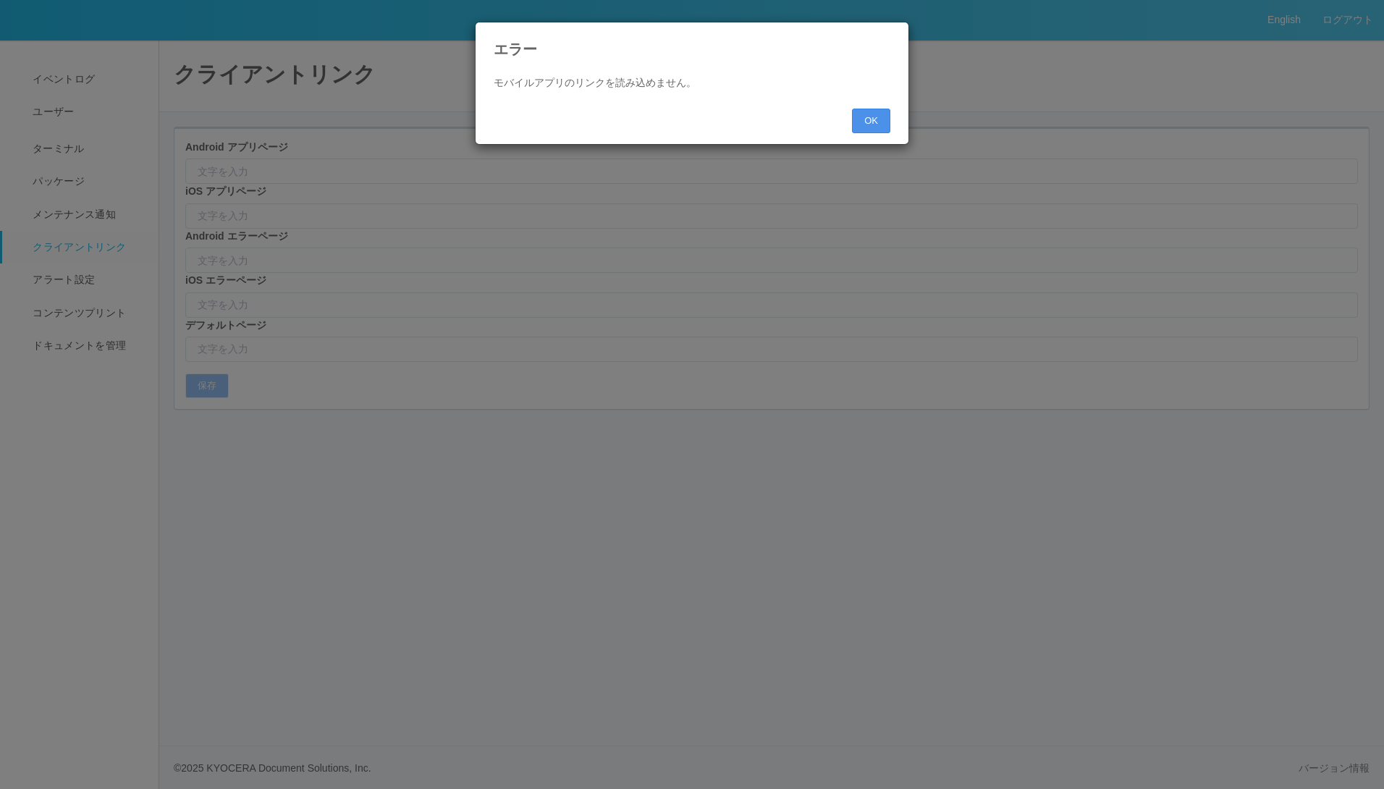
click at [872, 122] on button "OK" at bounding box center [871, 121] width 38 height 25
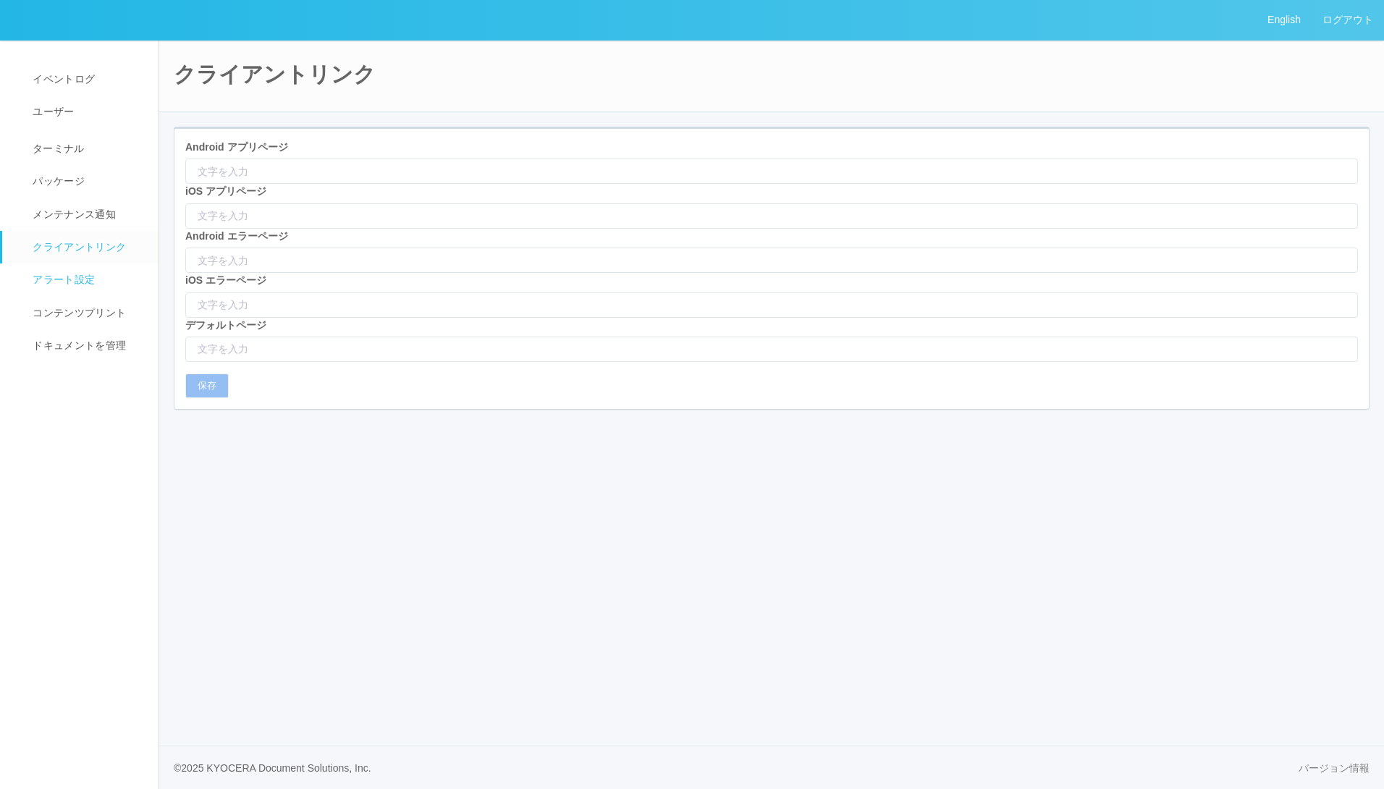
click at [30, 277] on span "アラート設定" at bounding box center [62, 280] width 66 height 12
select select "15"
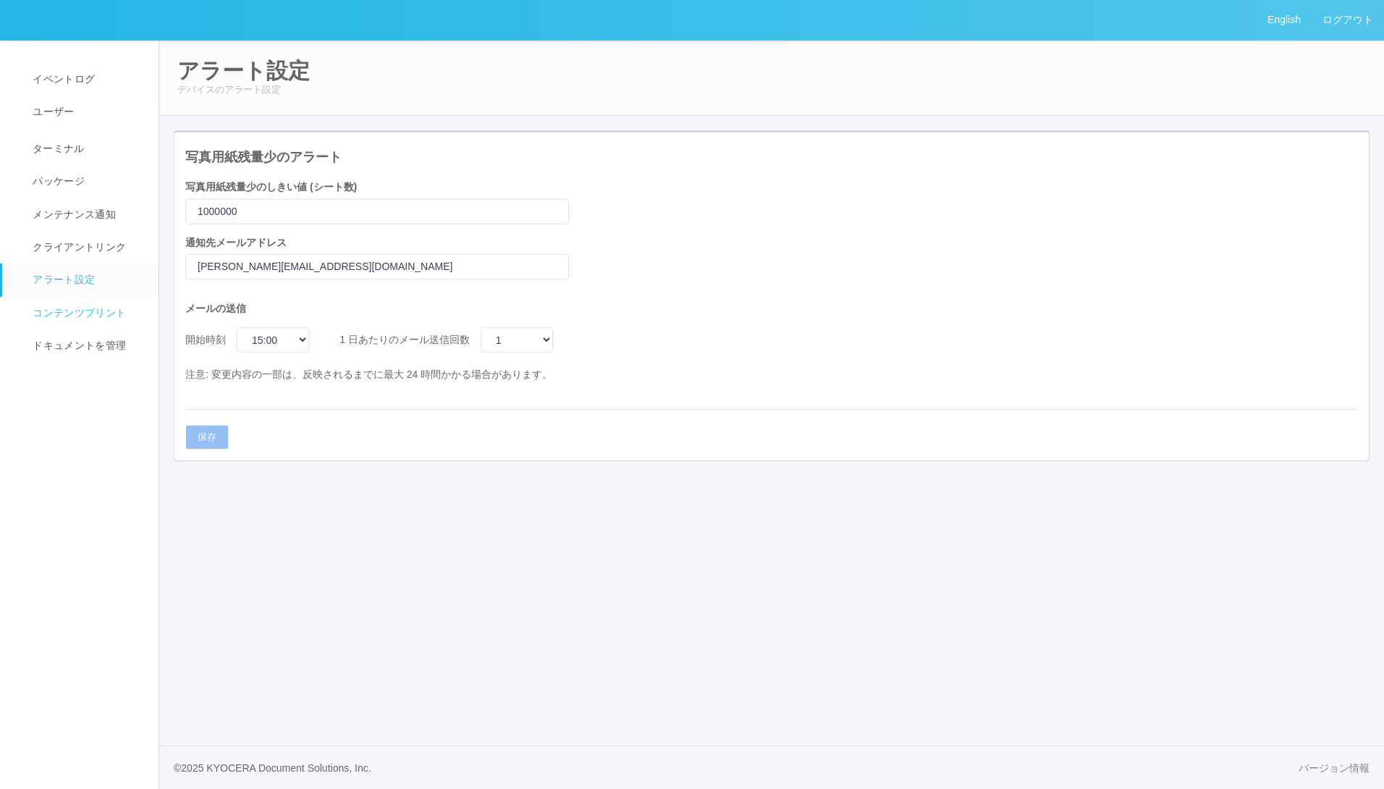
click at [71, 309] on span "コンテンツプリント" at bounding box center [77, 313] width 97 height 12
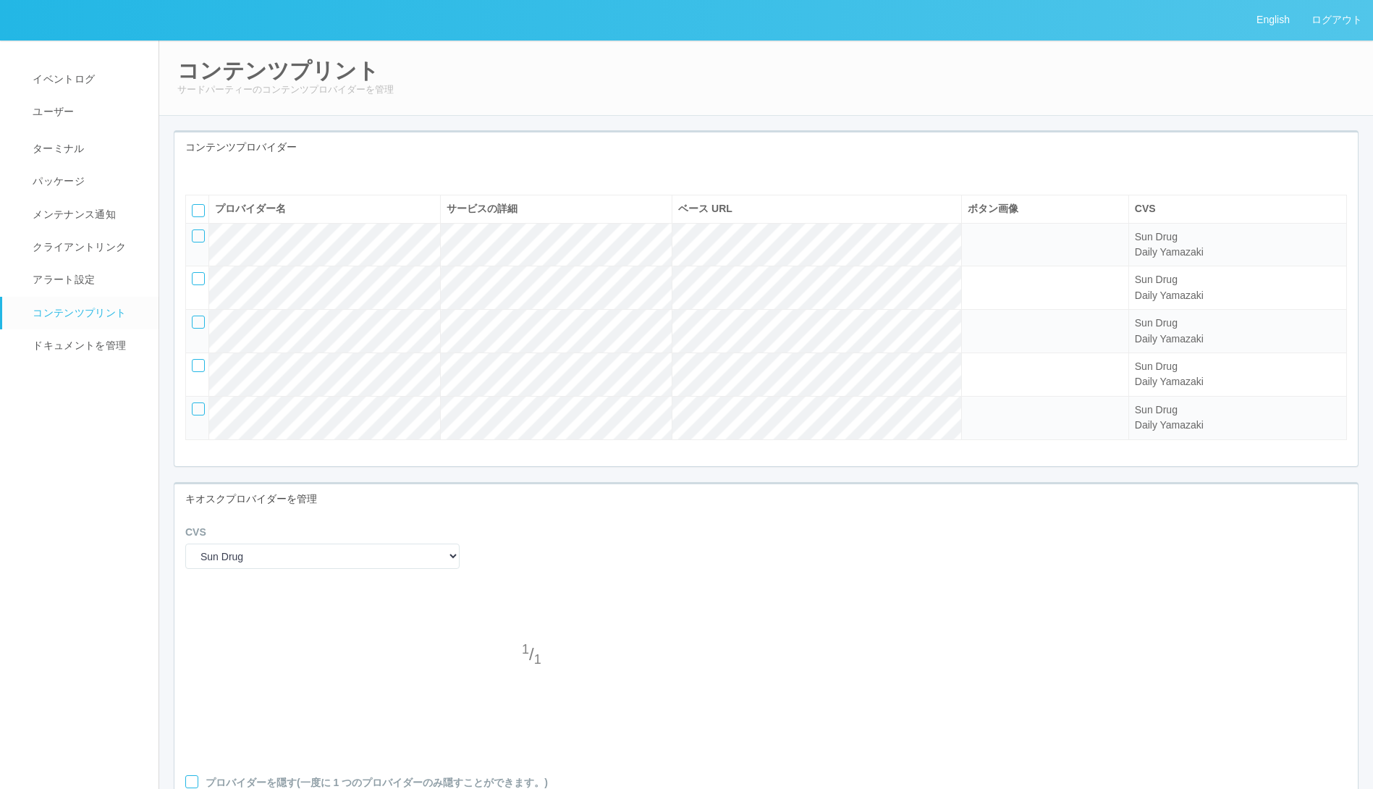
scroll to position [215, 0]
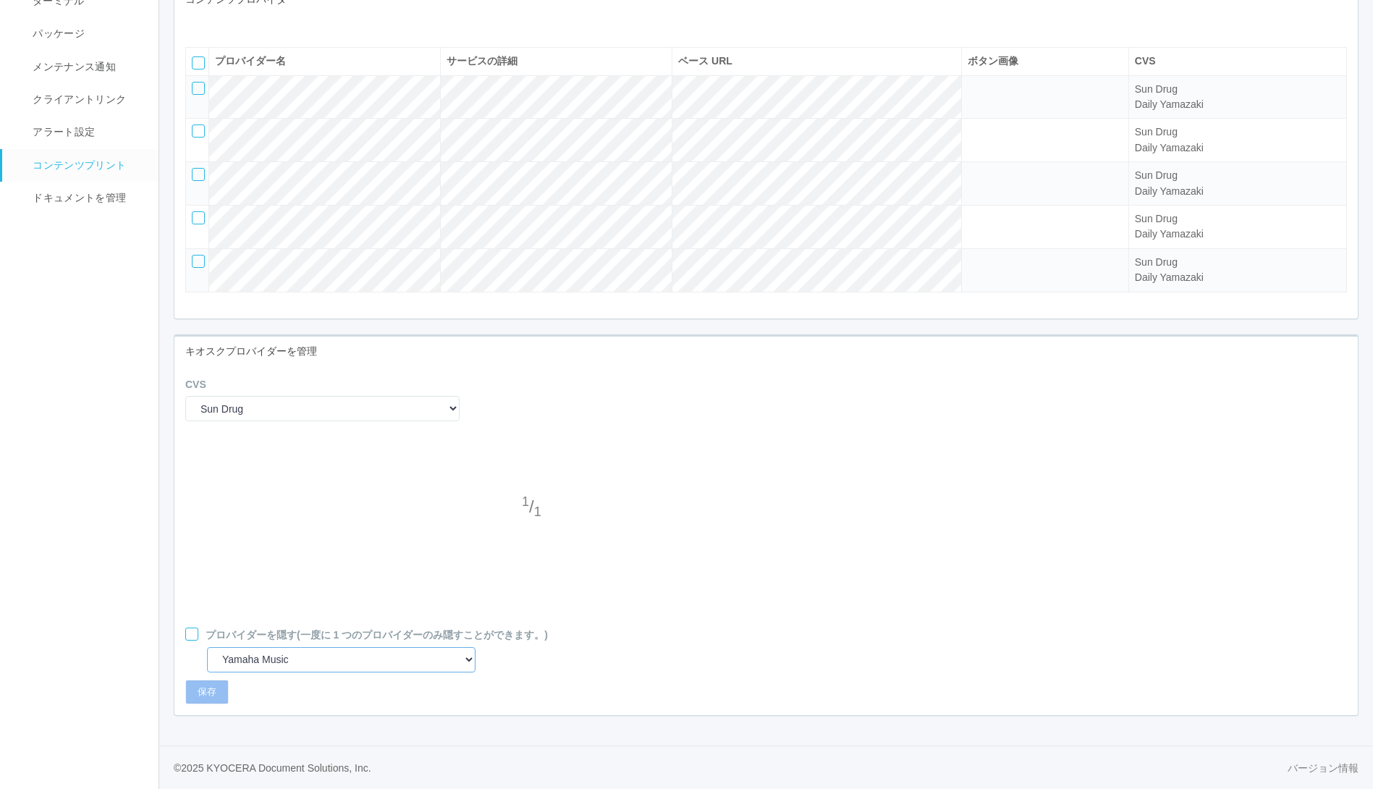
click at [327, 667] on select "Yamaha Music Operations Manual Print Business Information Technology Busica Ltd…" at bounding box center [341, 659] width 269 height 25
click at [804, 662] on div "プロバイダーを隠す (一度に 1 つのプロバイダーのみ隠すことができます。) Yamaha Music Operations Manual Print Bus…" at bounding box center [766, 650] width 1184 height 44
click at [361, 657] on select "Yamaha Music Operations Manual Print Business Information Technology Busica Ltd…" at bounding box center [341, 659] width 269 height 25
select select "1"
click at [207, 647] on select "Yamaha Music Operations Manual Print Business Information Technology Busica Ltd…" at bounding box center [341, 659] width 269 height 25
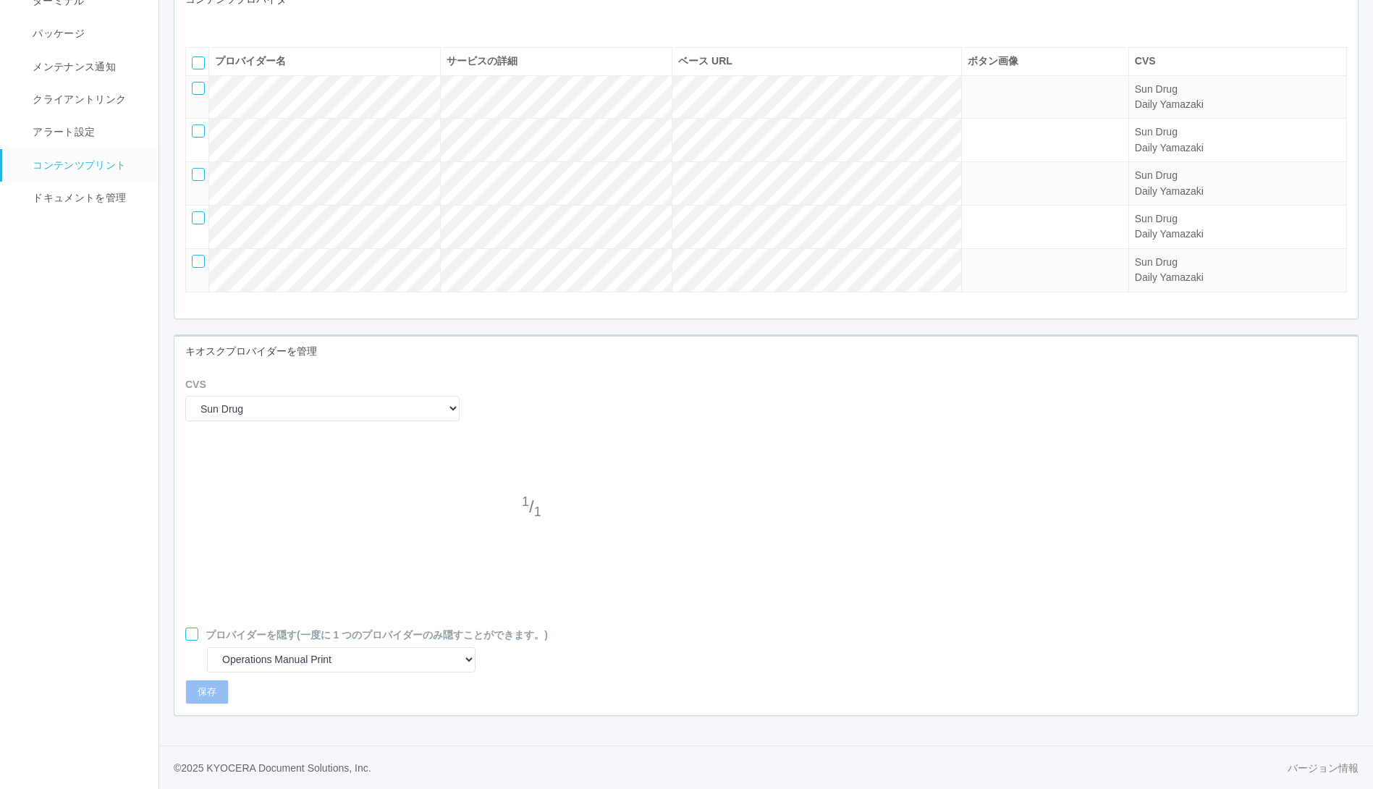
click at [190, 636] on div at bounding box center [191, 634] width 13 height 13
click at [207, 692] on button "保存" at bounding box center [206, 692] width 43 height 25
click at [268, 413] on select "Sun Drug Daily Yamazaki" at bounding box center [322, 408] width 274 height 25
select select "1"
click at [185, 396] on select "Sun Drug Daily Yamazaki" at bounding box center [322, 408] width 274 height 25
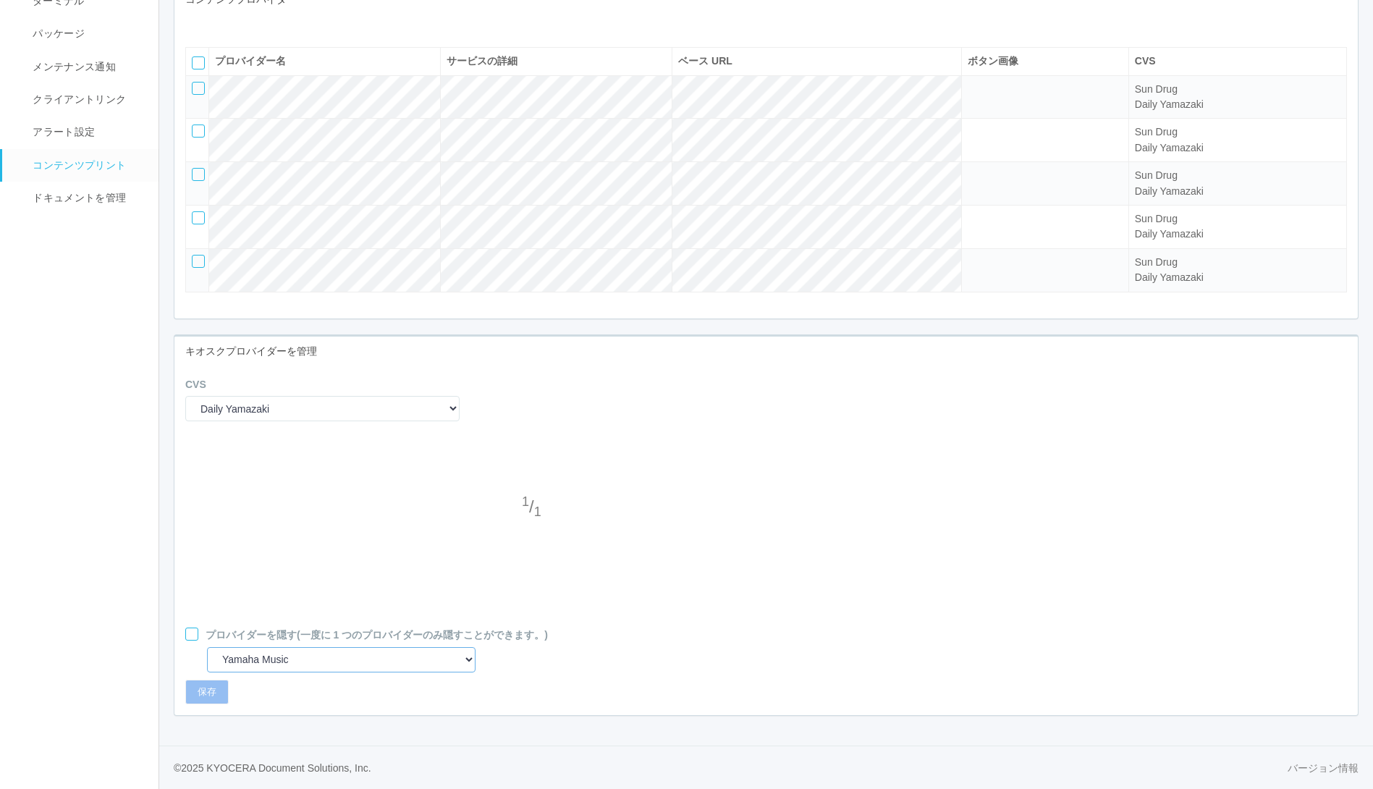
click at [368, 656] on select "Yamaha Music Operations Manual Print Business Information Technology Busica Ltd…" at bounding box center [341, 659] width 269 height 25
select select "1"
click at [207, 647] on select "Yamaha Music Operations Manual Print Business Information Technology Busica Ltd…" at bounding box center [341, 659] width 269 height 25
click at [193, 637] on div at bounding box center [191, 634] width 13 height 13
click at [197, 694] on button "保存" at bounding box center [206, 692] width 43 height 25
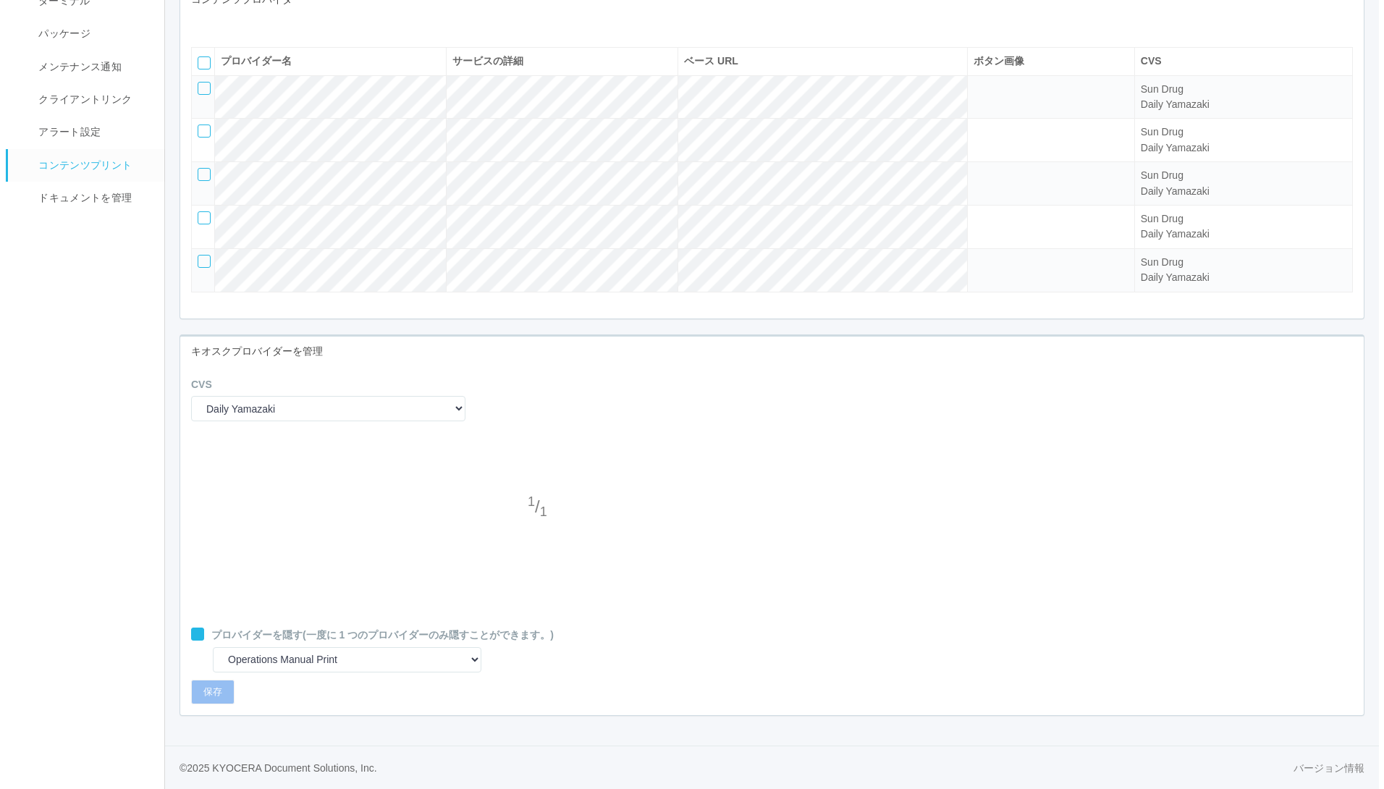
scroll to position [0, 0]
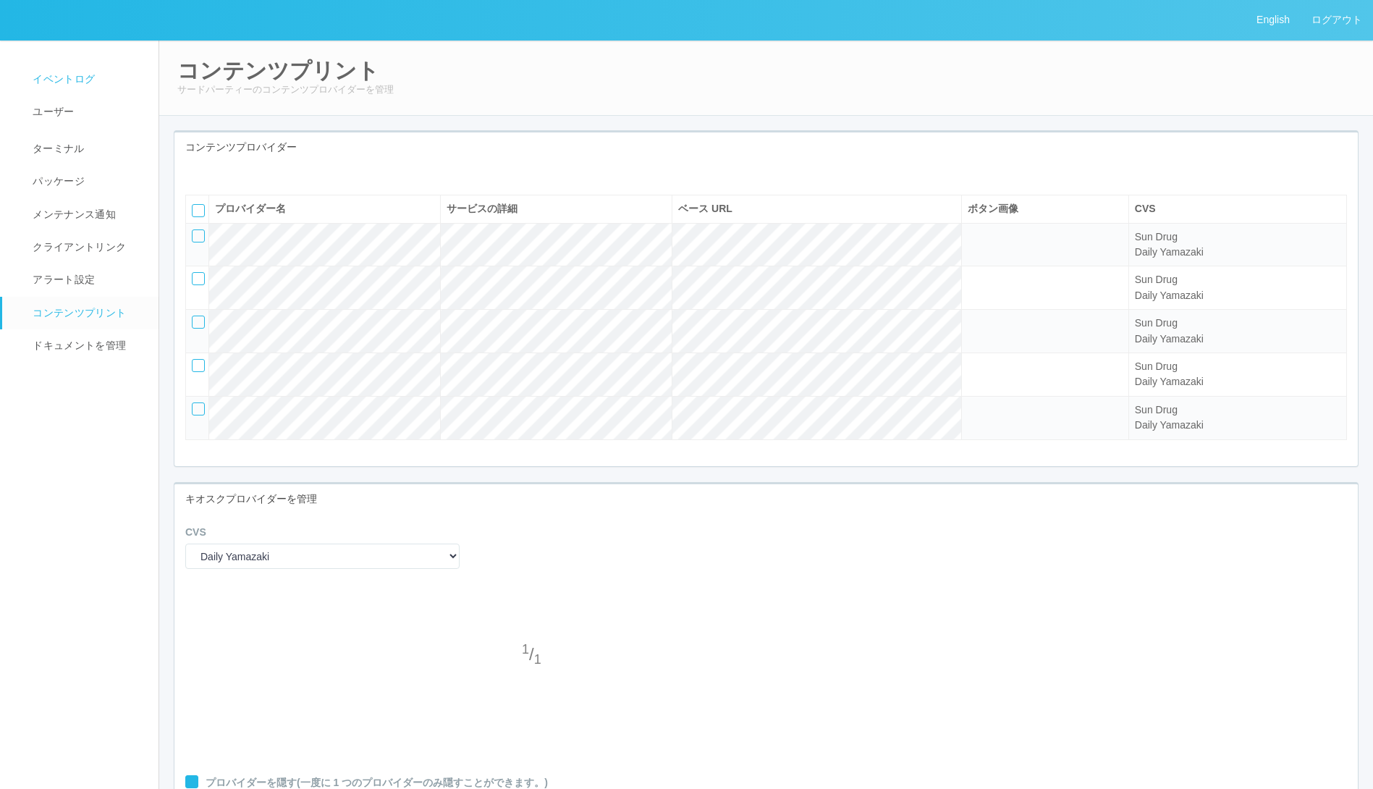
click at [33, 76] on span "イベントログ" at bounding box center [62, 79] width 66 height 12
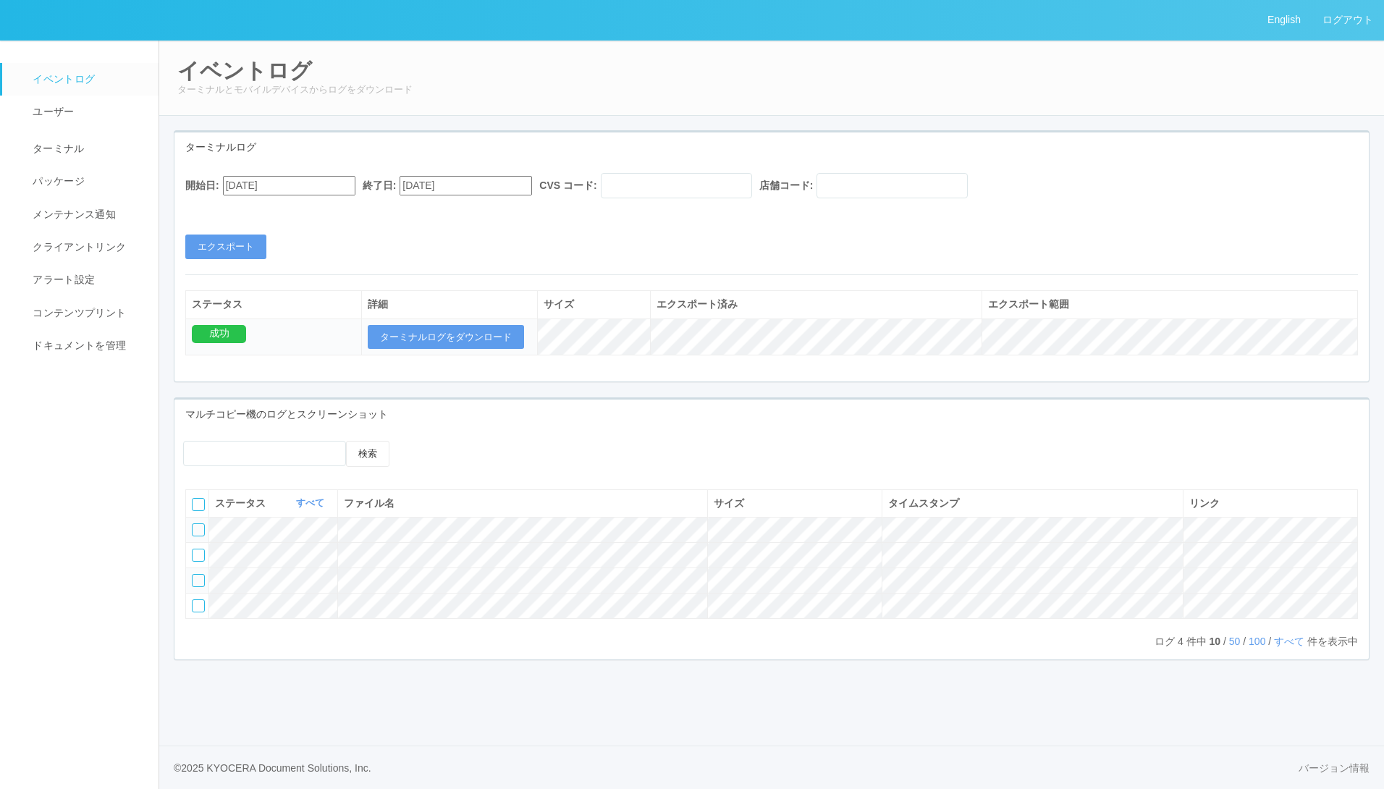
click at [308, 189] on input "[DATE]" at bounding box center [289, 186] width 132 height 20
click at [257, 215] on div "[DATE]" at bounding box center [240, 222] width 34 height 17
click at [246, 208] on button "button" at bounding box center [241, 205] width 12 height 4
click at [253, 702] on div "19" at bounding box center [240, 709] width 27 height 14
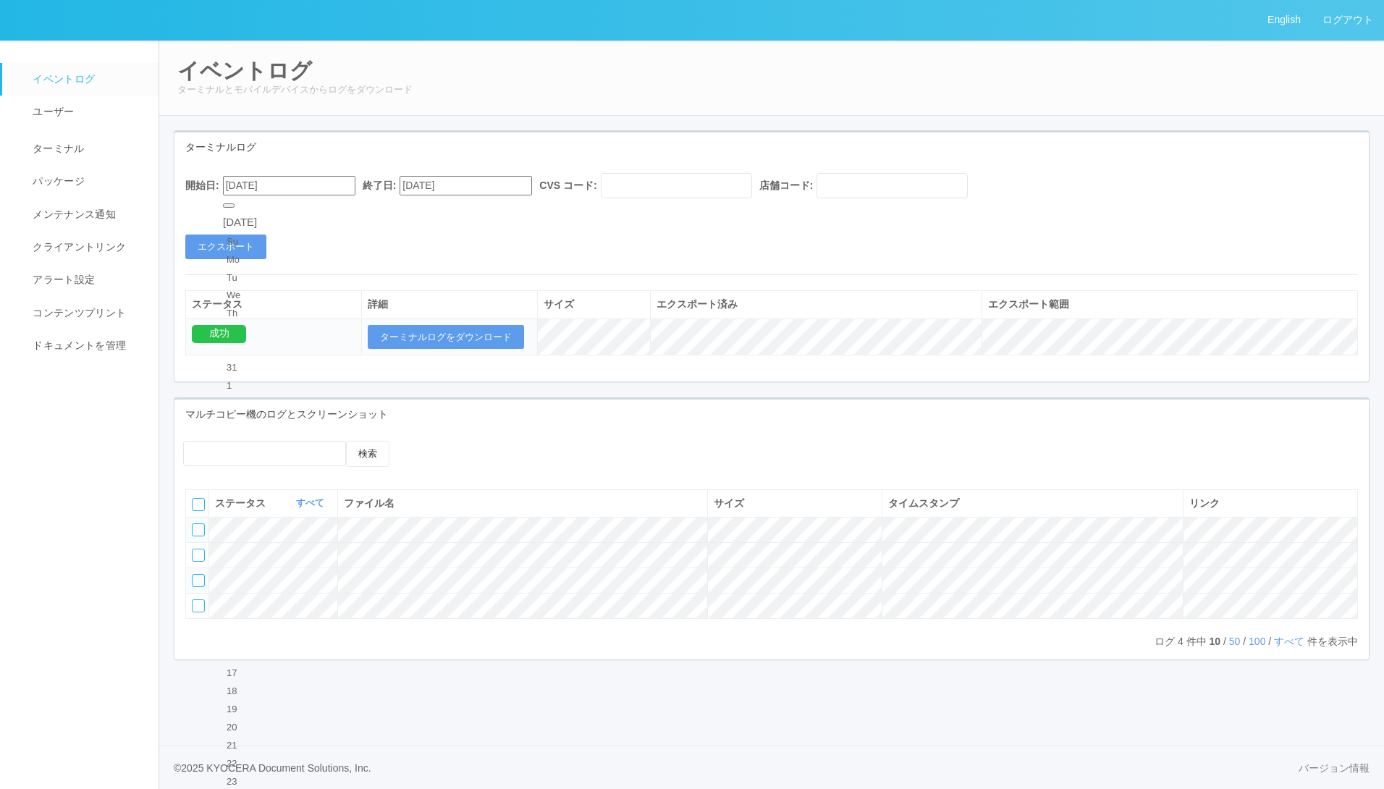
type input "[DATE]"
click at [236, 239] on button "エクスポート" at bounding box center [225, 247] width 81 height 25
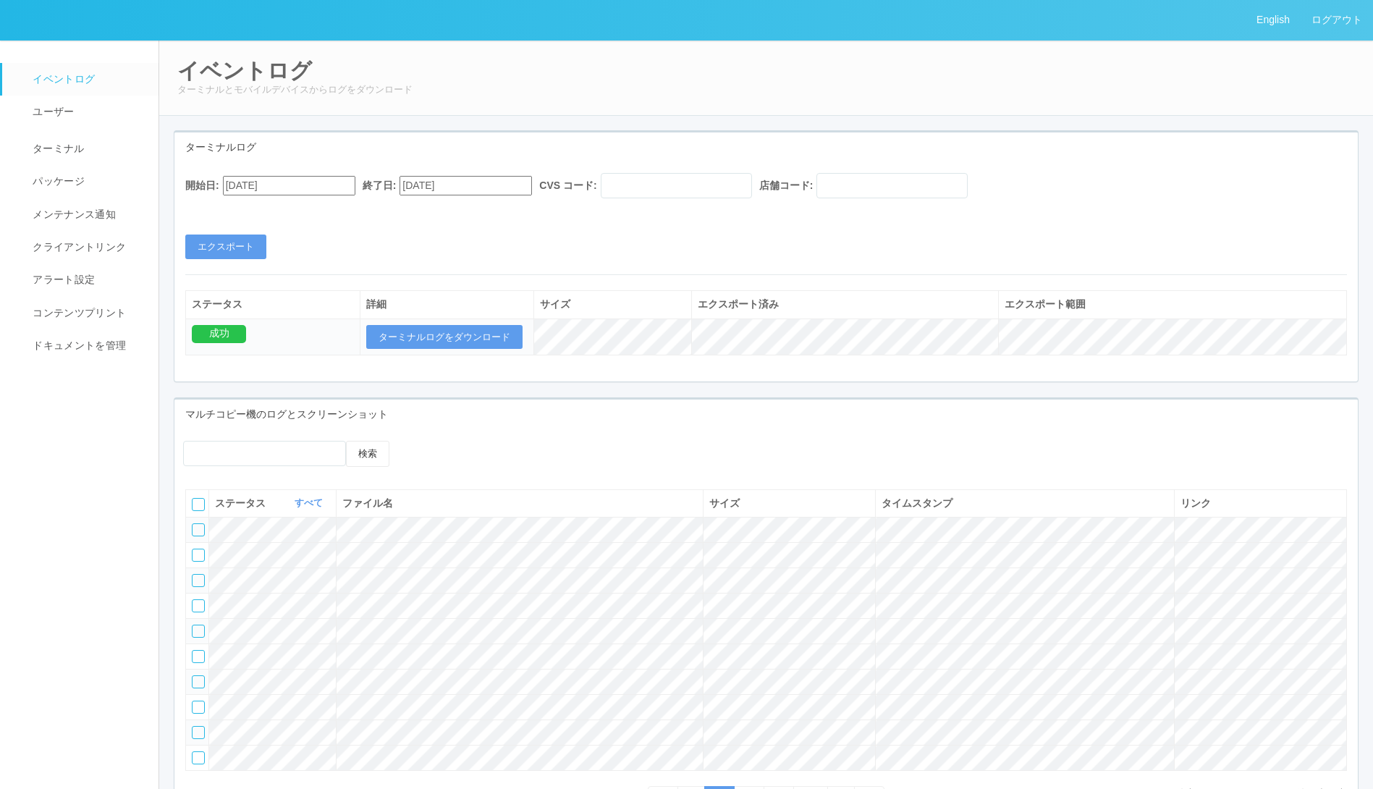
click at [302, 195] on input "[DATE]" at bounding box center [289, 186] width 132 height 20
click at [246, 208] on button "button" at bounding box center [241, 205] width 12 height 4
click at [253, 702] on div "19" at bounding box center [240, 709] width 27 height 14
type input "[DATE]"
click at [224, 227] on div "開始日: [DATE] 終了日: [DATE] CVS コード: 店舗コード: エクスポート" at bounding box center [766, 216] width 1184 height 86
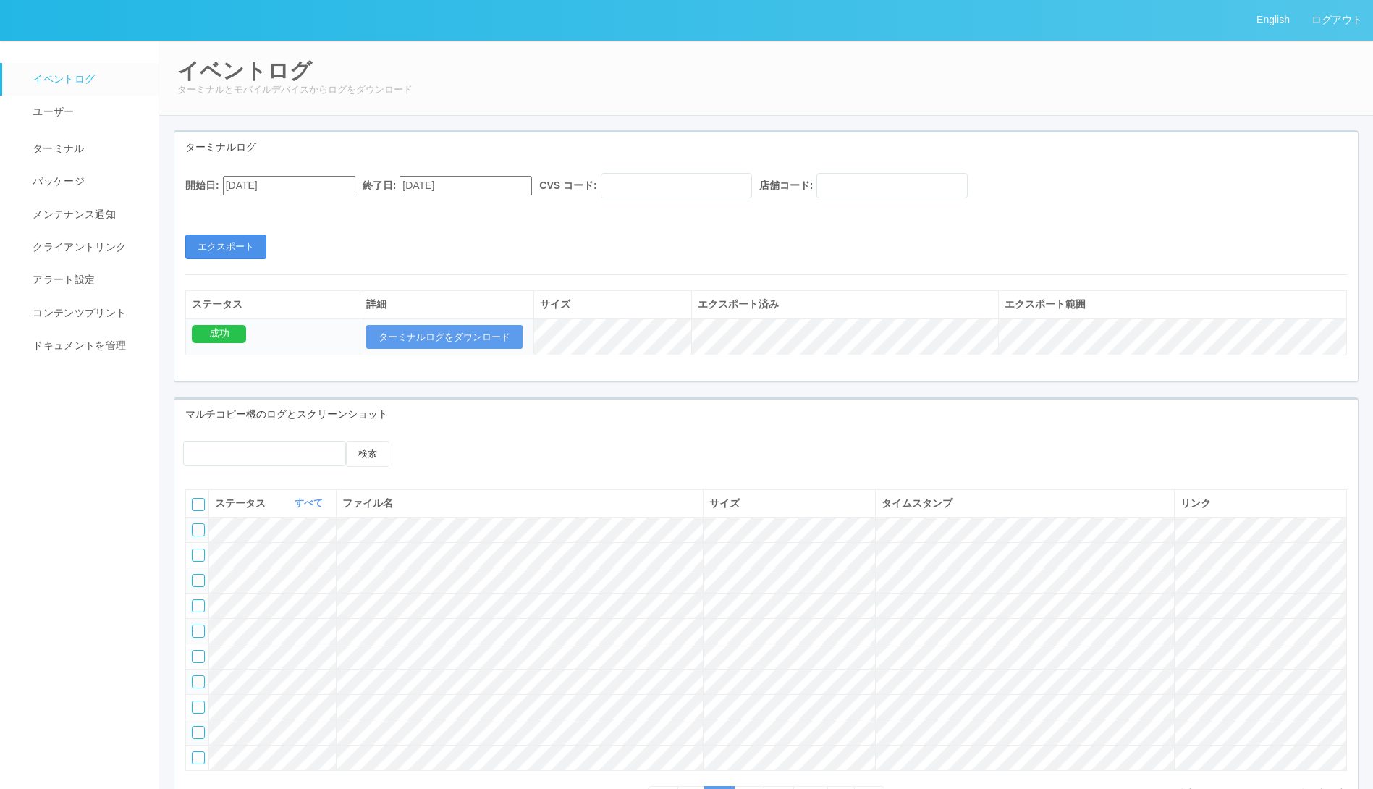
click at [233, 246] on button "エクスポート" at bounding box center [225, 247] width 81 height 25
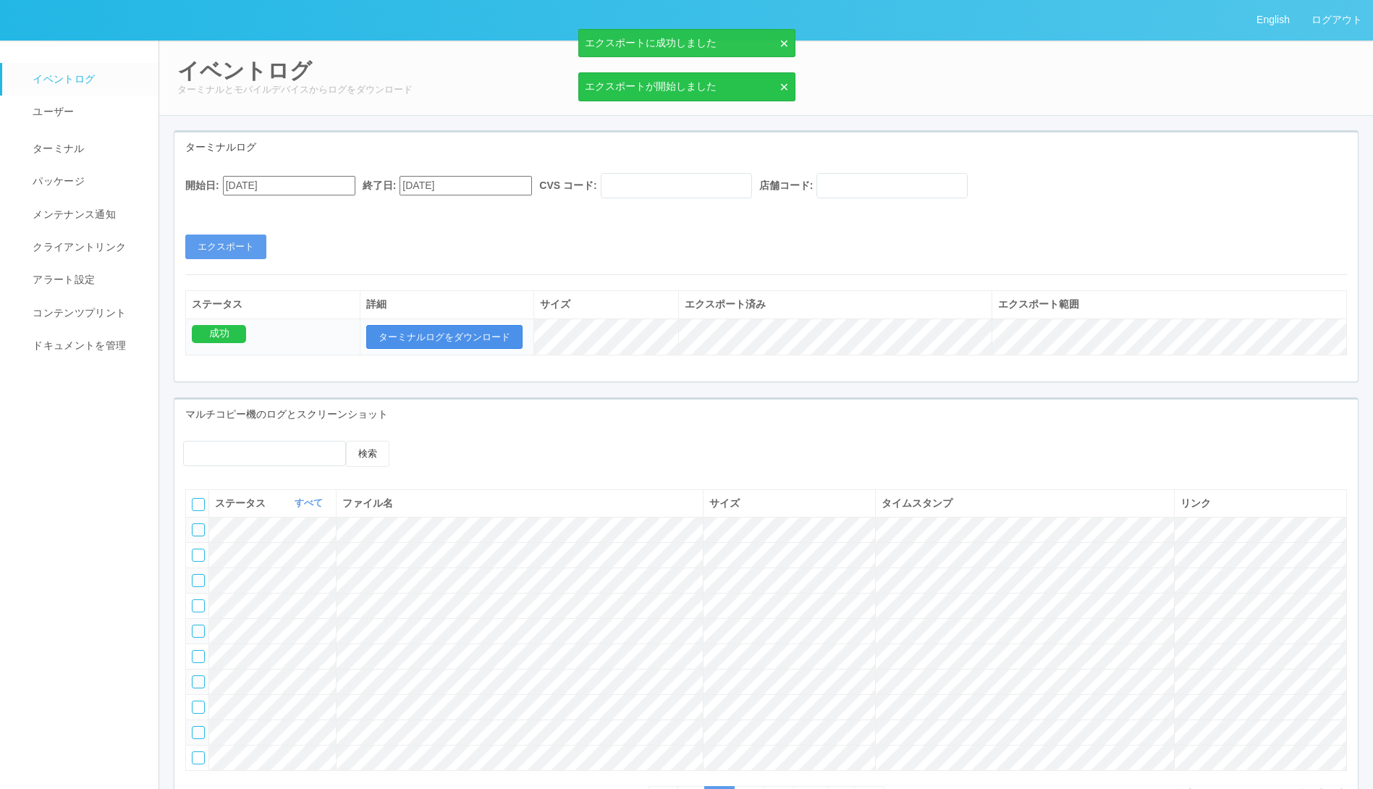
click at [452, 348] on td "ターミナルログをダウンロード" at bounding box center [447, 337] width 174 height 37
click at [479, 335] on button "ターミナルログをダウンロード" at bounding box center [444, 337] width 156 height 25
